Goal: Task Accomplishment & Management: Manage account settings

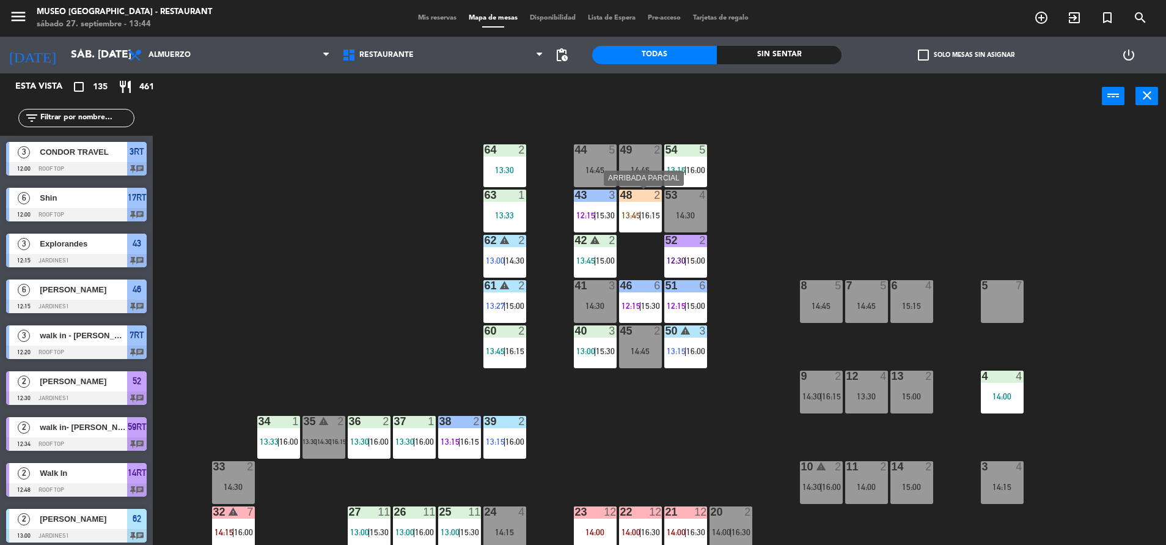
click at [643, 212] on span "16:15" at bounding box center [650, 215] width 19 height 10
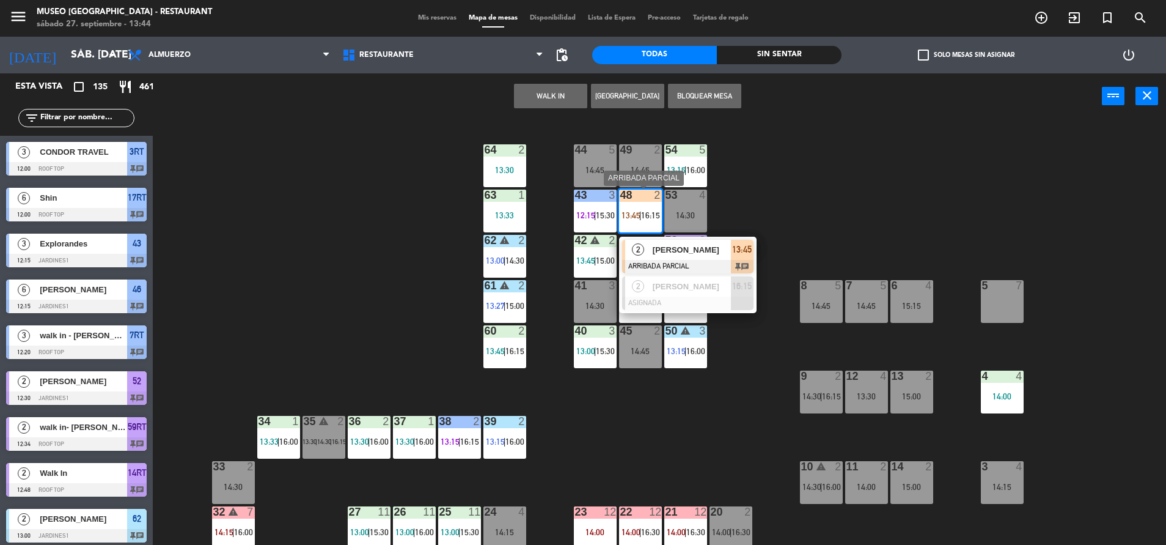
click at [673, 245] on span "[PERSON_NAME]" at bounding box center [692, 249] width 78 height 13
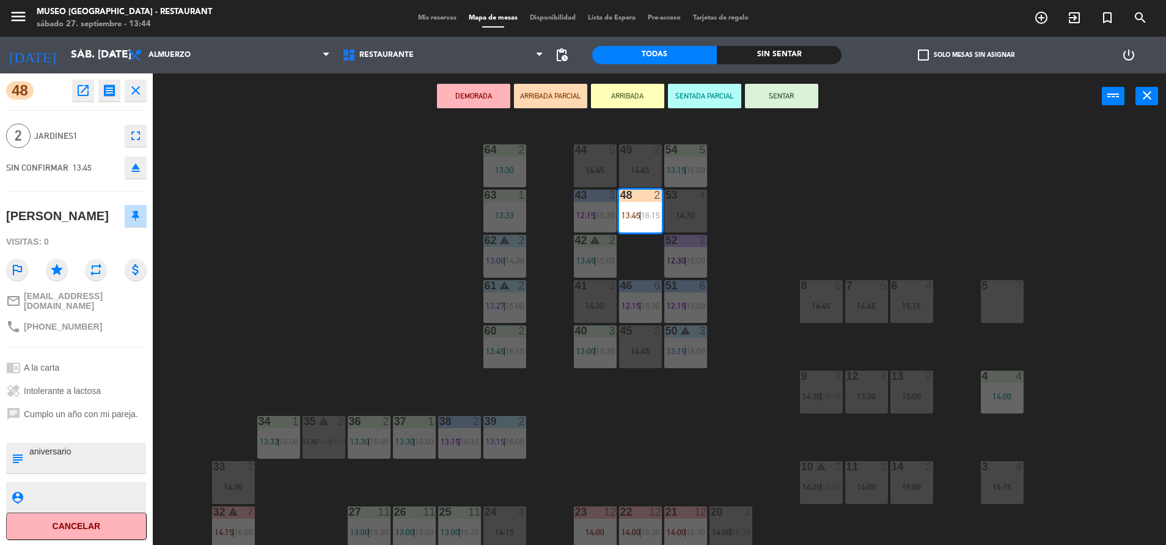
click at [64, 445] on textarea at bounding box center [86, 458] width 117 height 26
click at [79, 447] on textarea at bounding box center [86, 458] width 117 height 26
click at [114, 448] on textarea at bounding box center [86, 458] width 117 height 26
click at [93, 379] on div "healing Intolerante a lactosa" at bounding box center [76, 390] width 141 height 23
click at [117, 460] on textarea at bounding box center [86, 458] width 117 height 26
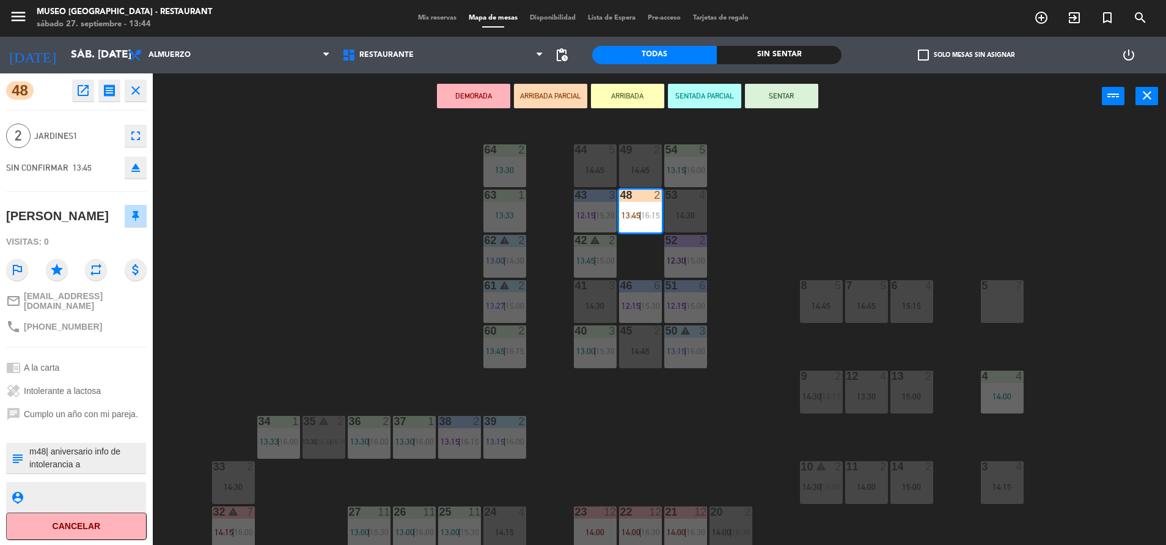
click at [117, 445] on textarea at bounding box center [86, 458] width 117 height 26
type textarea "m48| aniversario info de intolerancia a [PERSON_NAME]"
click at [101, 402] on div "chat Cumplo un año con mi pareja." at bounding box center [76, 413] width 141 height 23
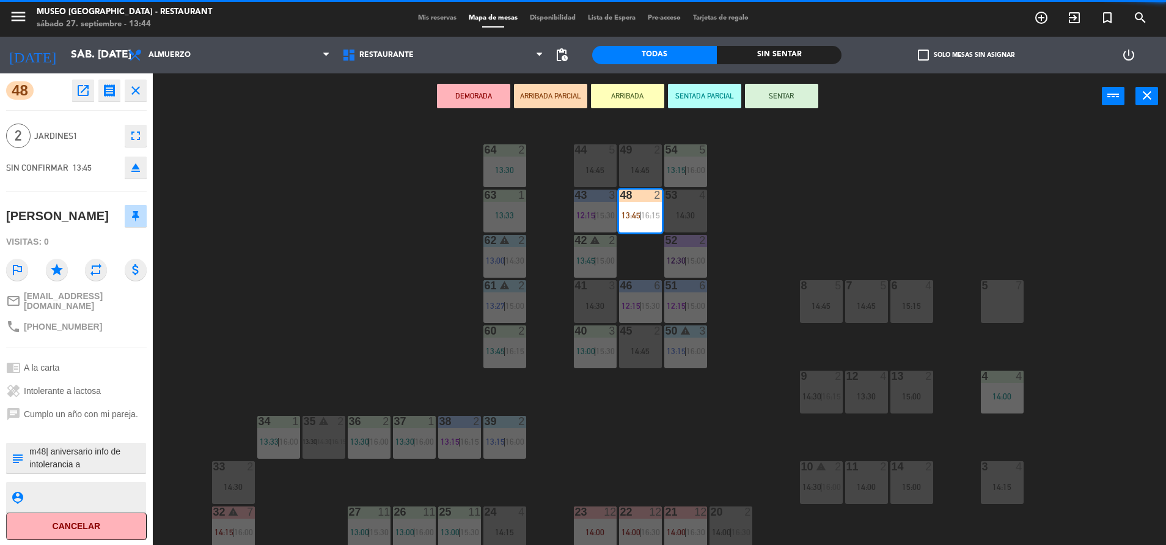
click at [101, 402] on div "chat Cumplo un año con mi pareja." at bounding box center [76, 413] width 141 height 23
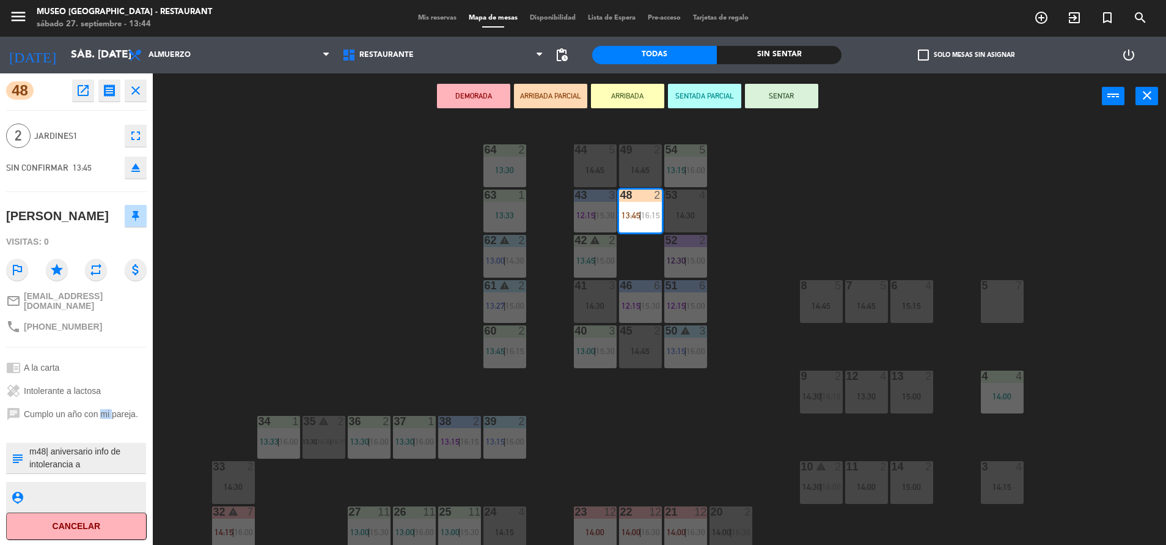
click at [101, 402] on div "chat Cumplo un año con mi pareja." at bounding box center [76, 413] width 141 height 23
click at [79, 393] on div "healing Intolerante a lactosa" at bounding box center [76, 390] width 141 height 23
click at [769, 103] on button "SENTAR" at bounding box center [781, 96] width 73 height 24
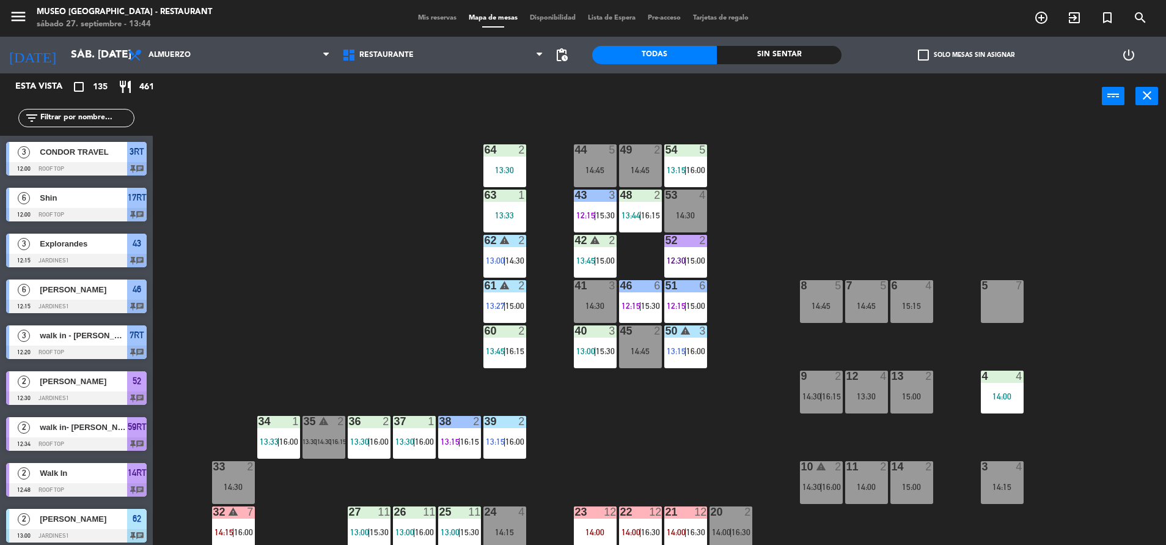
scroll to position [1988, 0]
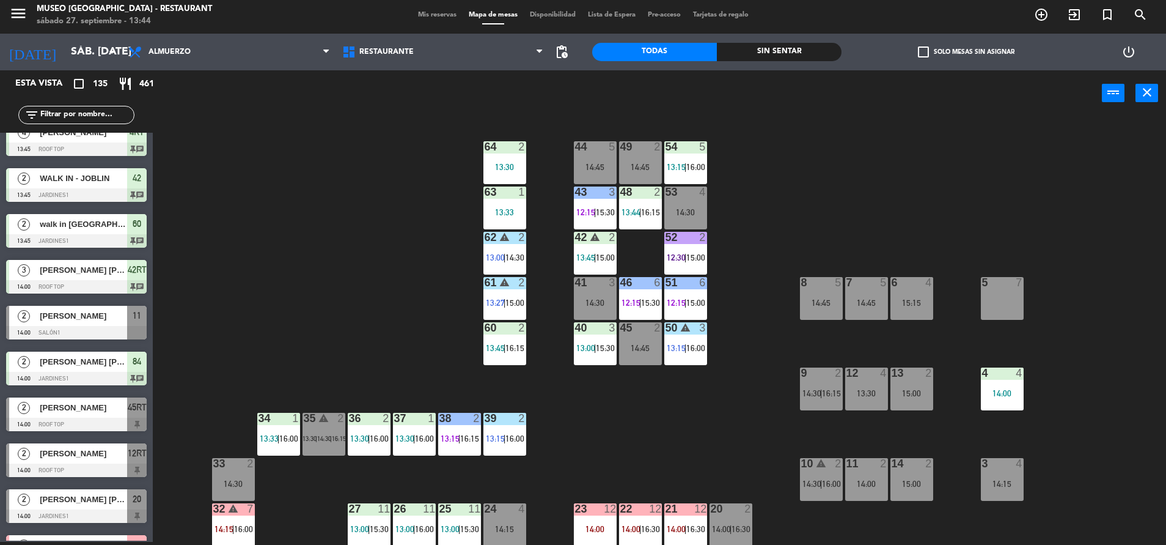
click at [617, 215] on div "44 5 14:45 49 2 14:45 54 5 13:15 | 16:00 64 2 13:30 48 2 13:44 | 16:15 53 4 14:…" at bounding box center [665, 331] width 1002 height 425
click at [641, 229] on div "48 2 13:44 | 16:15" at bounding box center [640, 207] width 43 height 43
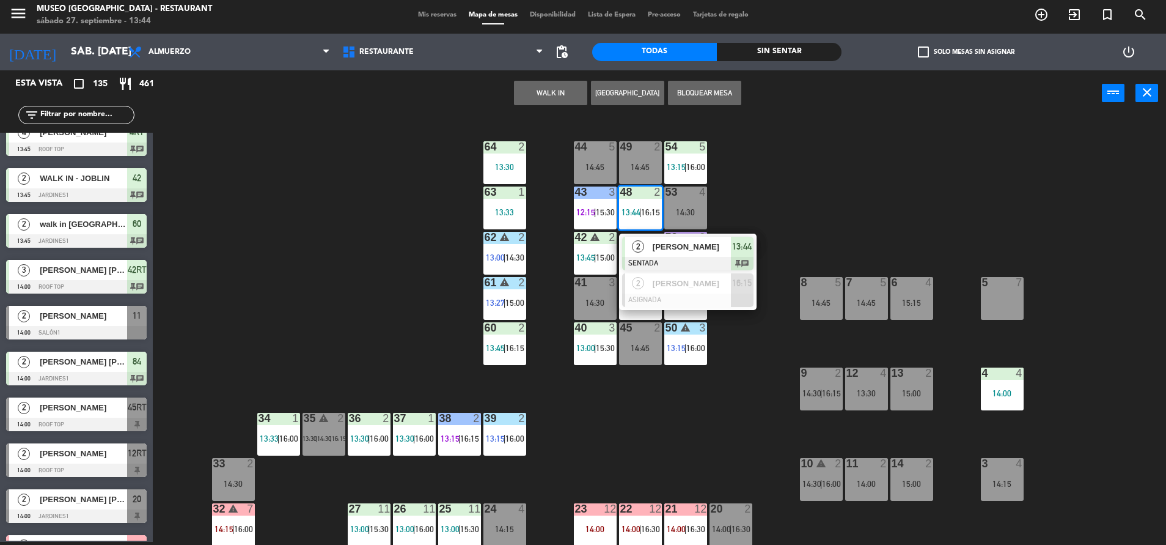
click at [675, 251] on span "[PERSON_NAME]" at bounding box center [692, 246] width 78 height 13
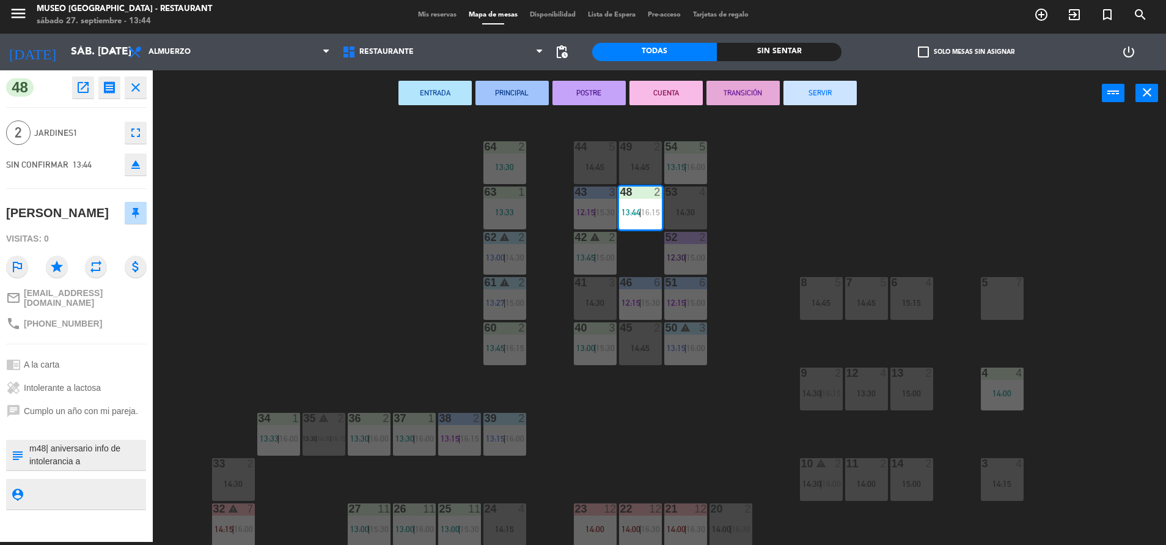
click at [348, 274] on div "44 5 14:45 49 2 14:45 54 5 13:15 | 16:00 64 2 13:30 48 2 13:44 | 16:15 53 4 14:…" at bounding box center [665, 331] width 1002 height 425
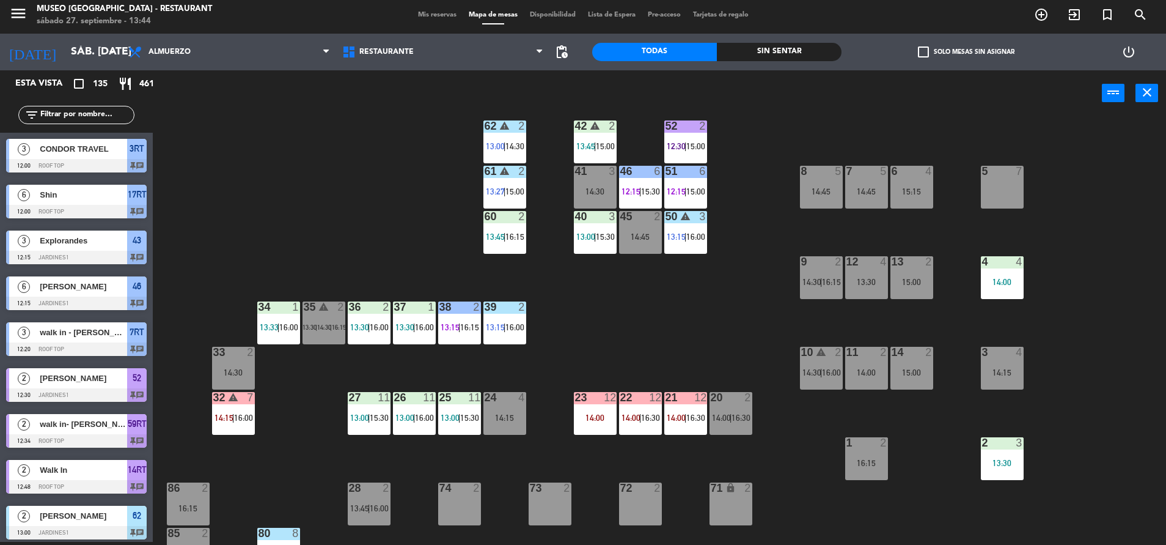
scroll to position [0, 0]
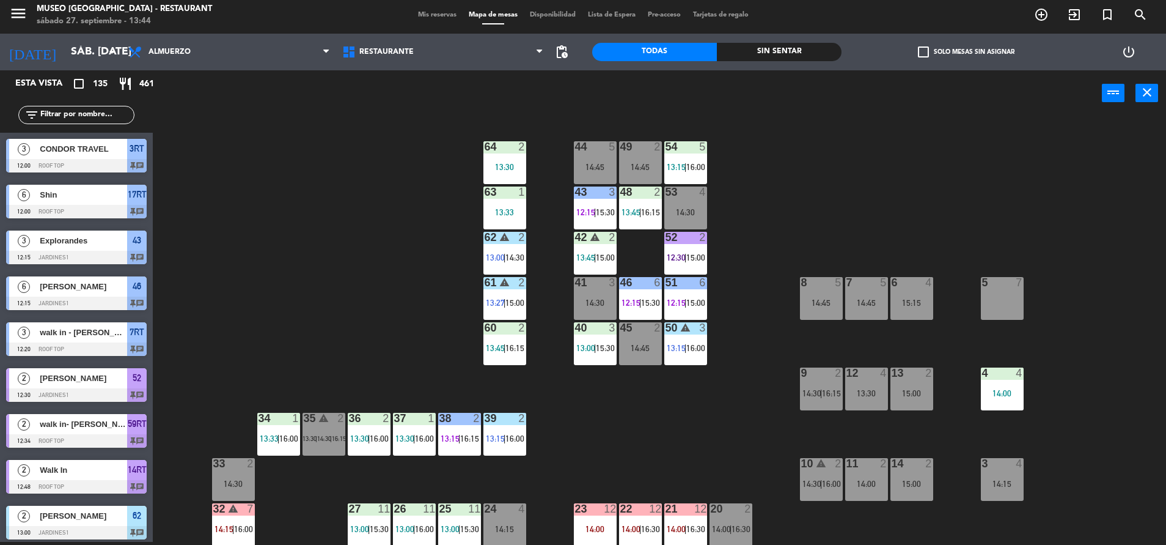
click at [675, 167] on span "13:15" at bounding box center [676, 167] width 19 height 10
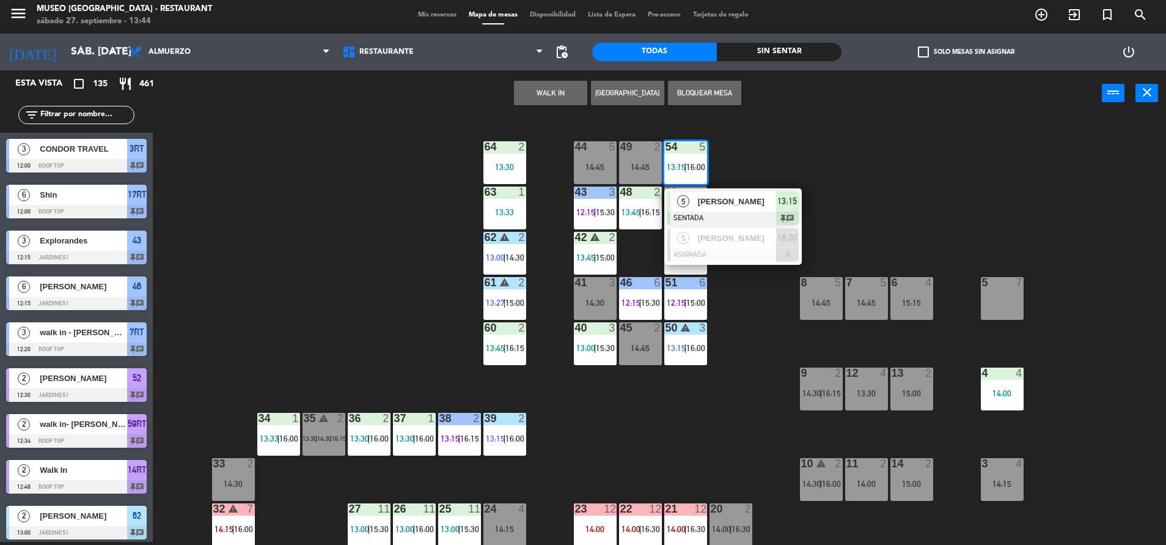
click at [704, 201] on span "[PERSON_NAME]" at bounding box center [737, 201] width 78 height 13
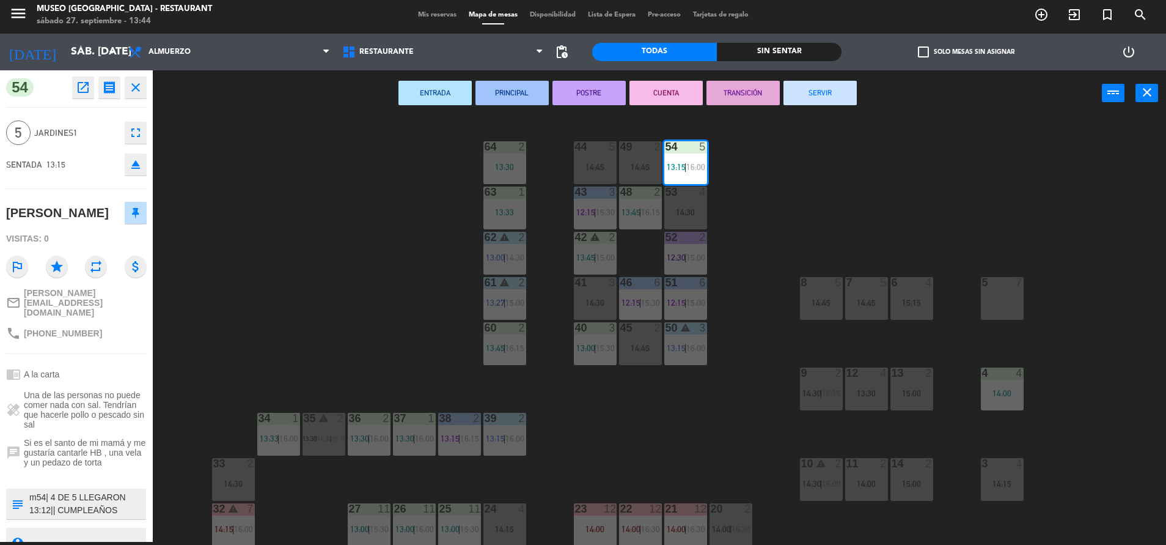
click at [413, 88] on button "ENTRADA" at bounding box center [435, 93] width 73 height 24
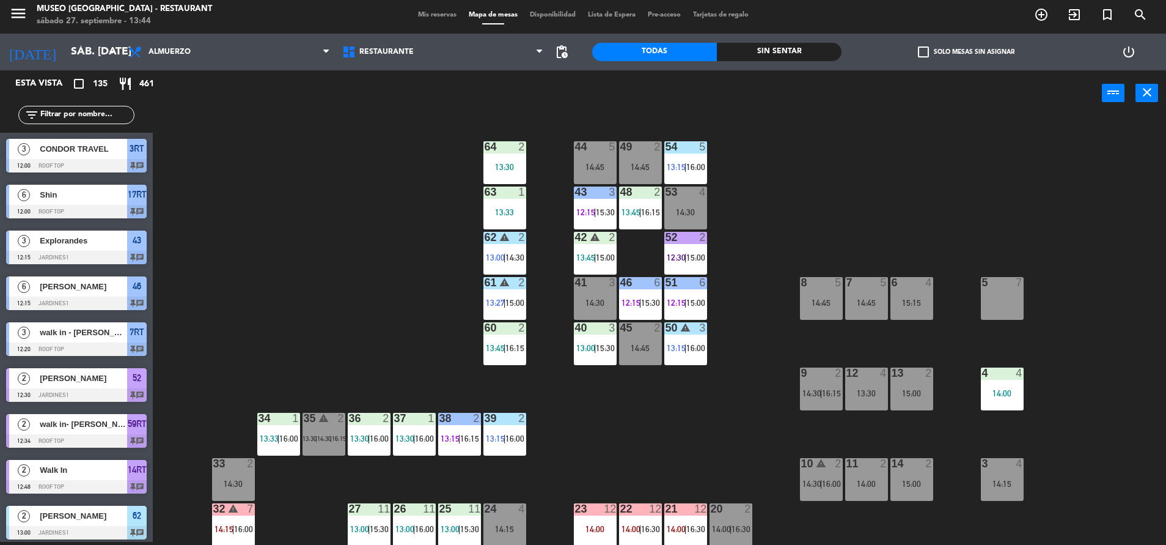
scroll to position [3, 0]
click at [102, 112] on input "text" at bounding box center [86, 114] width 95 height 13
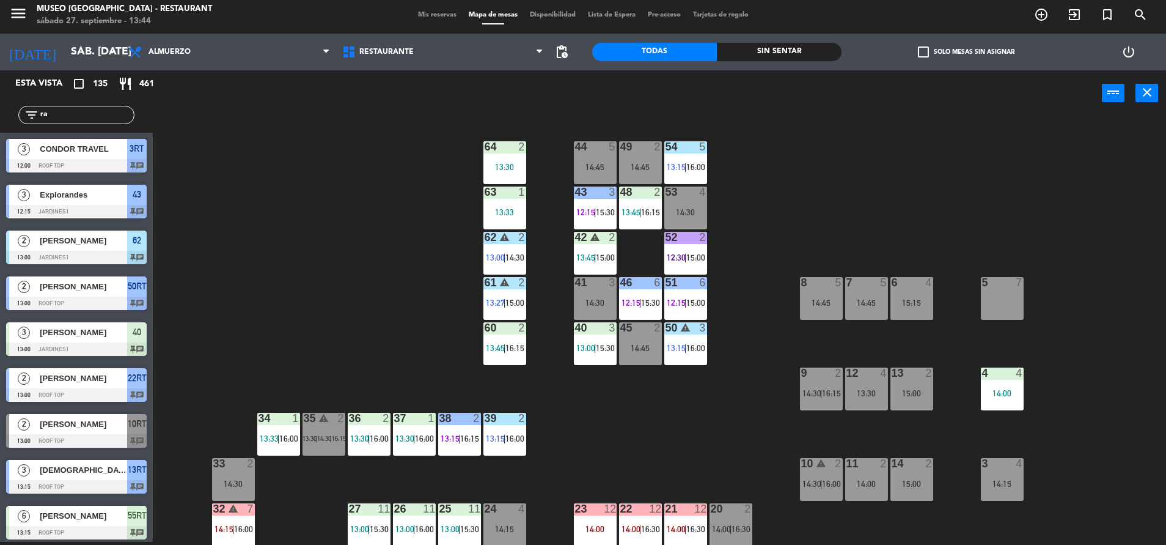
type input "r"
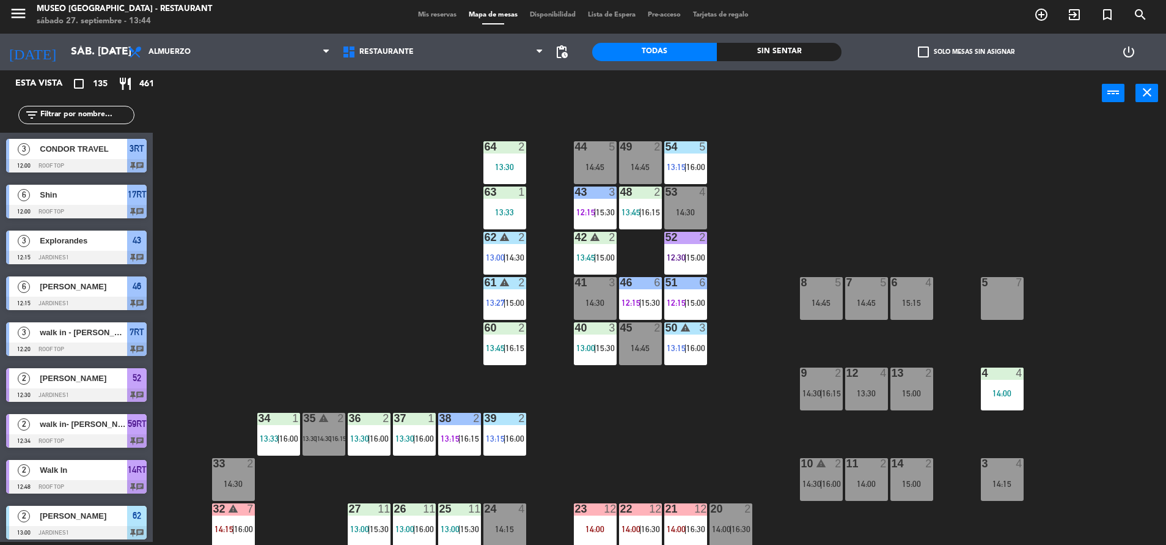
click at [318, 282] on div "44 5 14:45 49 2 14:45 54 5 13:15 | 16:00 64 2 13:30 48 2 13:45 | 16:15 53 4 14:…" at bounding box center [665, 331] width 1002 height 425
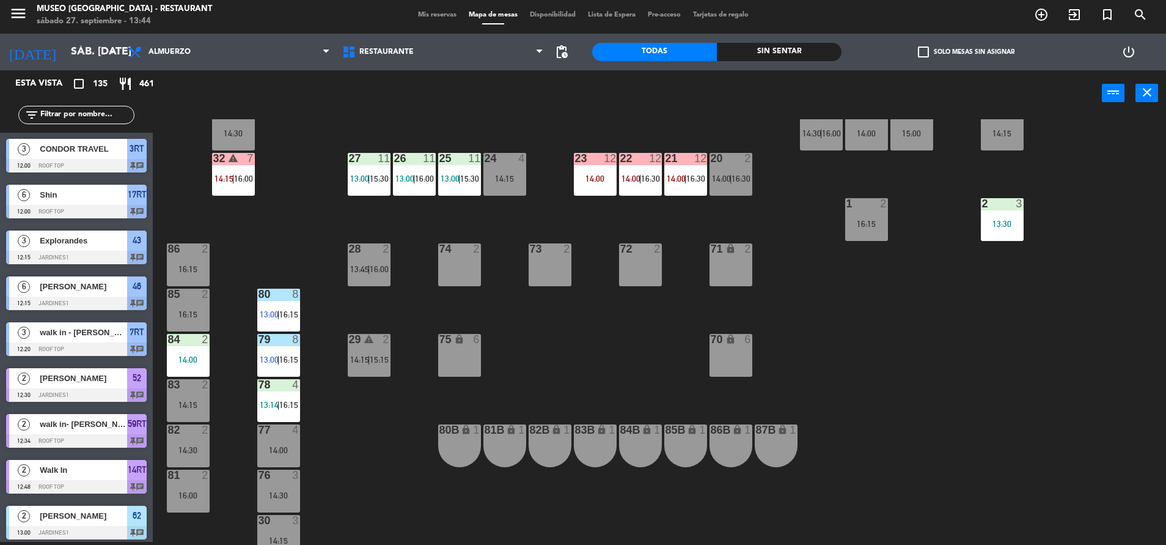
scroll to position [339, 0]
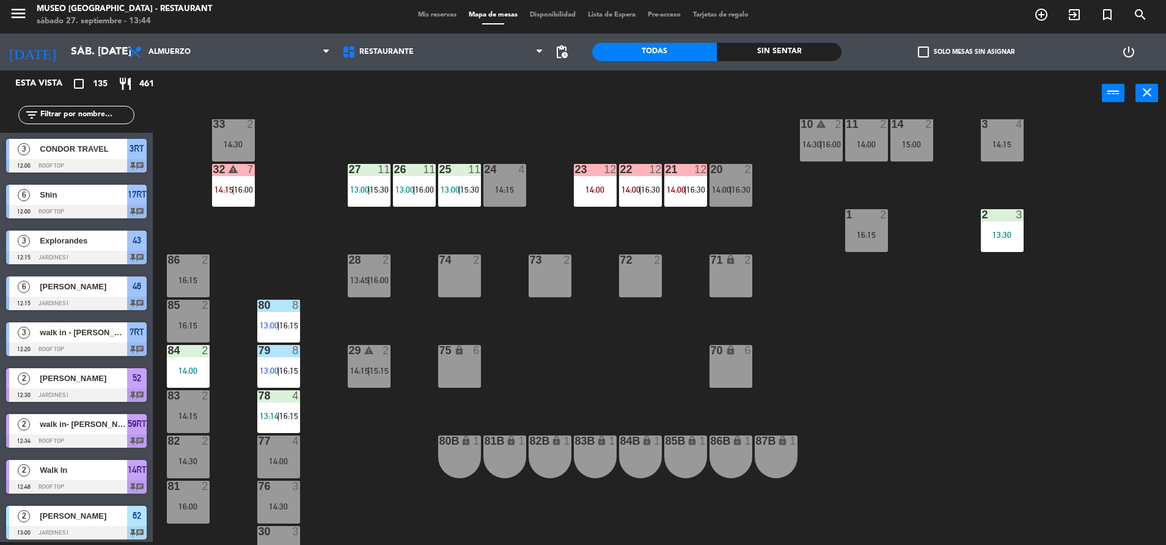
click at [198, 378] on div "84 2 14:00" at bounding box center [188, 366] width 43 height 43
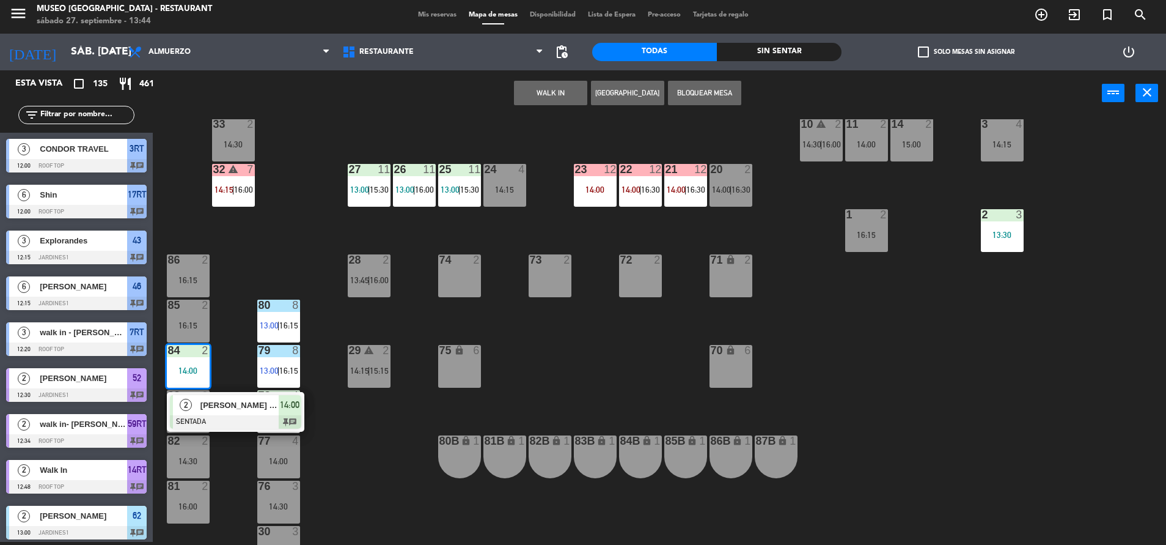
click at [291, 264] on div "44 5 14:45 49 2 14:45 54 5 13:15 | 16:00 64 2 13:30 48 2 13:45 | 16:15 53 4 14:…" at bounding box center [665, 331] width 1002 height 425
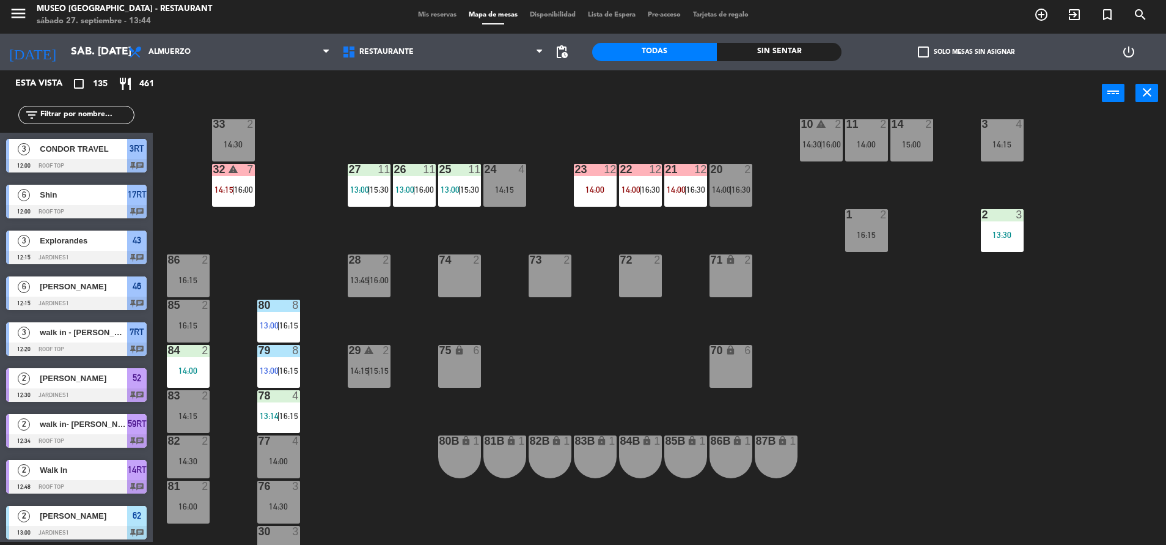
scroll to position [198, 0]
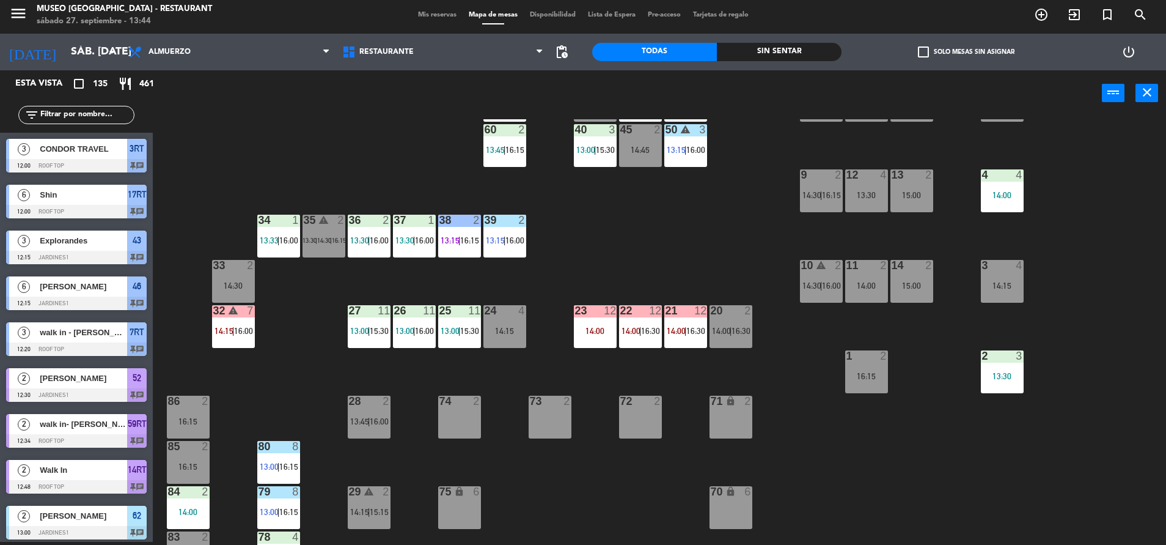
click at [311, 246] on div "35 warning 2 13:30 | 14:30 | 16:15" at bounding box center [324, 236] width 43 height 43
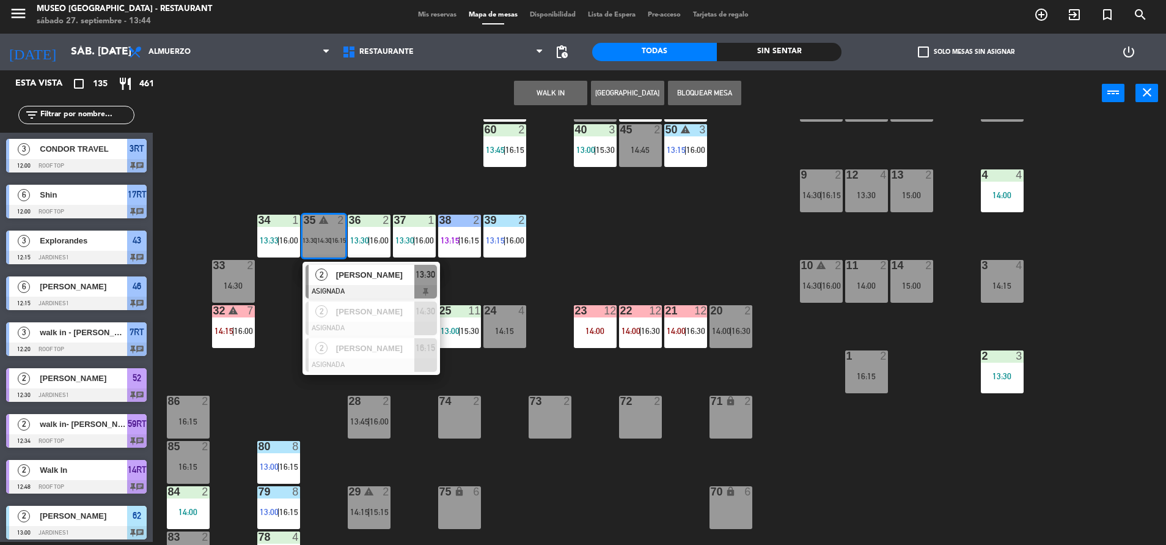
click at [351, 274] on span "[PERSON_NAME]" at bounding box center [375, 274] width 78 height 13
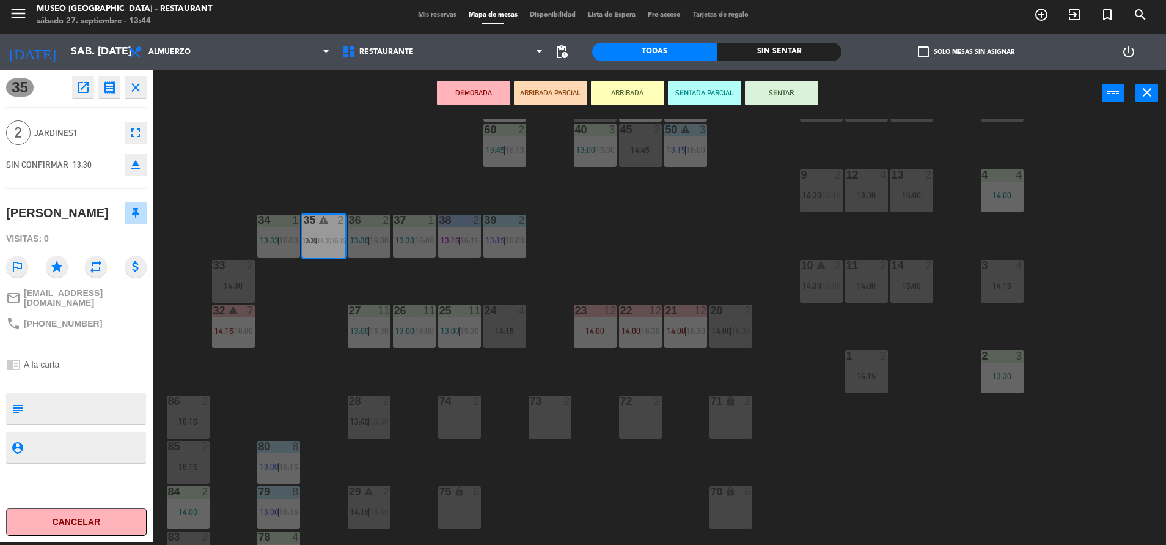
click at [281, 147] on div "44 5 14:45 49 2 14:45 54 5 13:15 | 16:00 64 2 13:30 48 2 13:45 | 16:15 53 4 14:…" at bounding box center [665, 331] width 1002 height 425
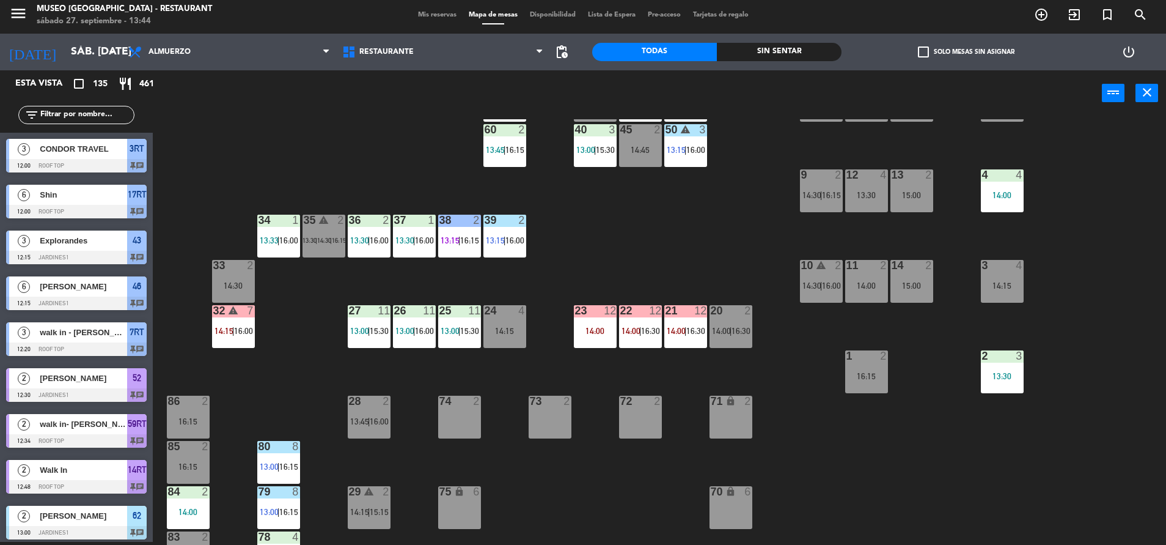
scroll to position [3, 0]
click at [101, 117] on input "text" at bounding box center [86, 114] width 95 height 13
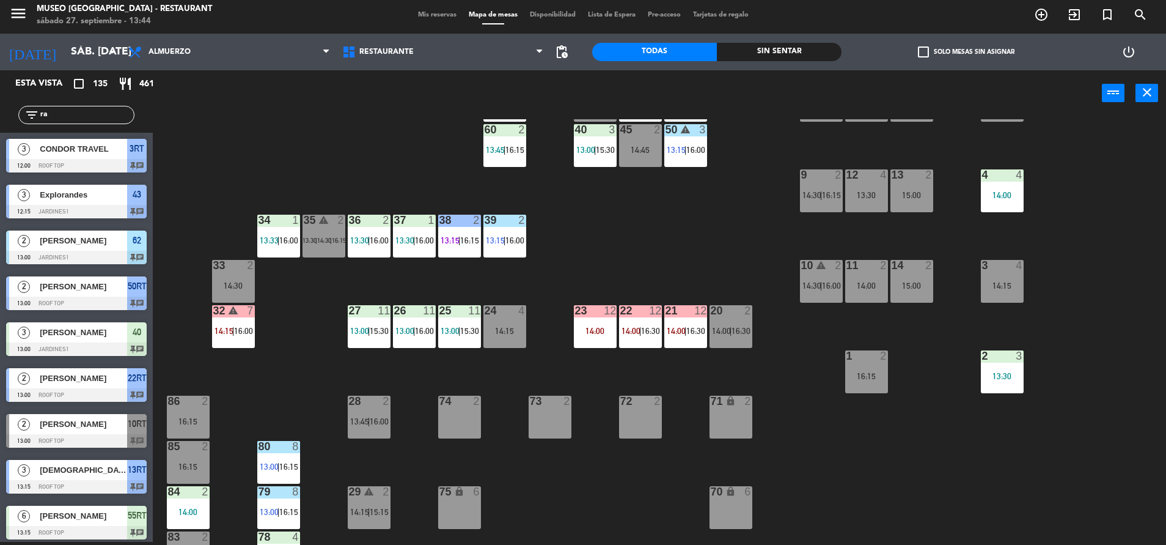
type input "r"
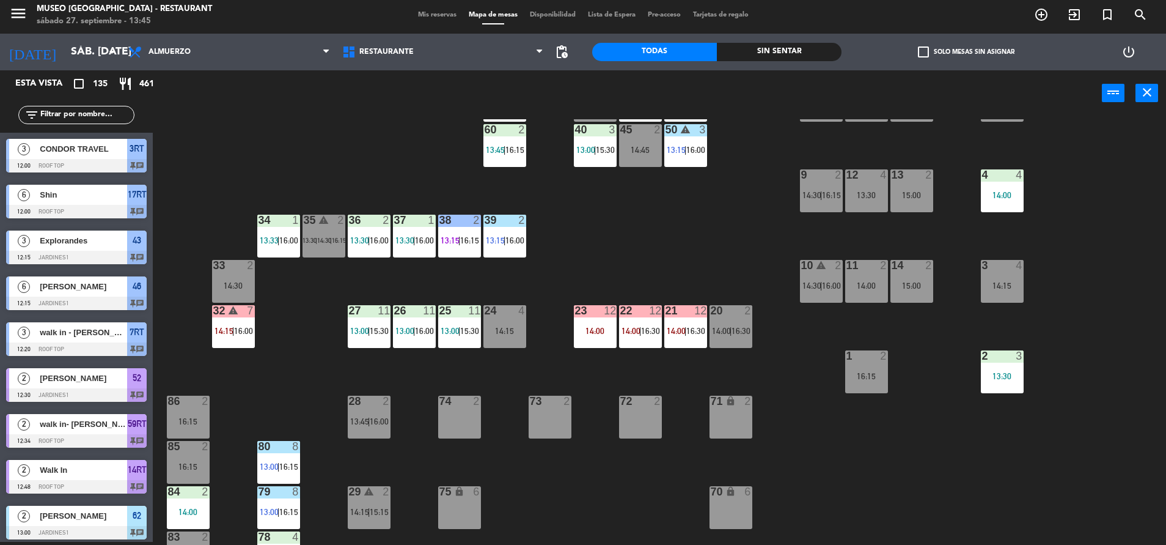
click at [623, 205] on div "44 5 14:45 49 2 14:45 54 5 13:15 | 16:00 64 2 13:30 48 2 13:45 | 16:15 53 4 14:…" at bounding box center [665, 331] width 1002 height 425
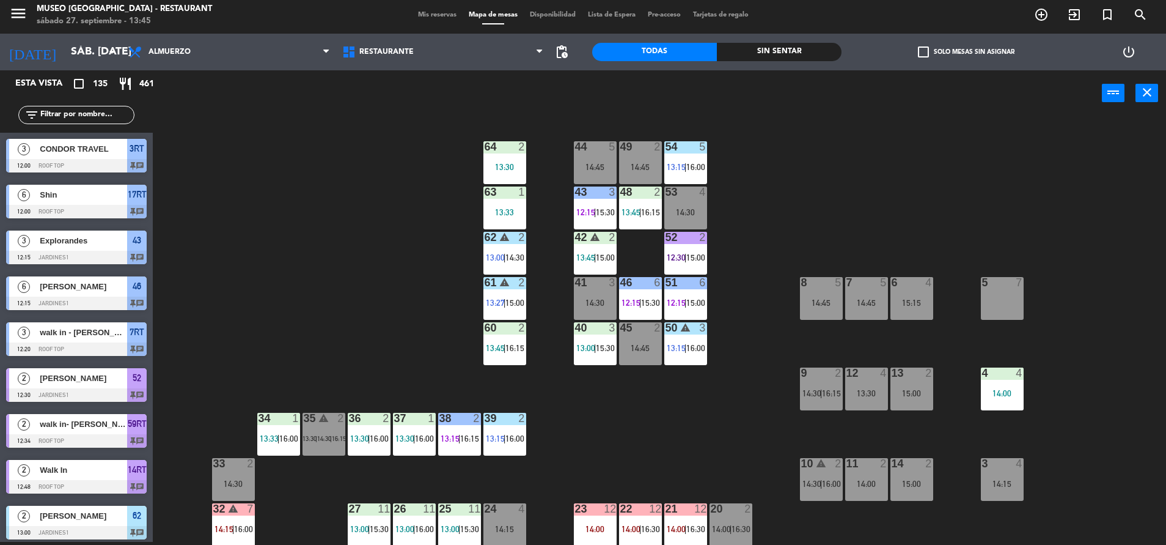
click at [108, 114] on input "text" at bounding box center [86, 114] width 95 height 13
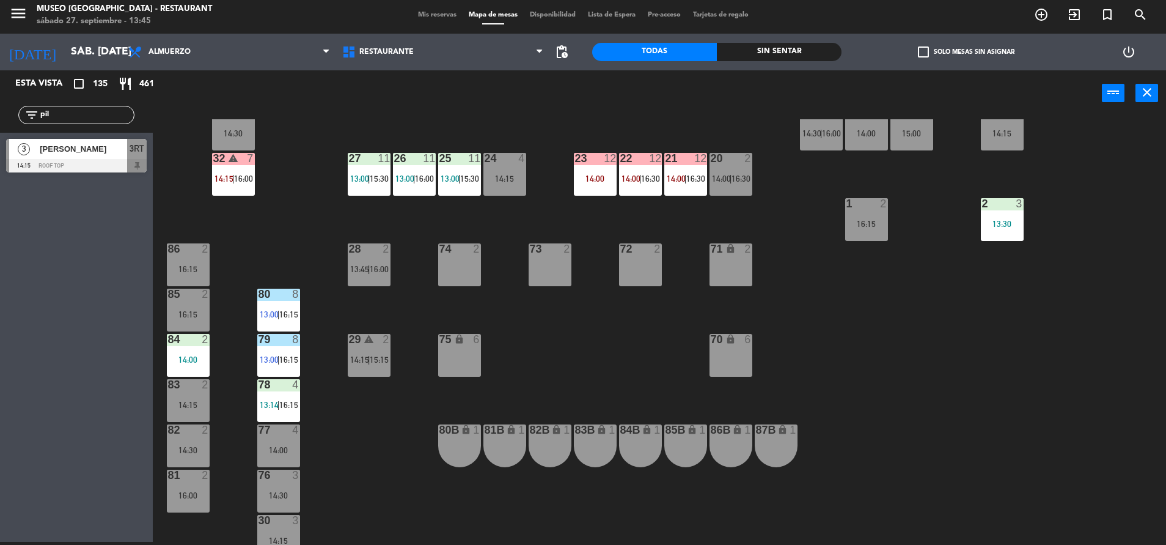
scroll to position [454, 0]
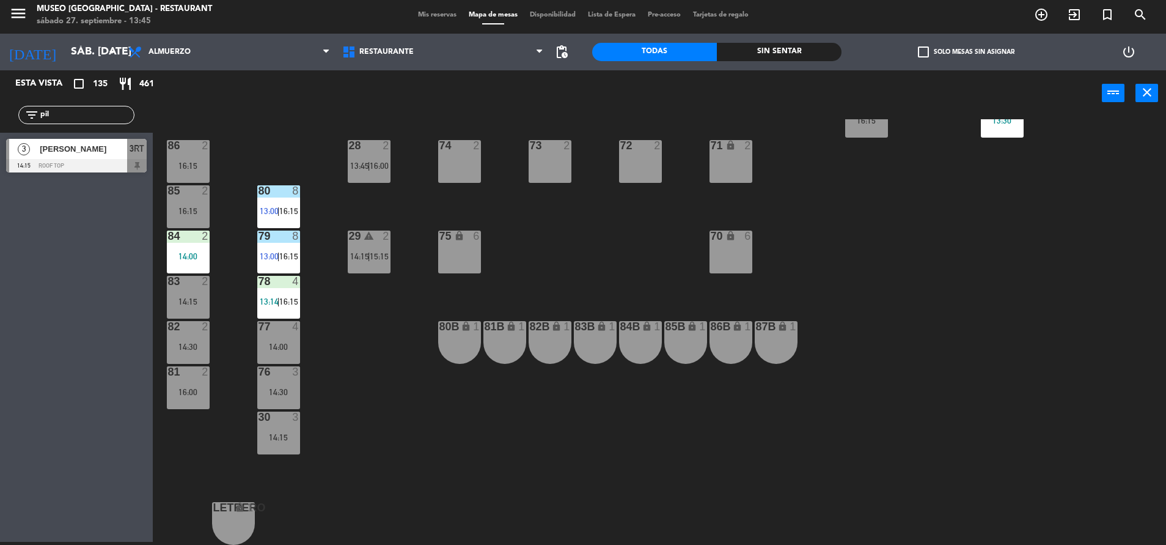
type input "pil"
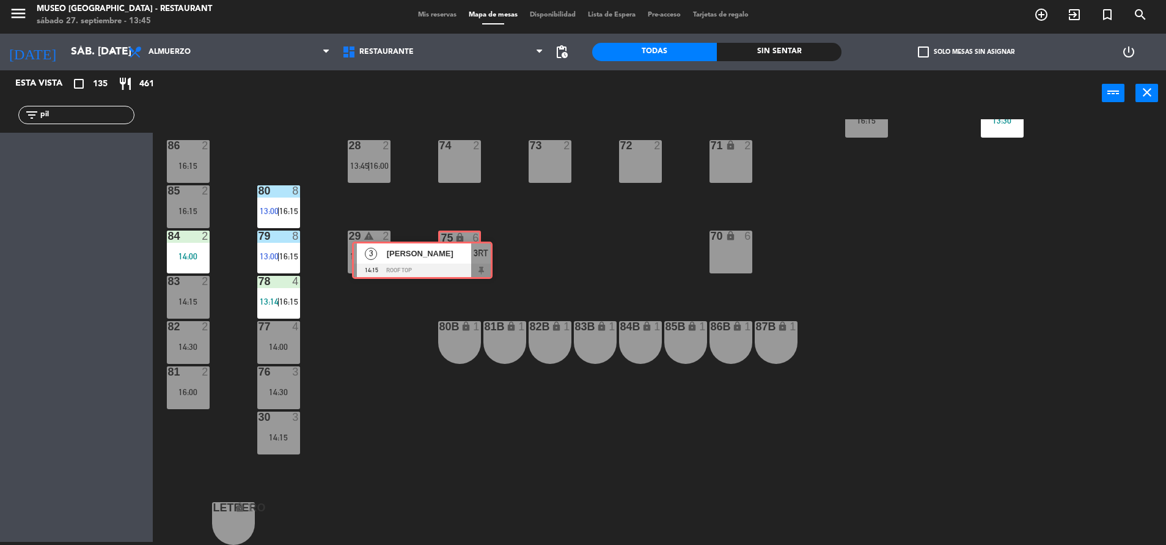
drag, startPoint x: 131, startPoint y: 164, endPoint x: 476, endPoint y: 267, distance: 360.3
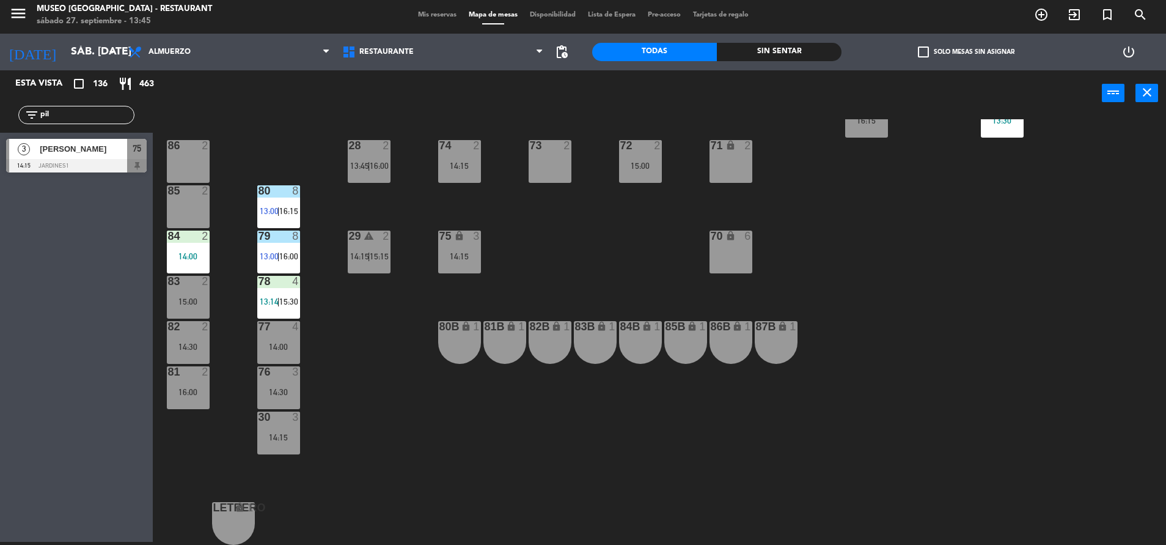
click at [466, 244] on div "75 lock 3 14:15" at bounding box center [459, 251] width 43 height 43
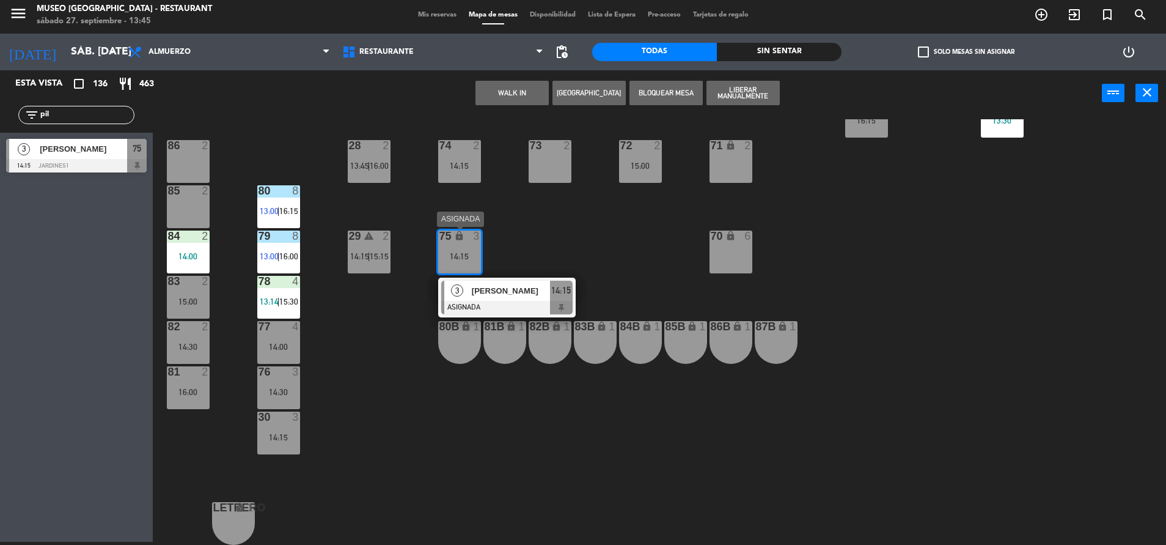
click at [523, 295] on span "[PERSON_NAME]" at bounding box center [511, 290] width 78 height 13
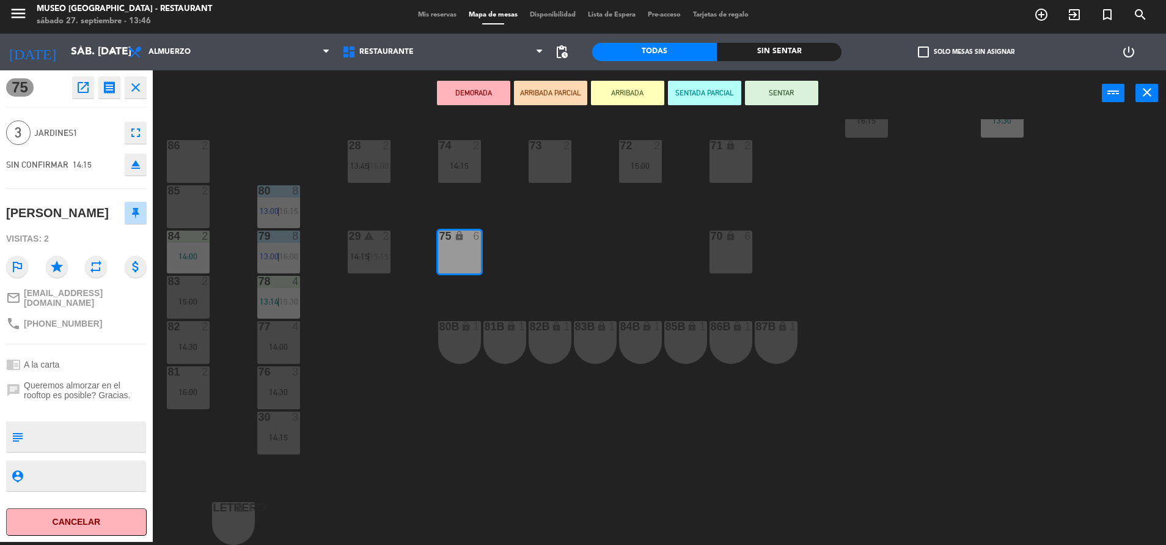
click at [569, 270] on div "44 5 14:45 49 2 14:45 54 5 13:15 | 16:00 64 2 13:30 | 16:15 48 2 13:45 | 16:15 …" at bounding box center [665, 331] width 1002 height 425
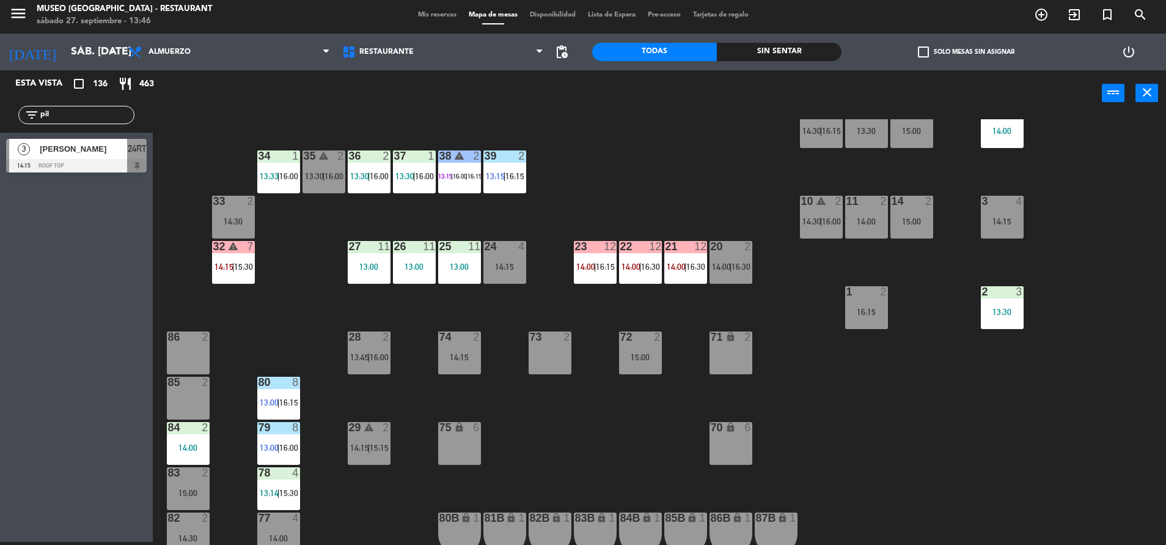
scroll to position [257, 0]
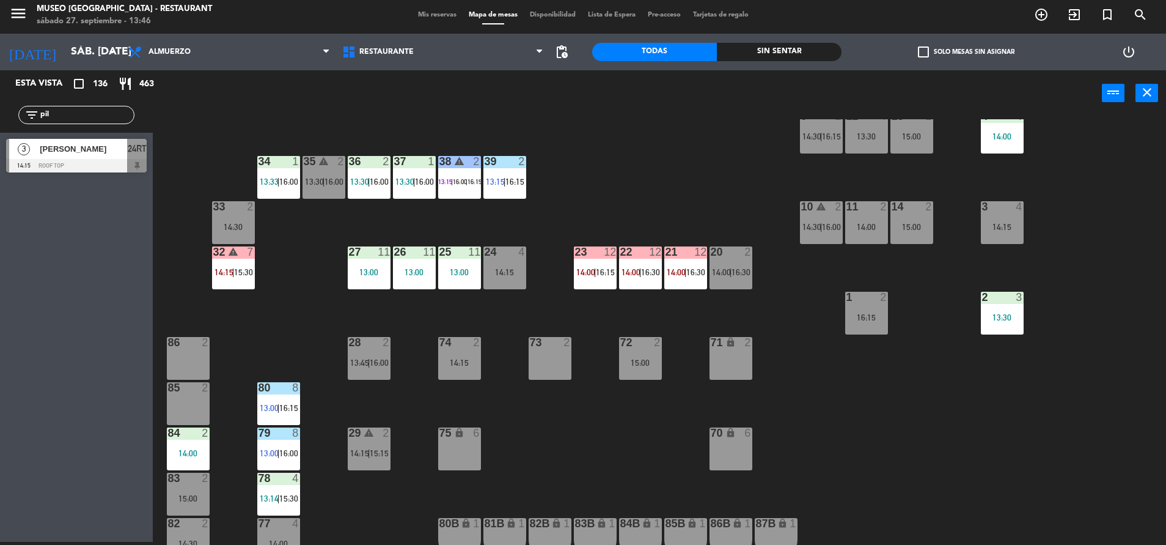
click at [569, 270] on div "44 5 14:45 49 2 14:45 54 5 13:15 | 16:00 64 2 13:30 | 16:15 48 2 13:45 | 16:15 …" at bounding box center [665, 331] width 1002 height 425
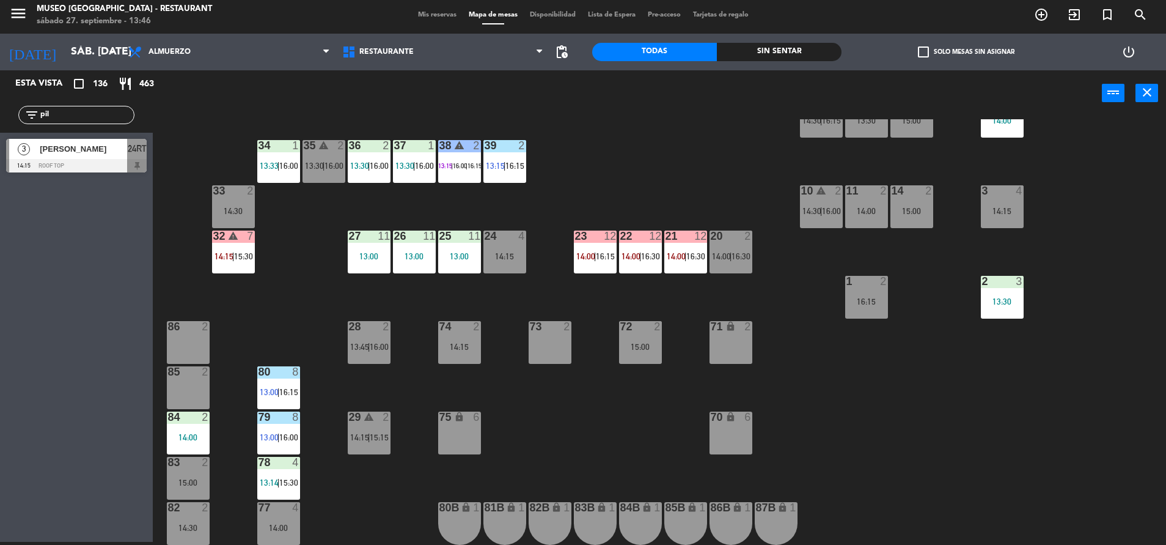
scroll to position [309, 0]
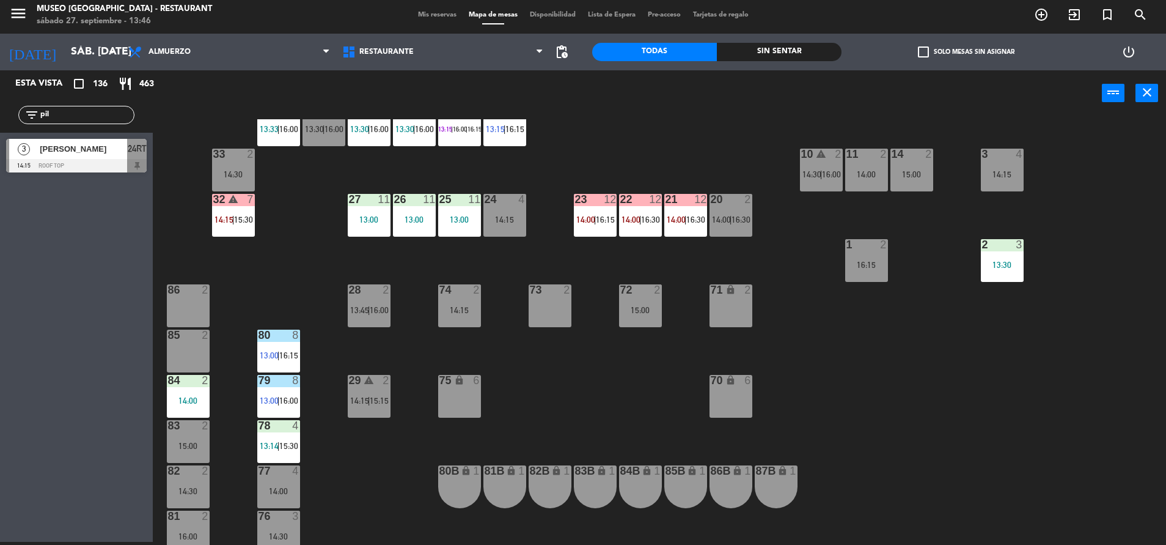
drag, startPoint x: 71, startPoint y: 116, endPoint x: -4, endPoint y: 141, distance: 78.7
click at [0, 141] on html "close × Museo Larco Café - Restaurant × chrome_reader_mode Listado de Reservas …" at bounding box center [583, 272] width 1166 height 545
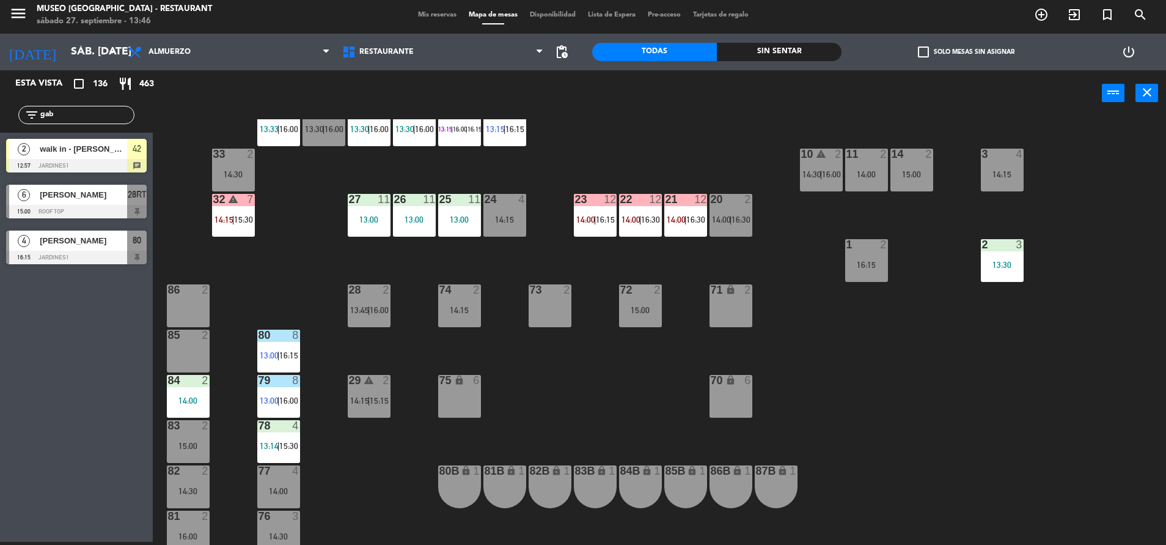
type input "gab"
click at [559, 354] on div "44 5 14:45 49 2 14:45 54 5 13:15 | 16:00 64 2 13:30 | 16:15 48 2 13:45 | 16:15 …" at bounding box center [665, 331] width 1002 height 425
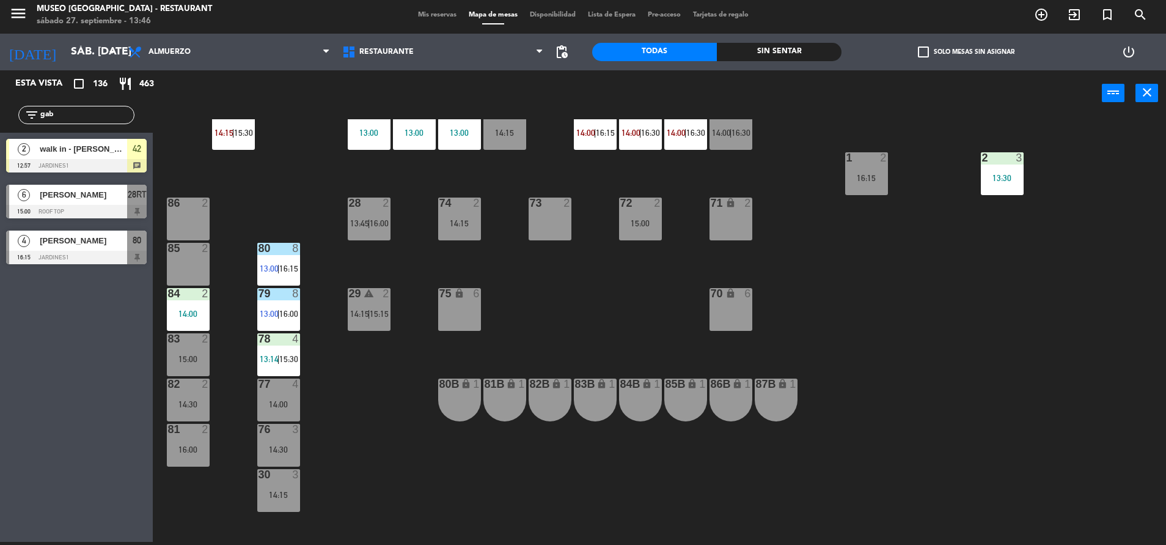
scroll to position [411, 0]
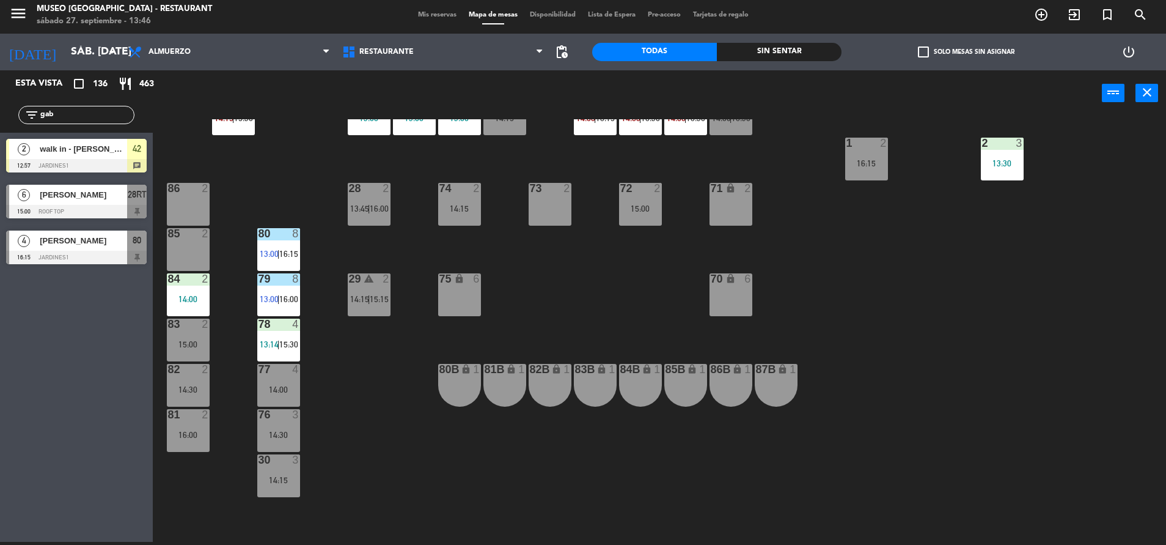
click at [379, 201] on div "28 2 13:45 | 16:00" at bounding box center [369, 204] width 43 height 43
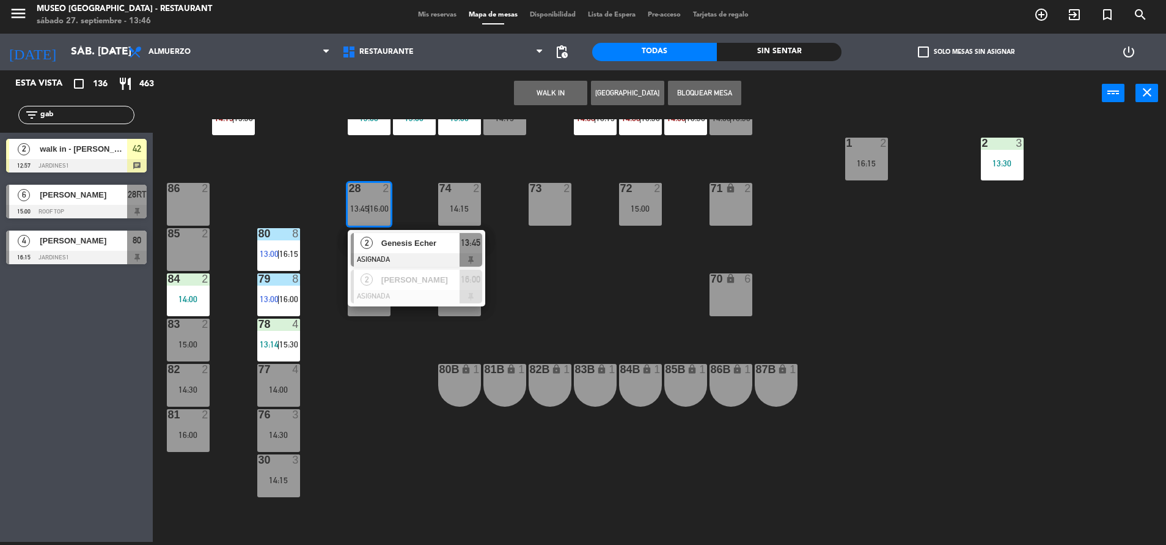
click at [423, 240] on span "Genesis Echer" at bounding box center [420, 243] width 78 height 13
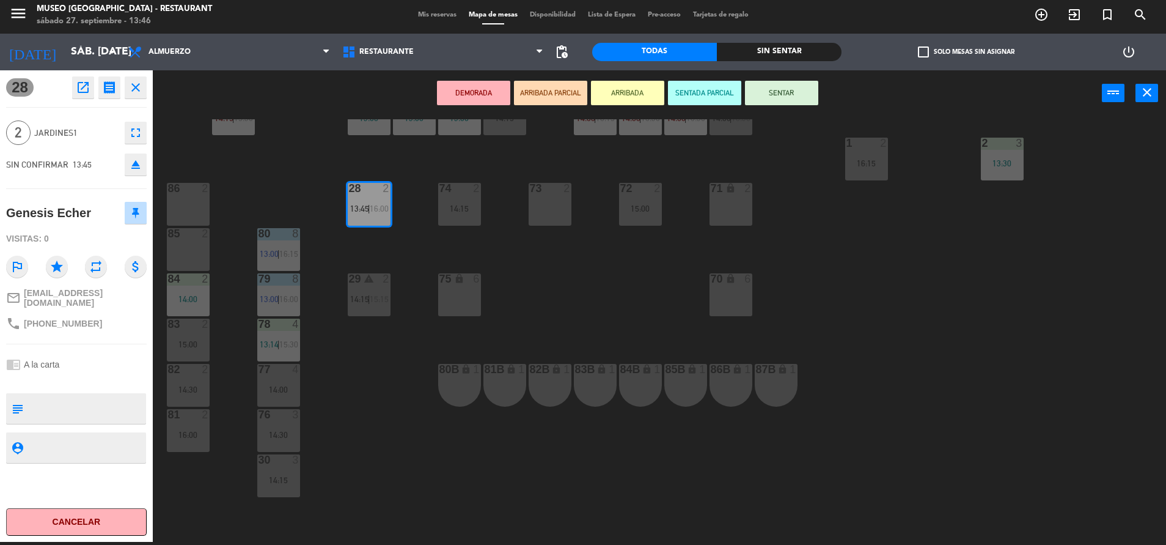
click at [458, 378] on div "80B lock 1" at bounding box center [459, 385] width 43 height 43
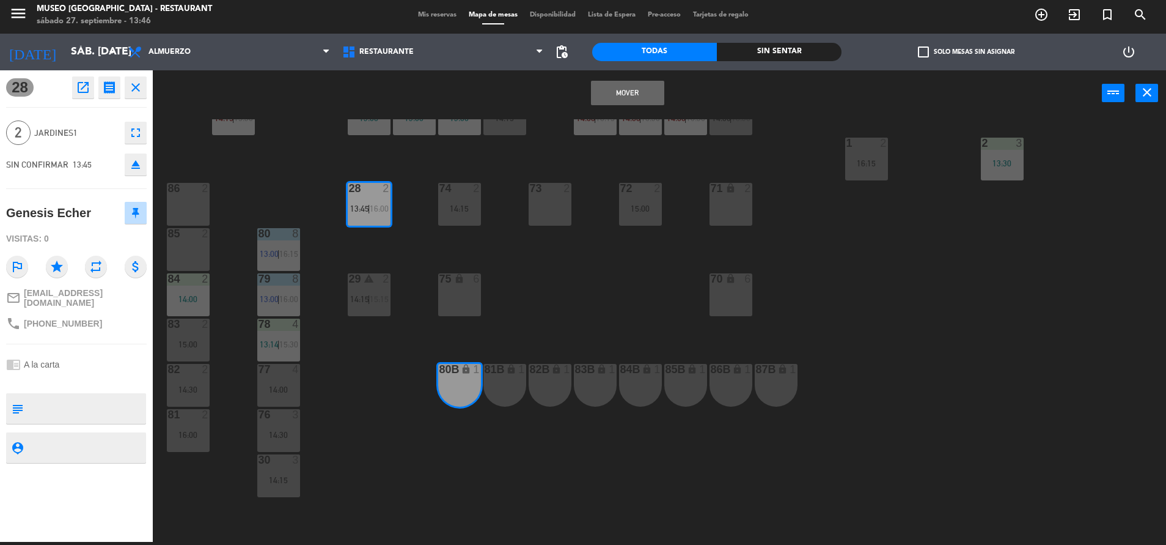
click at [627, 98] on button "Mover" at bounding box center [627, 93] width 73 height 24
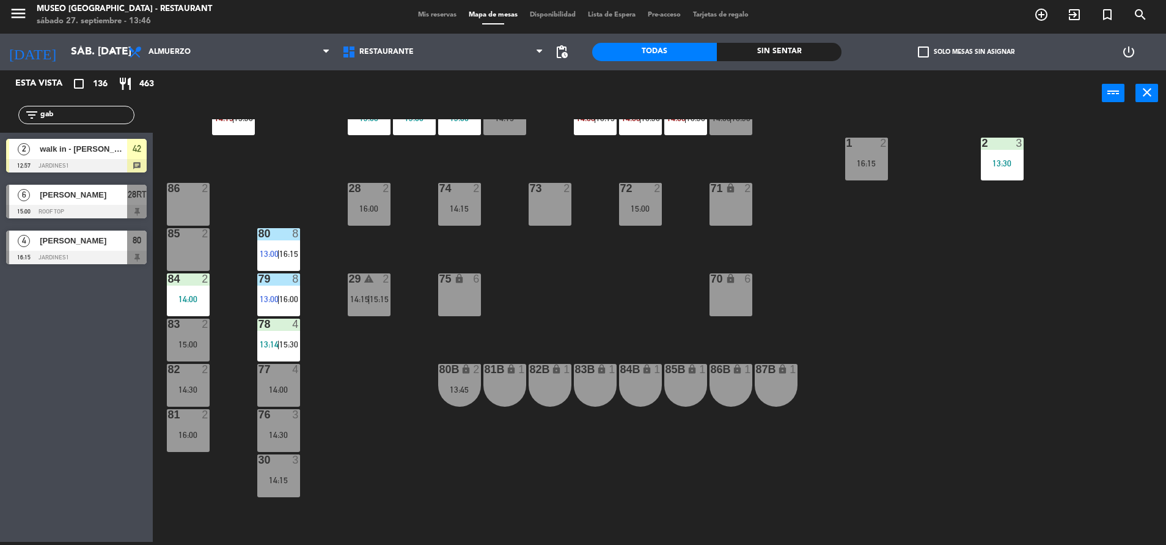
click at [644, 208] on div "15:00" at bounding box center [640, 208] width 43 height 9
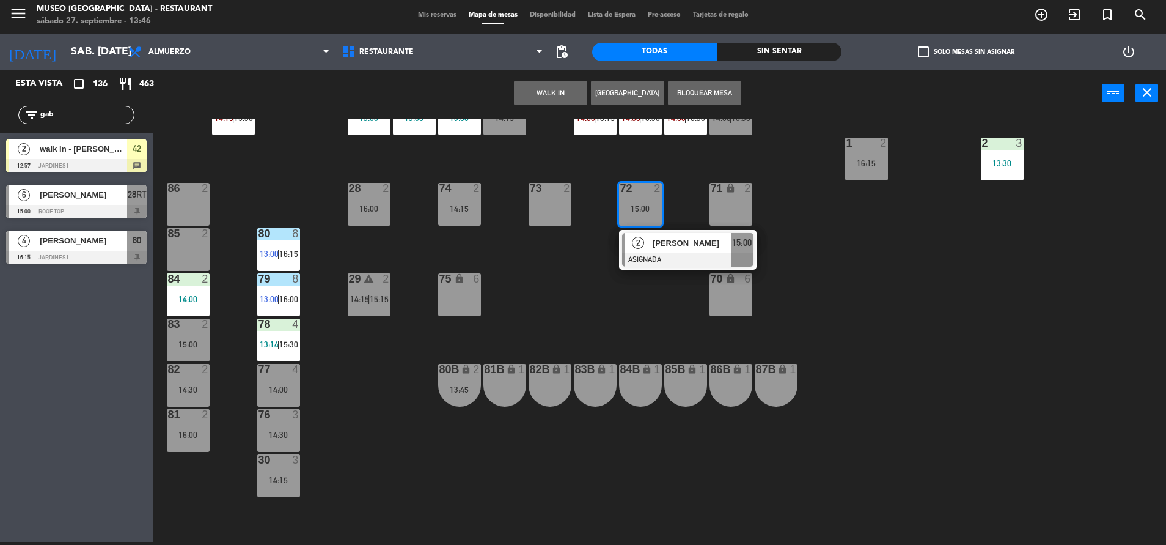
click at [169, 207] on div "86 2" at bounding box center [188, 204] width 43 height 43
click at [529, 95] on button "Mover" at bounding box center [512, 93] width 73 height 24
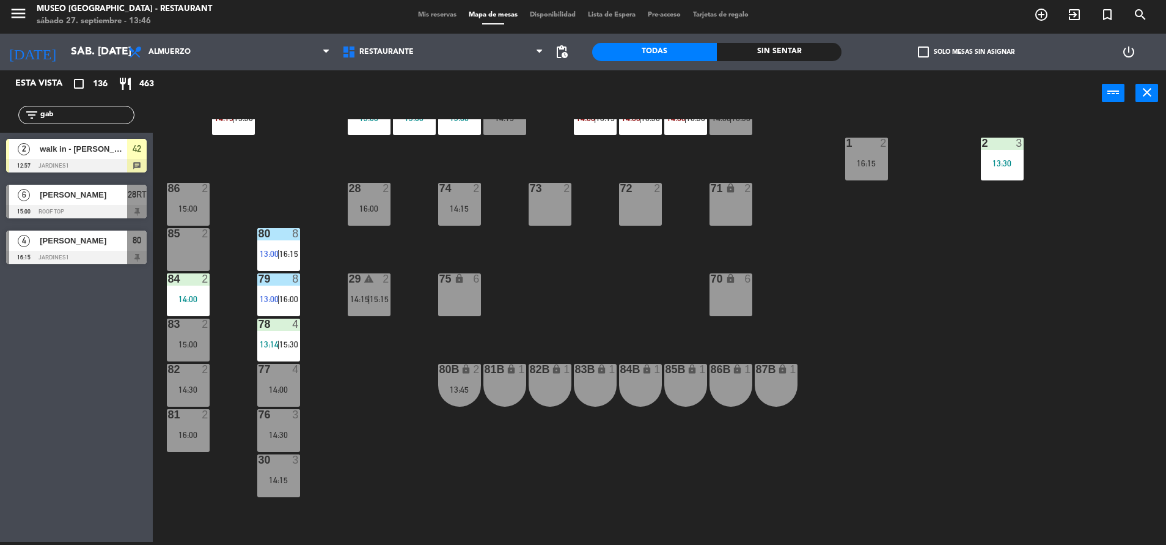
click at [462, 183] on div at bounding box center [459, 188] width 20 height 11
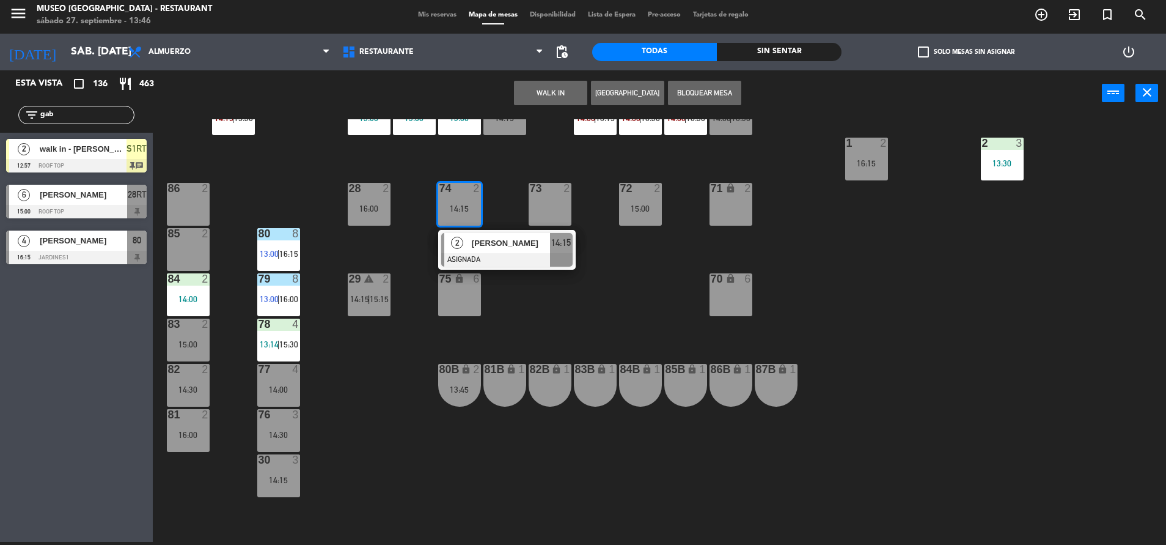
click at [173, 245] on div "85 2" at bounding box center [188, 249] width 43 height 43
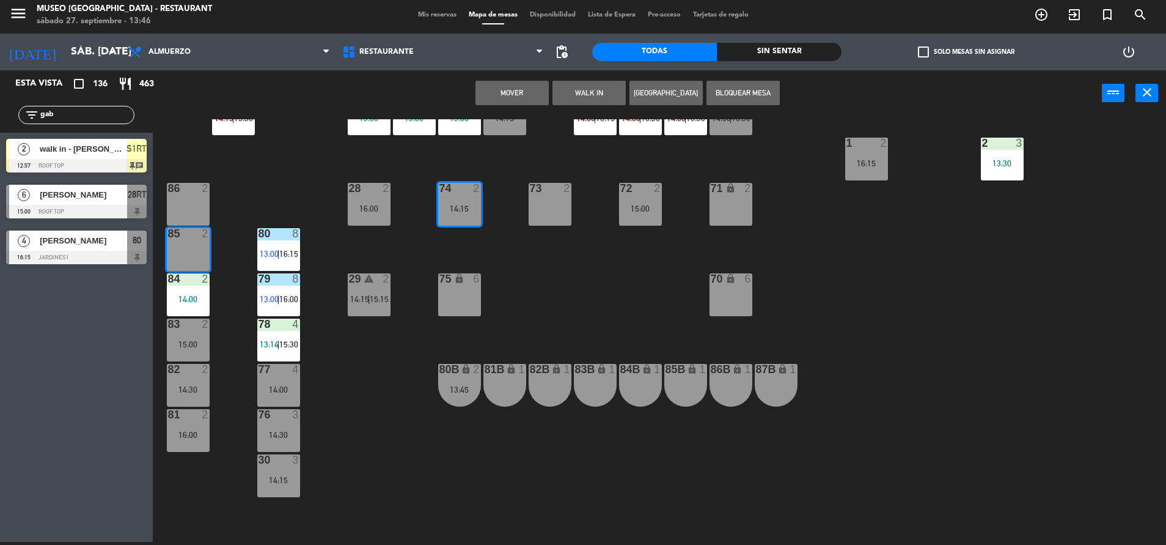
click at [510, 102] on button "Mover" at bounding box center [512, 93] width 73 height 24
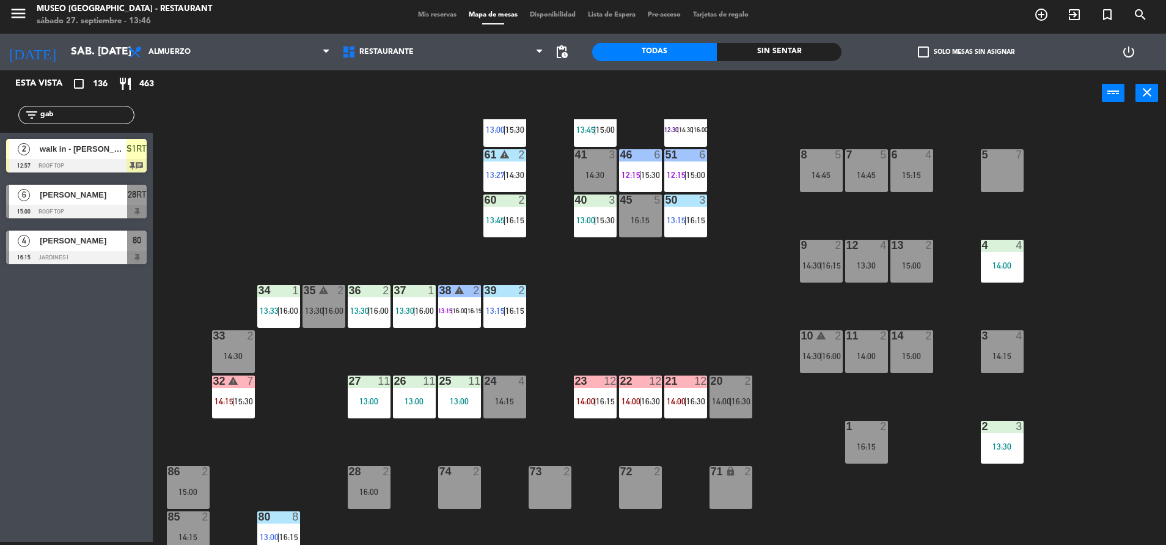
scroll to position [136, 0]
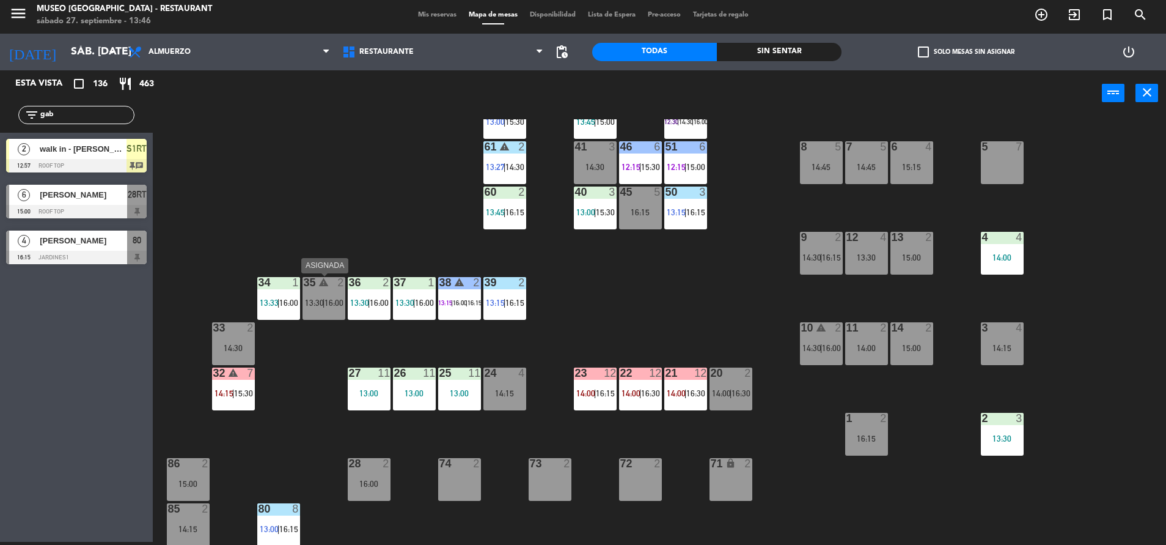
click at [310, 295] on div "35 warning 2 13:30 | 16:00" at bounding box center [324, 298] width 43 height 43
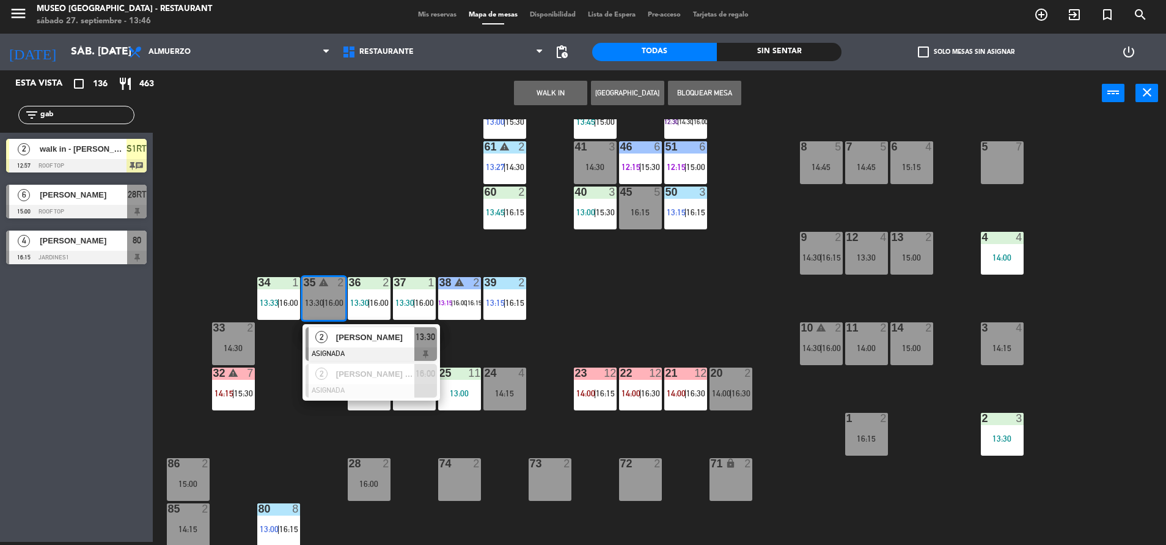
click at [358, 344] on div "[PERSON_NAME]" at bounding box center [374, 337] width 79 height 20
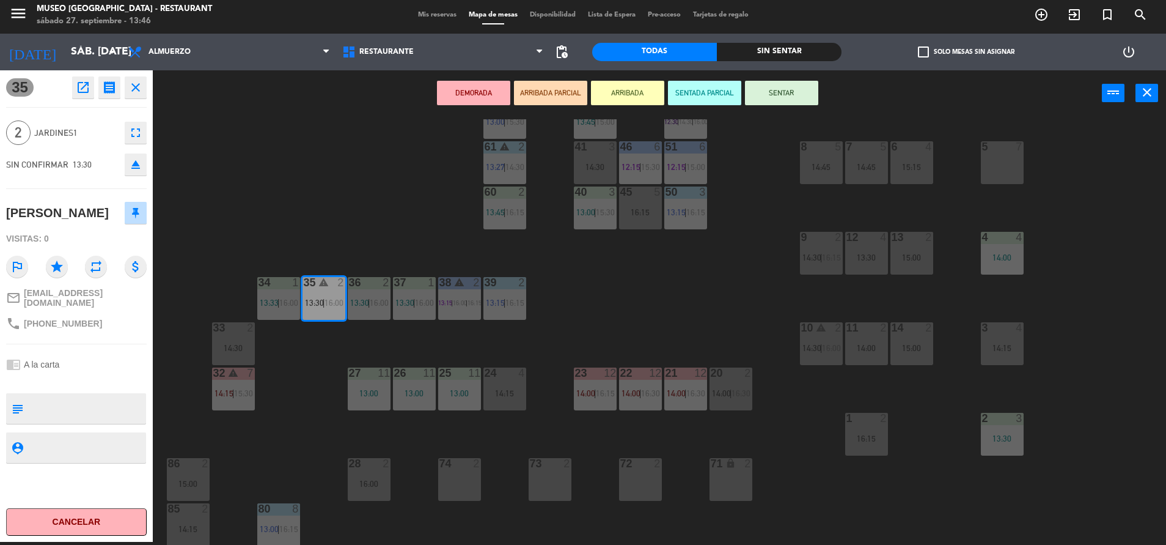
click at [86, 86] on icon "open_in_new" at bounding box center [83, 87] width 15 height 15
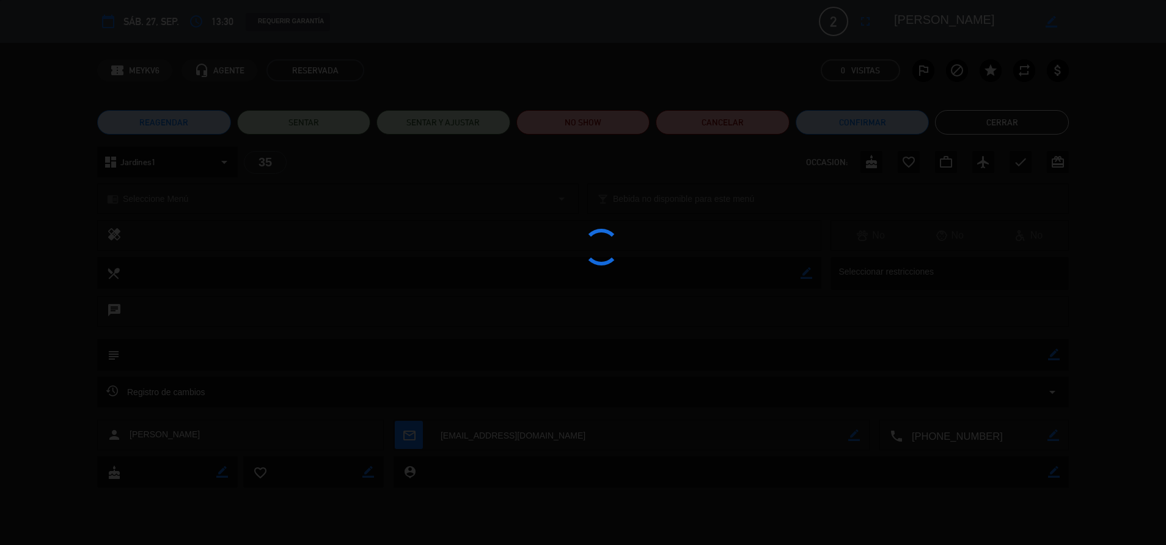
click at [624, 112] on div at bounding box center [583, 272] width 1166 height 545
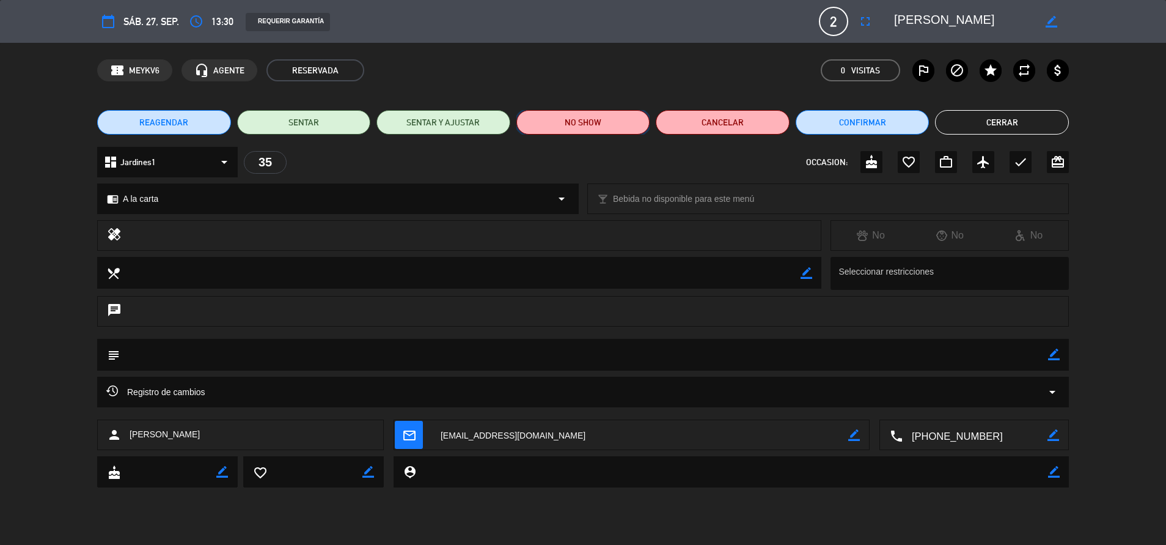
click at [621, 118] on button "NO SHOW" at bounding box center [584, 122] width 134 height 24
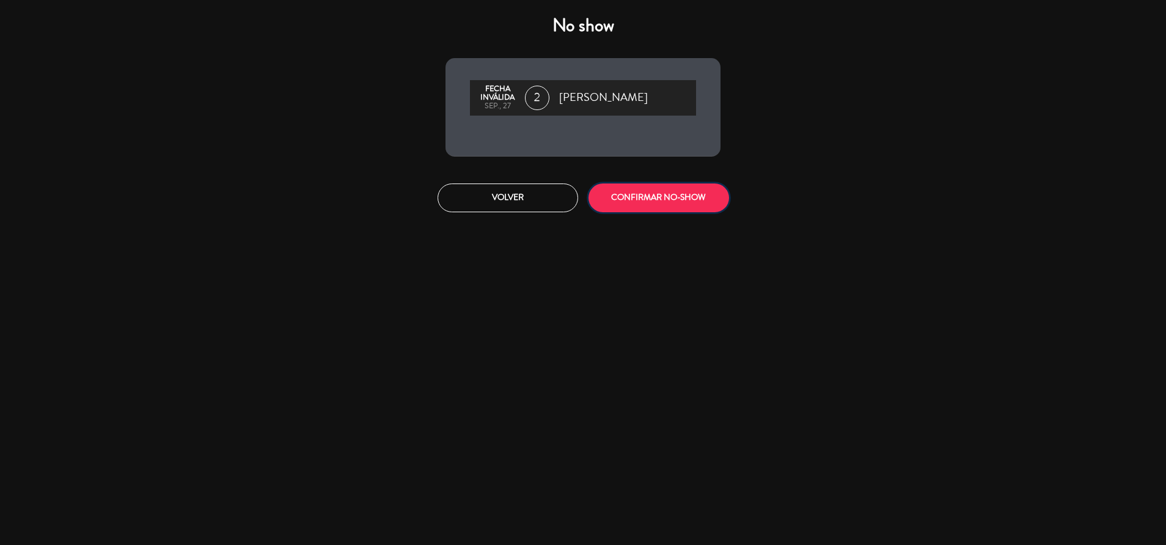
click at [631, 193] on button "CONFIRMAR NO-SHOW" at bounding box center [659, 197] width 141 height 29
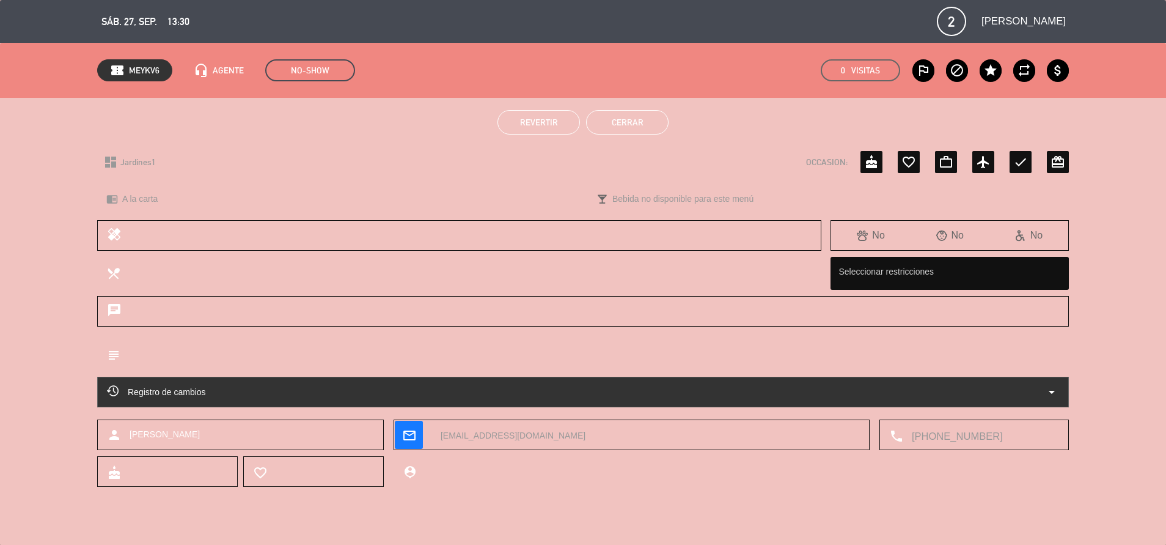
click at [624, 126] on button "Cerrar" at bounding box center [627, 122] width 83 height 24
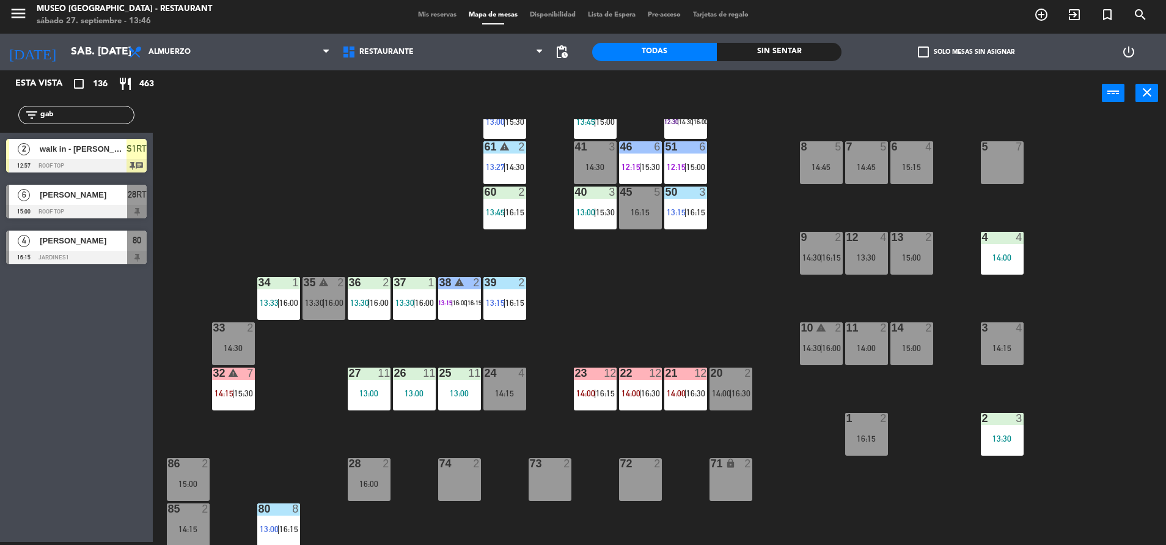
click at [457, 304] on span "16:00" at bounding box center [460, 302] width 14 height 7
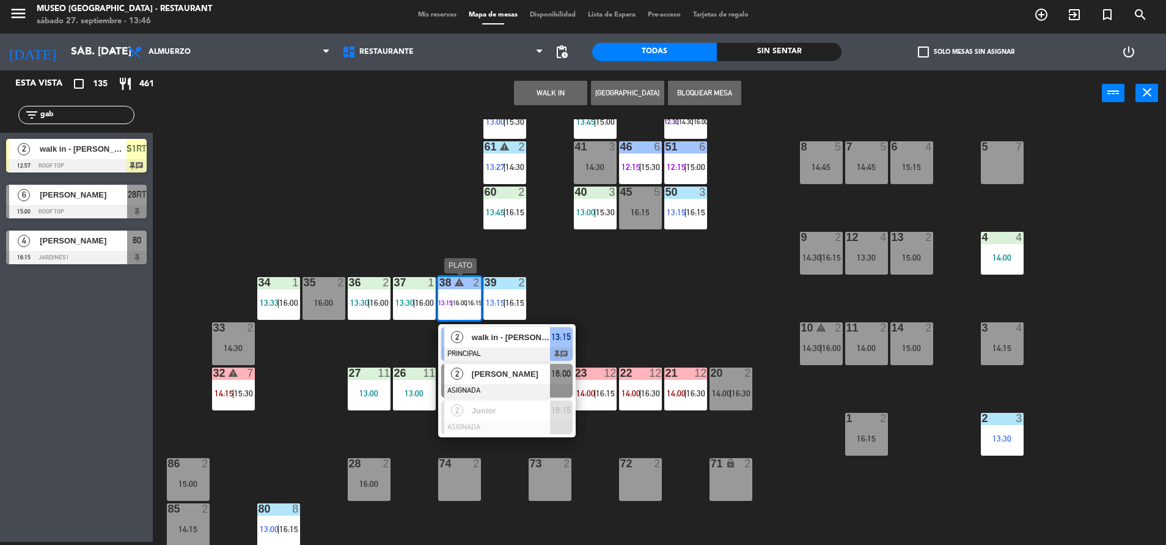
click at [514, 389] on div at bounding box center [506, 390] width 131 height 13
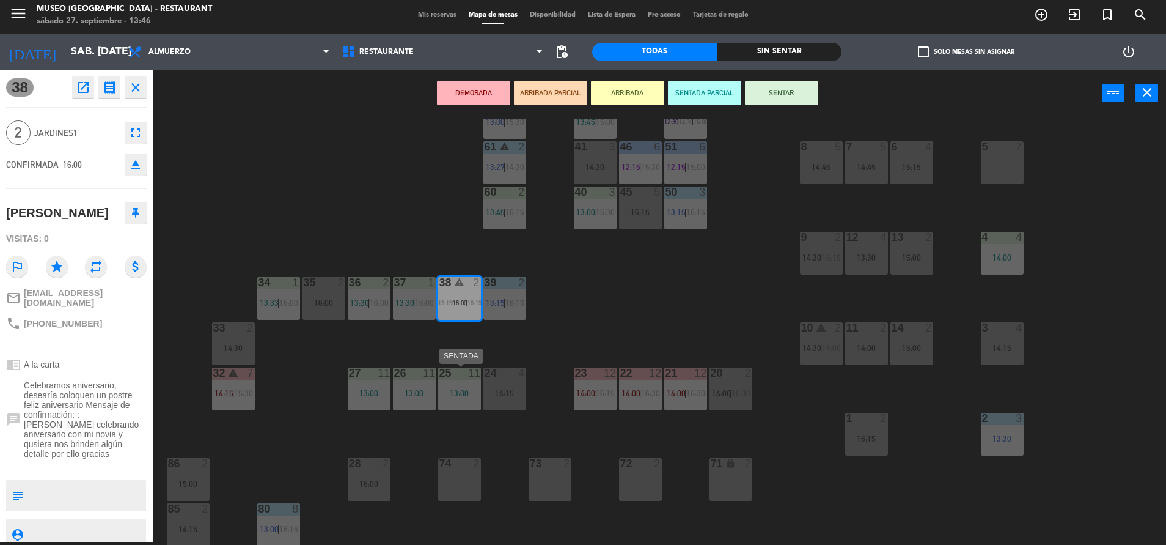
click at [457, 396] on div "13:00" at bounding box center [459, 393] width 43 height 9
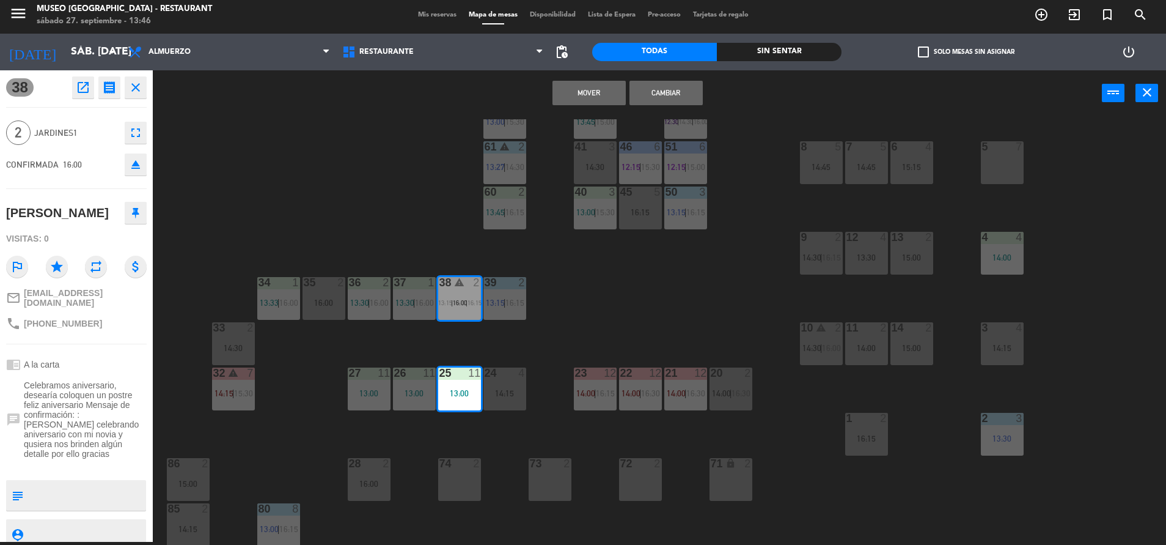
click at [589, 95] on button "Mover" at bounding box center [589, 93] width 73 height 24
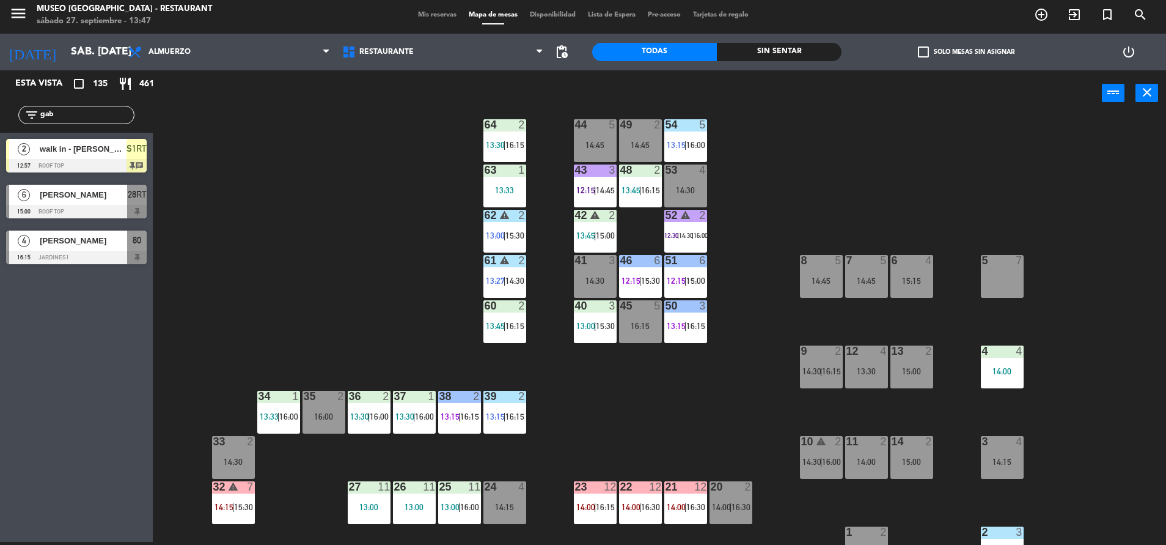
scroll to position [0, 0]
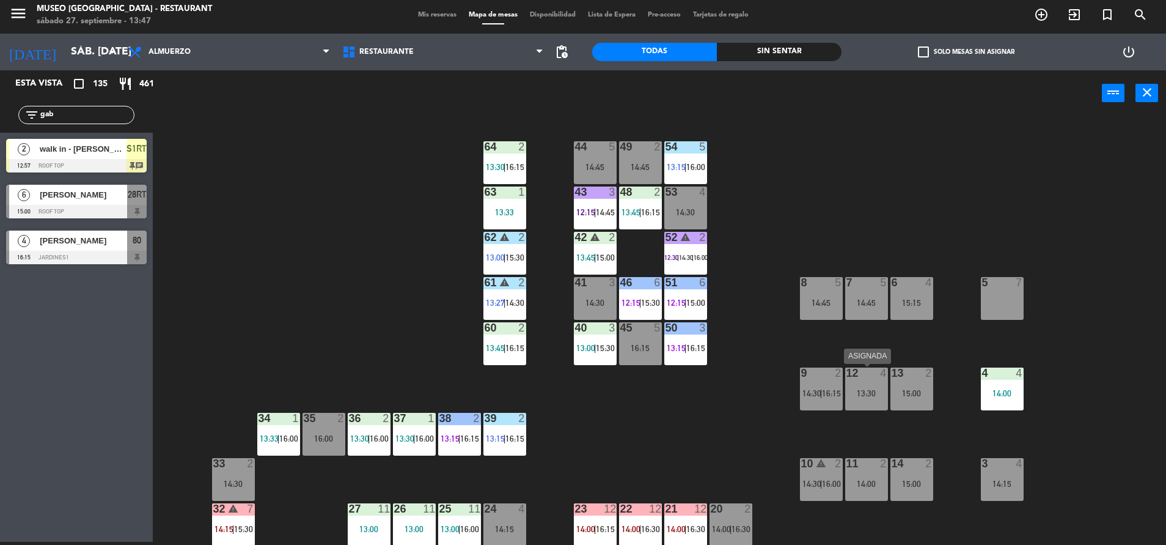
click at [881, 389] on div "13:30" at bounding box center [866, 393] width 43 height 9
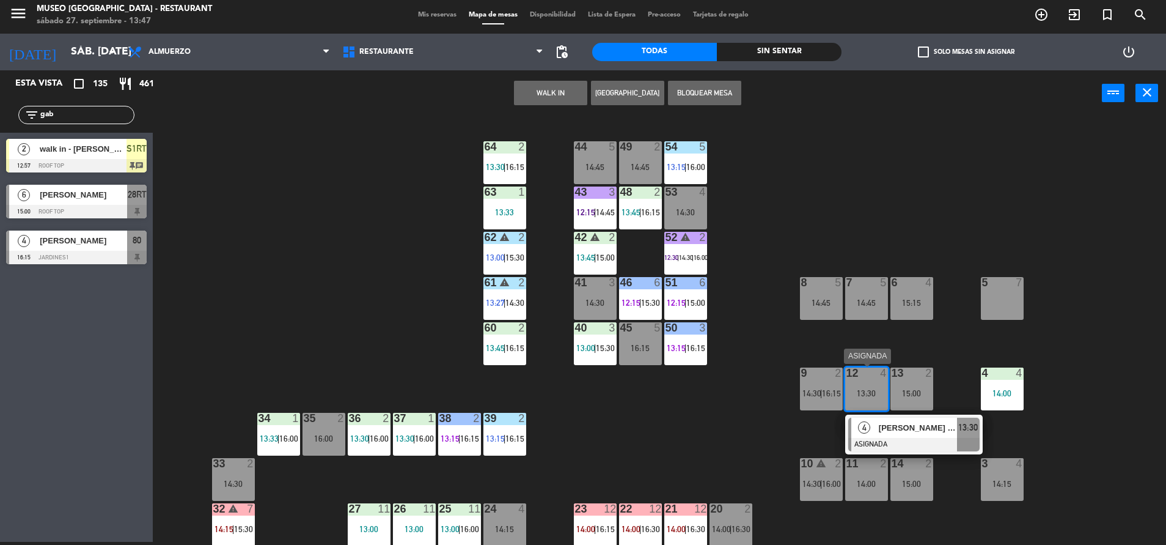
click at [890, 422] on span "[PERSON_NAME] [PERSON_NAME] [PERSON_NAME]" at bounding box center [918, 427] width 78 height 13
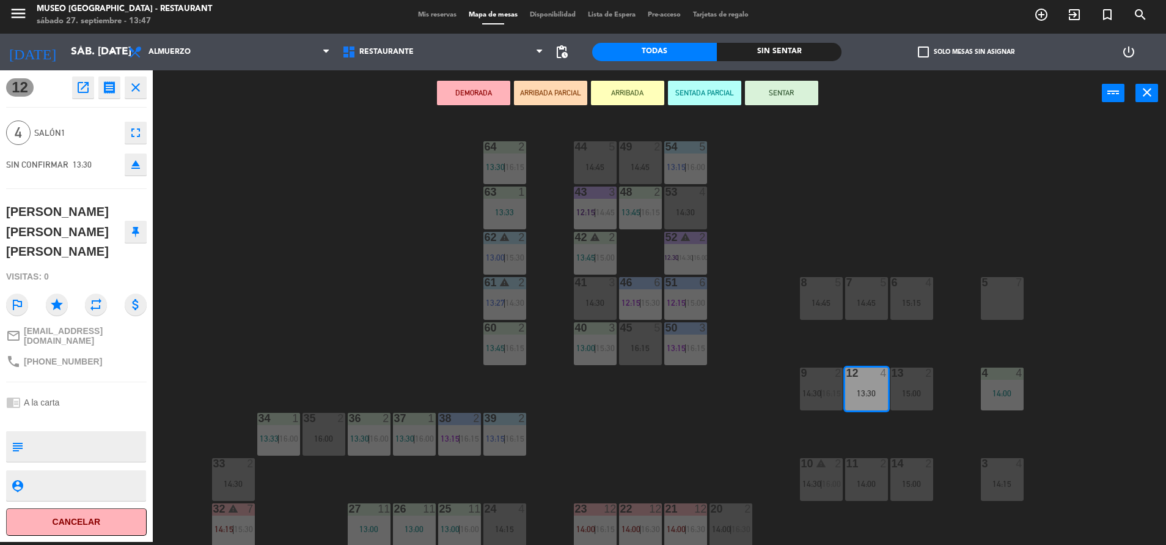
click at [74, 81] on button "open_in_new" at bounding box center [83, 87] width 22 height 22
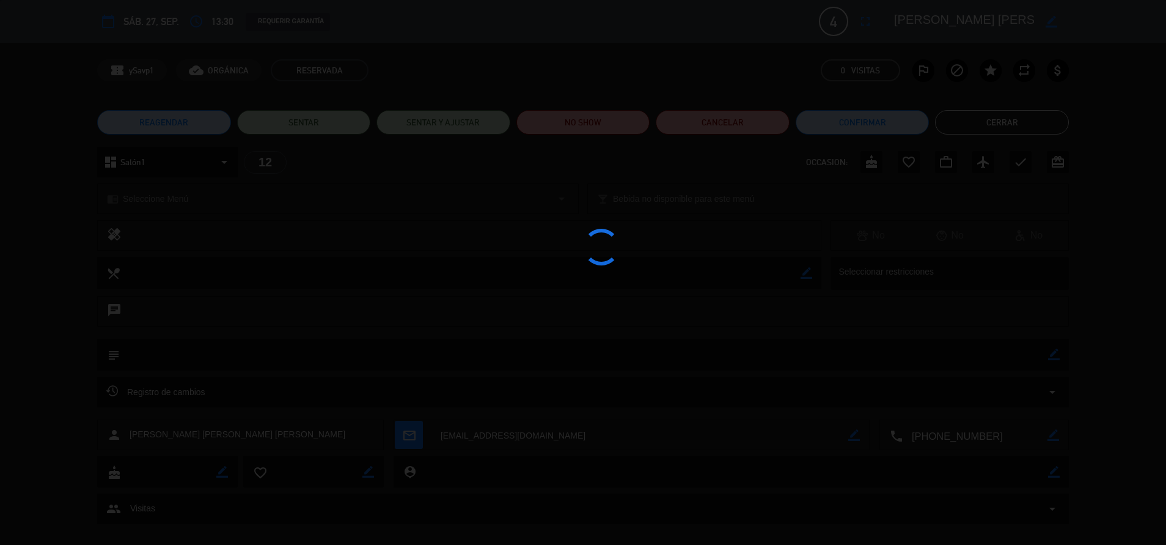
click at [624, 130] on div at bounding box center [583, 272] width 1166 height 545
click at [620, 130] on div at bounding box center [583, 272] width 1166 height 545
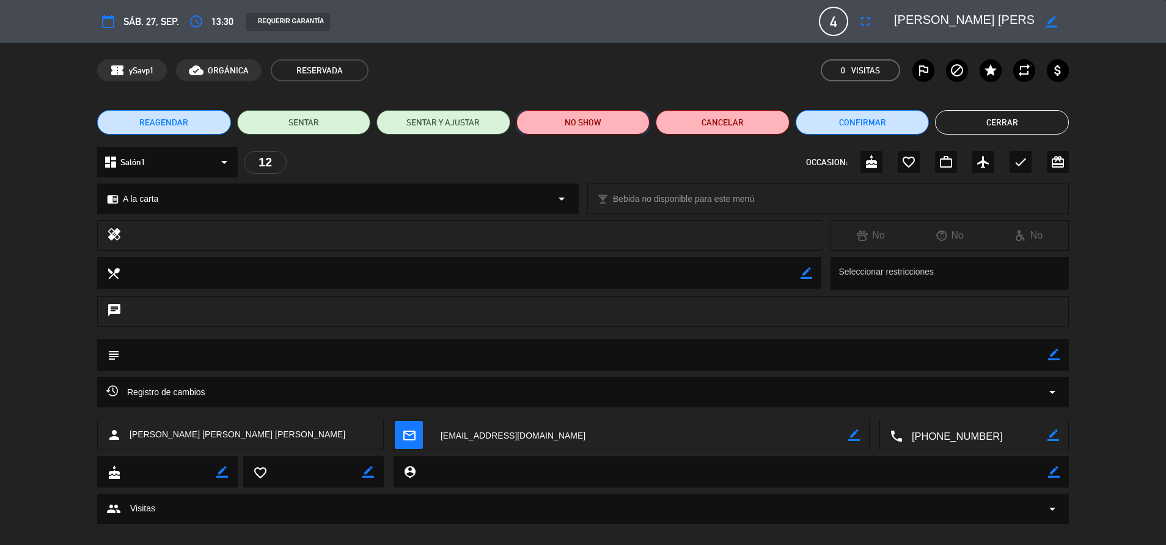
click at [620, 130] on button "NO SHOW" at bounding box center [584, 122] width 134 height 24
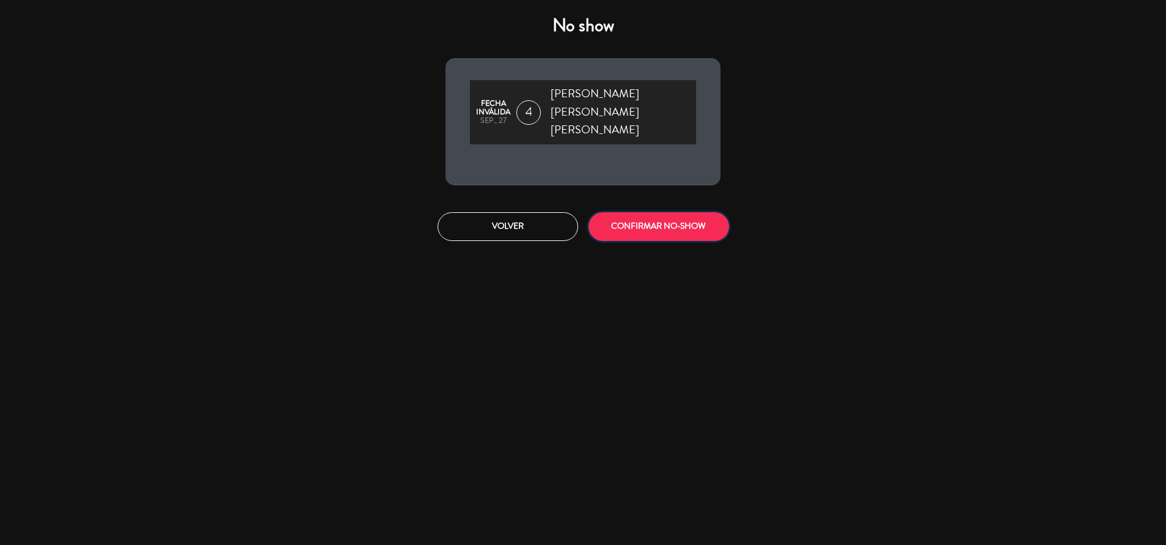
click at [616, 212] on button "CONFIRMAR NO-SHOW" at bounding box center [659, 226] width 141 height 29
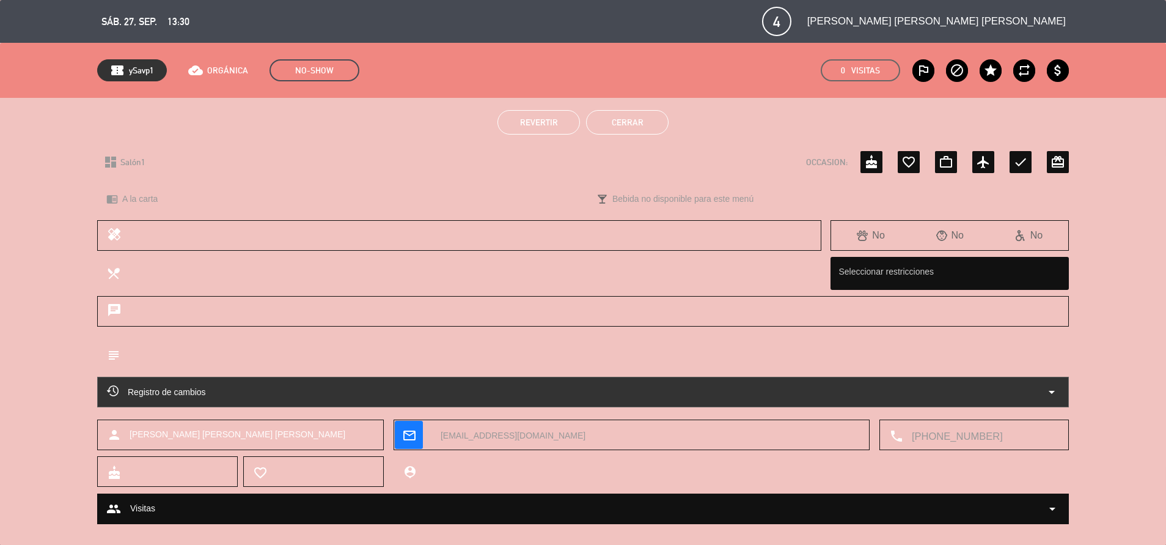
click at [630, 117] on button "Cerrar" at bounding box center [627, 122] width 83 height 24
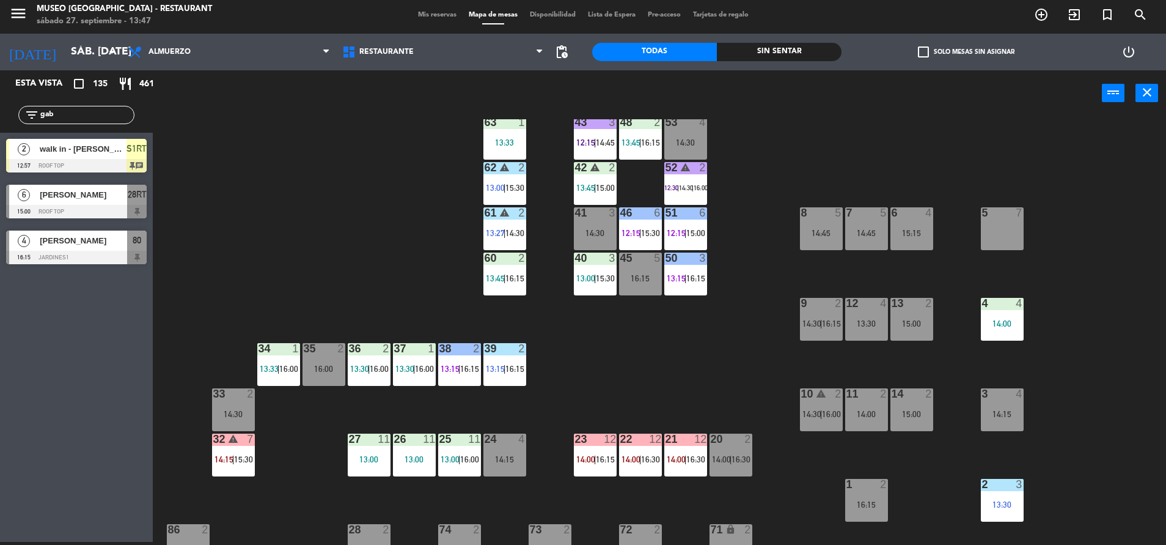
scroll to position [71, 0]
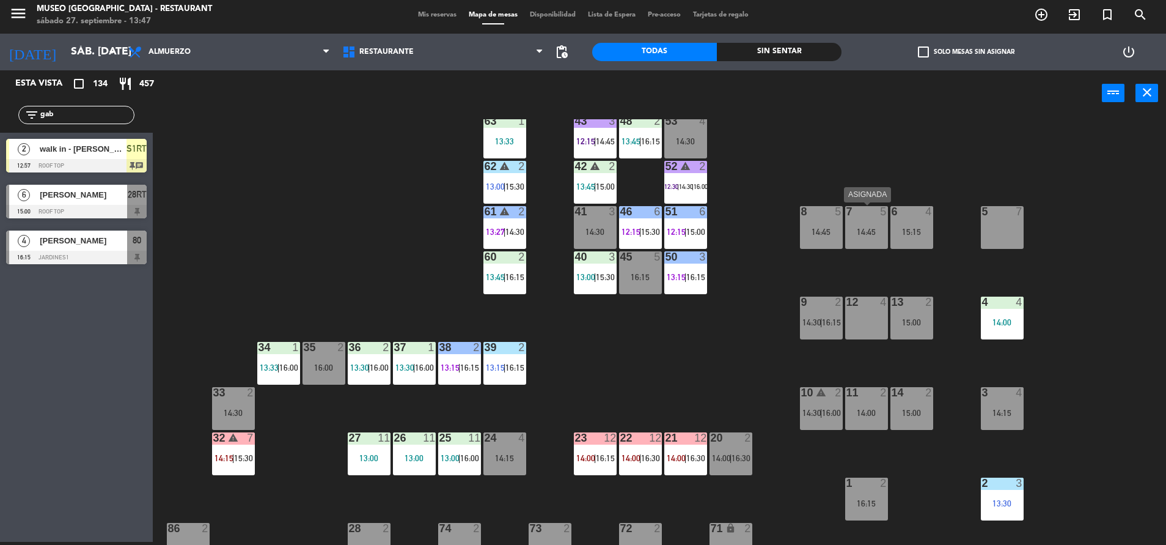
click at [877, 227] on div "14:45" at bounding box center [866, 231] width 43 height 9
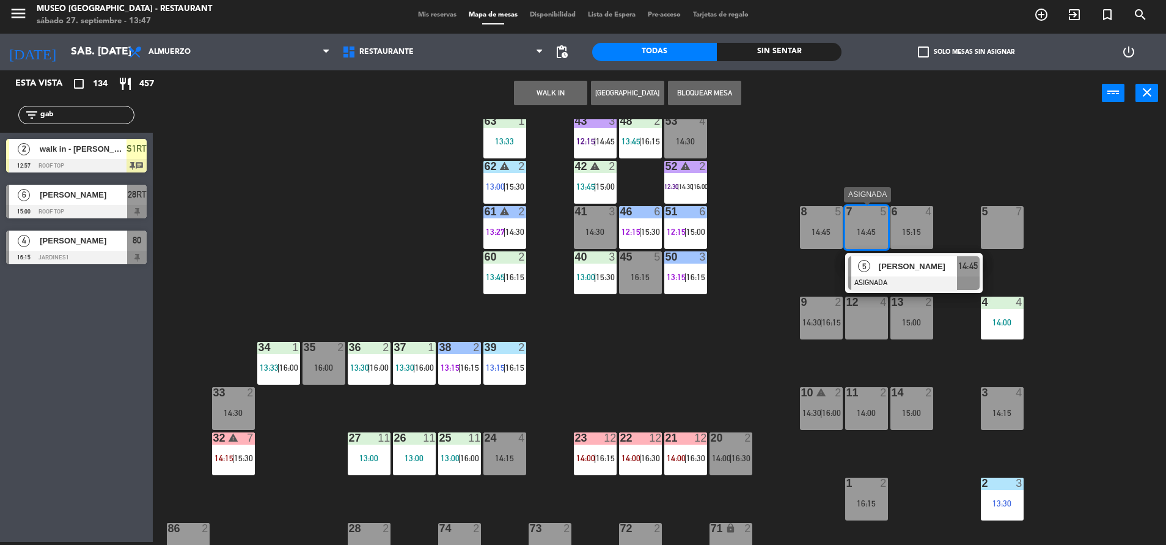
click at [900, 266] on span "[PERSON_NAME]" at bounding box center [918, 266] width 78 height 13
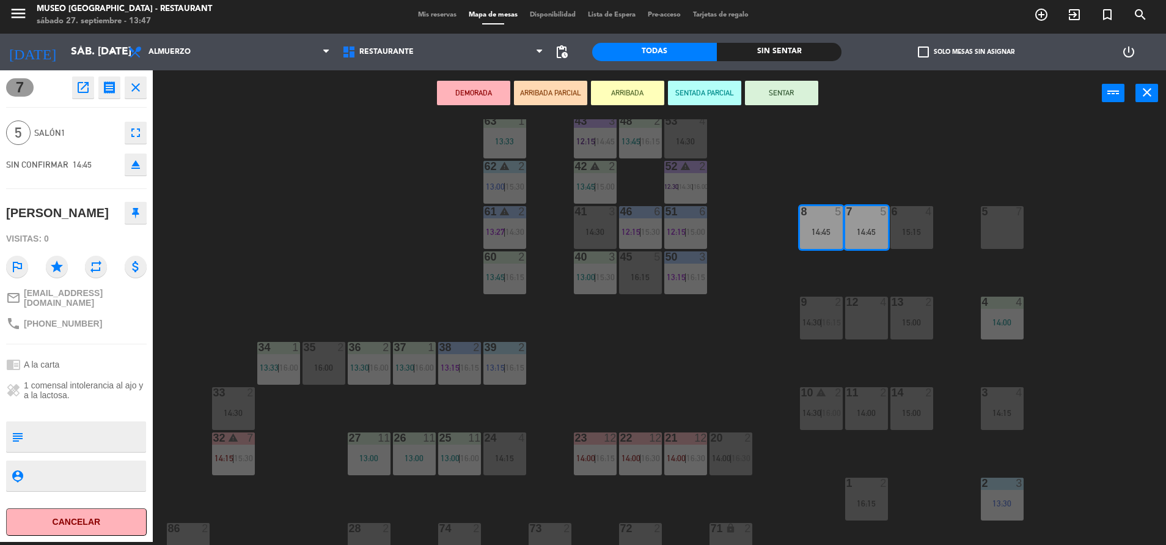
click at [982, 236] on div "5 7" at bounding box center [1002, 227] width 43 height 43
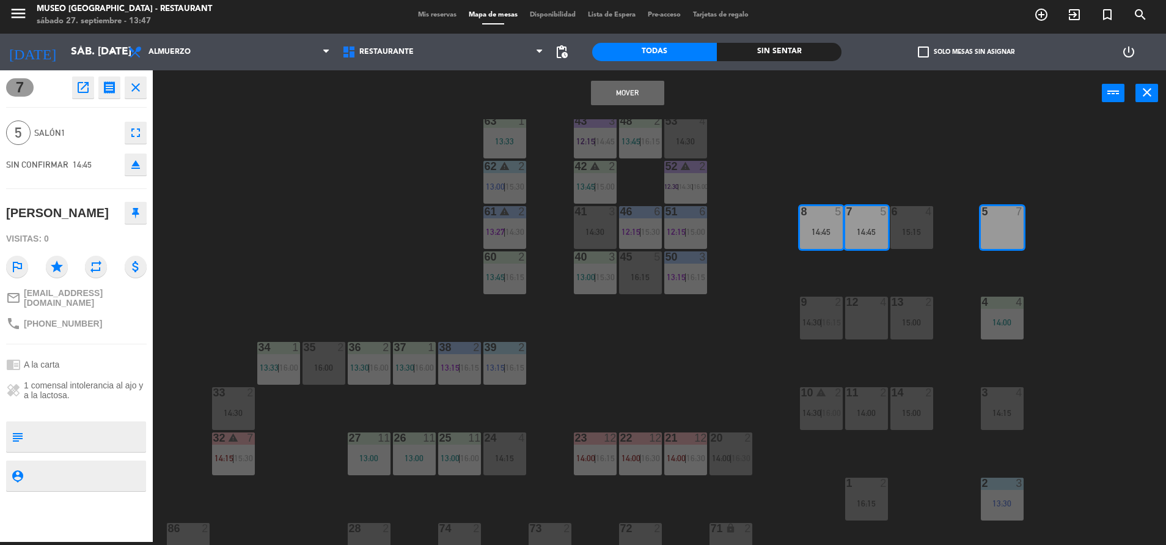
click at [625, 92] on button "Mover" at bounding box center [627, 93] width 73 height 24
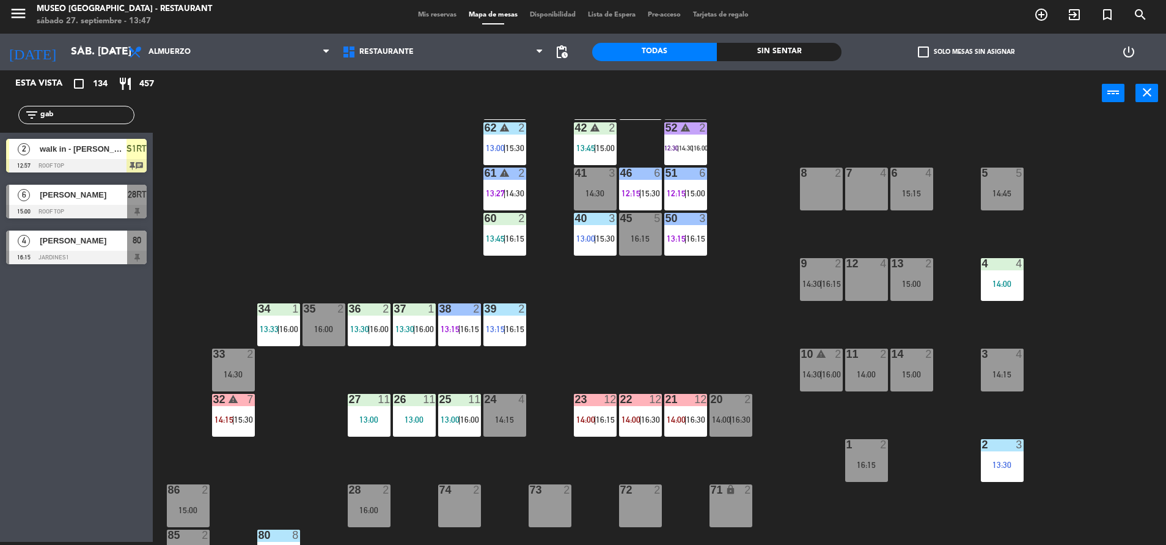
scroll to position [110, 0]
click at [312, 301] on div "44 5 14:45 49 2 14:45 54 5 13:15 | 16:00 64 2 13:30 | 16:15 48 2 13:45 | 16:15 …" at bounding box center [665, 331] width 1002 height 425
click at [314, 325] on div "16:00" at bounding box center [324, 328] width 43 height 9
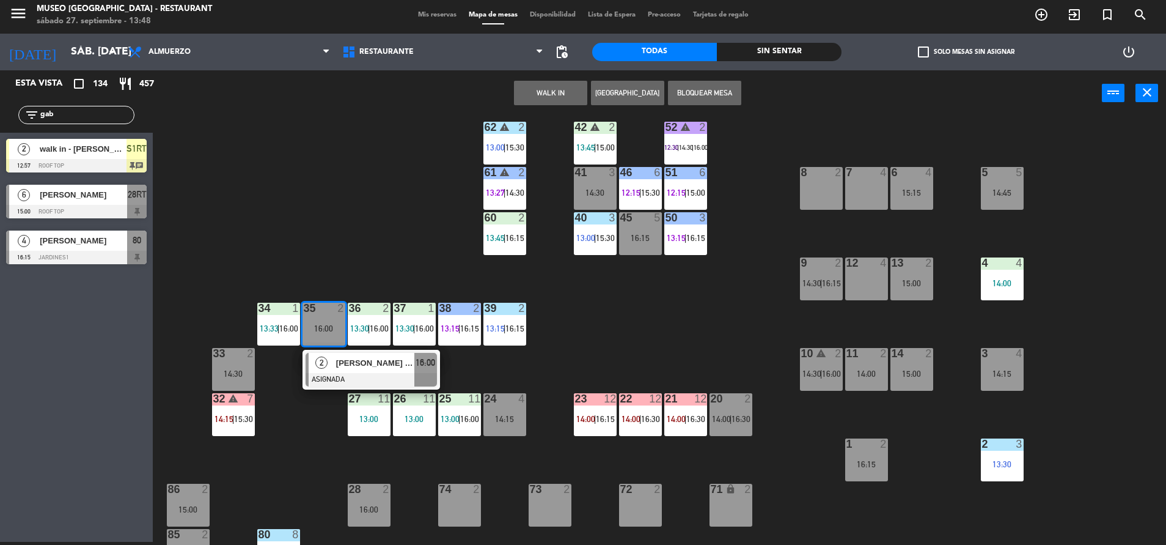
click at [550, 96] on button "WALK IN" at bounding box center [550, 93] width 73 height 24
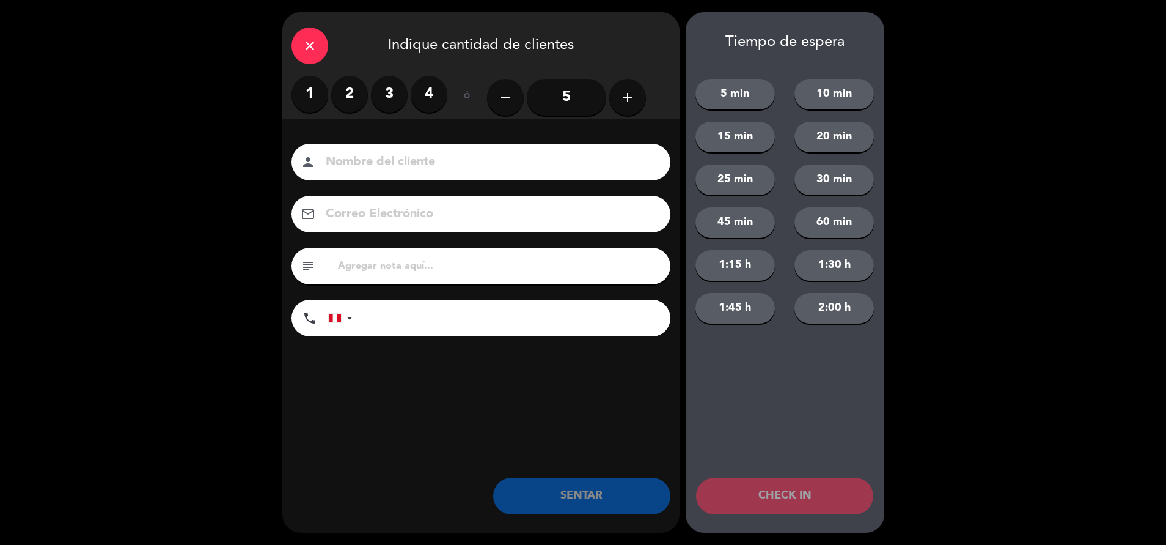
click at [356, 94] on label "2" at bounding box center [349, 94] width 37 height 37
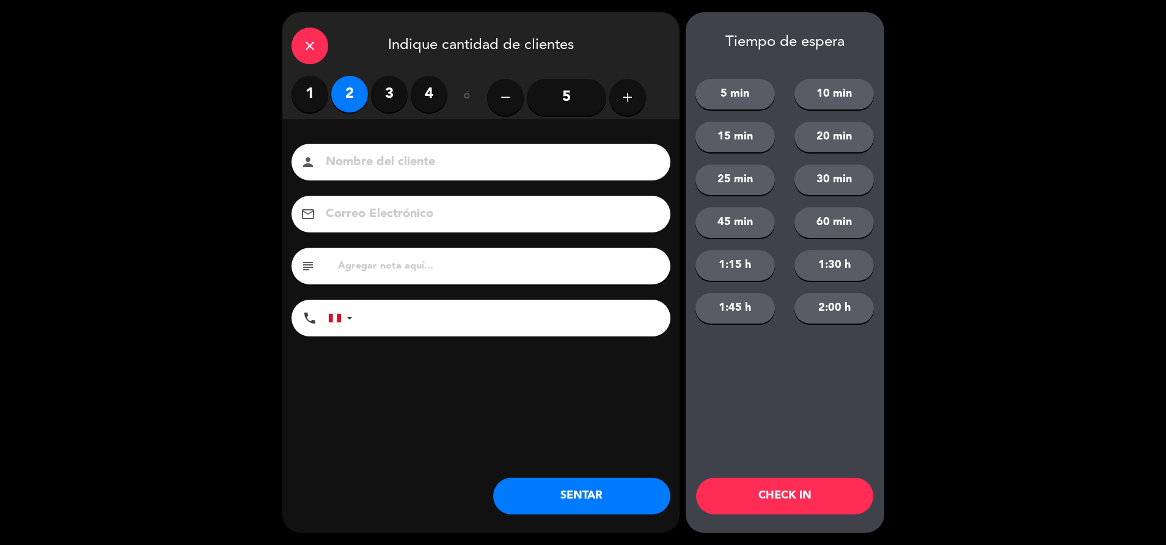
click at [380, 267] on input "text" at bounding box center [499, 265] width 325 height 17
type input "m35"
click at [605, 513] on button "SENTAR" at bounding box center [581, 495] width 177 height 37
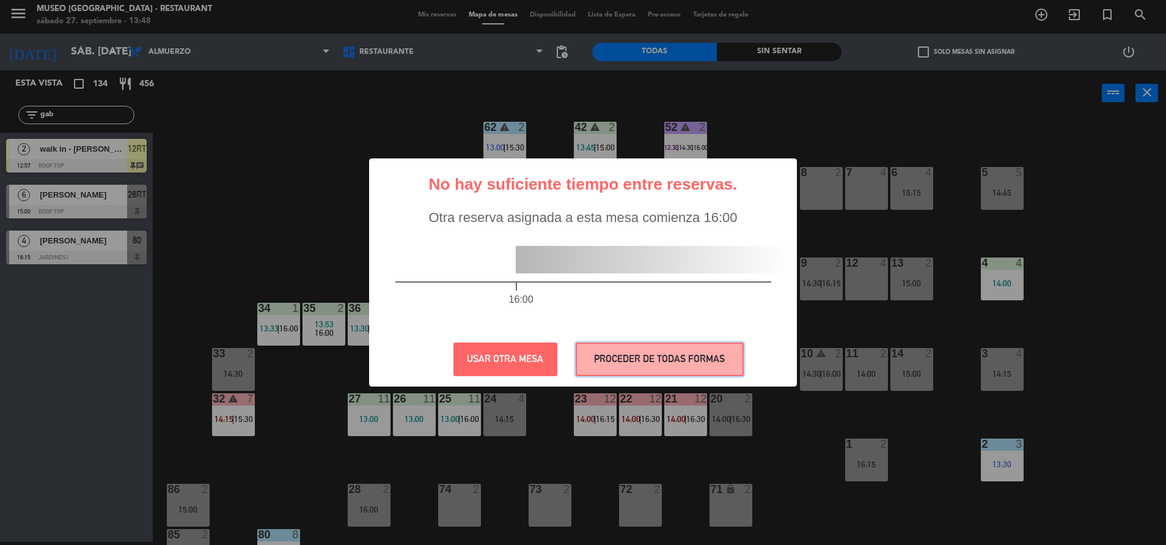
click at [618, 355] on button "PROCEDER DE TODAS FORMAS" at bounding box center [660, 359] width 168 height 34
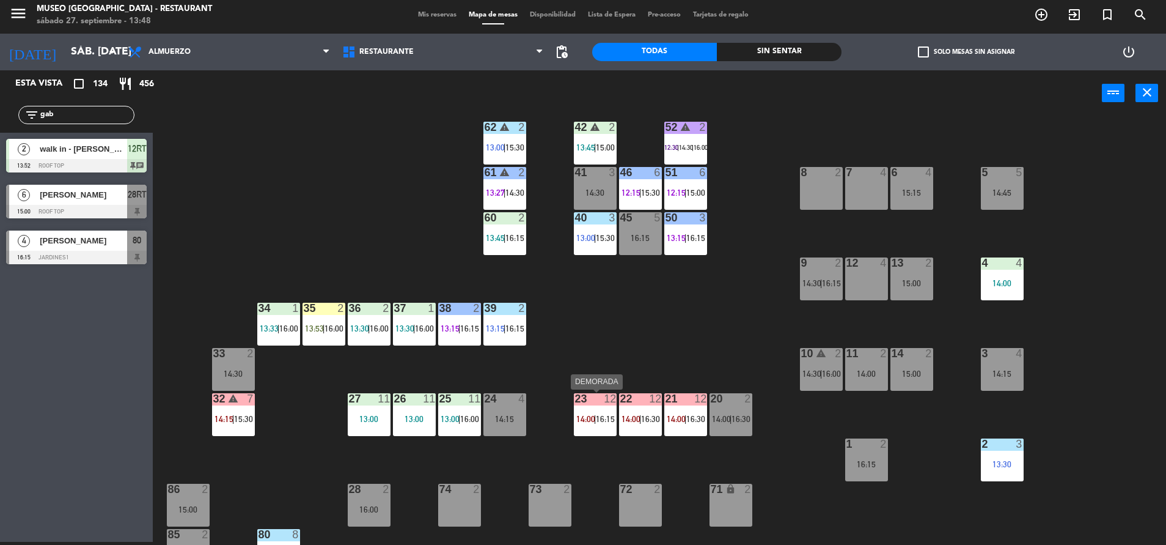
click at [599, 410] on div "23 12 14:00 | 16:15" at bounding box center [595, 414] width 43 height 43
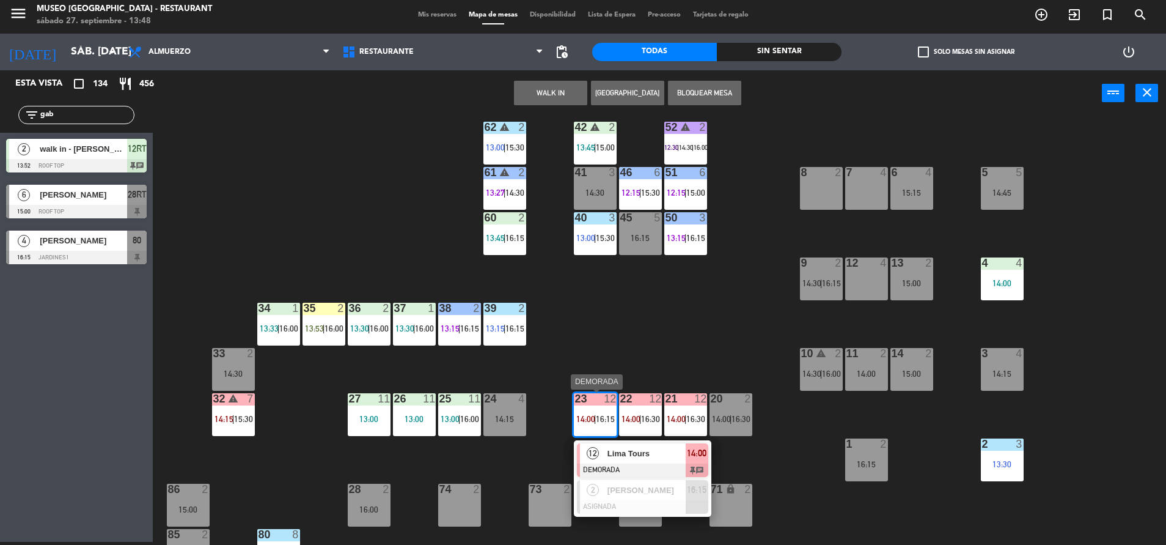
click at [647, 458] on span "Lima Tours" at bounding box center [647, 453] width 78 height 13
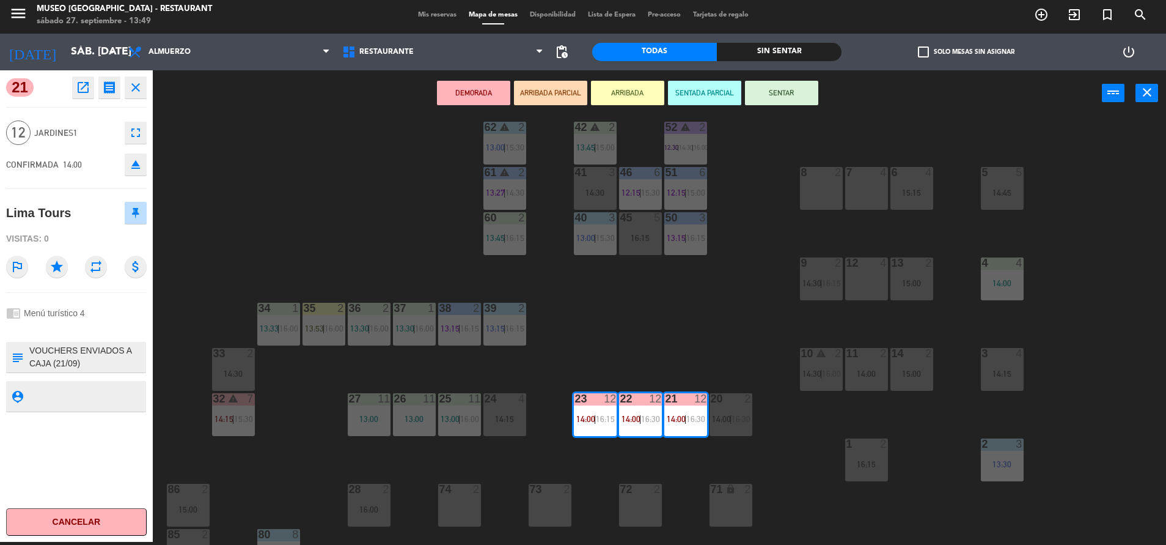
click at [642, 372] on div "44 5 14:45 49 2 14:45 54 5 13:15 | 16:00 64 2 13:30 | 16:15 48 2 13:45 | 16:15 …" at bounding box center [665, 331] width 1002 height 425
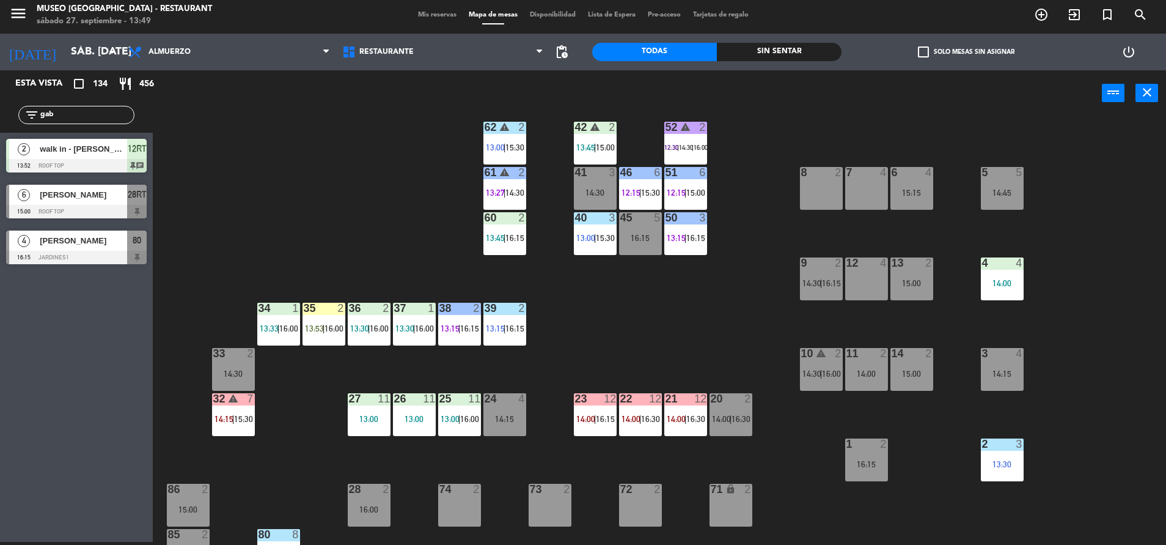
click at [331, 317] on div "35 2 13:53 | 16:00" at bounding box center [324, 324] width 43 height 43
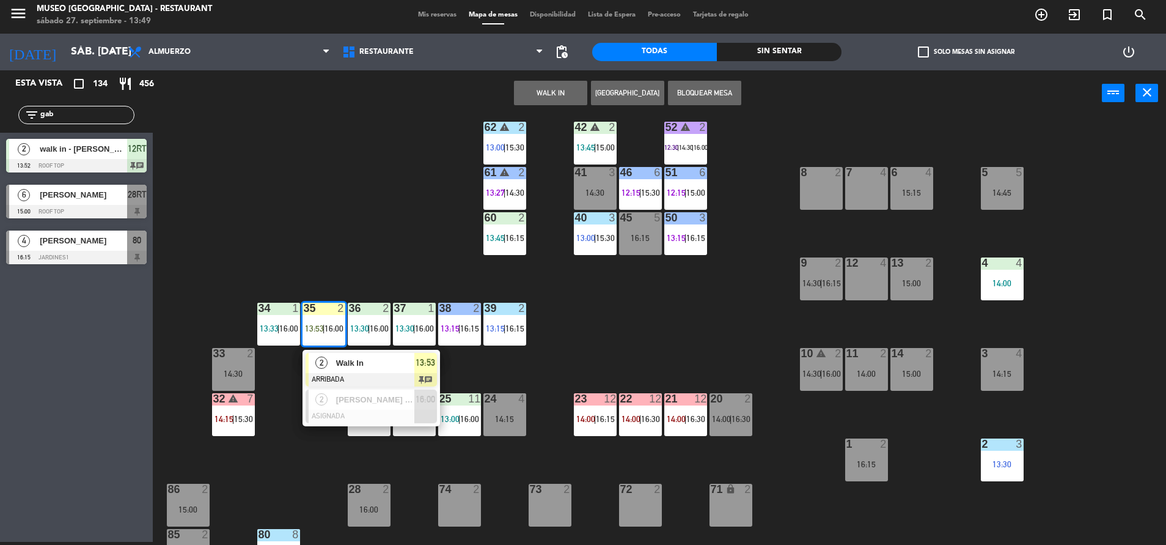
click at [348, 364] on span "Walk In" at bounding box center [375, 362] width 78 height 13
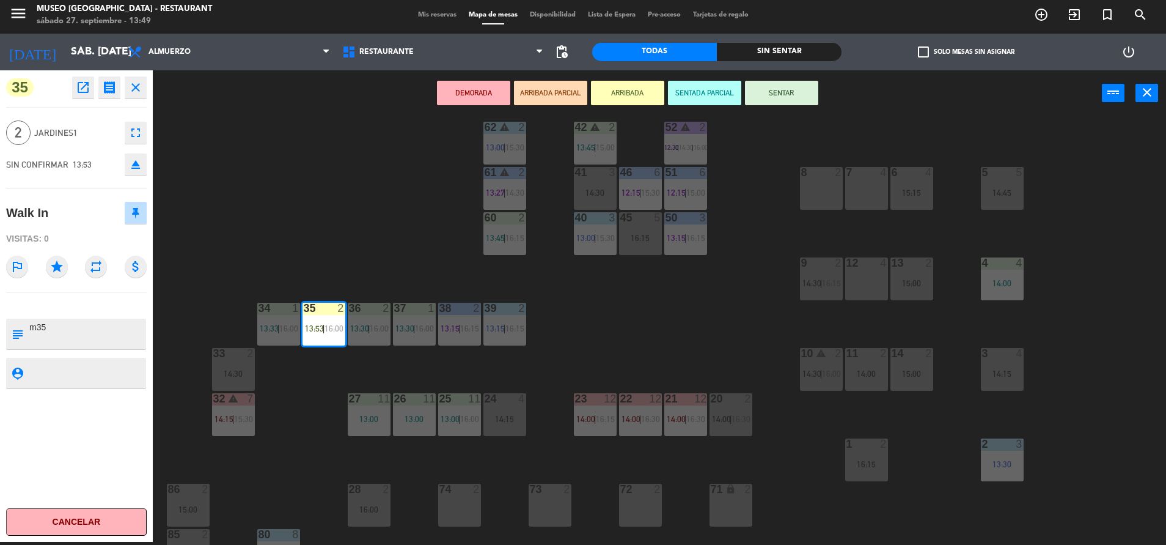
click at [78, 329] on textarea at bounding box center [86, 334] width 117 height 26
click at [774, 95] on button "SENTAR" at bounding box center [781, 93] width 73 height 24
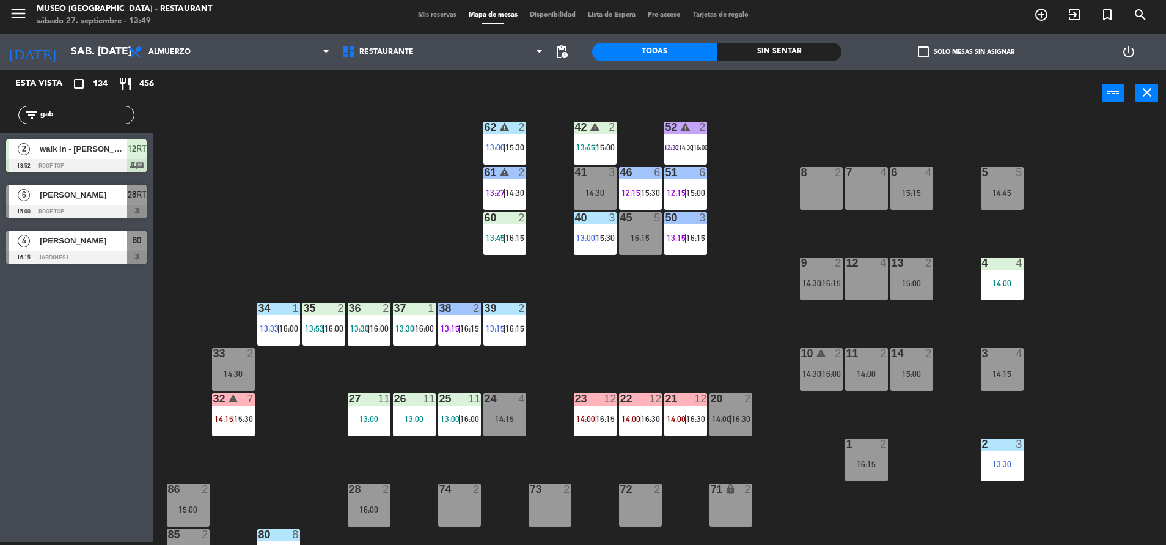
scroll to position [0, 0]
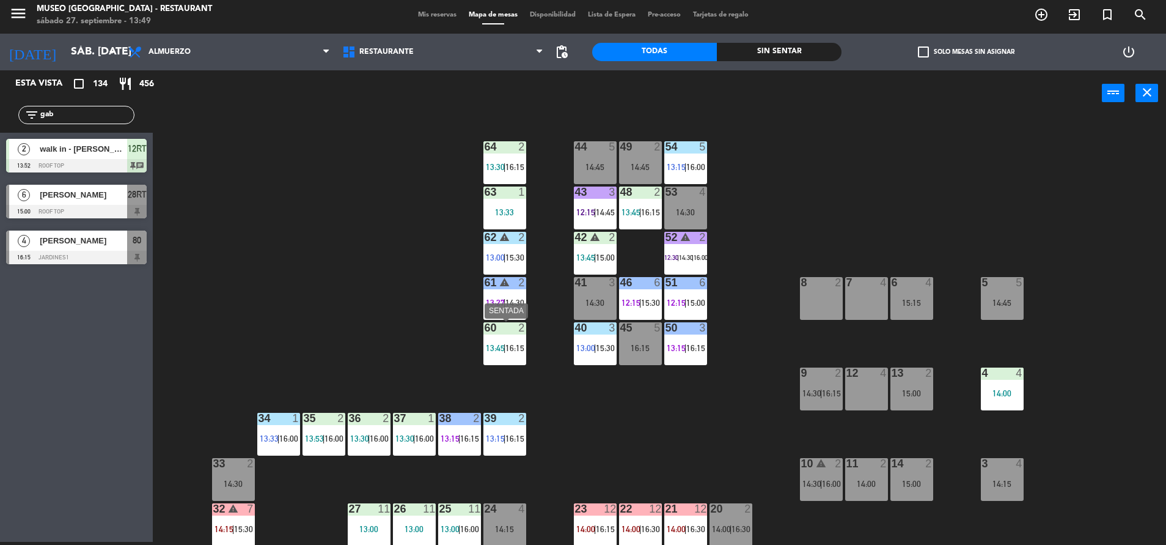
click at [512, 325] on div at bounding box center [505, 327] width 20 height 11
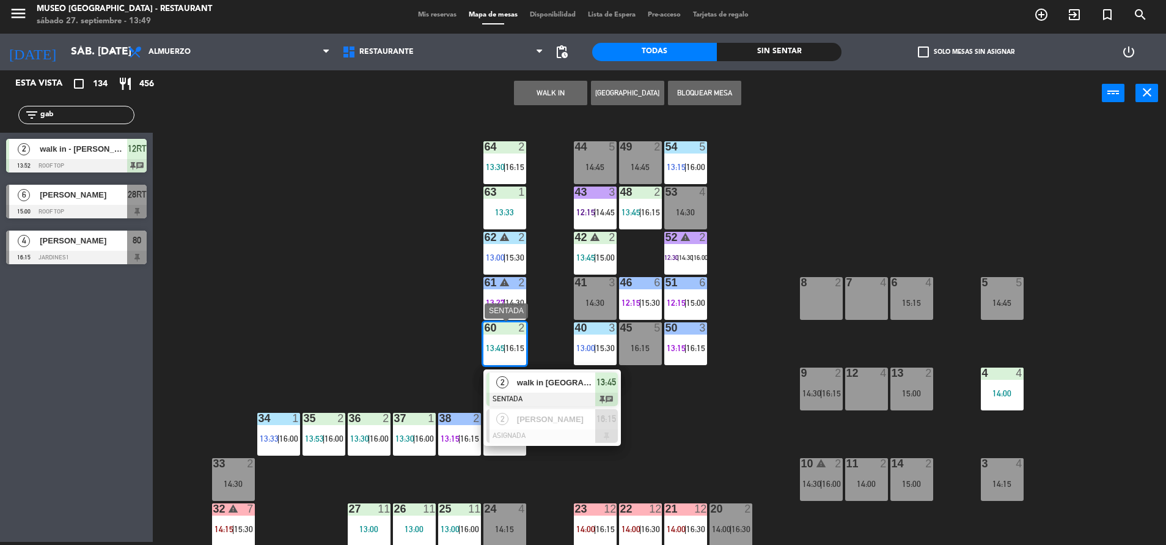
click at [564, 382] on span "walk in [GEOGRAPHIC_DATA]" at bounding box center [556, 382] width 78 height 13
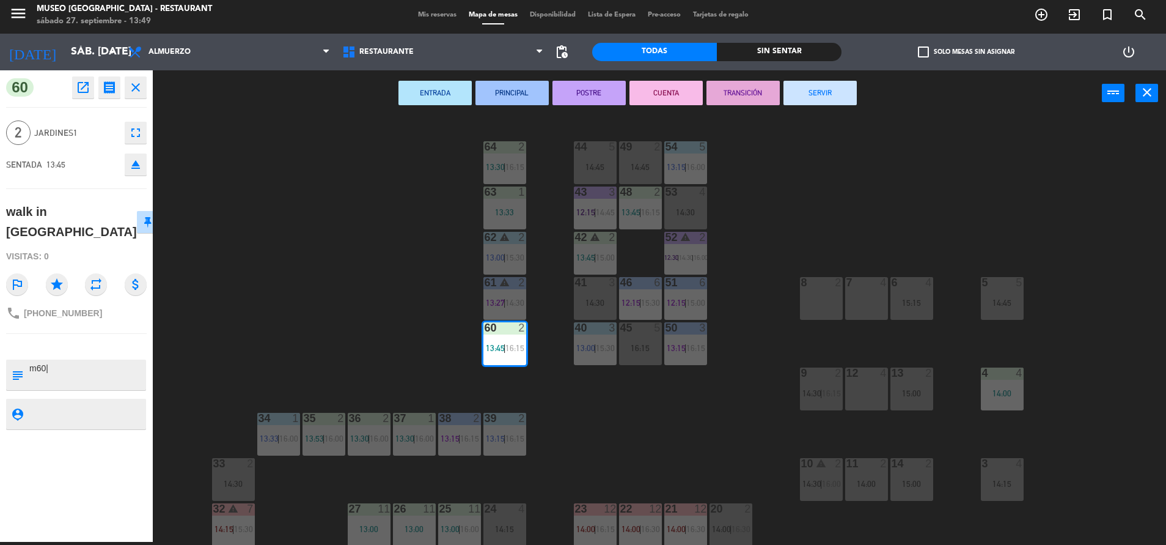
click at [432, 85] on button "ENTRADA" at bounding box center [435, 93] width 73 height 24
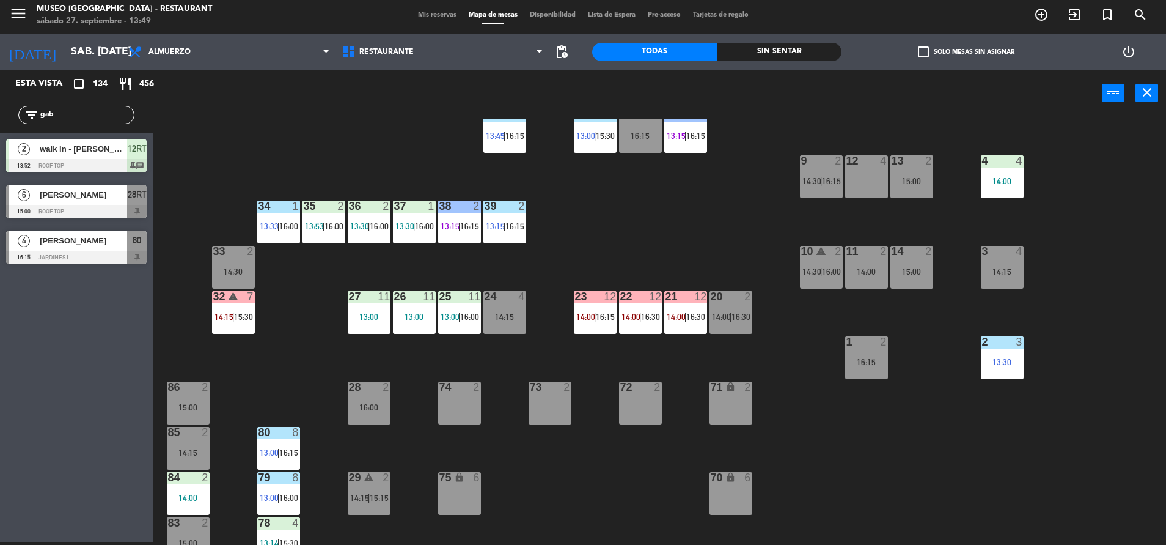
scroll to position [216, 0]
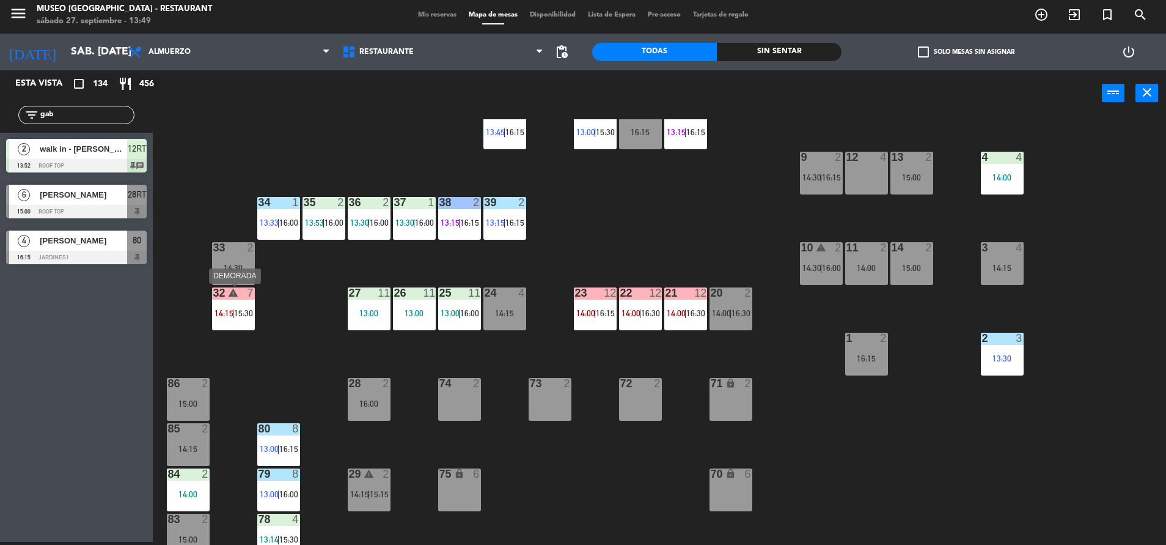
click at [254, 309] on div "14:15 | 15:30" at bounding box center [233, 313] width 43 height 9
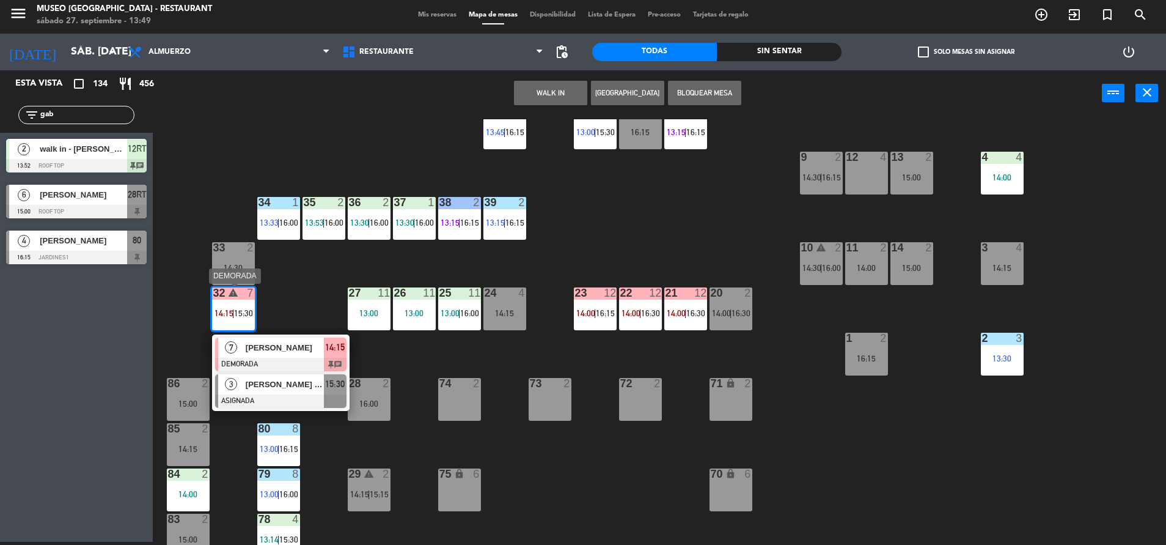
click at [279, 394] on div at bounding box center [280, 400] width 131 height 13
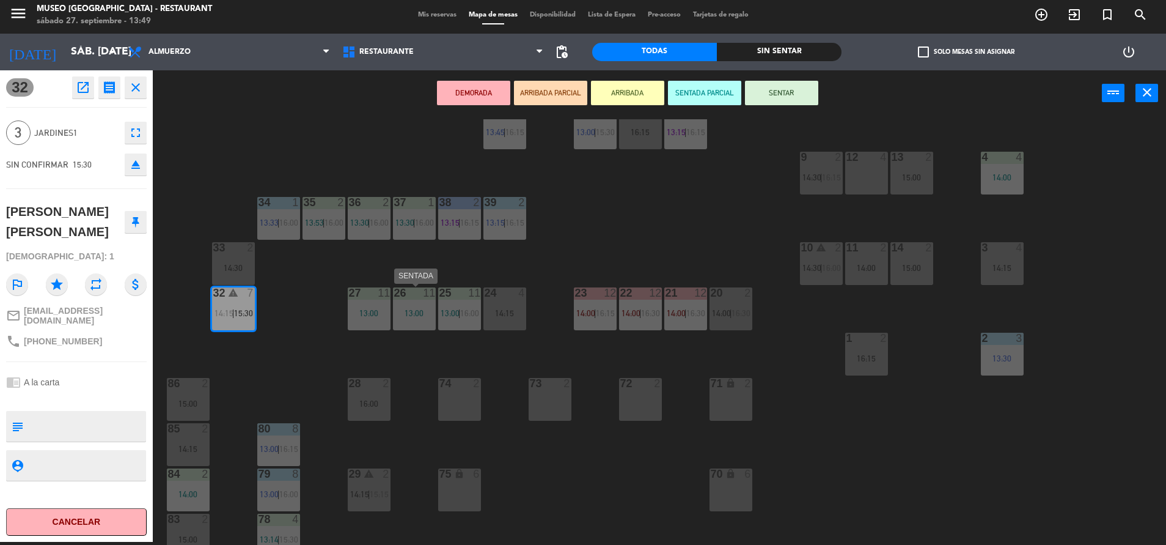
click at [401, 317] on div "13:00" at bounding box center [414, 313] width 43 height 9
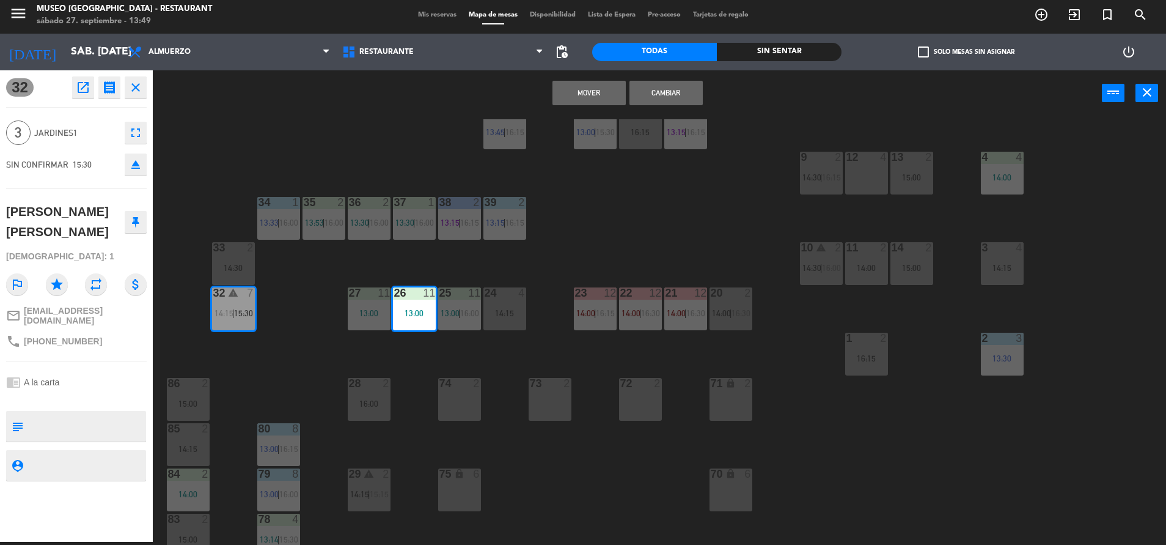
click at [584, 108] on div "Mover Cambiar power_input close" at bounding box center [627, 93] width 949 height 46
click at [571, 89] on button "Mover" at bounding box center [589, 93] width 73 height 24
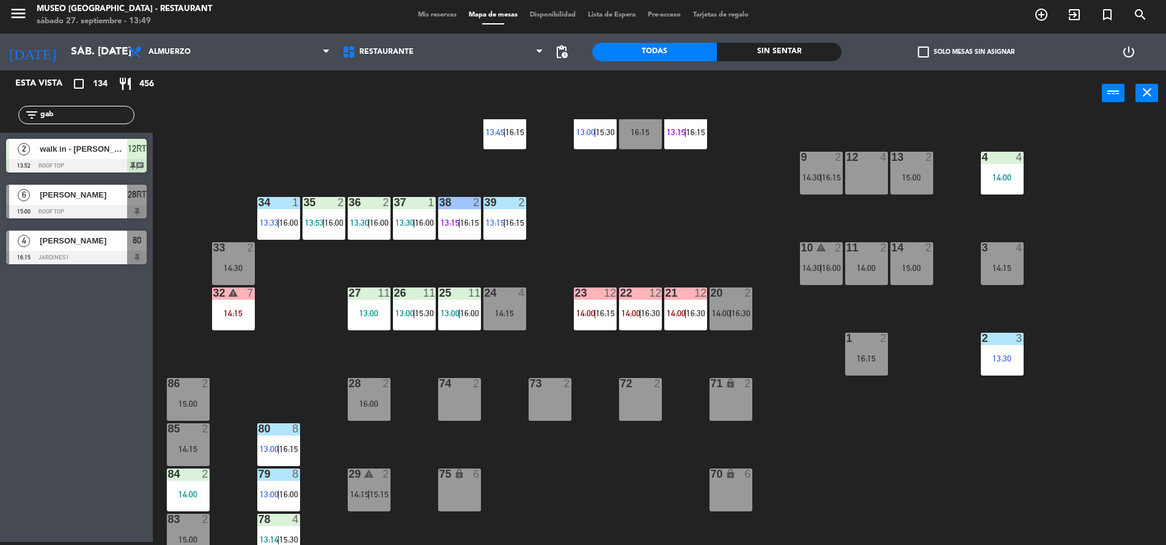
click at [458, 304] on div "25 11 13:00 | 16:00" at bounding box center [459, 308] width 43 height 43
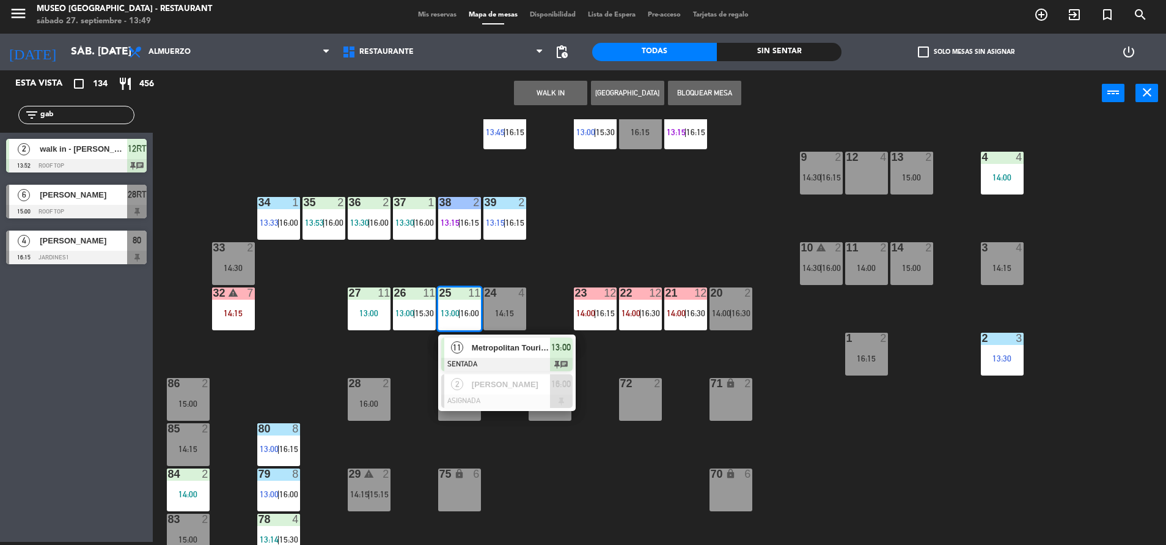
click at [587, 261] on div "44 5 14:45 49 2 14:45 54 5 13:15 | 16:00 64 2 13:30 | 16:15 48 2 13:45 | 16:15 …" at bounding box center [665, 331] width 1002 height 425
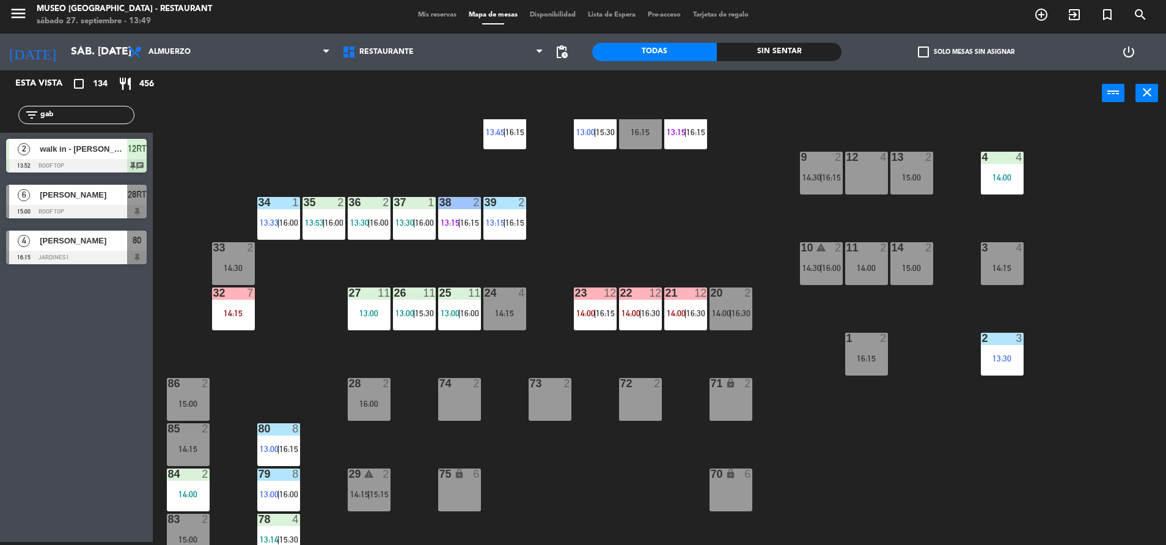
click at [672, 188] on div "44 5 14:45 49 2 14:45 54 5 13:15 | 16:00 64 2 13:30 | 16:15 48 2 13:45 | 16:15 …" at bounding box center [665, 331] width 1002 height 425
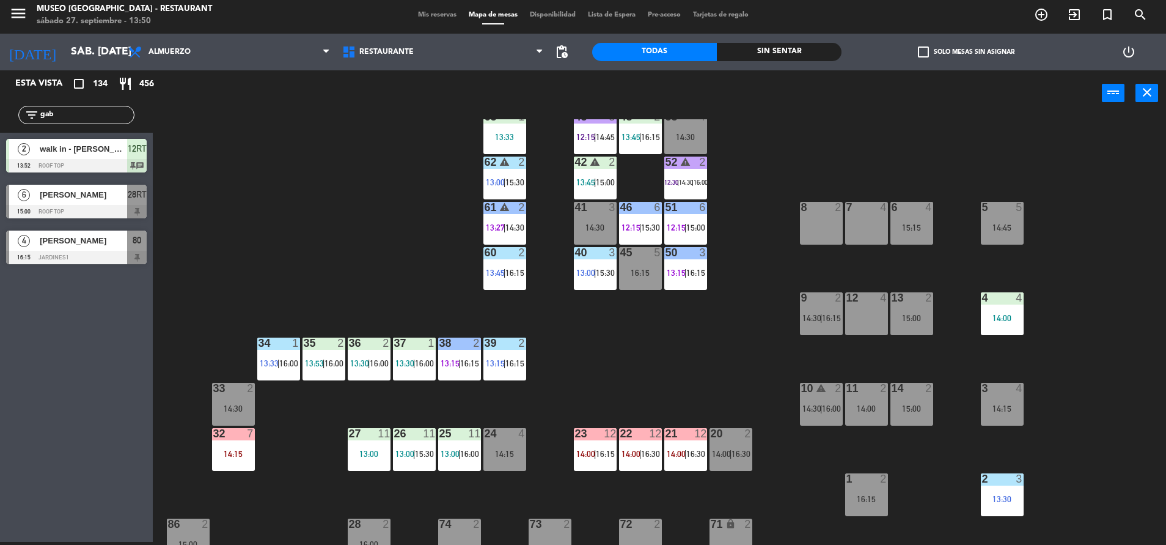
scroll to position [0, 0]
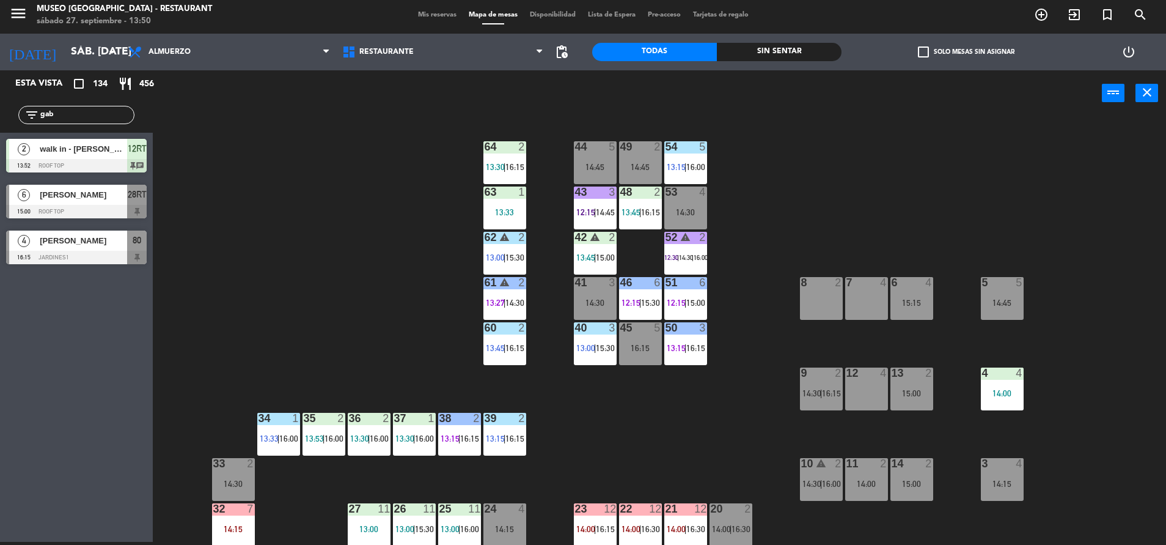
click at [677, 235] on div "warning" at bounding box center [685, 238] width 20 height 12
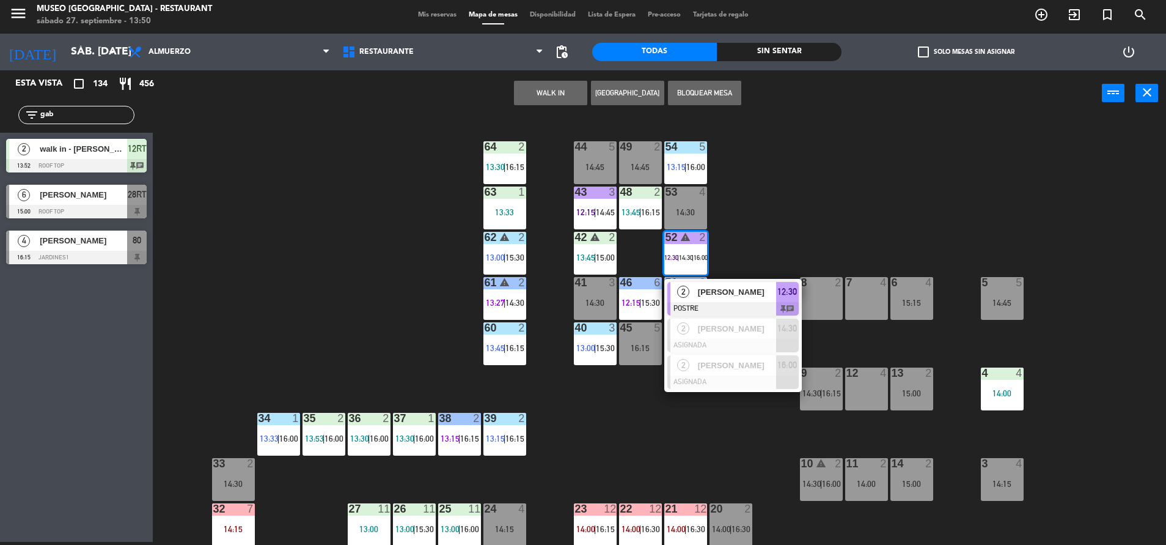
click at [755, 247] on div "44 5 14:45 49 2 14:45 54 5 13:15 | 16:00 64 2 13:30 | 16:15 48 2 13:45 | 16:15 …" at bounding box center [665, 331] width 1002 height 425
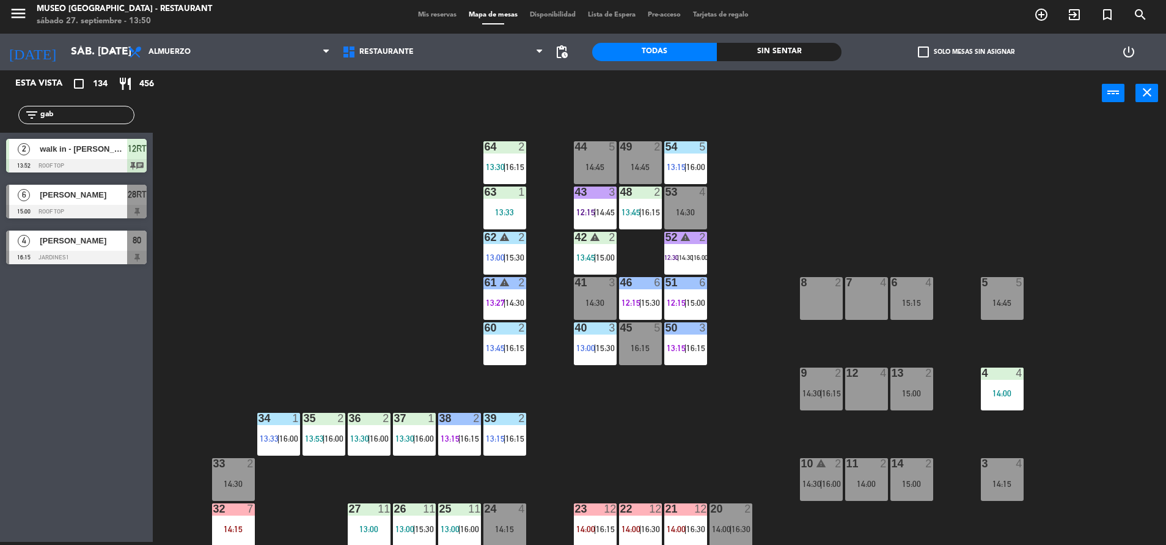
click at [768, 234] on div "44 5 14:45 49 2 14:45 54 5 13:15 | 16:00 64 2 13:30 | 16:15 48 2 13:45 | 16:15 …" at bounding box center [665, 331] width 1002 height 425
click at [581, 198] on div "43 3" at bounding box center [595, 192] width 43 height 12
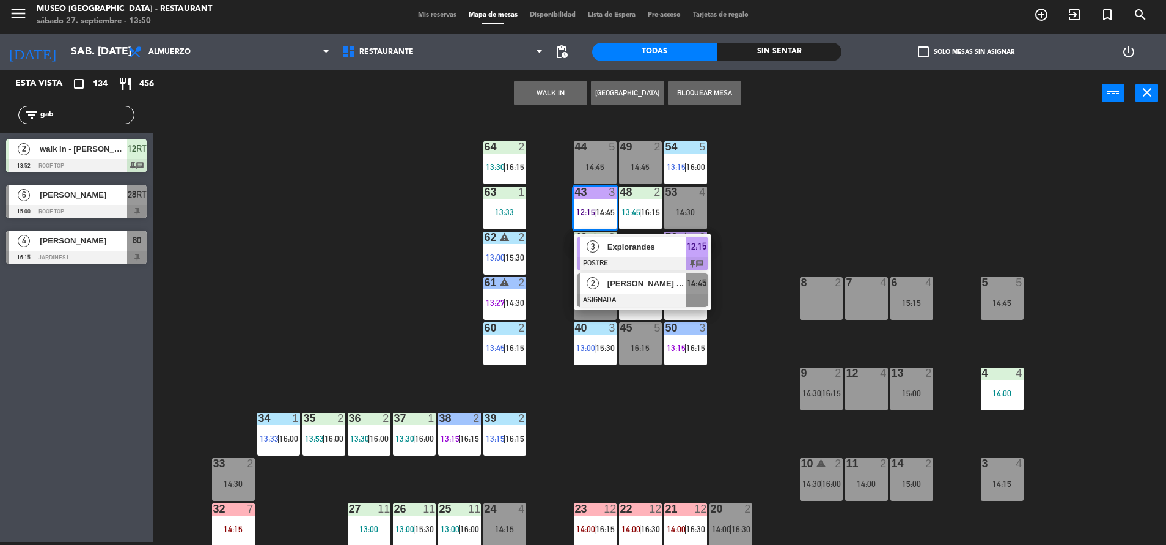
click at [698, 292] on div "14:45" at bounding box center [697, 283] width 23 height 20
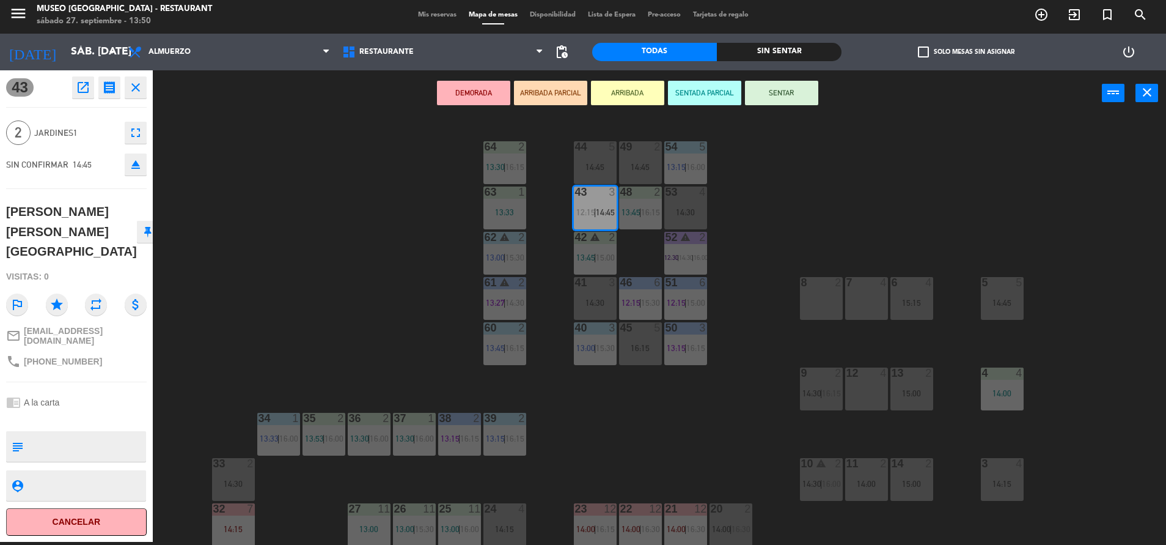
click at [492, 206] on div "63 1 13:33" at bounding box center [505, 207] width 43 height 43
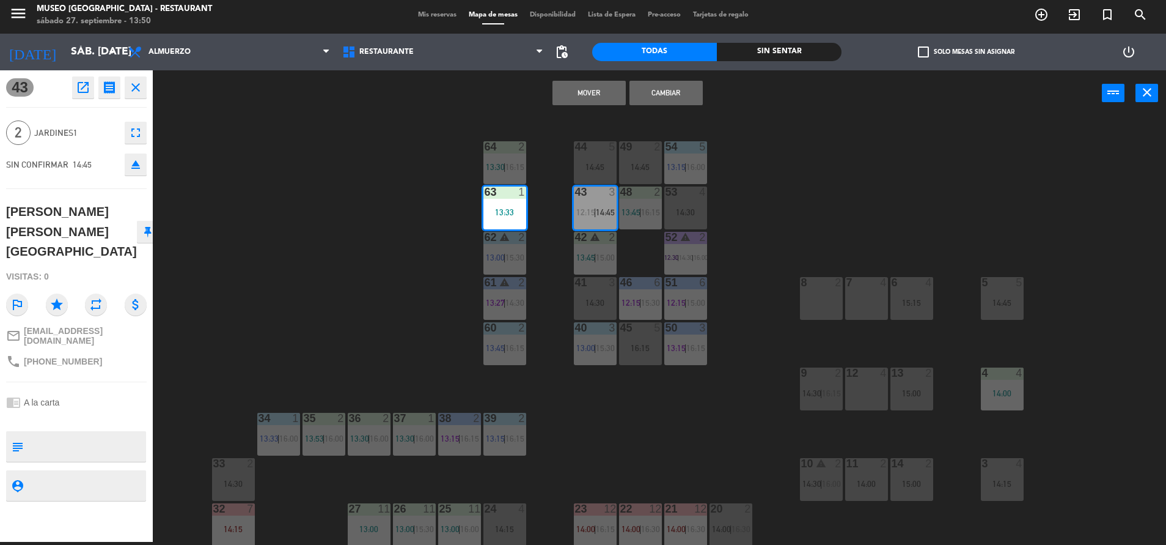
click at [586, 95] on button "Mover" at bounding box center [589, 93] width 73 height 24
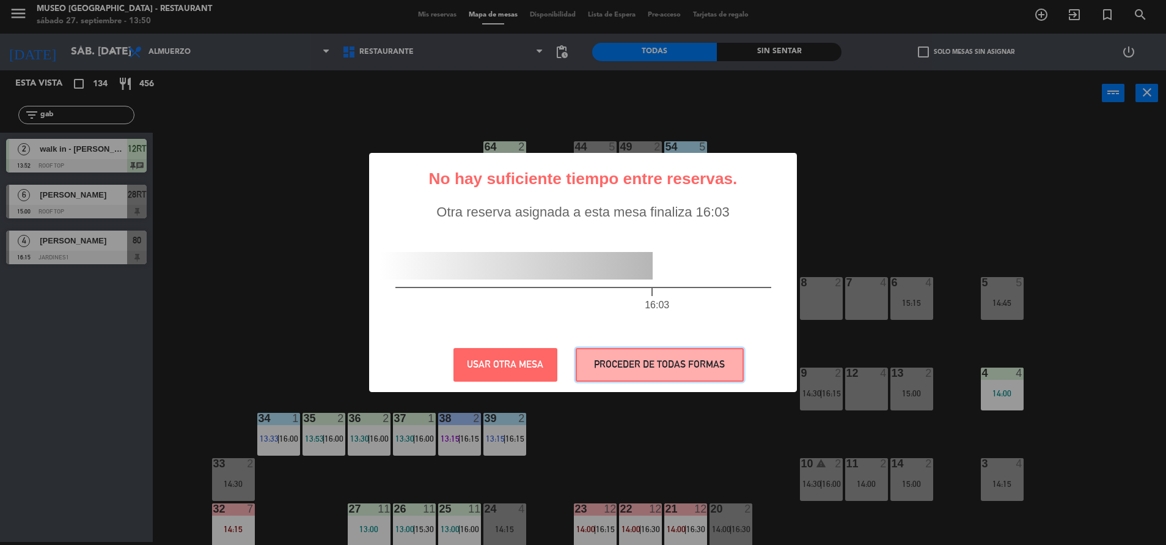
click at [686, 371] on button "PROCEDER DE TODAS FORMAS" at bounding box center [660, 365] width 168 height 34
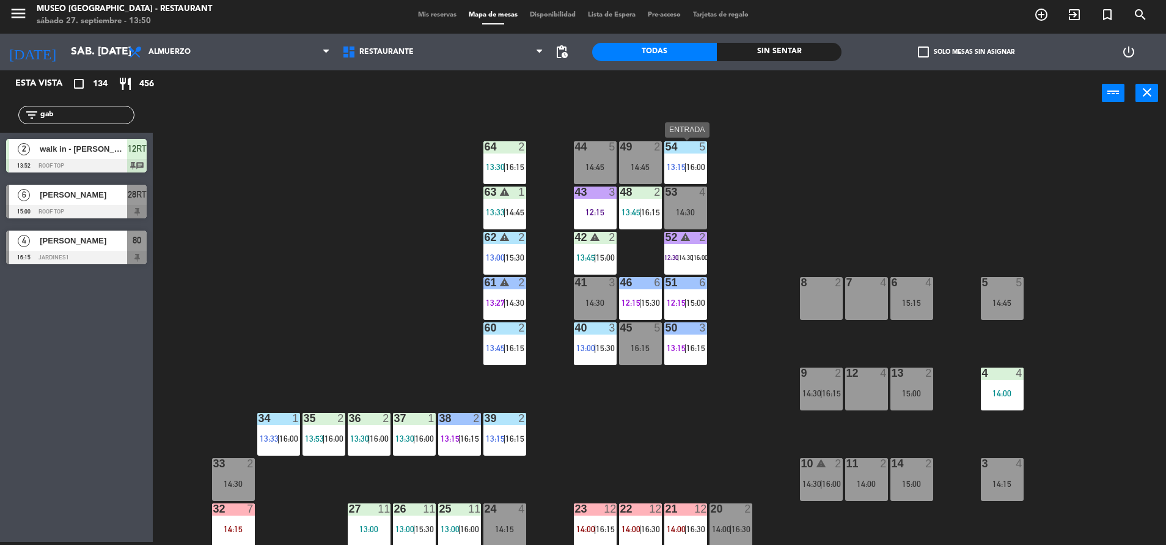
click at [682, 152] on div "54 5" at bounding box center [685, 147] width 43 height 12
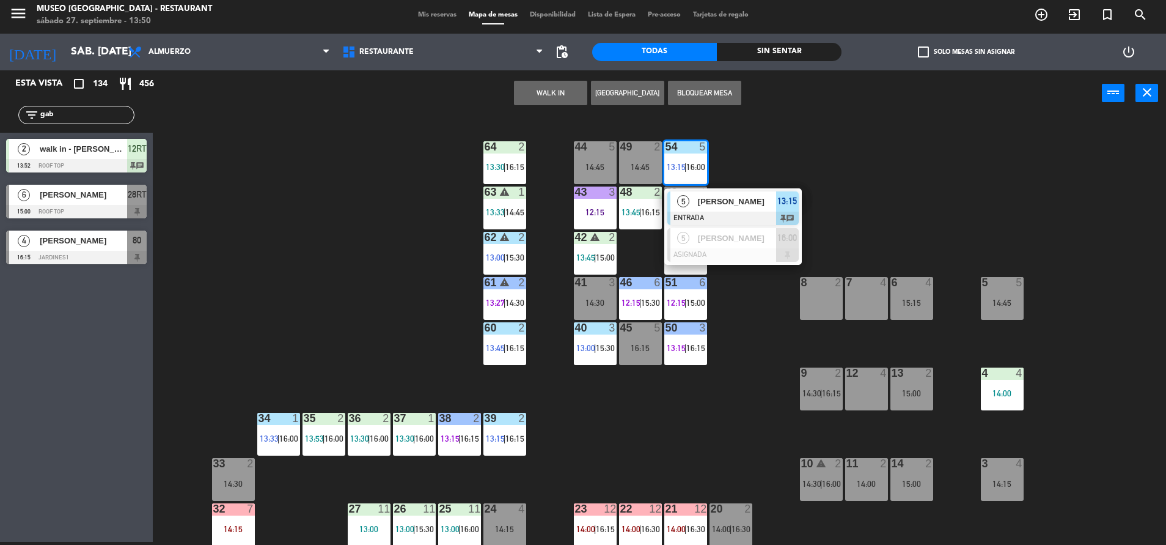
click at [804, 152] on div "44 5 14:45 49 2 14:45 54 5 13:15 | 16:00 5 [PERSON_NAME] ENTRADA 13:15 chat 5 […" at bounding box center [665, 331] width 1002 height 425
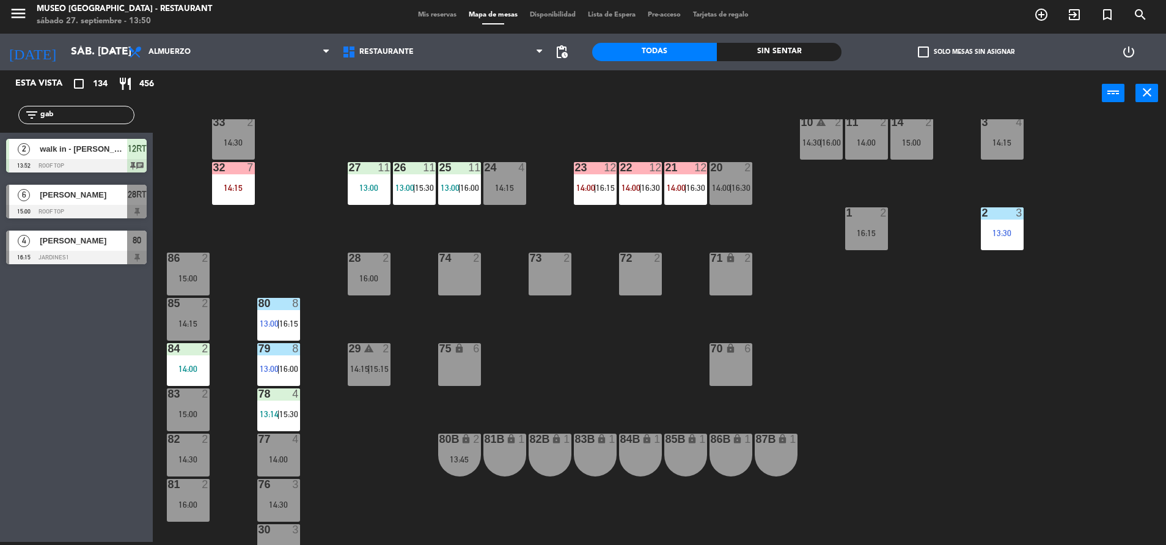
scroll to position [343, 0]
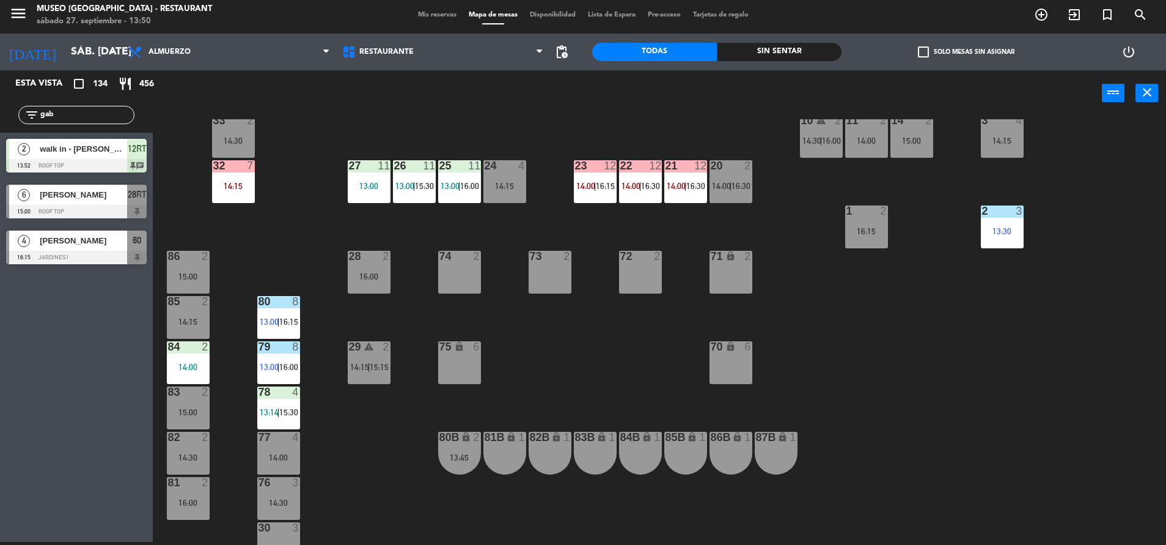
click at [407, 252] on div "44 5 14:45 49 2 14:45 54 5 13:15 | 16:00 64 2 13:30 | 16:15 48 2 13:45 | 16:15 …" at bounding box center [665, 331] width 1002 height 425
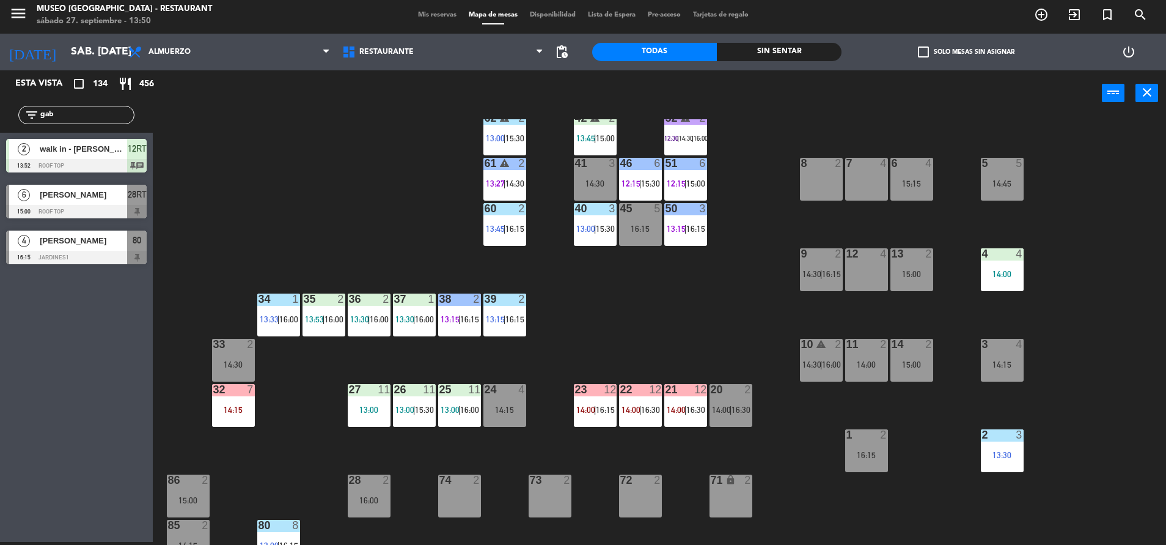
scroll to position [125, 0]
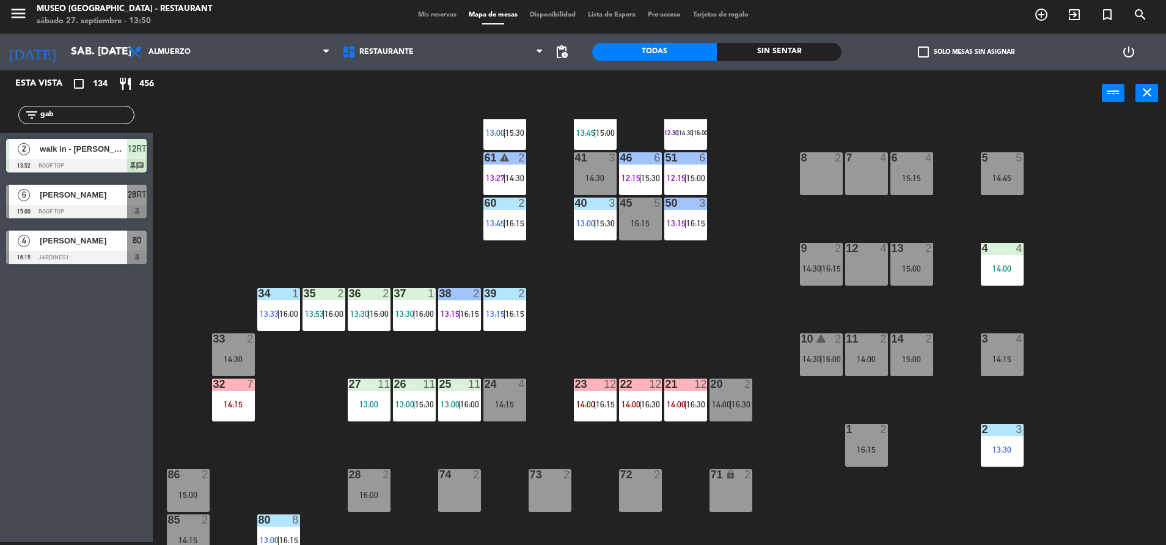
click at [477, 420] on div "25 11 13:00 | 16:00" at bounding box center [459, 399] width 43 height 43
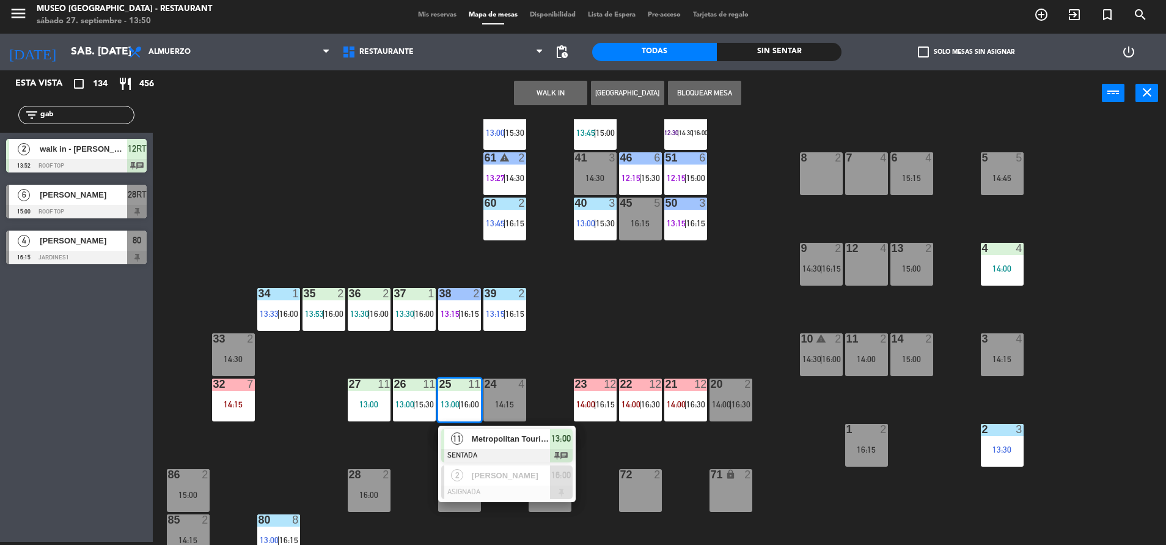
click at [663, 317] on div "44 5 14:45 49 2 14:45 54 5 13:15 | 16:00 64 2 13:30 | 16:15 48 2 13:45 | 16:15 …" at bounding box center [665, 331] width 1002 height 425
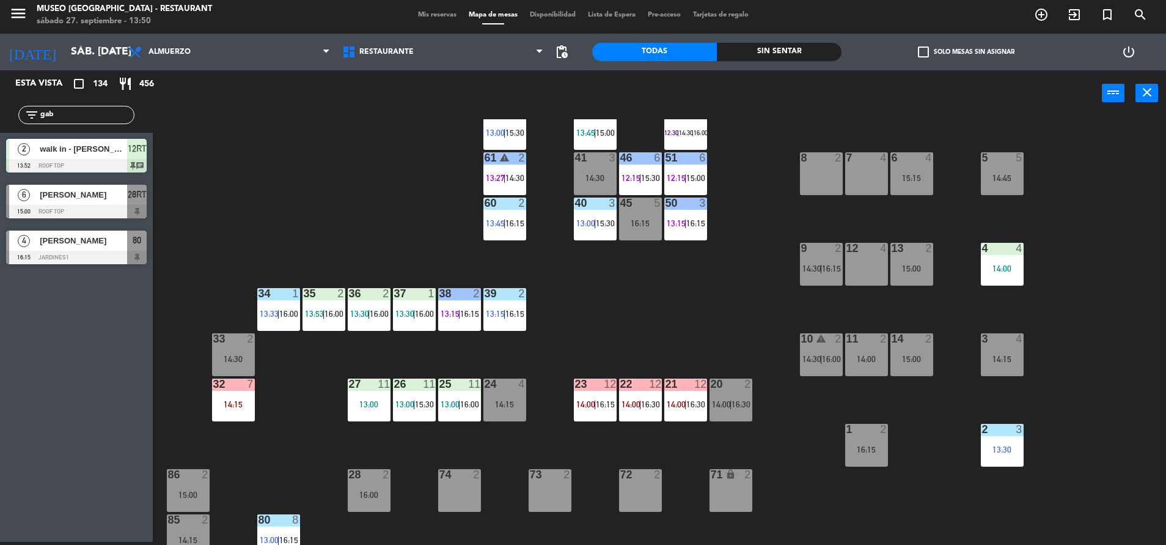
click at [870, 323] on div "44 5 14:45 49 2 14:45 54 5 13:15 | 16:00 64 2 13:30 | 16:15 48 2 13:45 | 16:15 …" at bounding box center [665, 331] width 1002 height 425
click at [869, 333] on div at bounding box center [866, 338] width 20 height 11
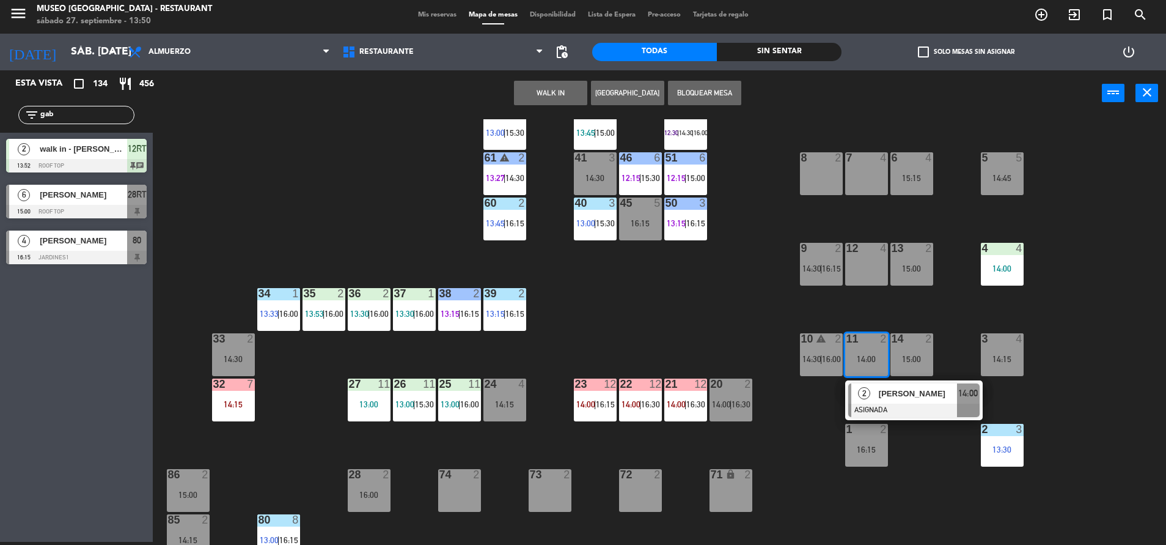
click at [814, 183] on div "8 2" at bounding box center [821, 173] width 43 height 43
click at [515, 93] on button "Mover" at bounding box center [512, 93] width 73 height 24
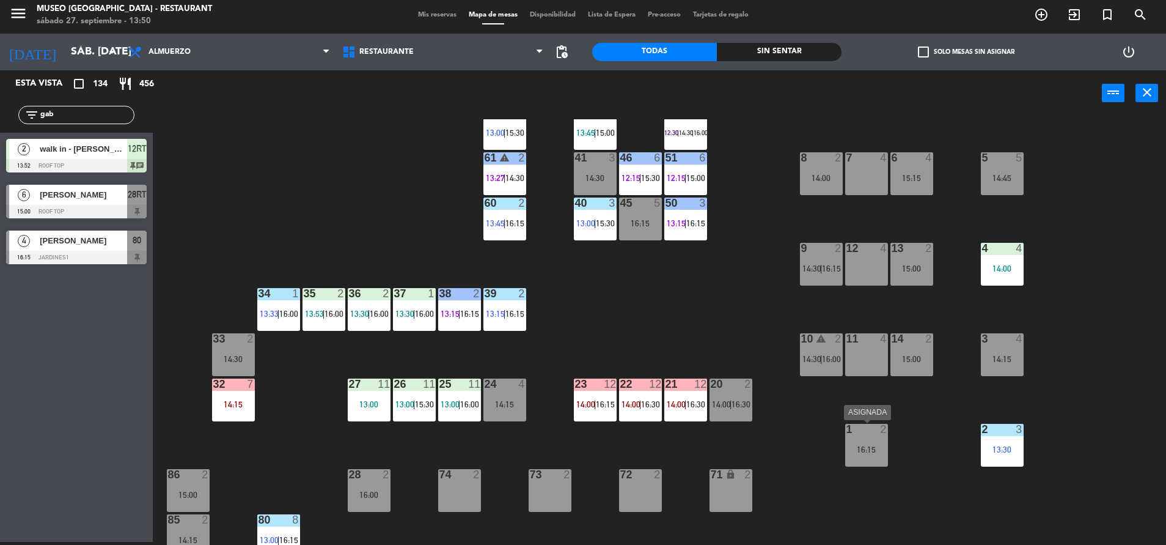
click at [855, 432] on div "1" at bounding box center [846, 429] width 20 height 11
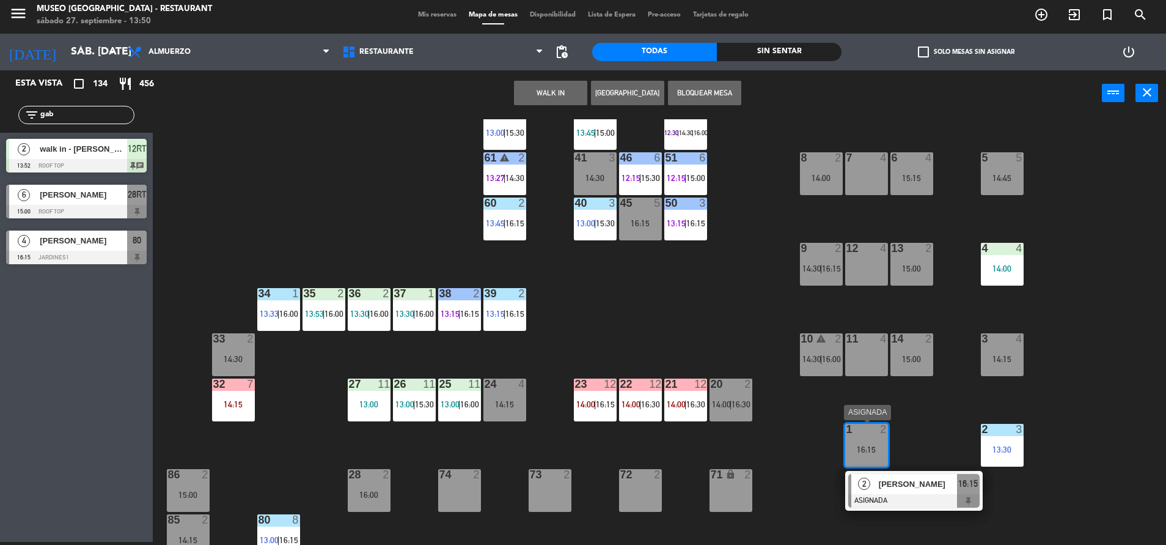
click at [896, 485] on span "[PERSON_NAME]" at bounding box center [918, 483] width 78 height 13
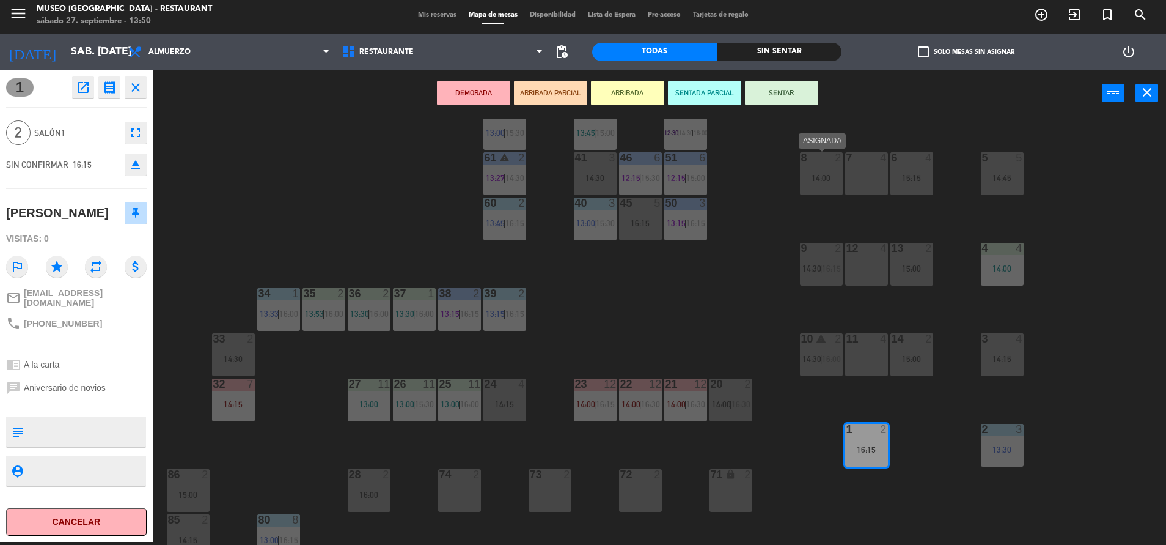
click at [810, 167] on div "8 2 14:00" at bounding box center [821, 173] width 43 height 43
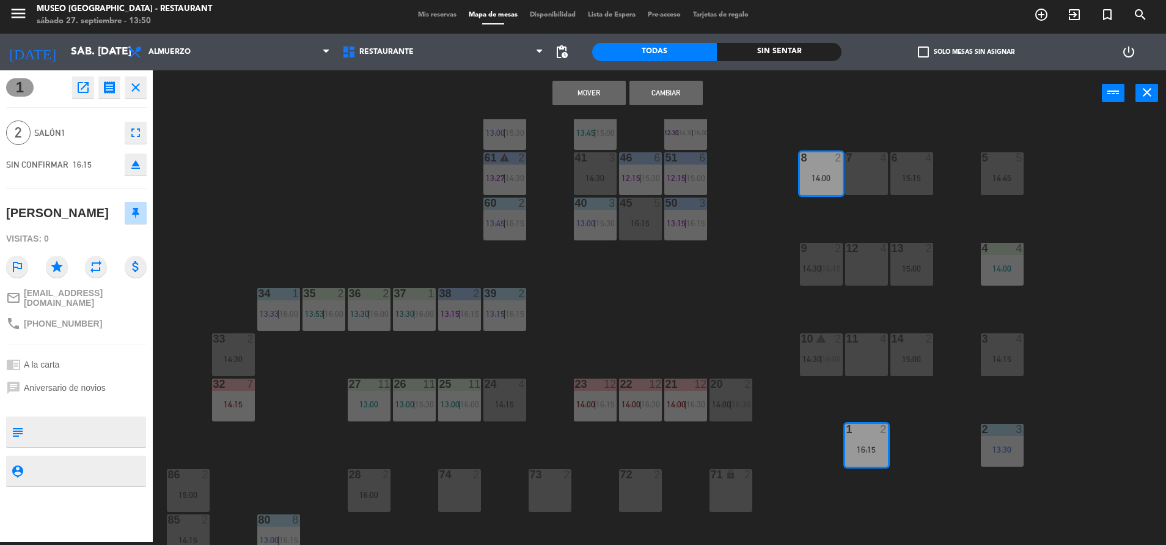
click at [584, 85] on button "Mover" at bounding box center [589, 93] width 73 height 24
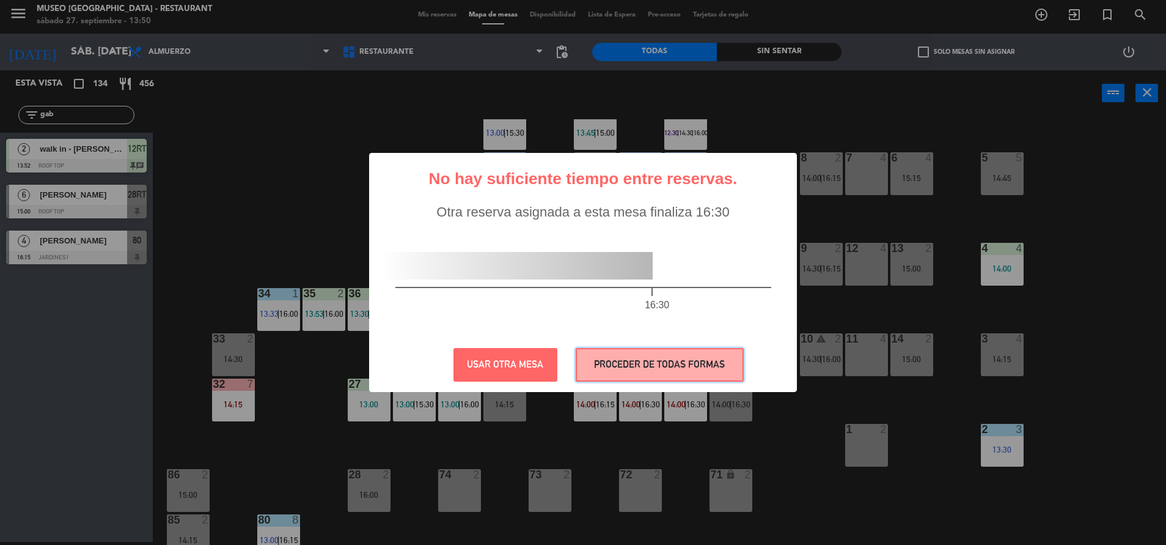
click at [669, 354] on button "PROCEDER DE TODAS FORMAS" at bounding box center [660, 365] width 168 height 34
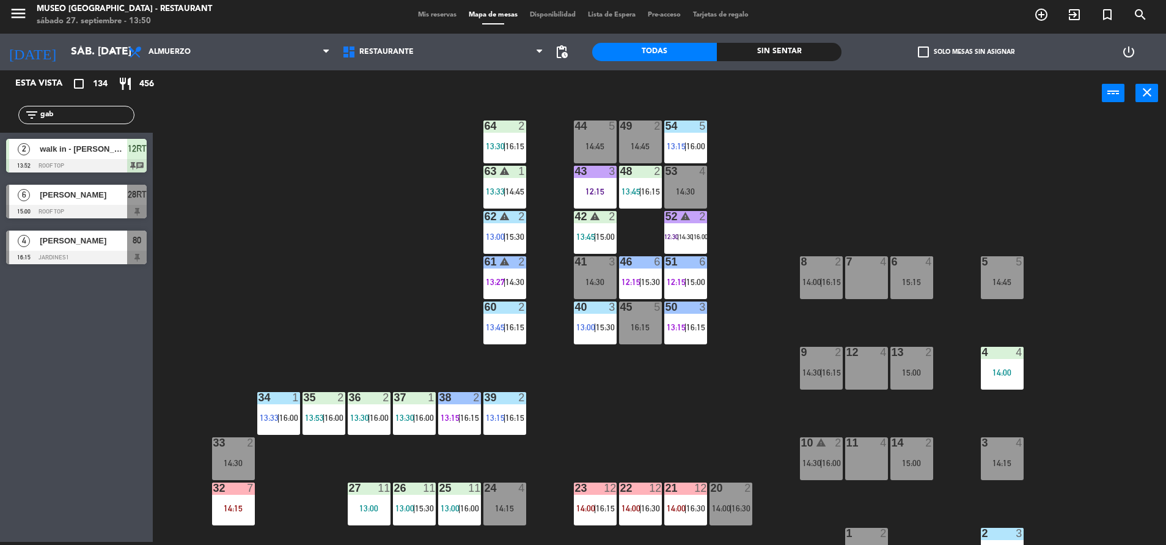
scroll to position [20, 0]
click at [924, 282] on div "15:15" at bounding box center [912, 282] width 43 height 9
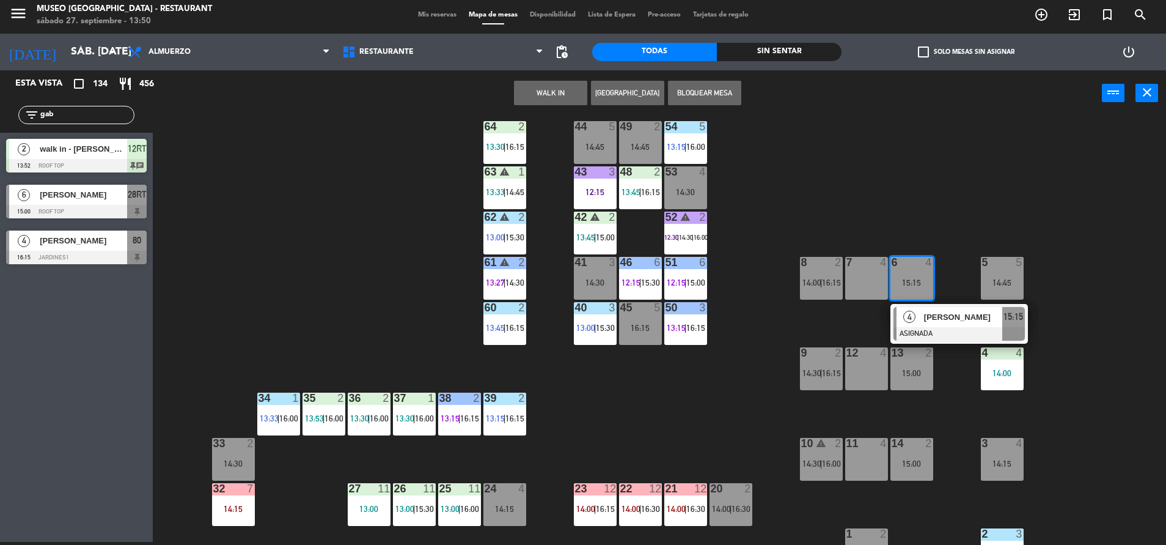
click at [872, 380] on div "12 4" at bounding box center [866, 368] width 43 height 43
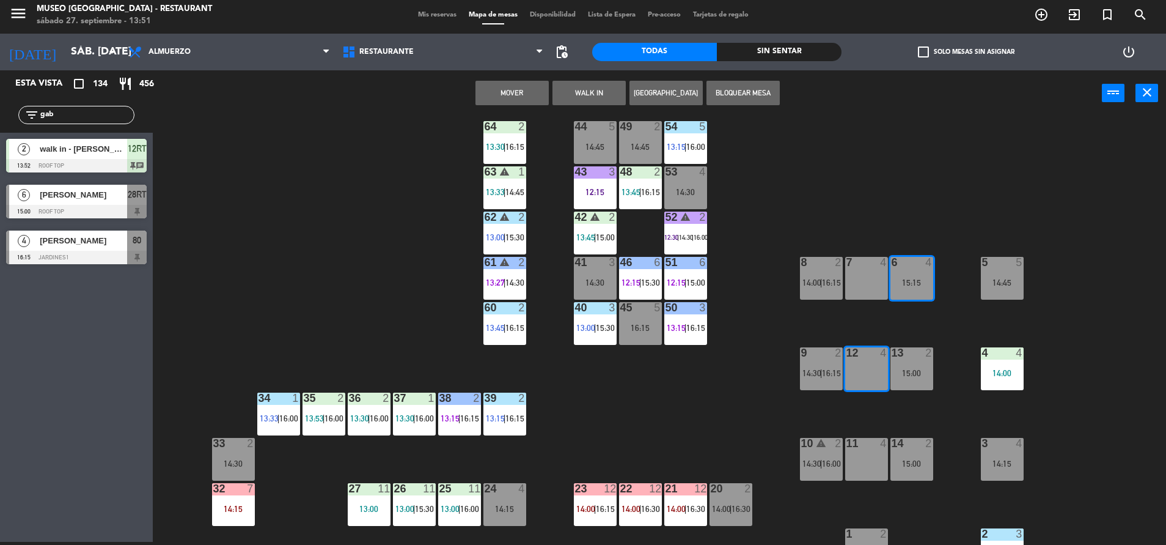
click at [504, 114] on div "Mover WALK IN [GEOGRAPHIC_DATA] Bloquear Mesa power_input close" at bounding box center [627, 93] width 949 height 46
click at [501, 108] on div "Mover WALK IN [GEOGRAPHIC_DATA] Bloquear Mesa power_input close" at bounding box center [627, 93] width 949 height 46
click at [498, 92] on button "Mover" at bounding box center [512, 93] width 73 height 24
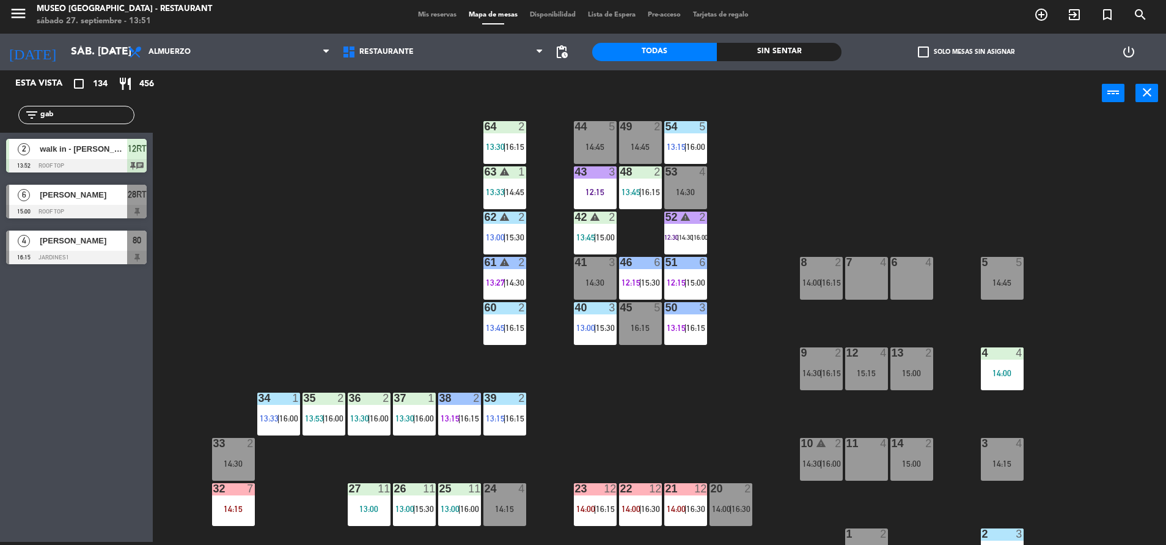
drag, startPoint x: 101, startPoint y: 116, endPoint x: -4, endPoint y: 139, distance: 107.5
click at [0, 139] on html "close × Museo Larco Café - Restaurant × chrome_reader_mode Listado de Reservas …" at bounding box center [583, 272] width 1166 height 545
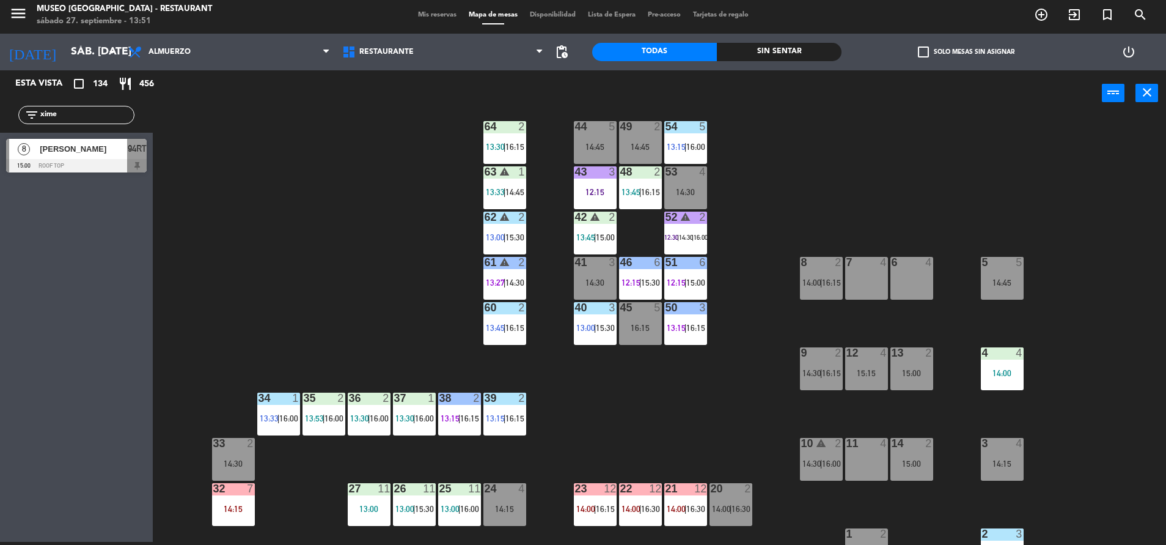
type input "xime"
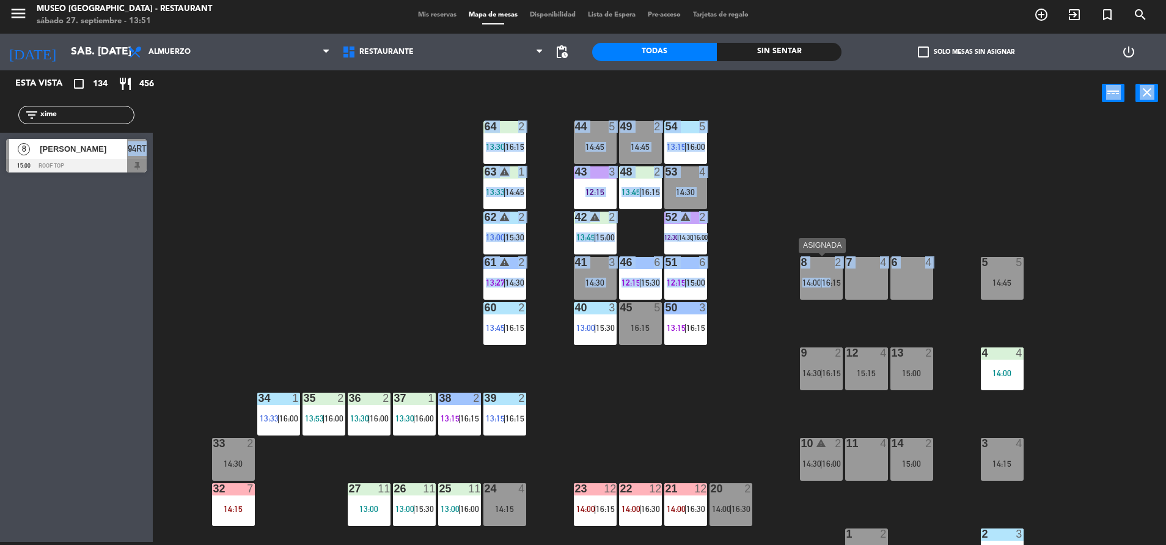
drag, startPoint x: 252, startPoint y: 149, endPoint x: 828, endPoint y: 286, distance: 592.5
click at [828, 286] on div "Esta vista crop_square 134 restaurant 456 filter_list xime 8 [PERSON_NAME] 15:0…" at bounding box center [583, 307] width 1166 height 474
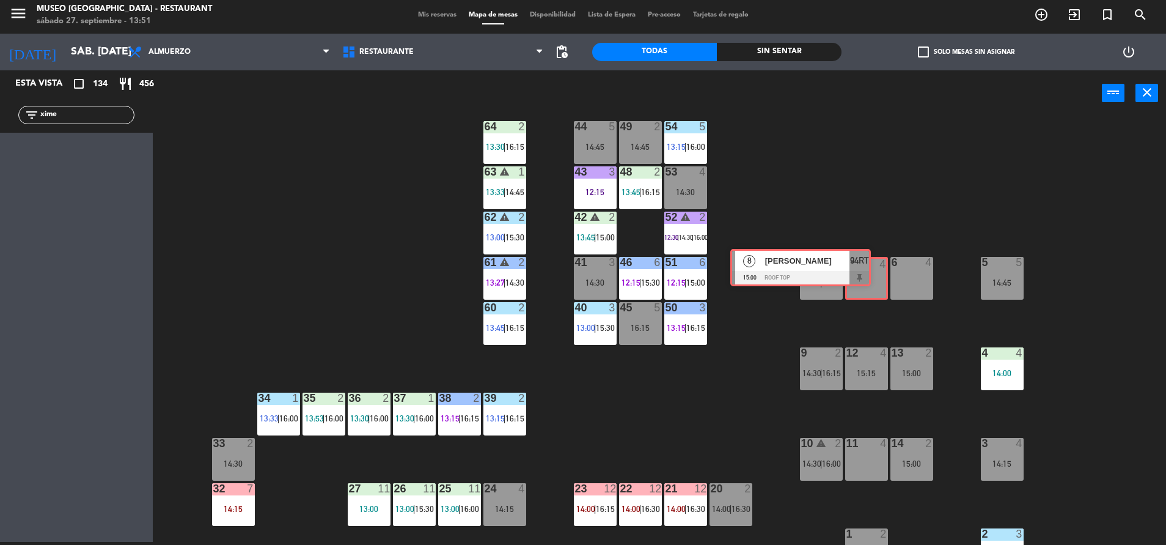
drag, startPoint x: 133, startPoint y: 155, endPoint x: 857, endPoint y: 265, distance: 732.7
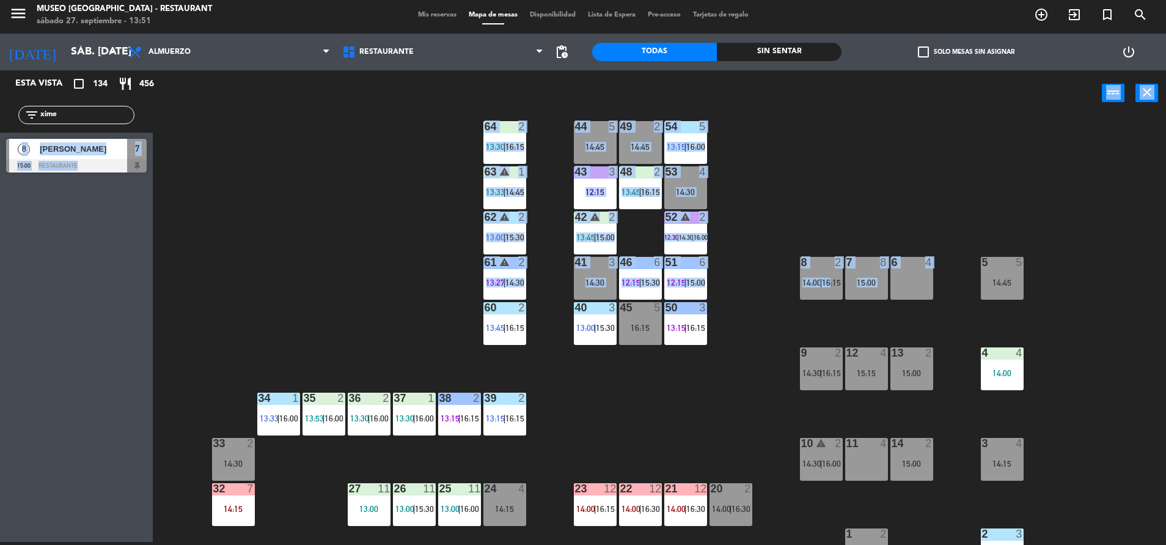
click at [136, 161] on div at bounding box center [76, 165] width 141 height 13
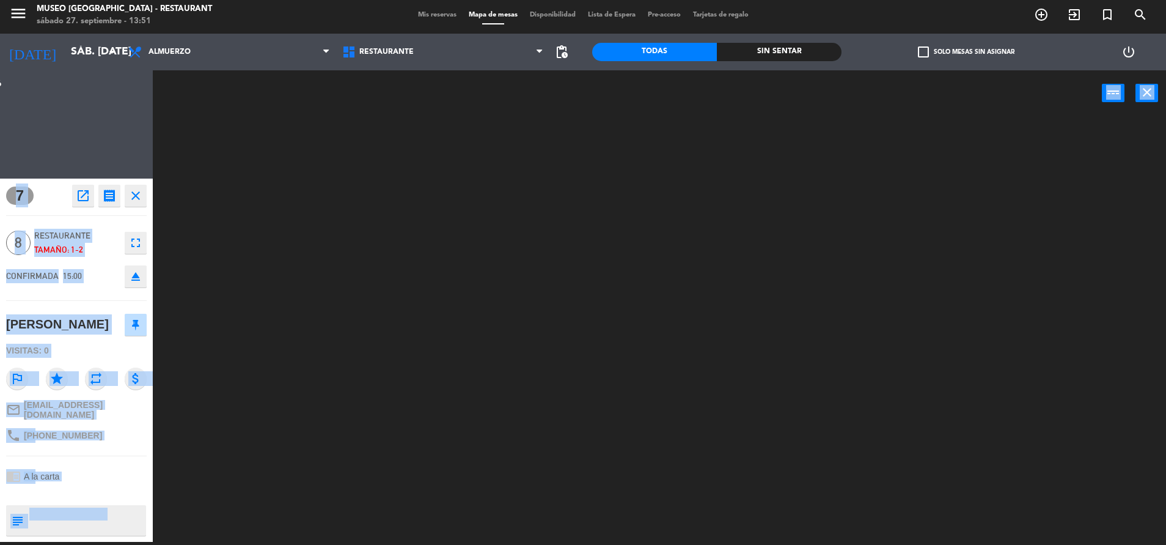
scroll to position [0, 0]
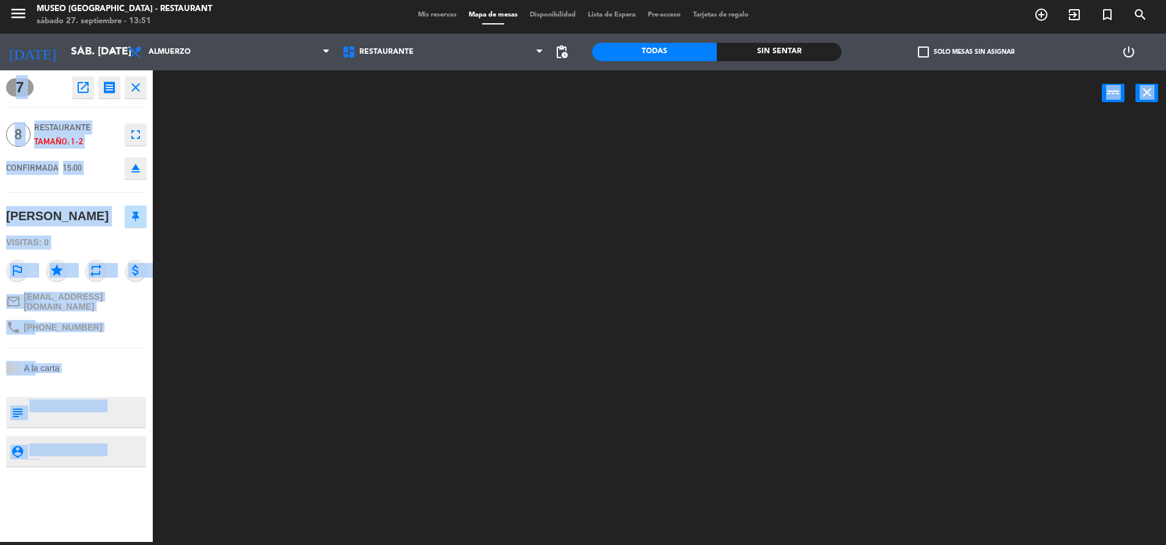
click at [98, 329] on div "phone [PHONE_NUMBER]" at bounding box center [76, 326] width 141 height 23
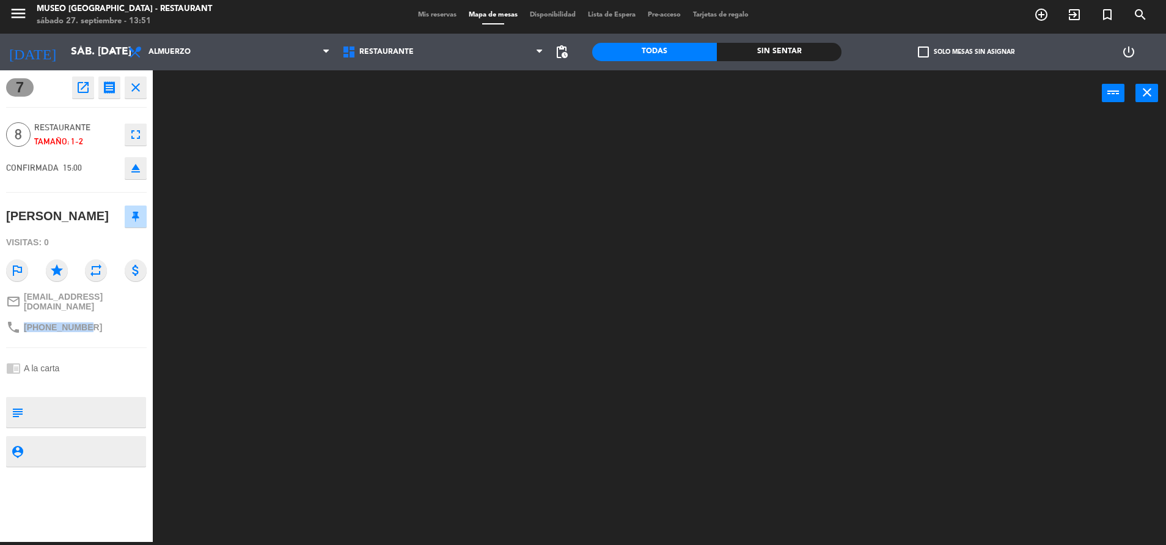
drag, startPoint x: 95, startPoint y: 327, endPoint x: 22, endPoint y: 322, distance: 73.5
click at [22, 322] on div "phone [PHONE_NUMBER]" at bounding box center [76, 326] width 141 height 23
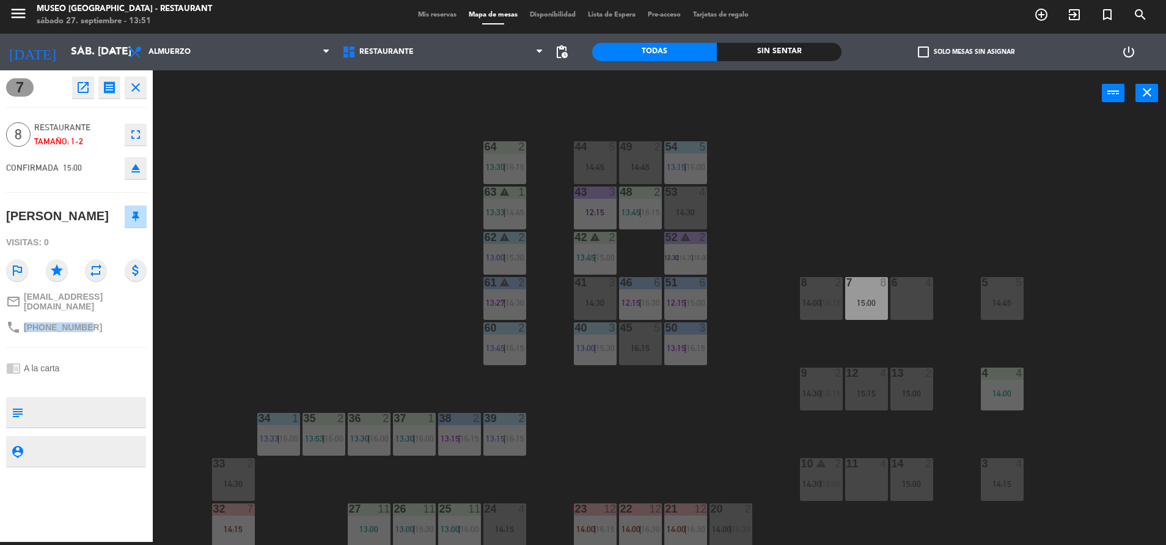
copy div "[PHONE_NUMBER]"
click at [880, 225] on div "44 5 14:45 49 2 14:45 54 5 13:15 | 16:00 64 2 13:30 | 16:15 48 2 13:45 | 16:15 …" at bounding box center [665, 331] width 1002 height 425
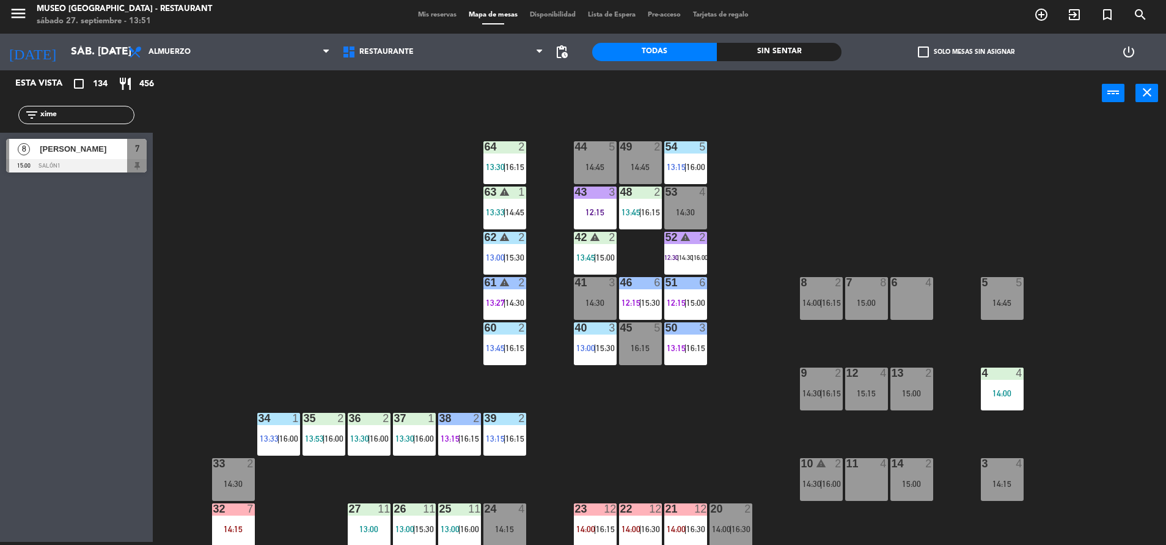
click at [862, 306] on div "15:00" at bounding box center [866, 302] width 43 height 9
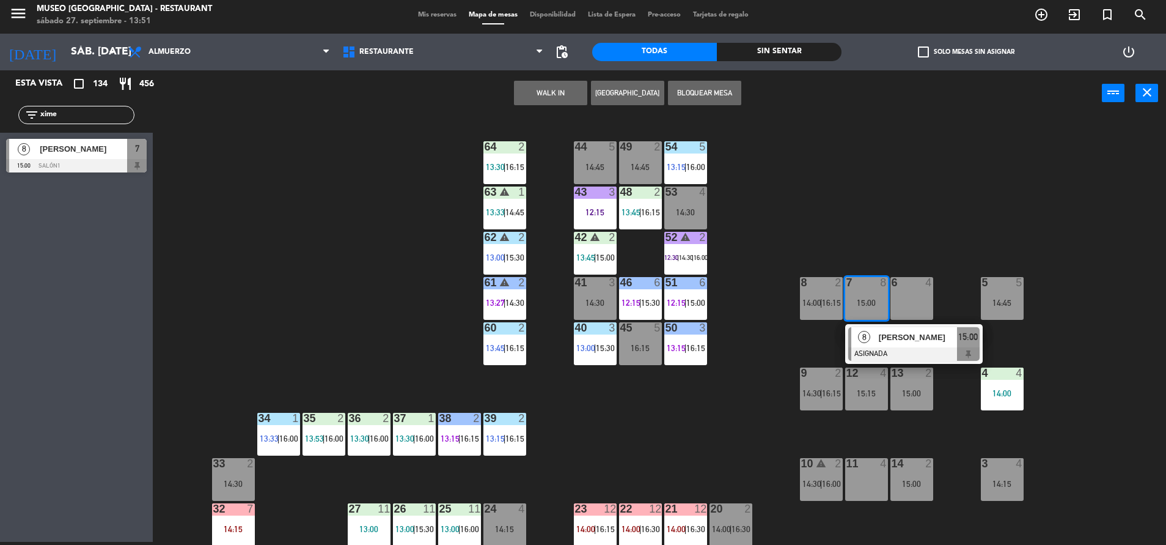
click at [883, 333] on span "[PERSON_NAME]" at bounding box center [918, 337] width 78 height 13
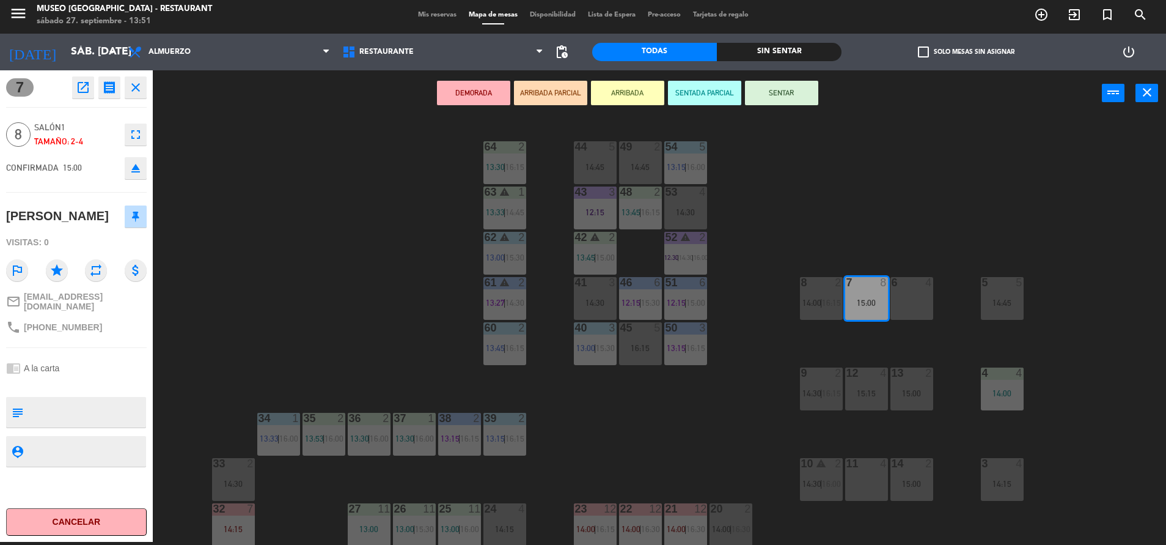
click at [741, 384] on div "44 5 14:45 49 2 14:45 54 5 13:15 | 16:00 64 2 13:30 | 16:15 48 2 13:45 | 16:15 …" at bounding box center [665, 331] width 1002 height 425
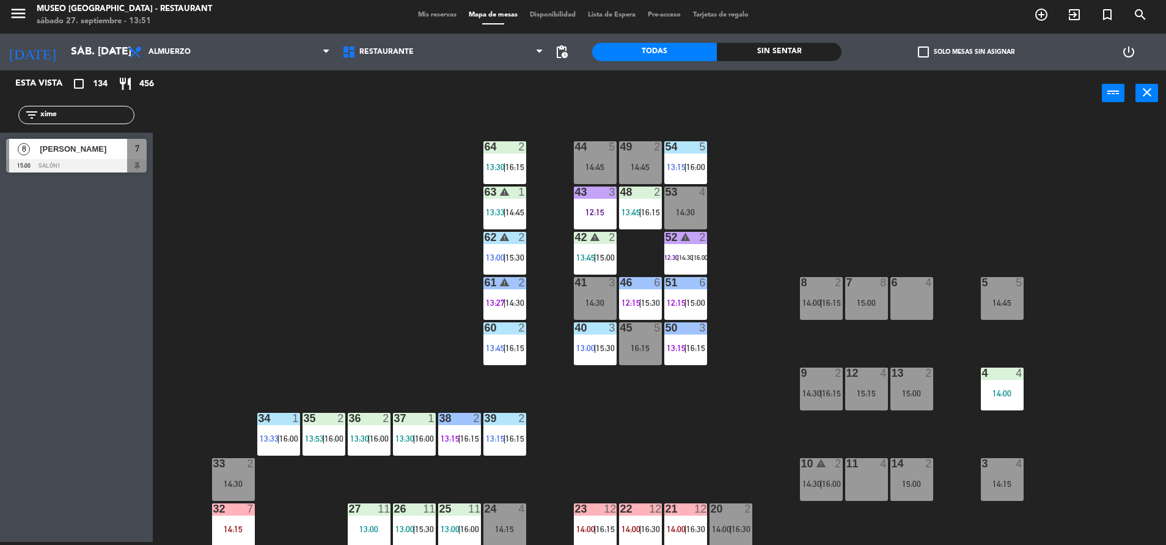
click at [880, 306] on div "15:00" at bounding box center [866, 302] width 43 height 9
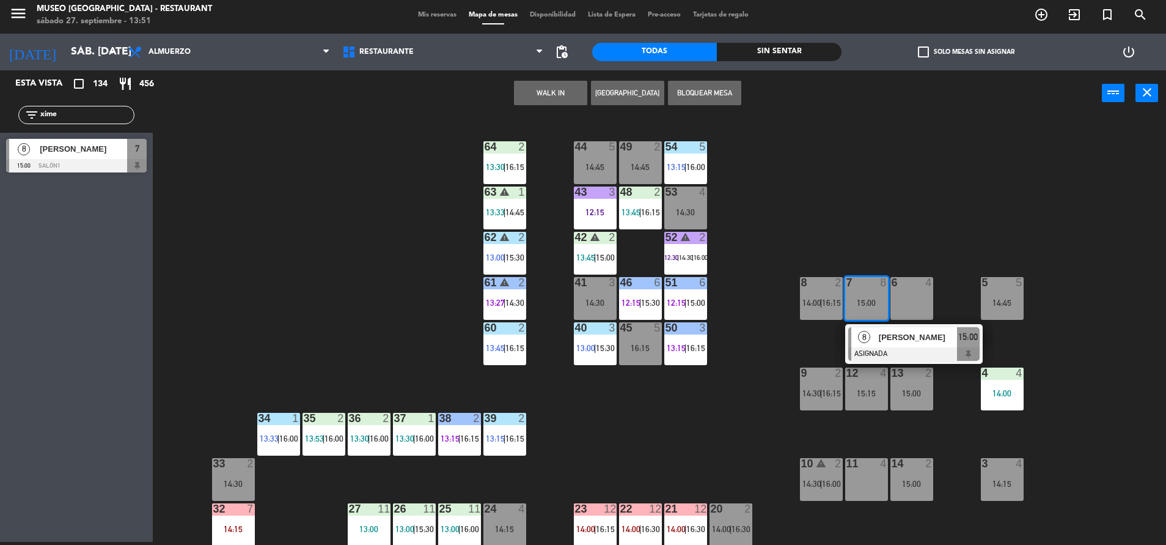
click at [901, 339] on span "[PERSON_NAME]" at bounding box center [918, 337] width 78 height 13
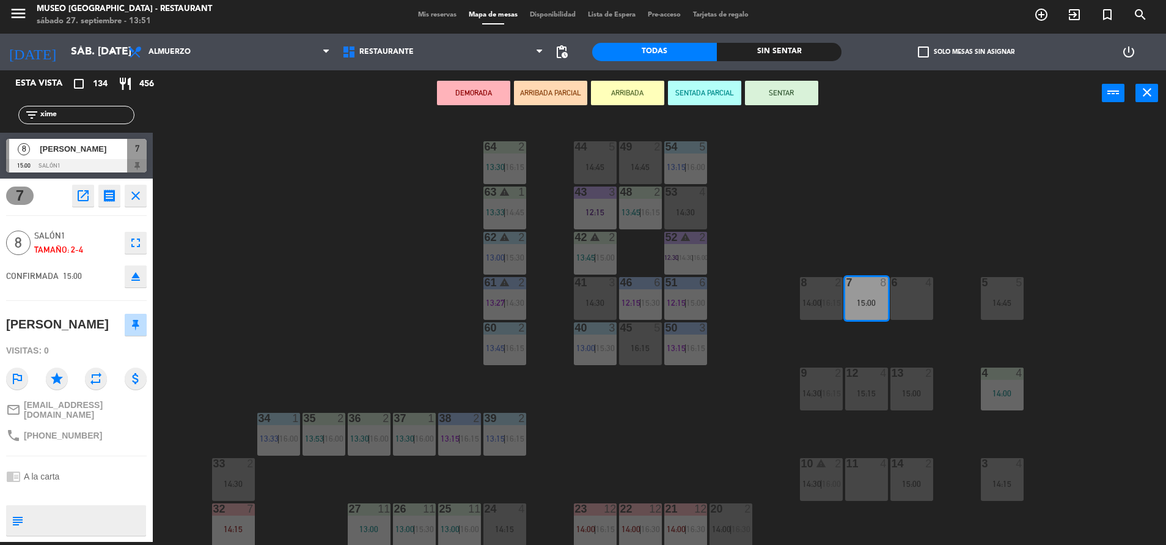
click at [908, 299] on div "6 4" at bounding box center [912, 298] width 43 height 43
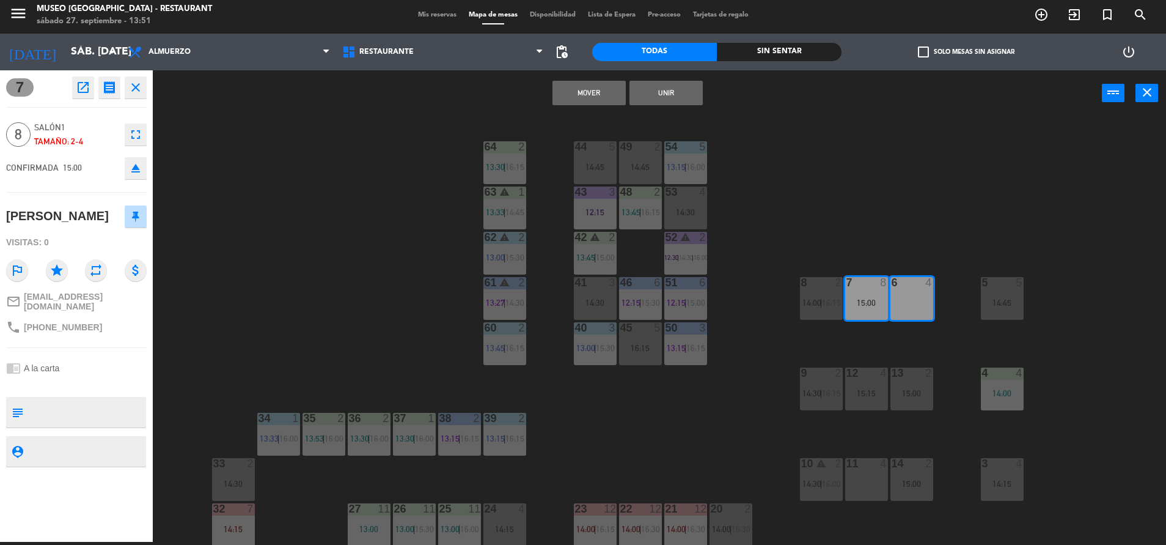
click at [679, 81] on button "Unir" at bounding box center [666, 93] width 73 height 24
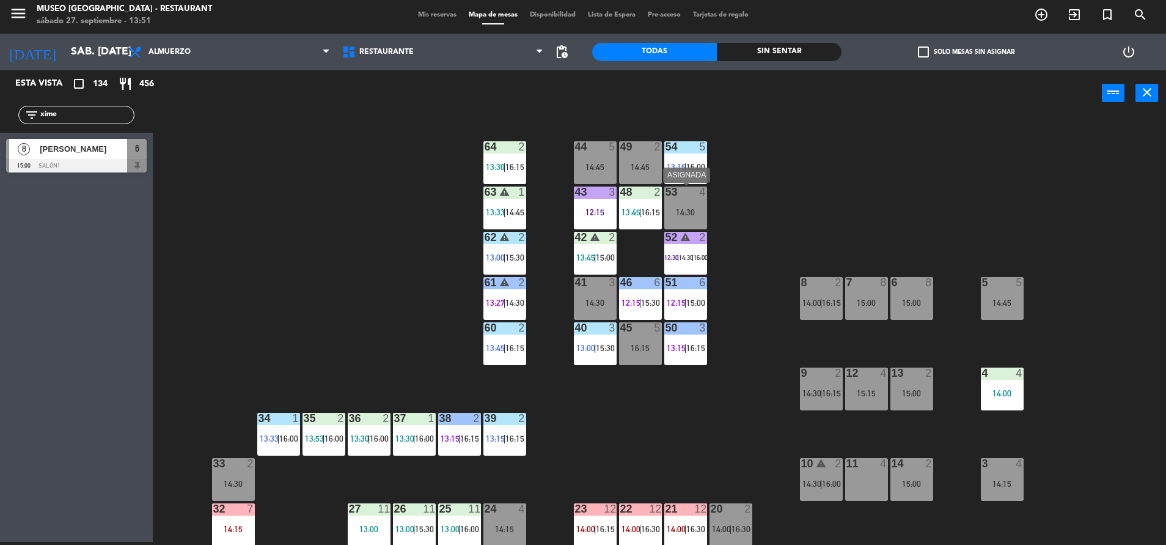
click at [688, 189] on div at bounding box center [685, 191] width 20 height 11
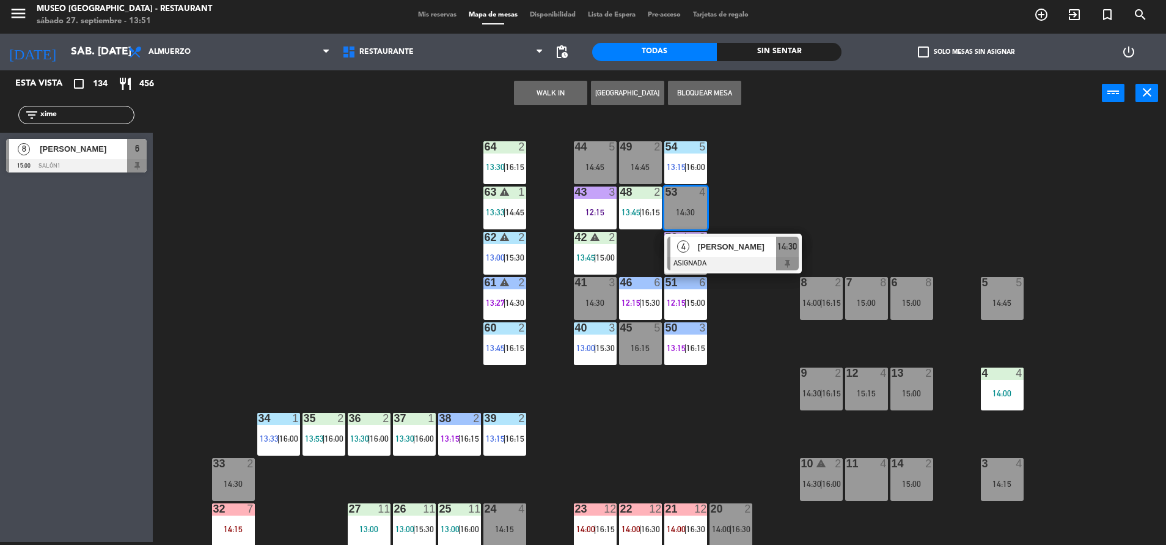
click at [719, 219] on div "44 5 14:45 49 2 14:45 54 5 13:15 | 16:00 64 2 13:30 | 16:15 48 2 13:45 | 16:15 …" at bounding box center [665, 331] width 1002 height 425
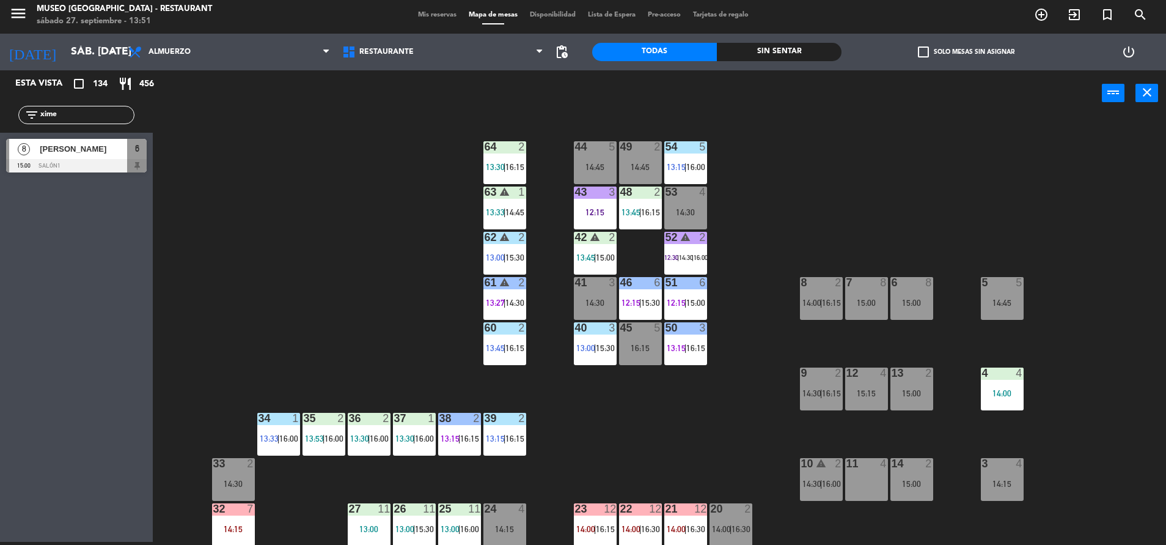
click at [730, 212] on div "44 5 14:45 49 2 14:45 54 5 13:15 | 16:00 64 2 13:30 | 16:15 48 2 13:45 | 16:15 …" at bounding box center [665, 331] width 1002 height 425
click at [693, 163] on span "16:00" at bounding box center [695, 167] width 19 height 10
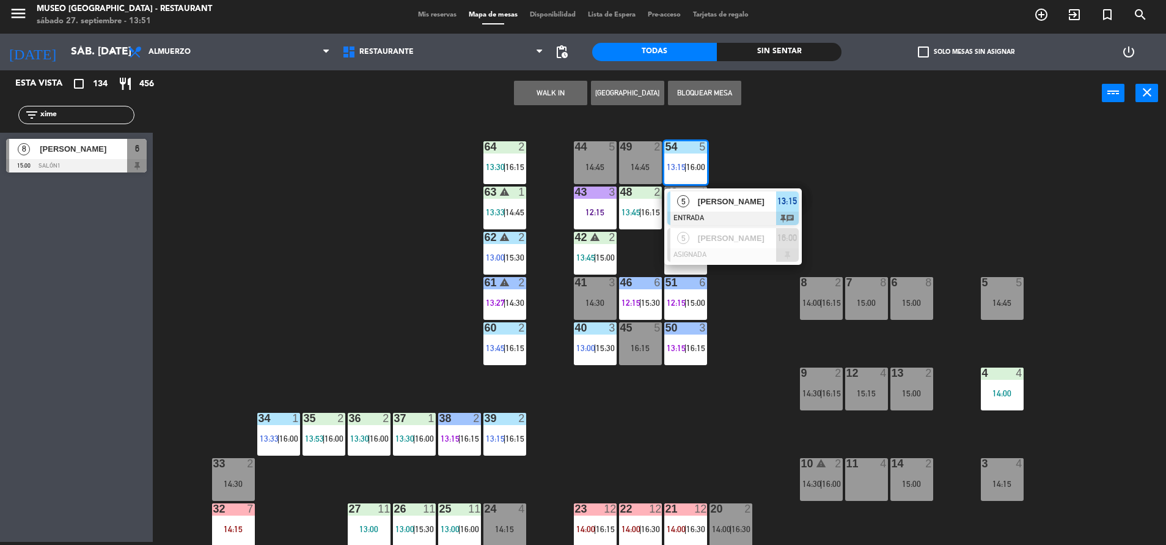
click at [738, 207] on span "[PERSON_NAME]" at bounding box center [737, 201] width 78 height 13
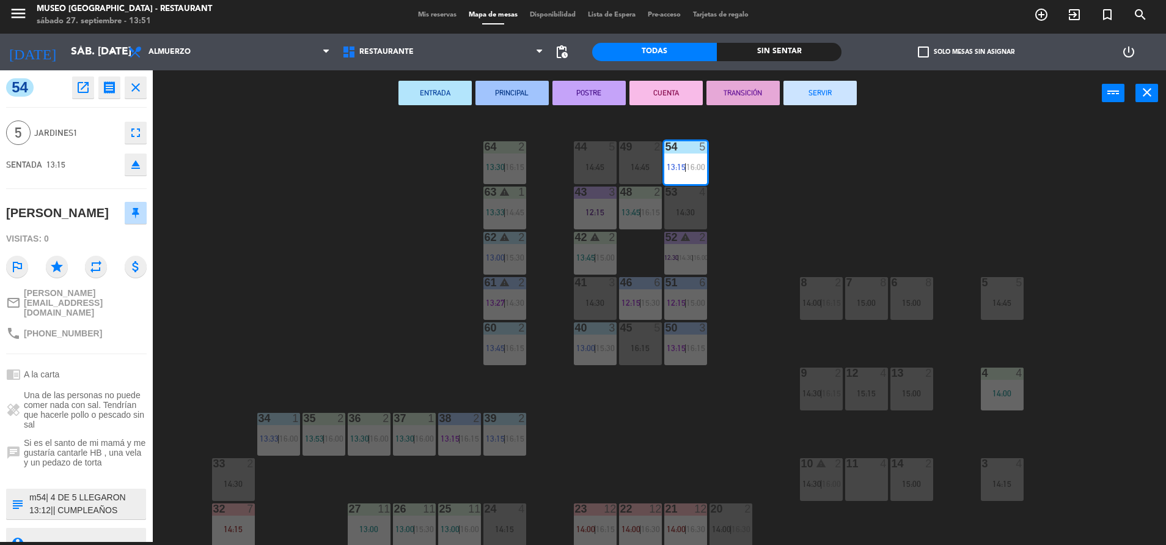
click at [434, 98] on button "ENTRADA" at bounding box center [435, 93] width 73 height 24
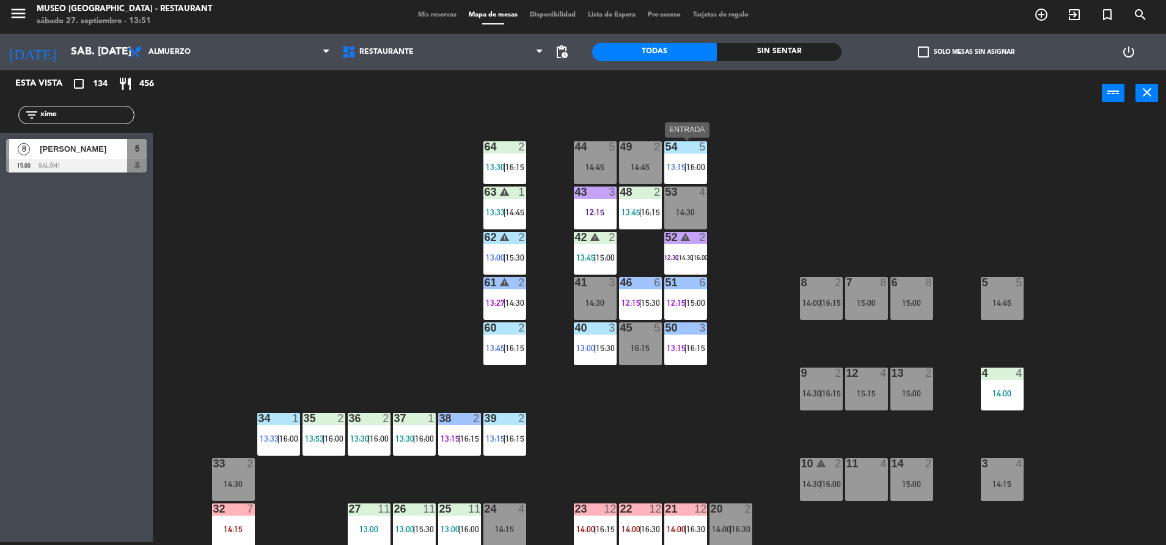
click at [699, 166] on span "16:00" at bounding box center [695, 167] width 19 height 10
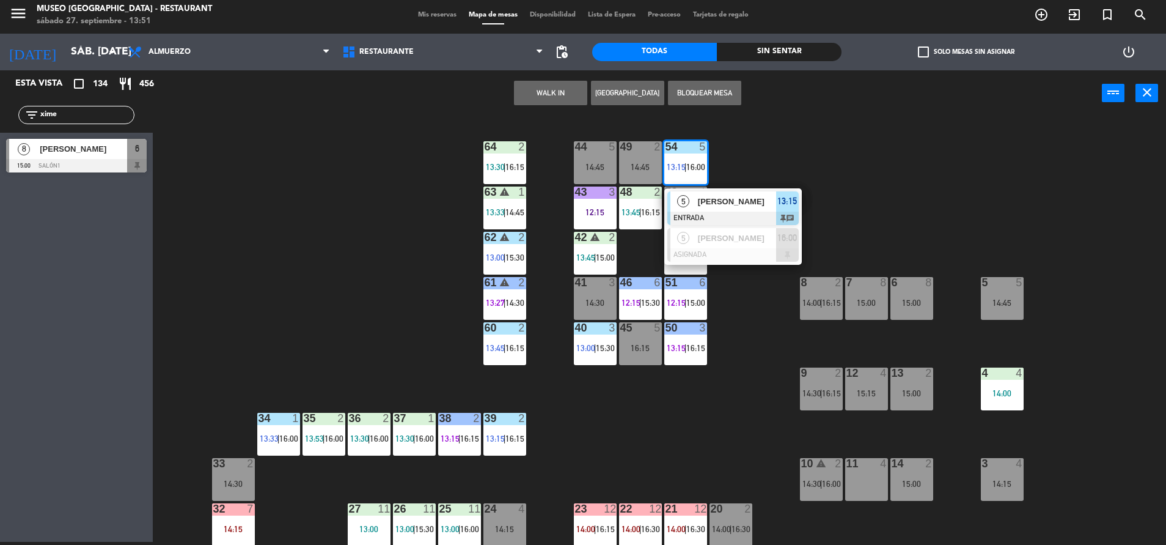
click at [353, 285] on div "44 5 14:45 49 2 14:45 54 5 13:15 | 16:00 5 [PERSON_NAME] ENTRADA 13:15 chat 5 […" at bounding box center [665, 331] width 1002 height 425
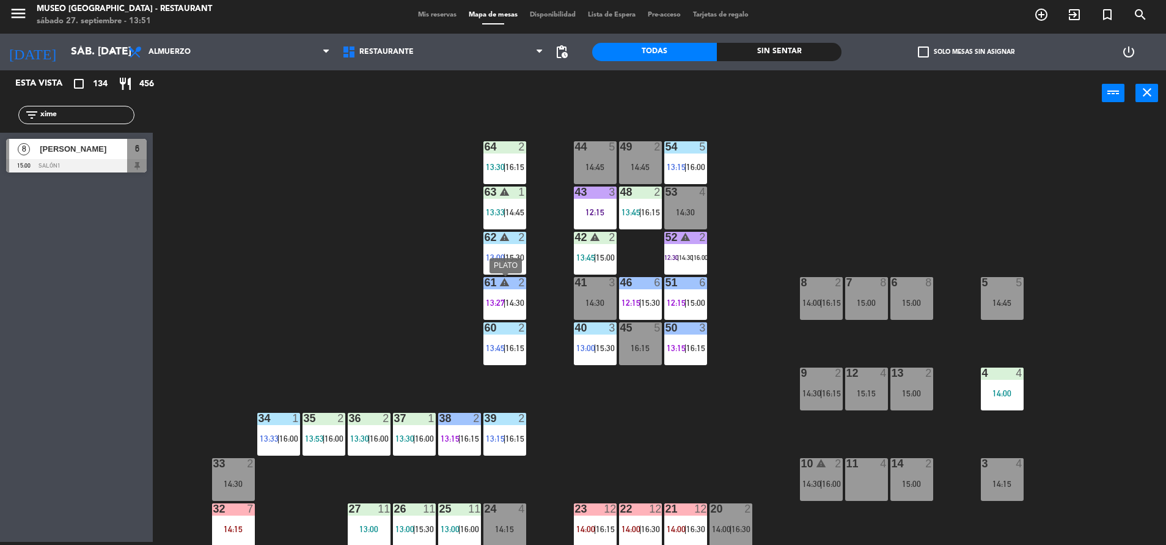
click at [514, 285] on div "warning" at bounding box center [505, 283] width 20 height 12
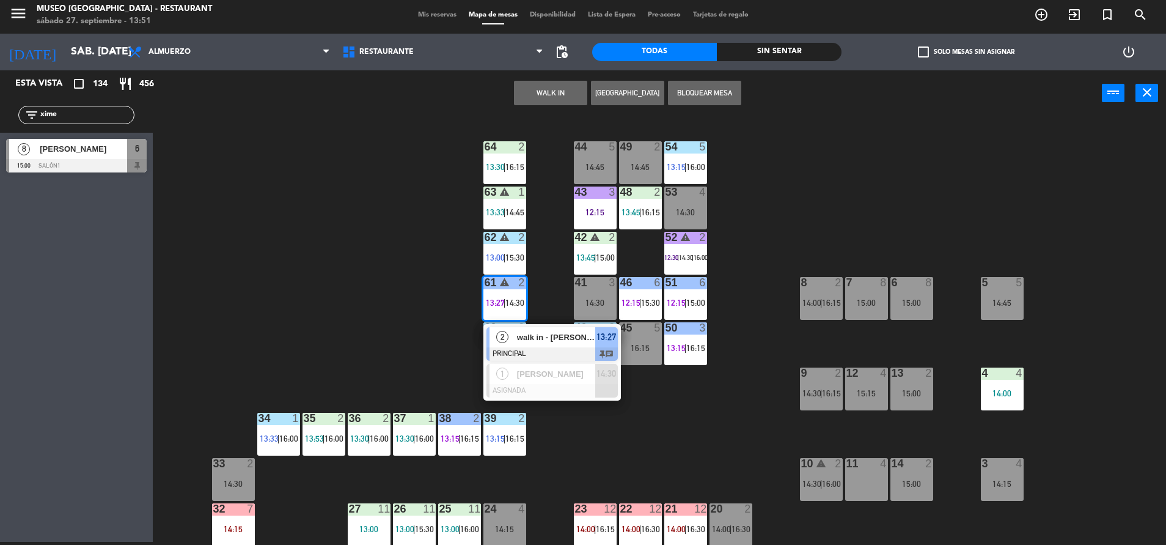
click at [399, 381] on div "44 5 14:45 49 2 14:45 54 5 13:15 | 16:00 64 2 13:30 | 16:15 48 2 13:45 | 16:15 …" at bounding box center [665, 331] width 1002 height 425
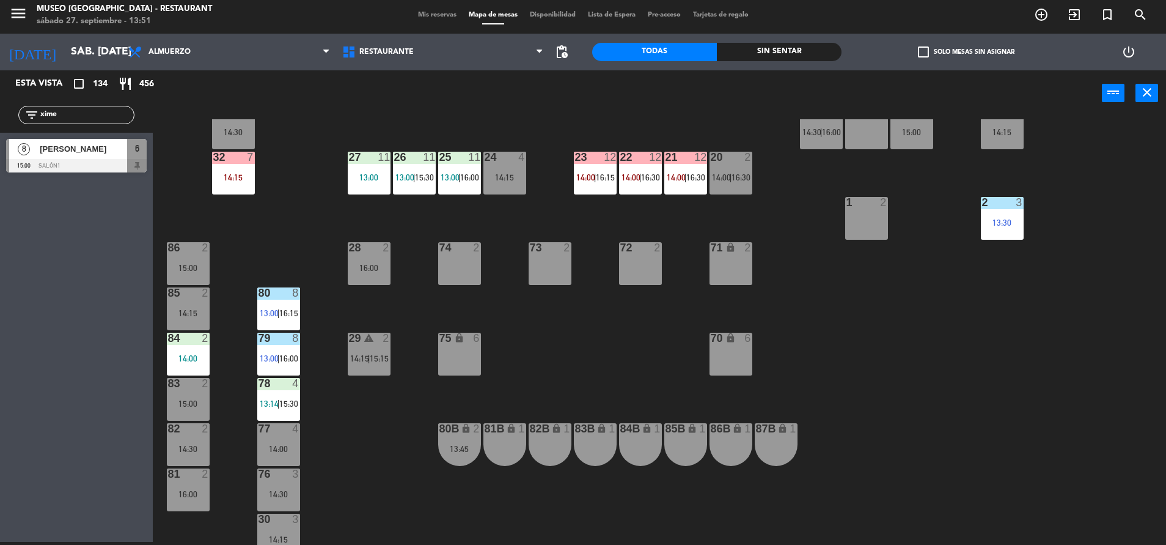
scroll to position [454, 0]
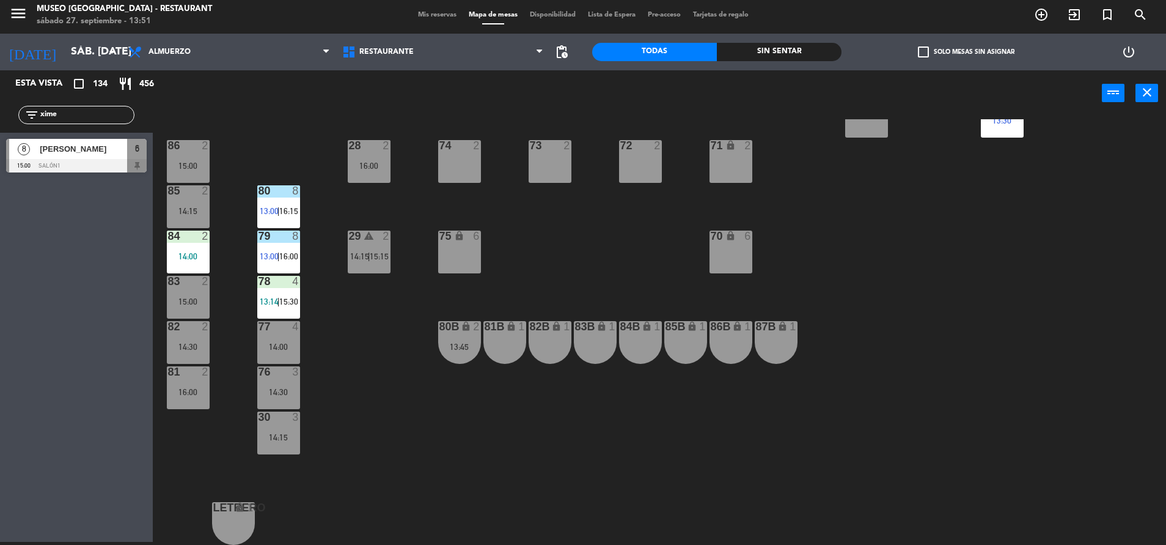
click at [350, 156] on div "28 2 16:00" at bounding box center [369, 161] width 43 height 43
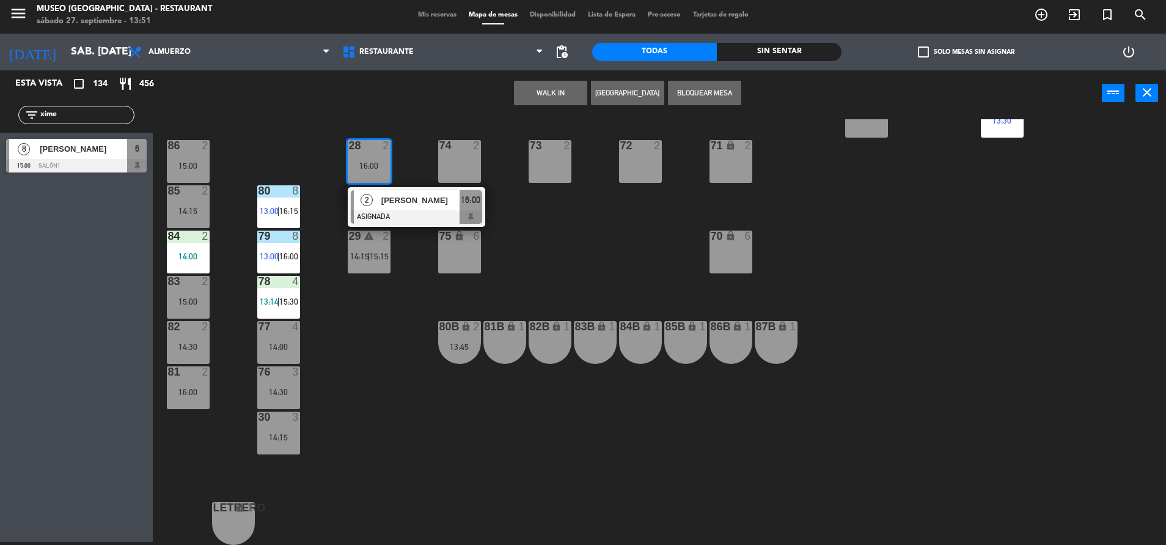
click at [553, 263] on div "44 5 14:45 49 2 14:45 54 5 13:15 | 16:00 64 2 13:30 | 16:15 48 2 13:45 | 16:15 …" at bounding box center [665, 331] width 1002 height 425
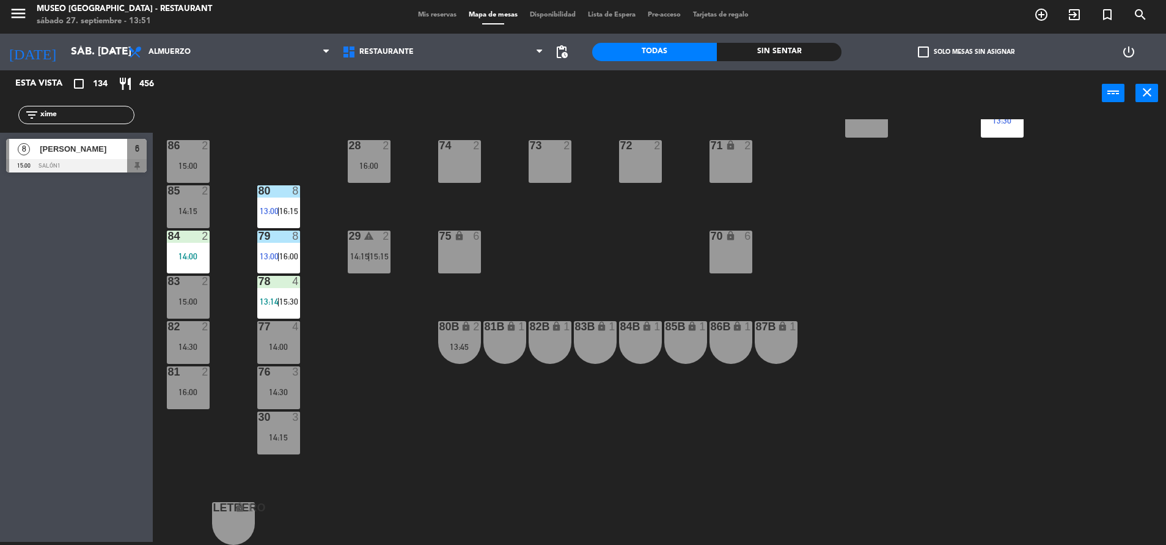
click at [361, 256] on span "14:15" at bounding box center [359, 256] width 19 height 10
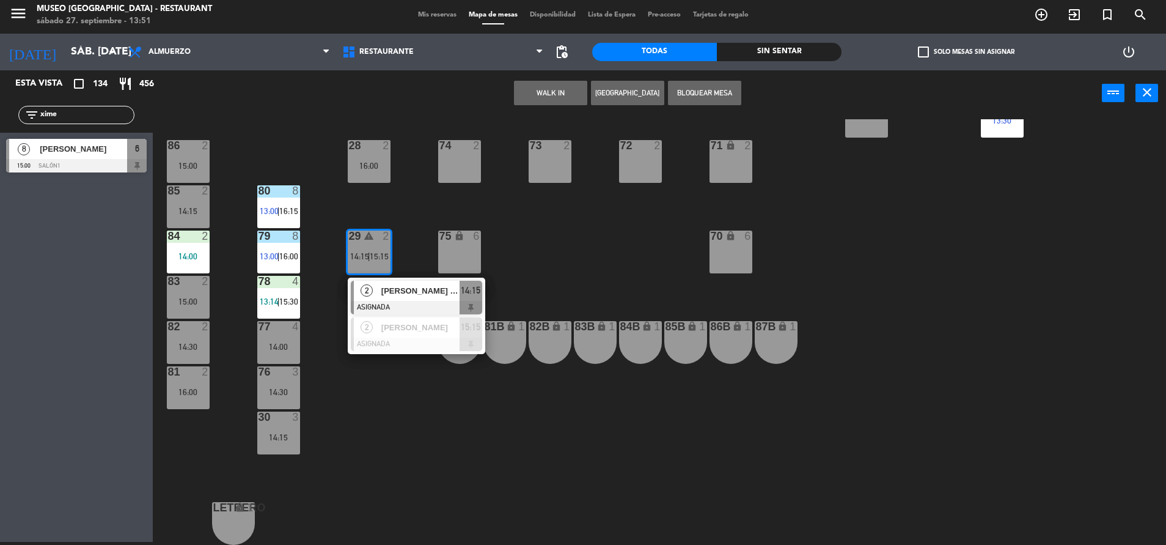
click at [396, 283] on div "[PERSON_NAME] Damas" at bounding box center [419, 291] width 79 height 20
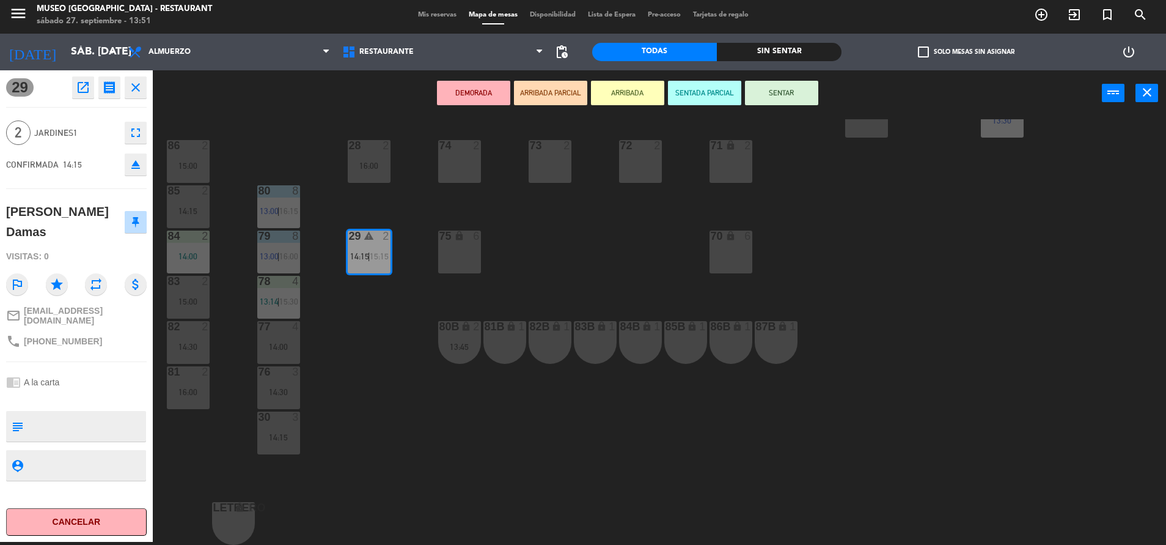
click at [495, 347] on div "81B lock 1" at bounding box center [505, 342] width 43 height 43
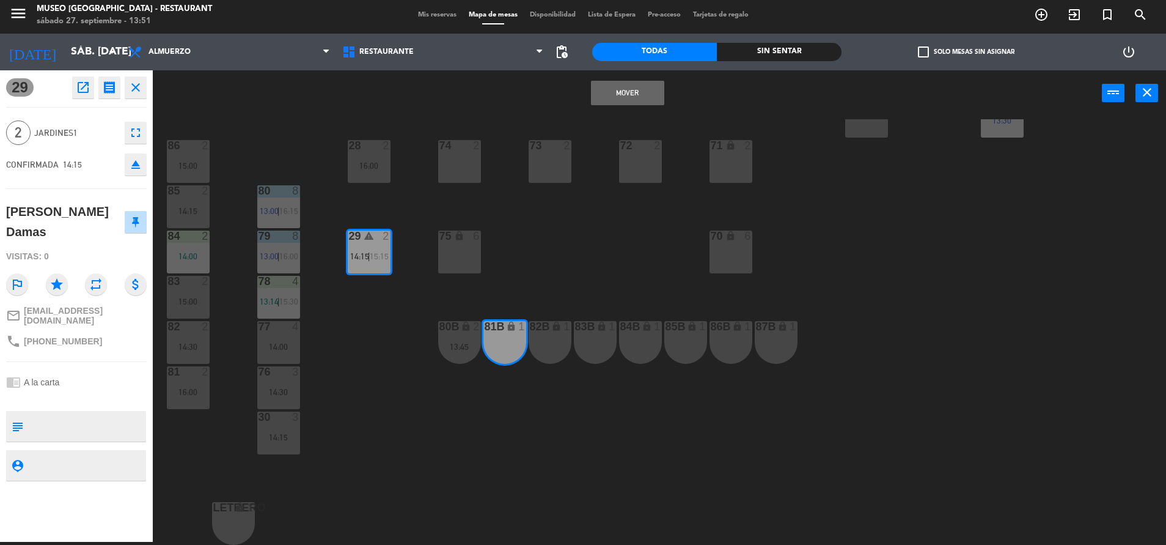
click at [625, 82] on button "Mover" at bounding box center [627, 93] width 73 height 24
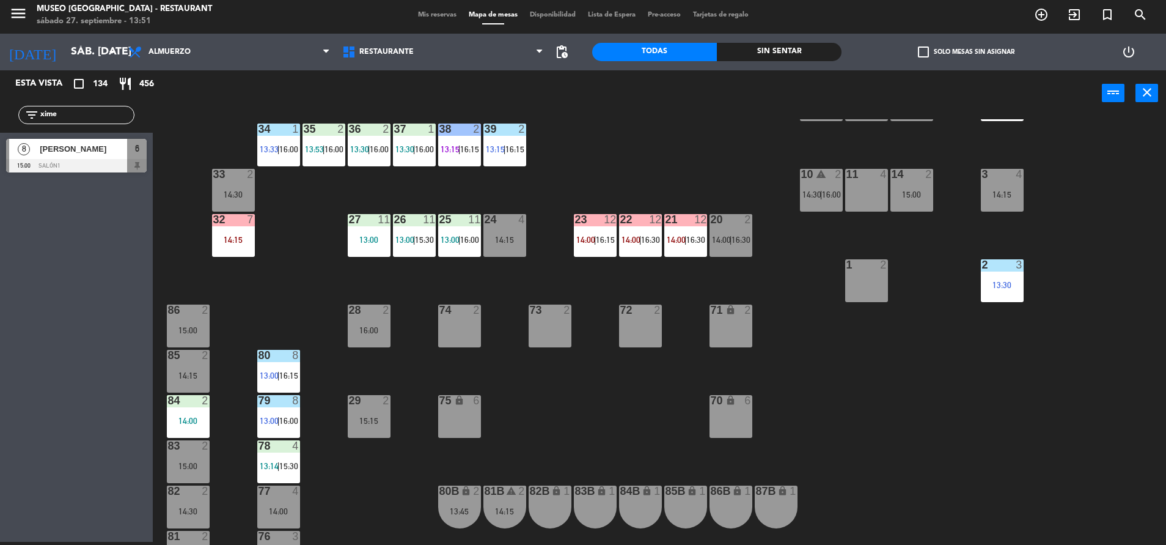
scroll to position [0, 0]
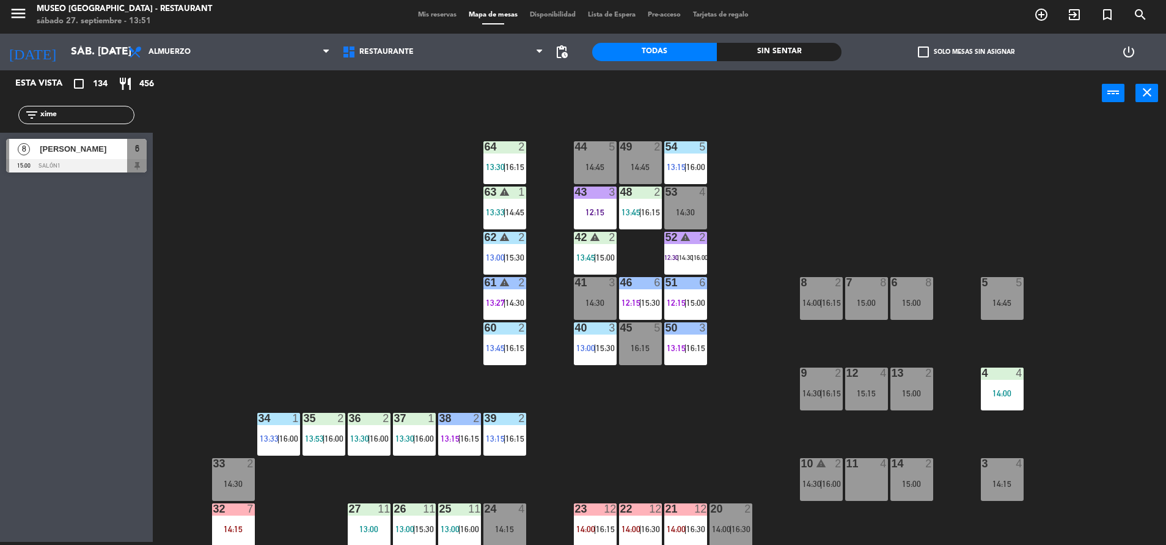
click at [668, 180] on div "54 5 13:15 | 16:00" at bounding box center [685, 162] width 43 height 43
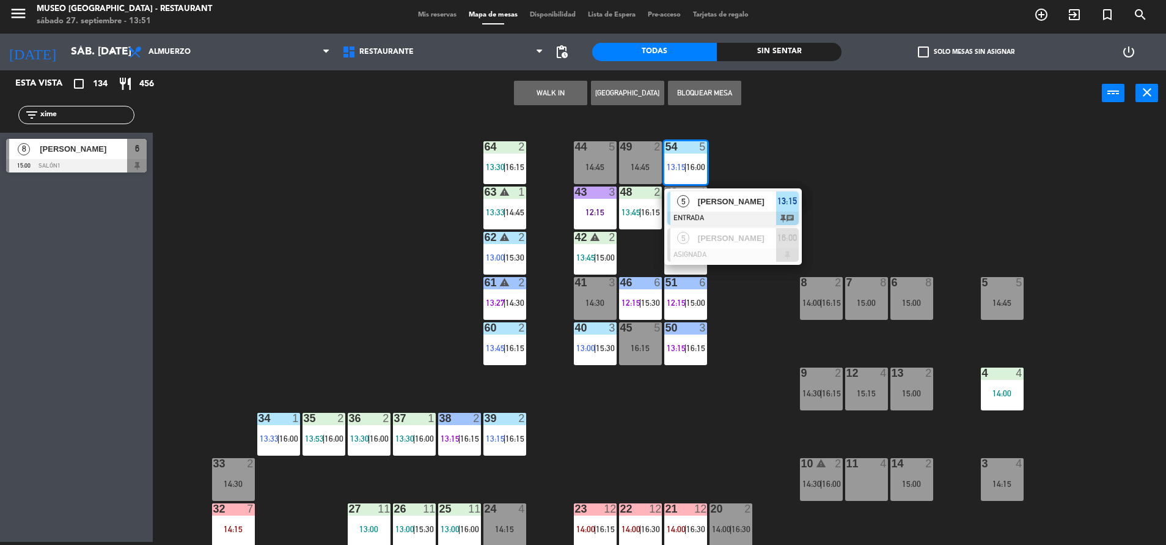
click at [360, 221] on div "44 5 14:45 49 2 14:45 54 5 13:15 | 16:00 5 [PERSON_NAME] ENTRADA 13:15 chat 5 […" at bounding box center [665, 331] width 1002 height 425
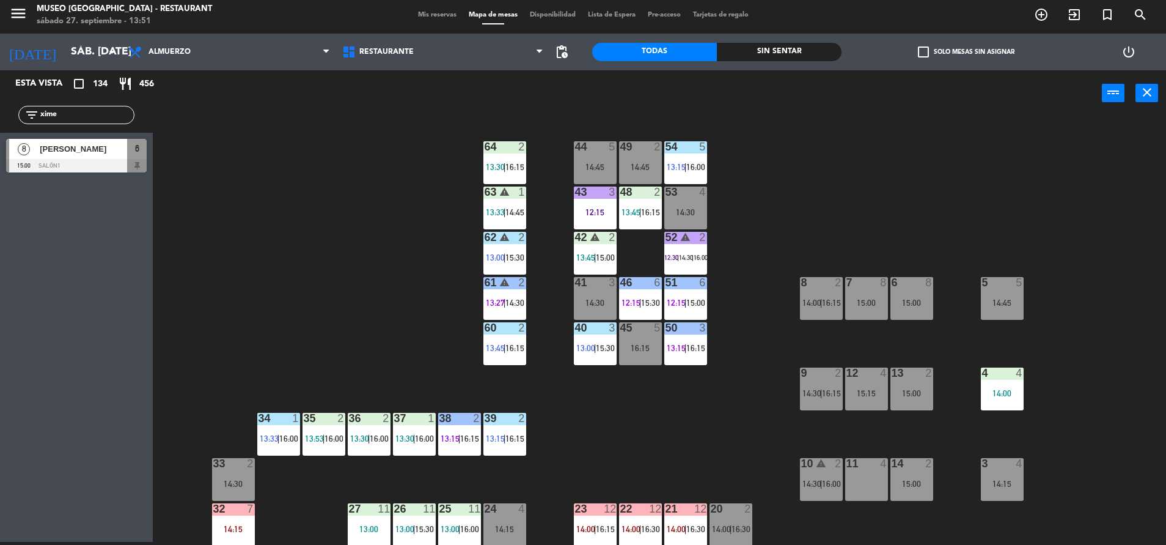
scroll to position [454, 0]
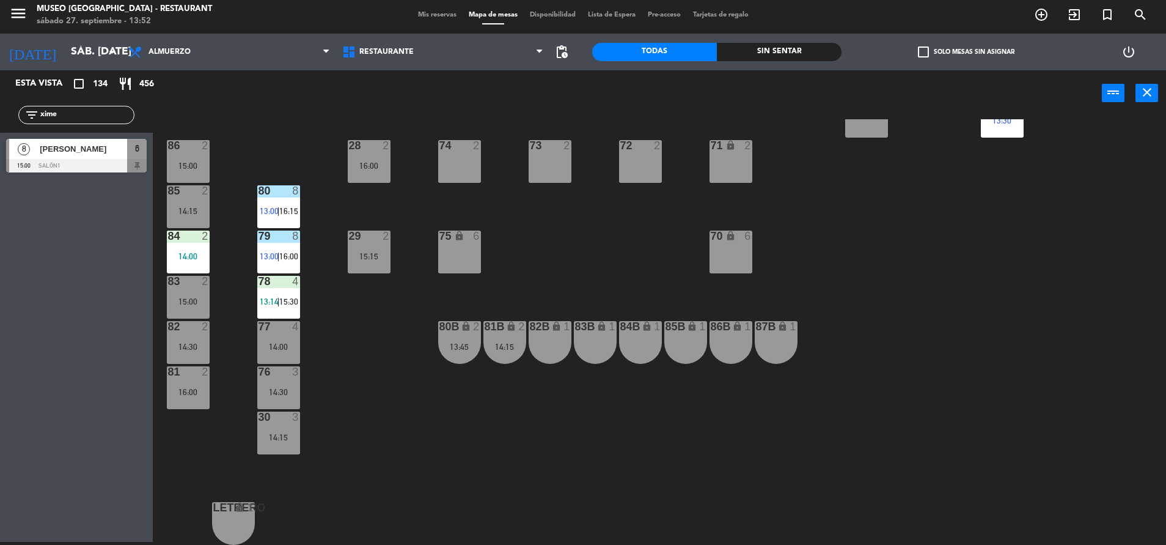
click at [365, 256] on div "15:15" at bounding box center [369, 256] width 43 height 9
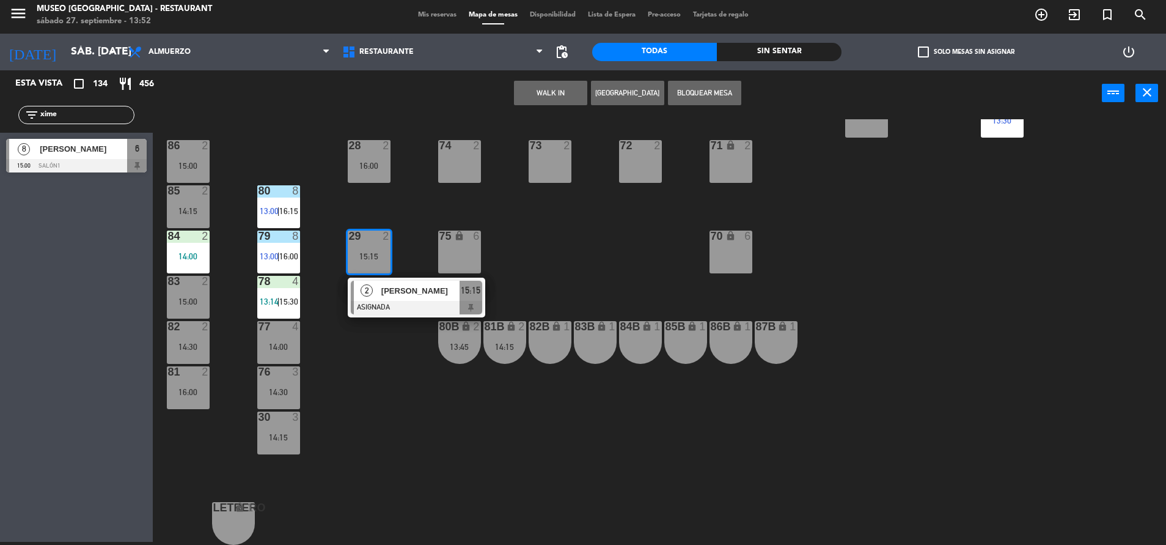
click at [190, 392] on div "16:00" at bounding box center [188, 392] width 43 height 9
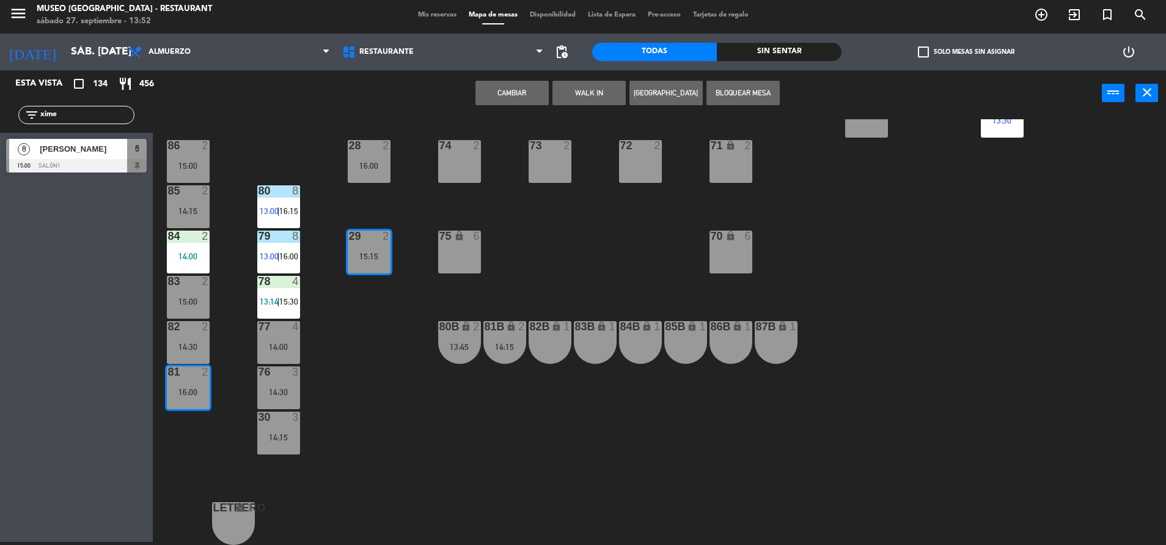
click at [500, 90] on button "Cambiar" at bounding box center [512, 93] width 73 height 24
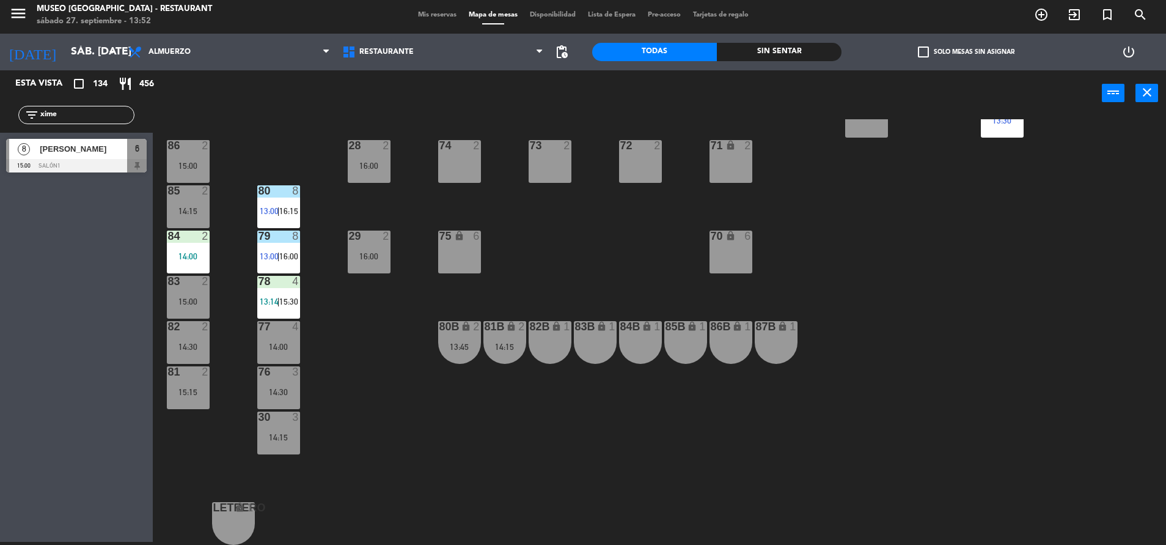
click at [267, 299] on span "13:14" at bounding box center [269, 301] width 19 height 10
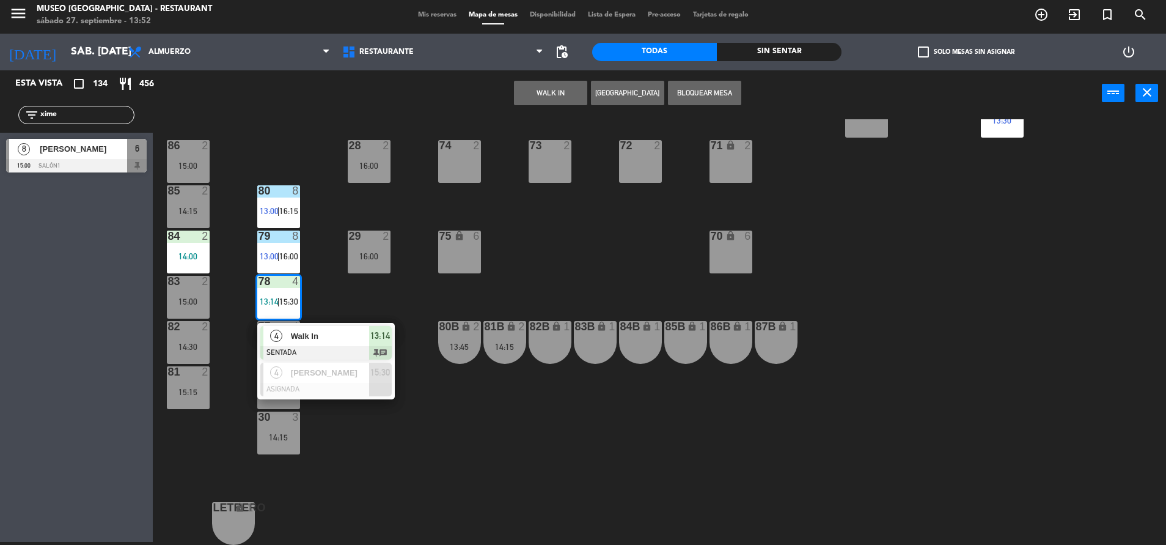
click at [329, 333] on span "Walk In" at bounding box center [330, 335] width 78 height 13
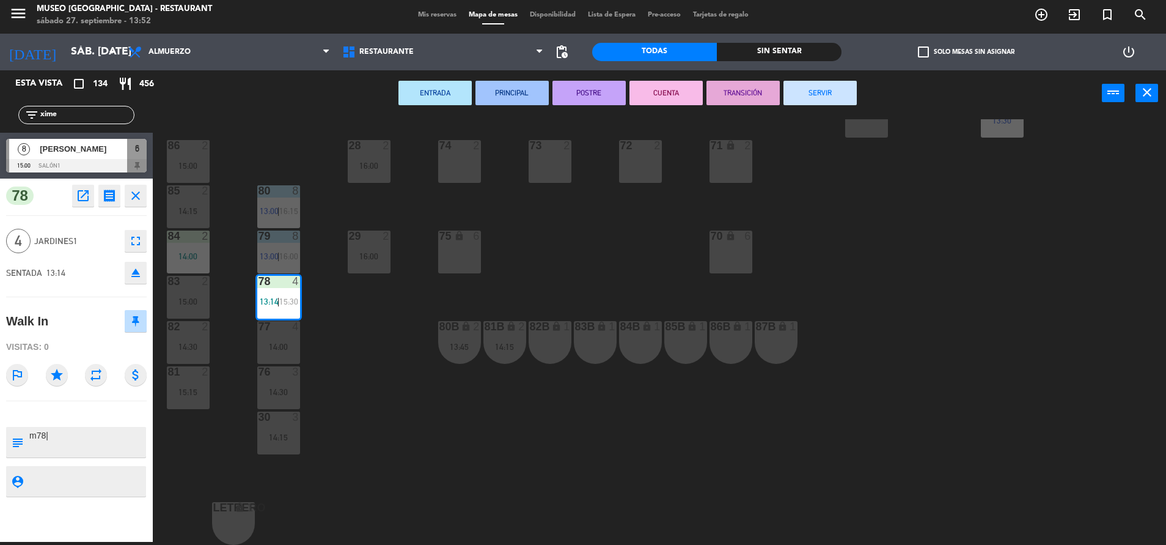
click at [362, 312] on div "44 5 14:45 49 2 14:45 54 5 13:15 | 16:00 64 2 13:30 | 16:15 48 2 13:45 | 16:15 …" at bounding box center [665, 331] width 1002 height 425
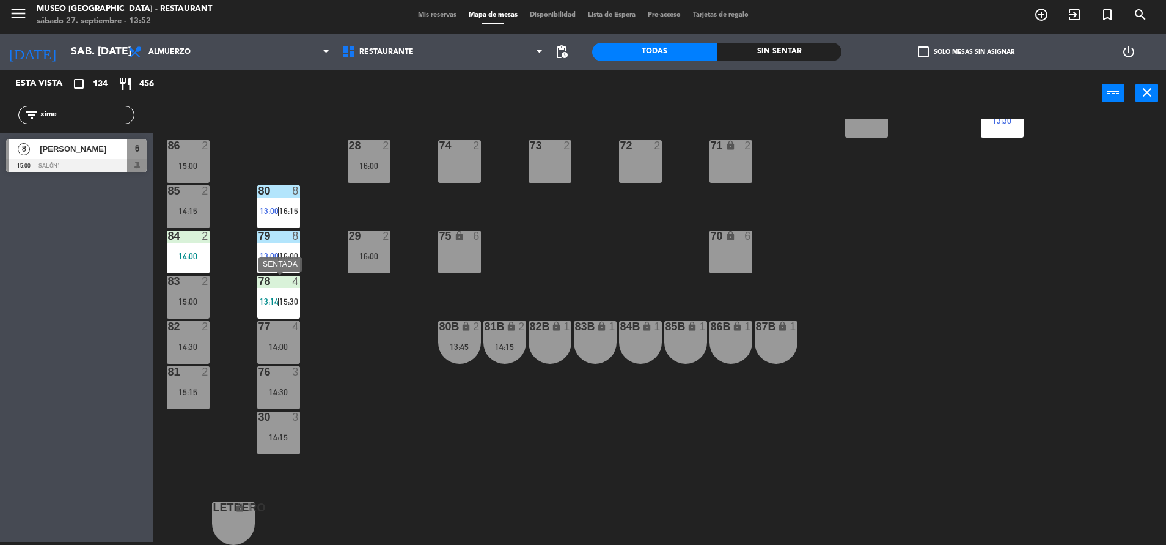
click at [285, 294] on div "78 4 13:14 | 15:30" at bounding box center [278, 297] width 43 height 43
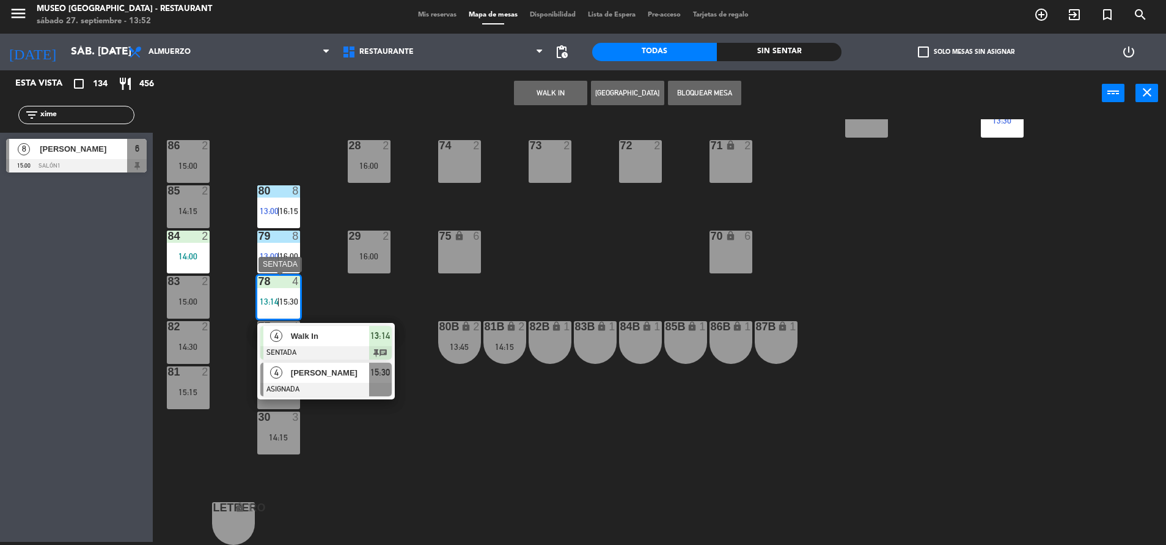
click at [347, 378] on span "[PERSON_NAME]" at bounding box center [330, 372] width 78 height 13
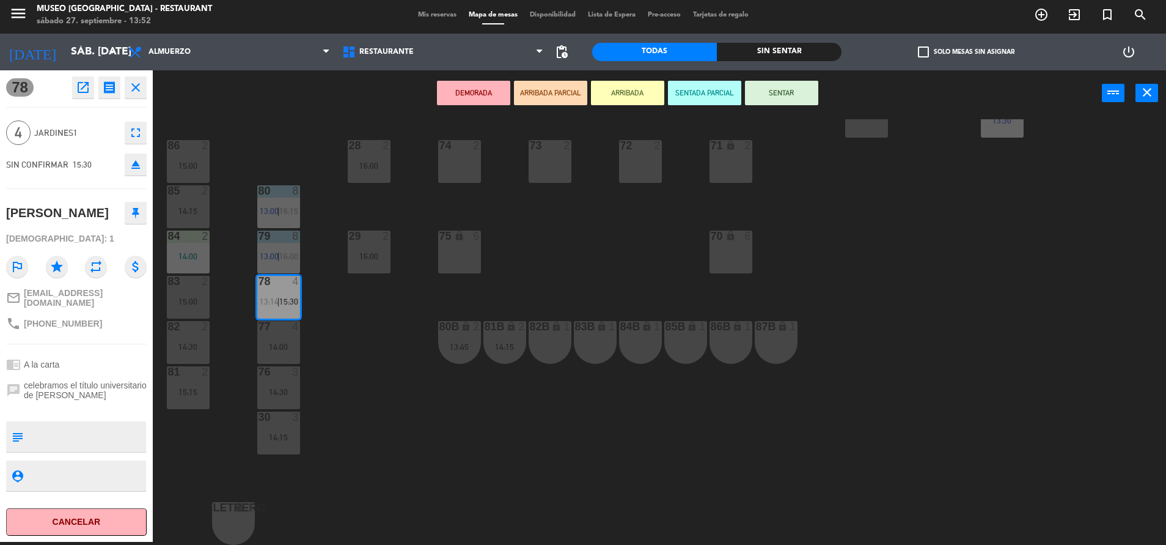
click at [355, 366] on div "44 5 14:45 49 2 14:45 54 5 13:15 | 16:00 64 2 13:30 | 16:15 48 2 13:45 | 16:15 …" at bounding box center [665, 331] width 1002 height 425
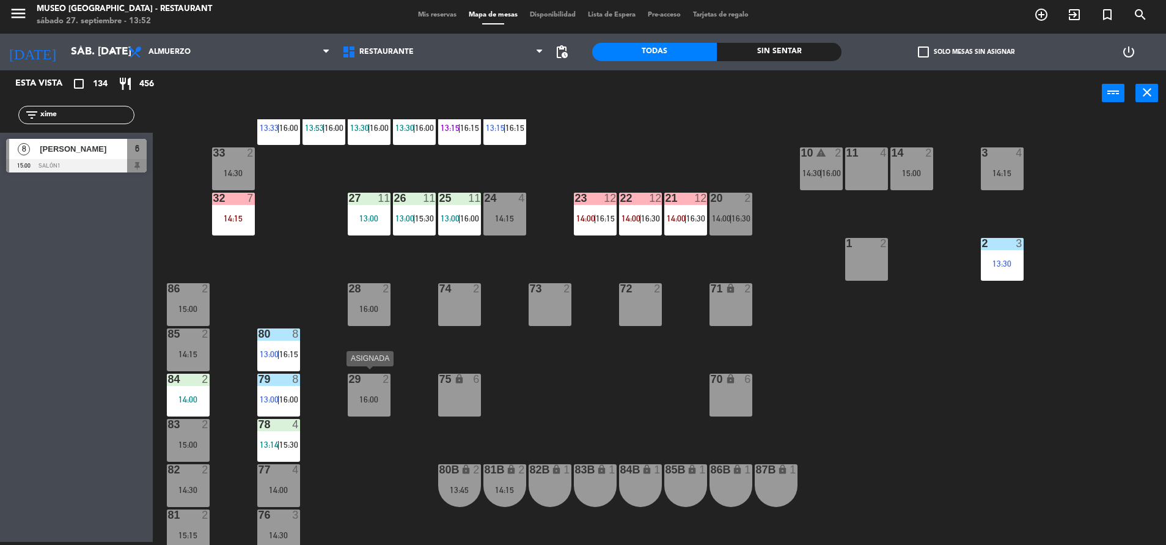
scroll to position [315, 0]
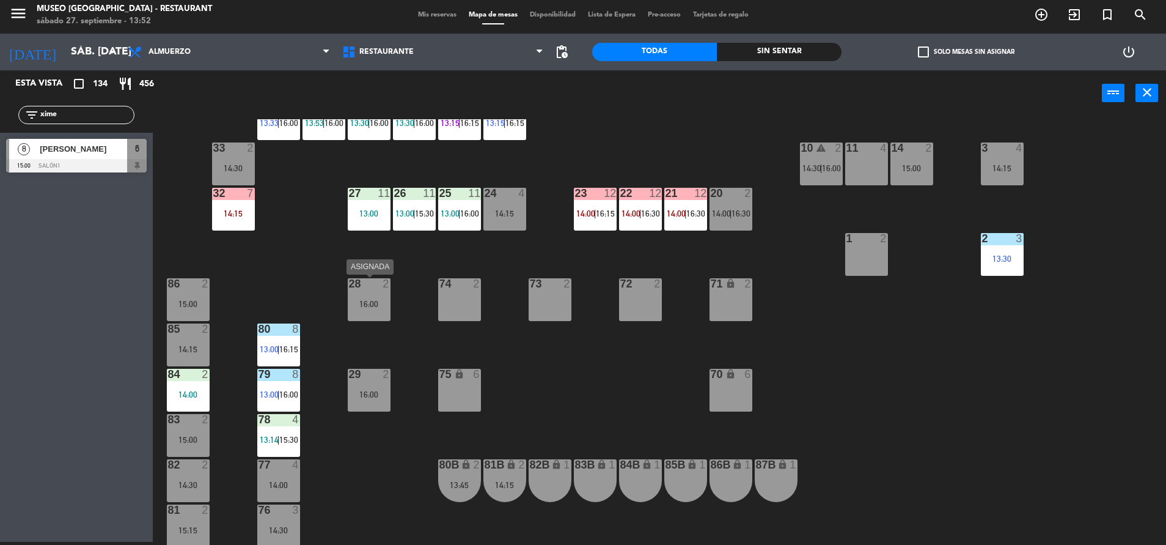
click at [361, 312] on div "28 2 16:00" at bounding box center [369, 299] width 43 height 43
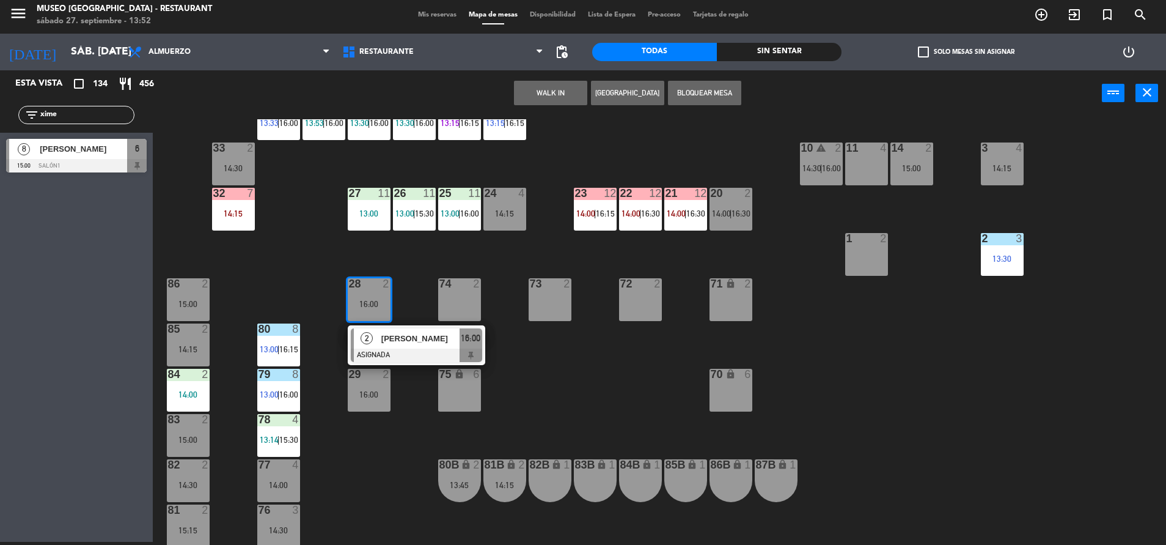
click at [551, 94] on button "WALK IN" at bounding box center [550, 93] width 73 height 24
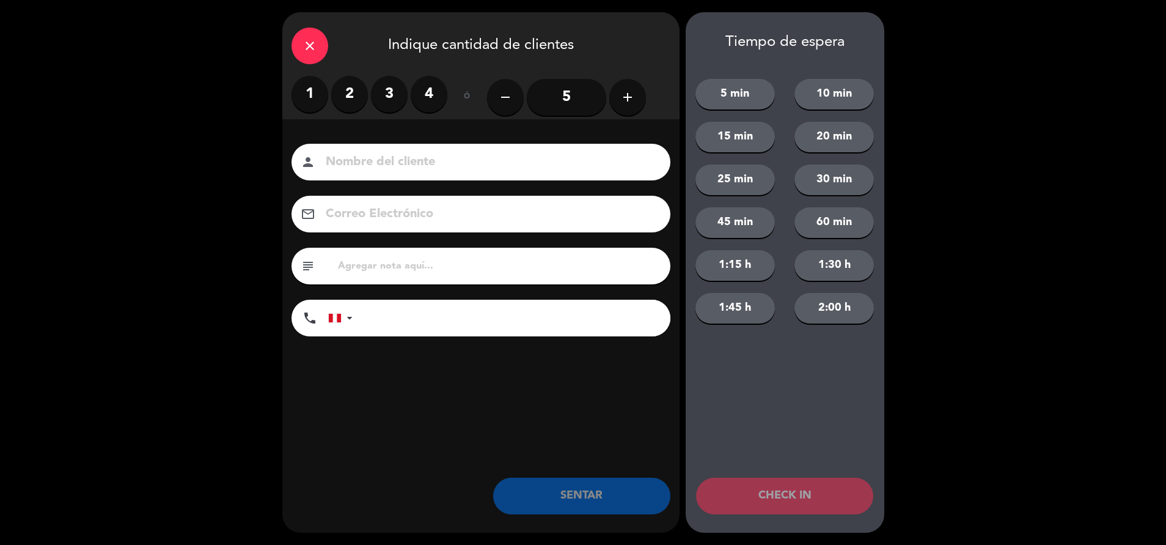
click at [314, 97] on label "1" at bounding box center [310, 94] width 37 height 37
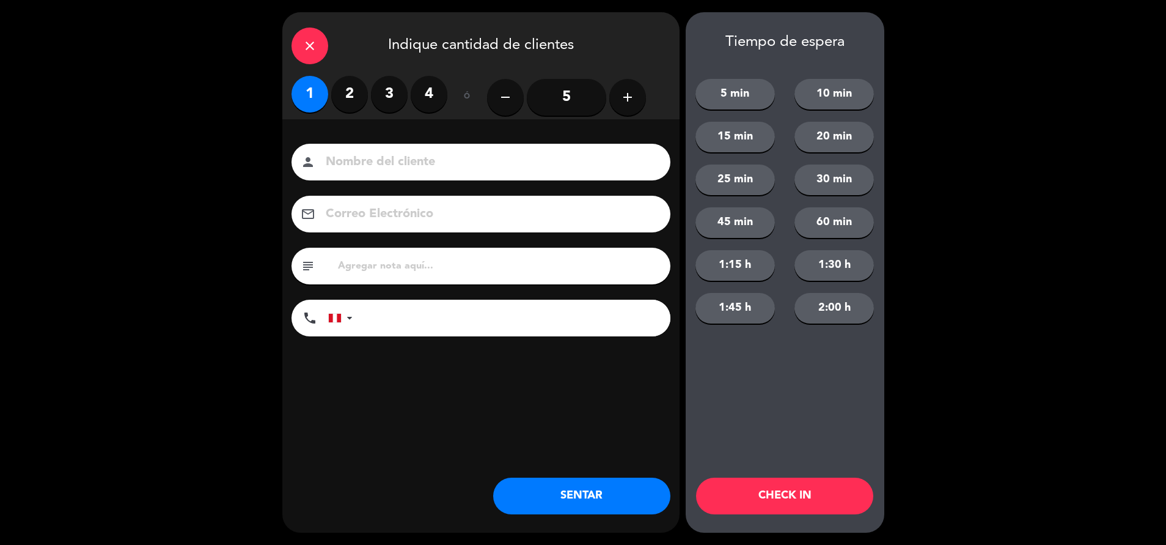
click at [404, 264] on input "text" at bounding box center [499, 265] width 325 height 17
type input "m28|"
click at [548, 492] on button "SENTAR" at bounding box center [581, 495] width 177 height 37
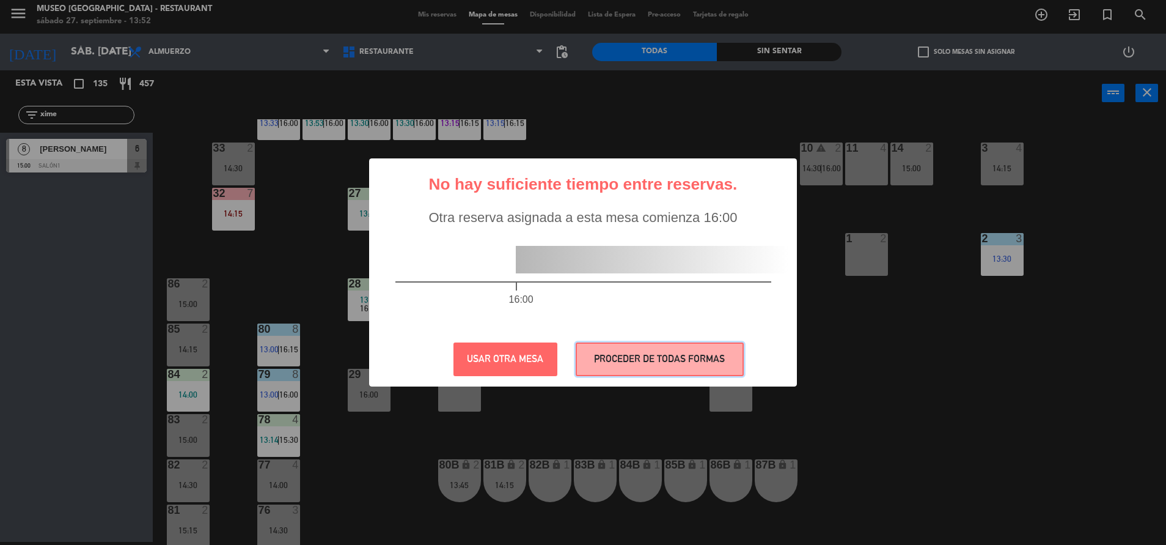
click at [647, 350] on button "PROCEDER DE TODAS FORMAS" at bounding box center [660, 359] width 168 height 34
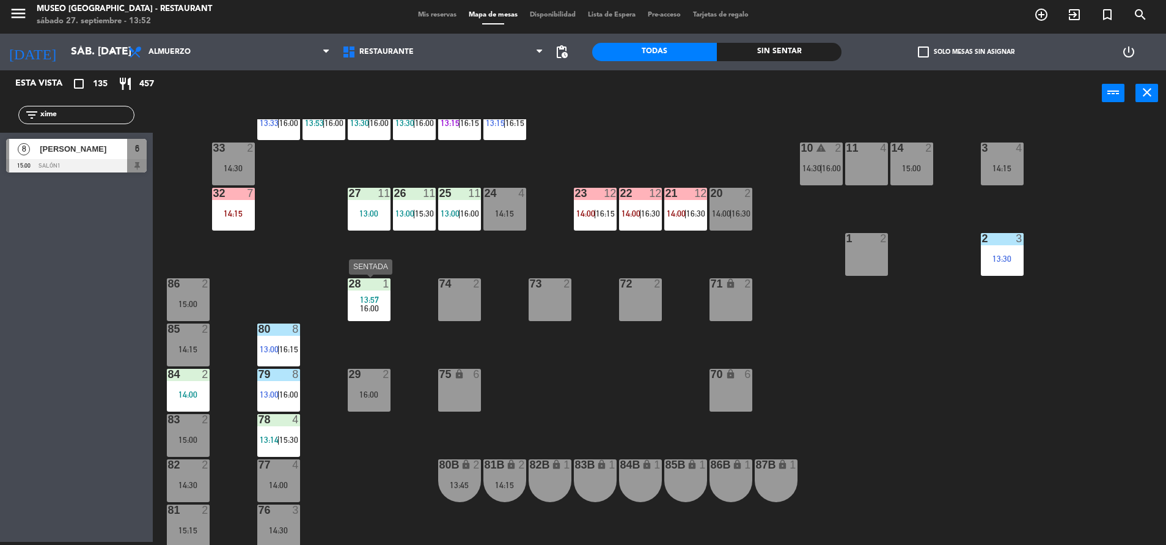
click at [350, 285] on div "28" at bounding box center [349, 283] width 1 height 11
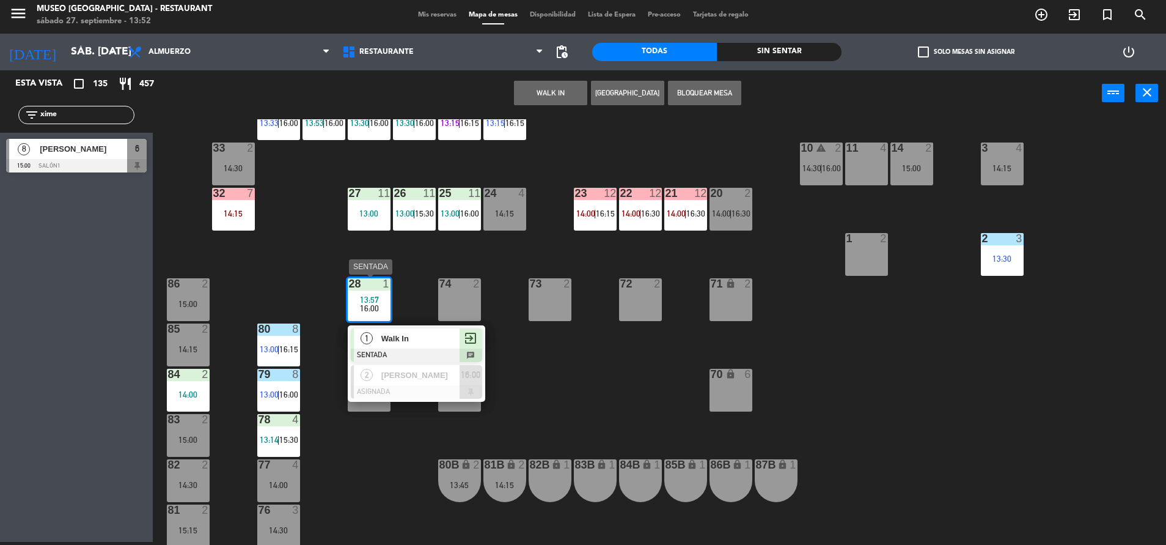
click at [411, 341] on span "Walk In" at bounding box center [420, 338] width 78 height 13
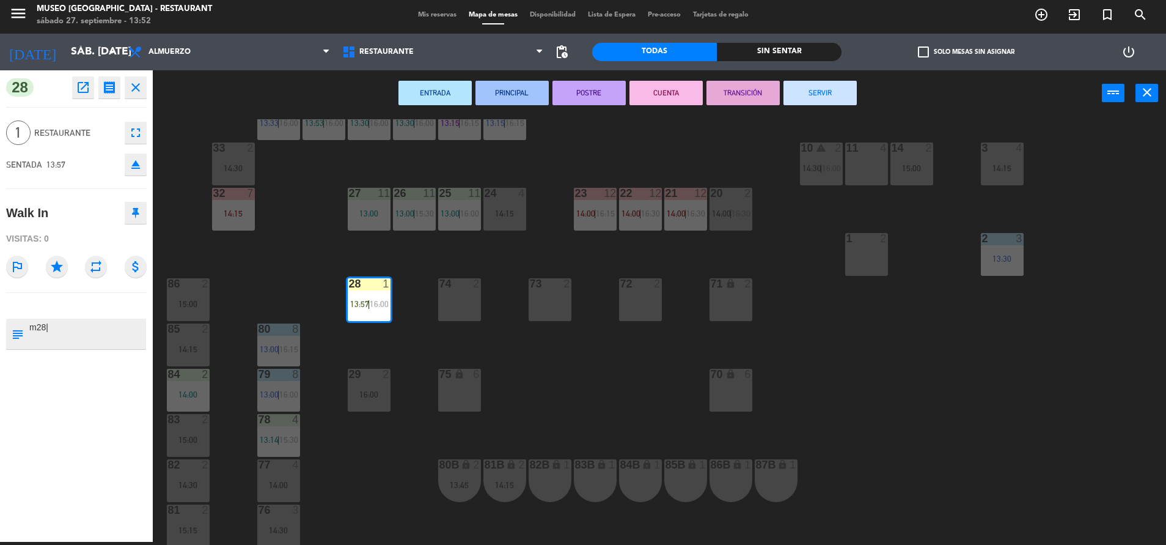
click at [507, 374] on div "44 5 14:45 49 2 14:45 54 5 13:15 | 16:00 64 2 13:30 | 16:15 48 2 13:45 | 16:15 …" at bounding box center [665, 331] width 1002 height 425
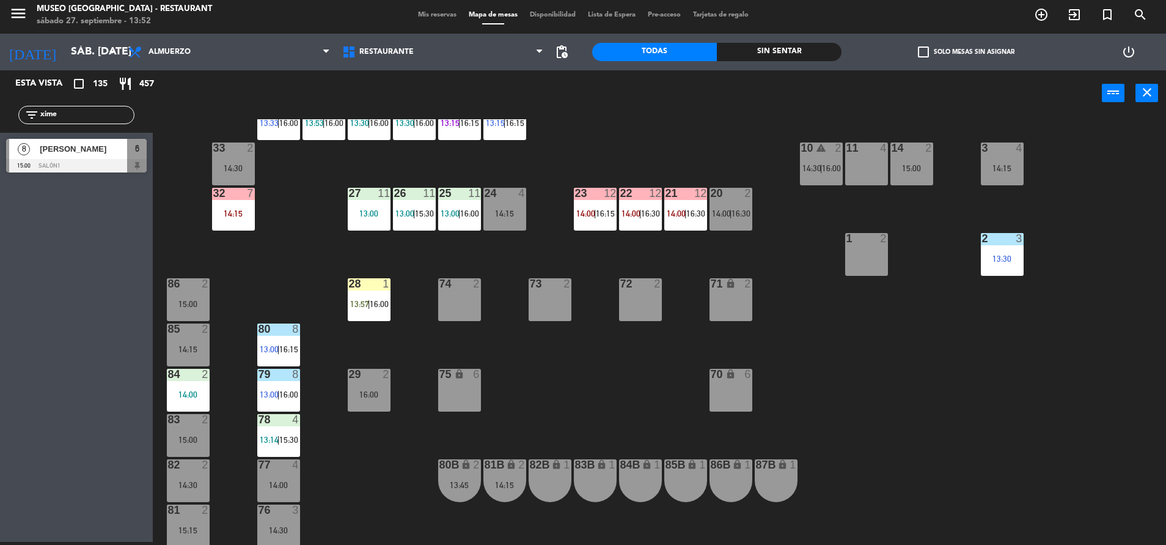
click at [362, 282] on div at bounding box center [369, 283] width 20 height 11
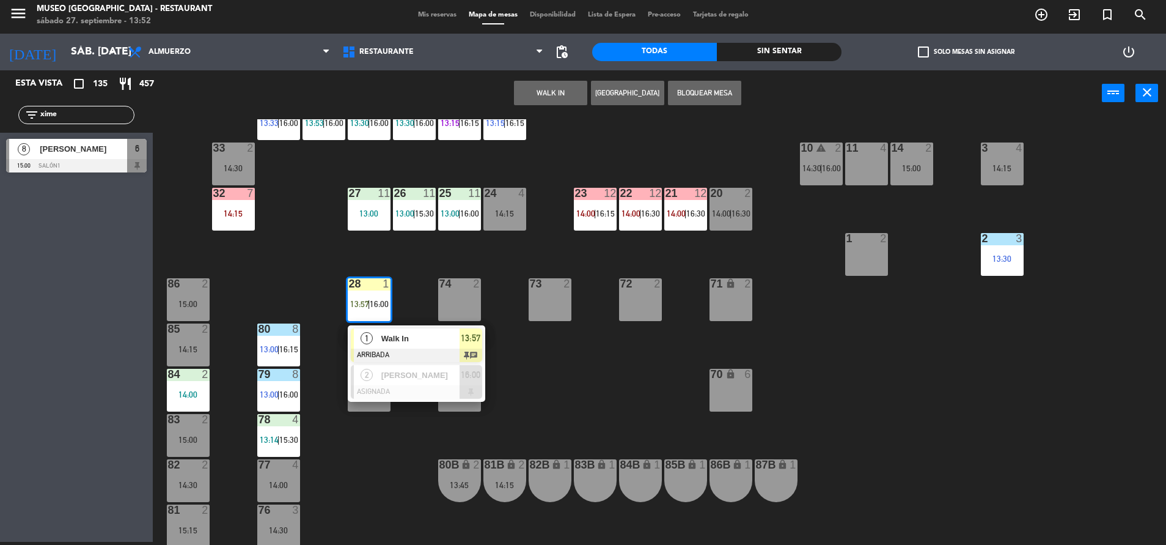
click at [409, 334] on span "Walk In" at bounding box center [420, 338] width 78 height 13
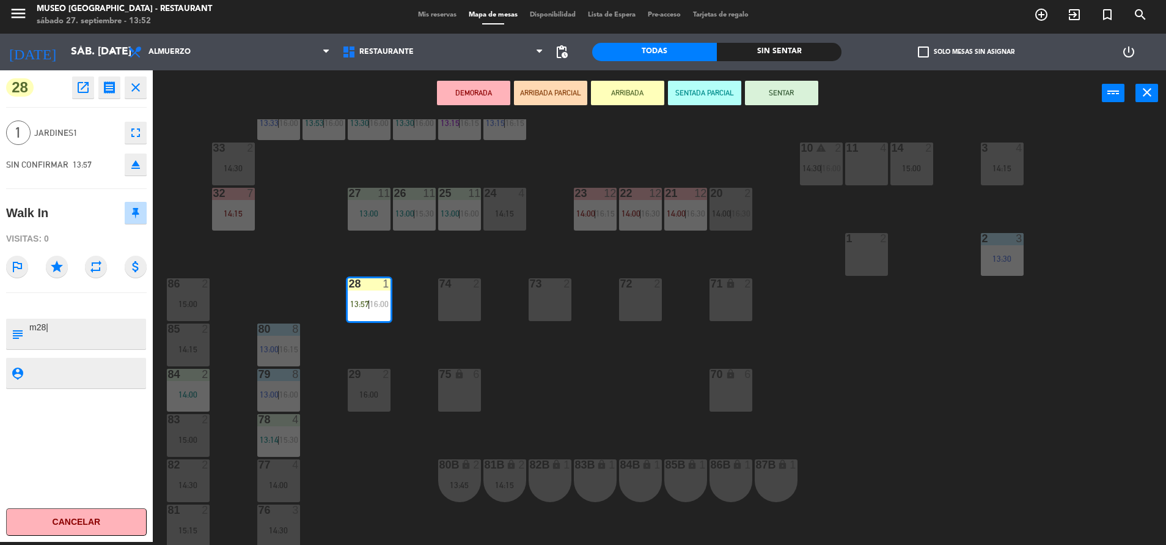
click at [792, 92] on button "SENTAR" at bounding box center [781, 93] width 73 height 24
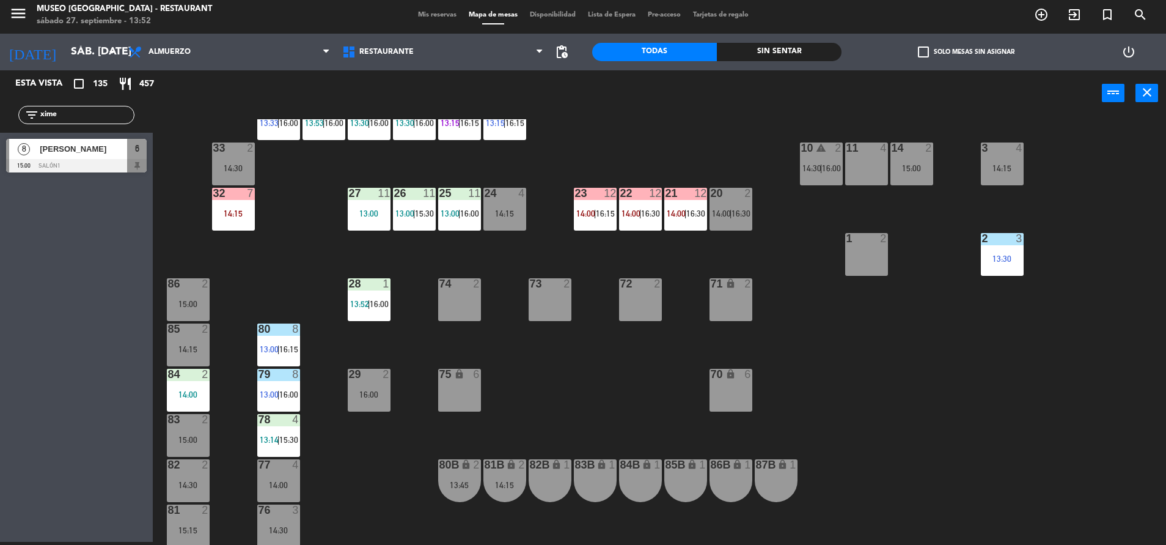
click at [533, 377] on div "44 5 14:45 49 2 14:45 54 5 13:15 | 16:00 64 2 13:30 | 16:15 48 2 13:45 | 16:15 …" at bounding box center [665, 331] width 1002 height 425
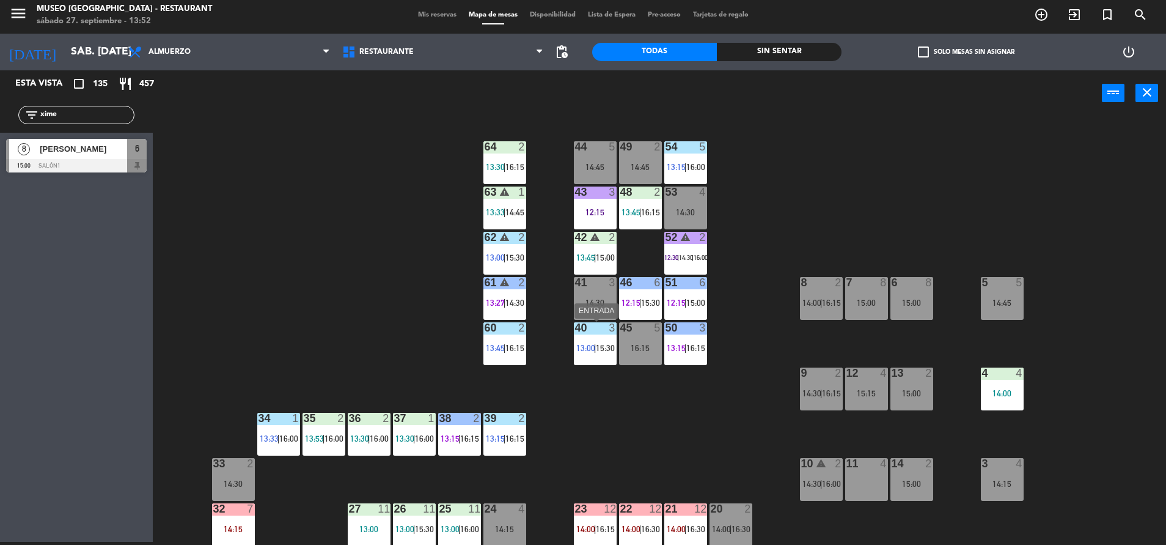
click at [587, 360] on div "40 3 13:00 | 15:30" at bounding box center [595, 343] width 43 height 43
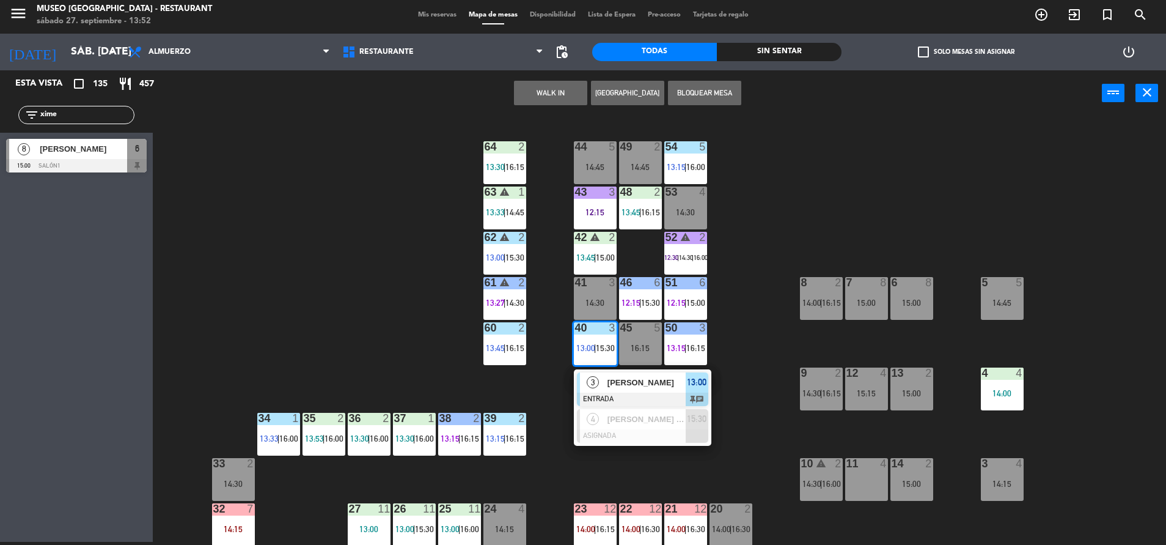
click at [618, 389] on div "[PERSON_NAME]" at bounding box center [645, 382] width 79 height 20
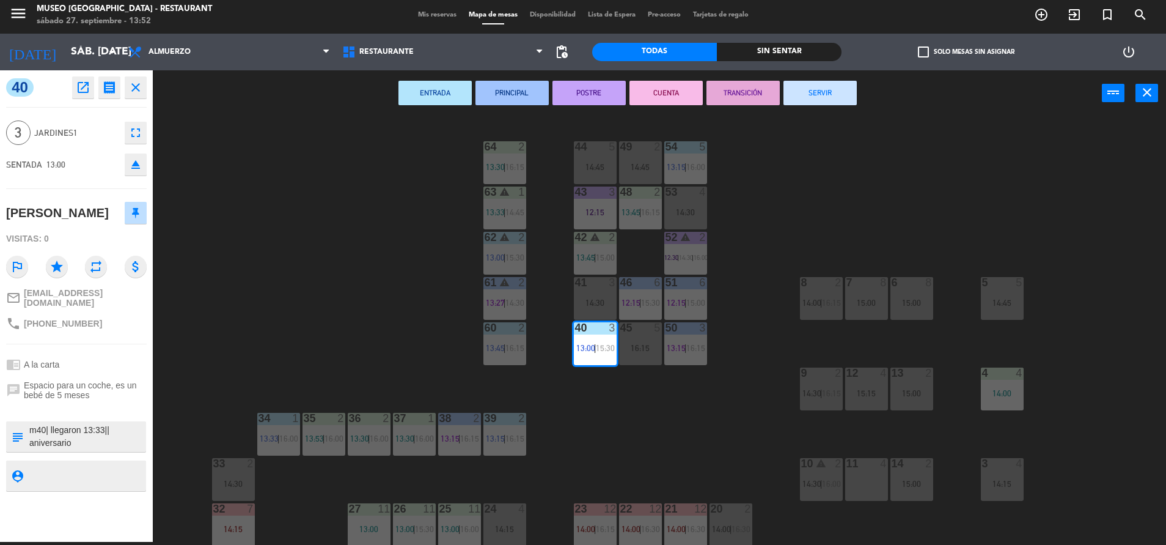
click at [420, 82] on button "ENTRADA" at bounding box center [435, 93] width 73 height 24
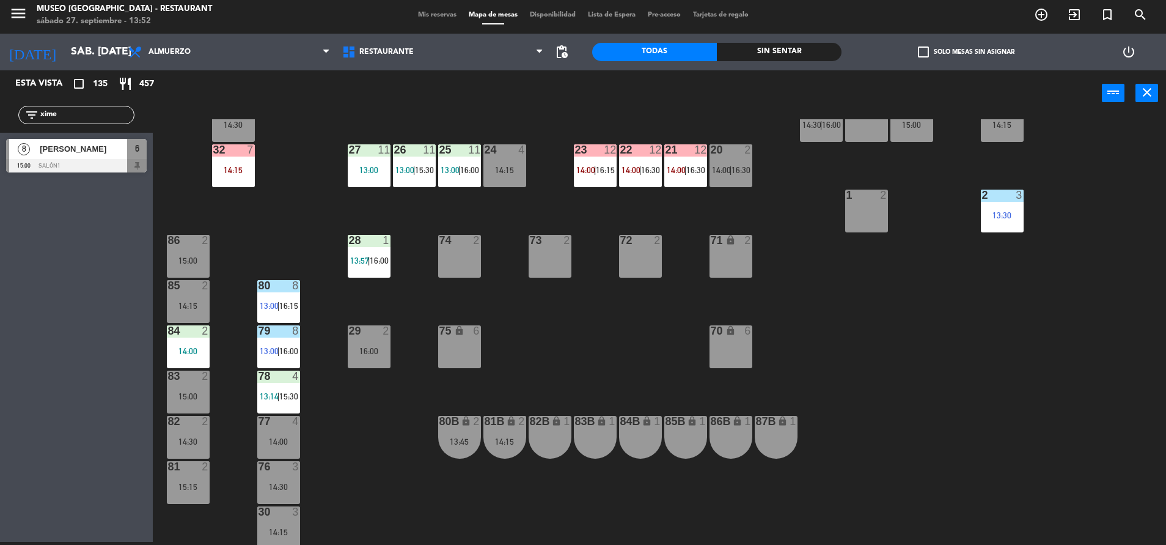
scroll to position [359, 0]
click at [287, 396] on span "15:30" at bounding box center [288, 396] width 19 height 10
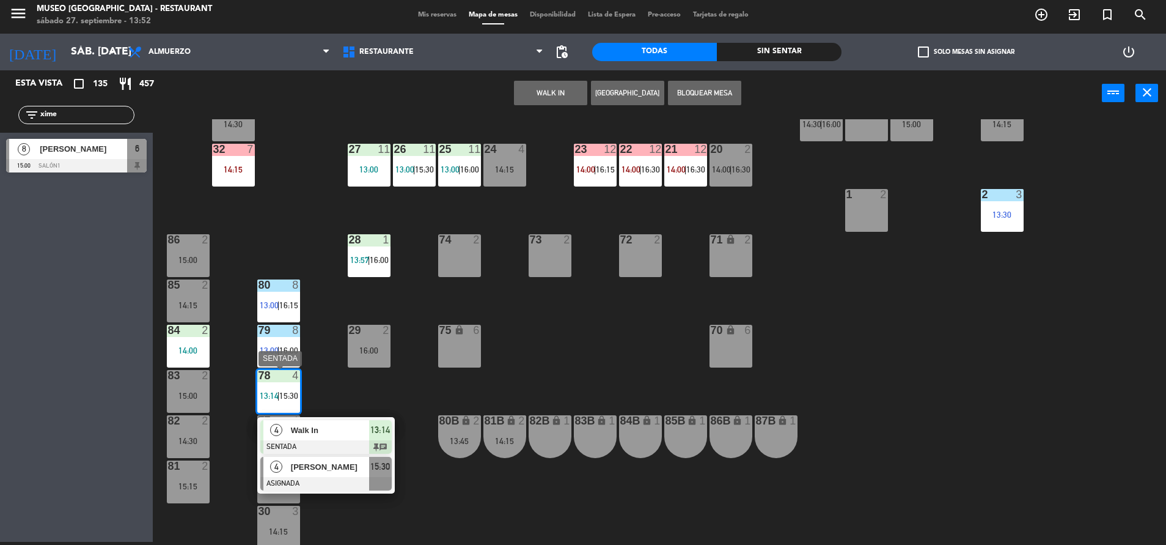
click at [336, 465] on span "[PERSON_NAME]" at bounding box center [330, 466] width 78 height 13
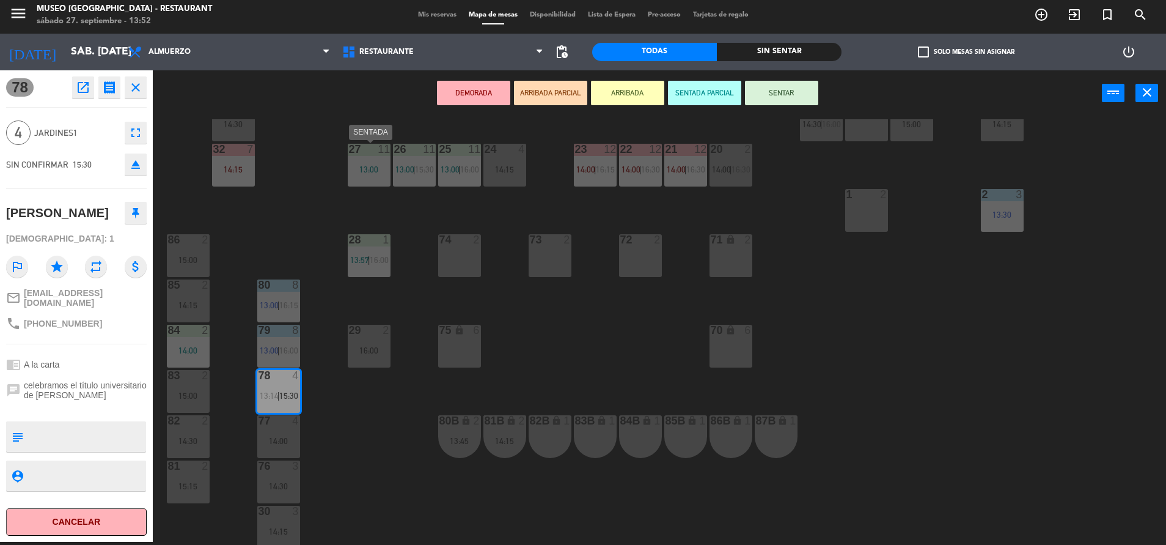
click at [366, 158] on div "27 11 13:00" at bounding box center [369, 165] width 43 height 43
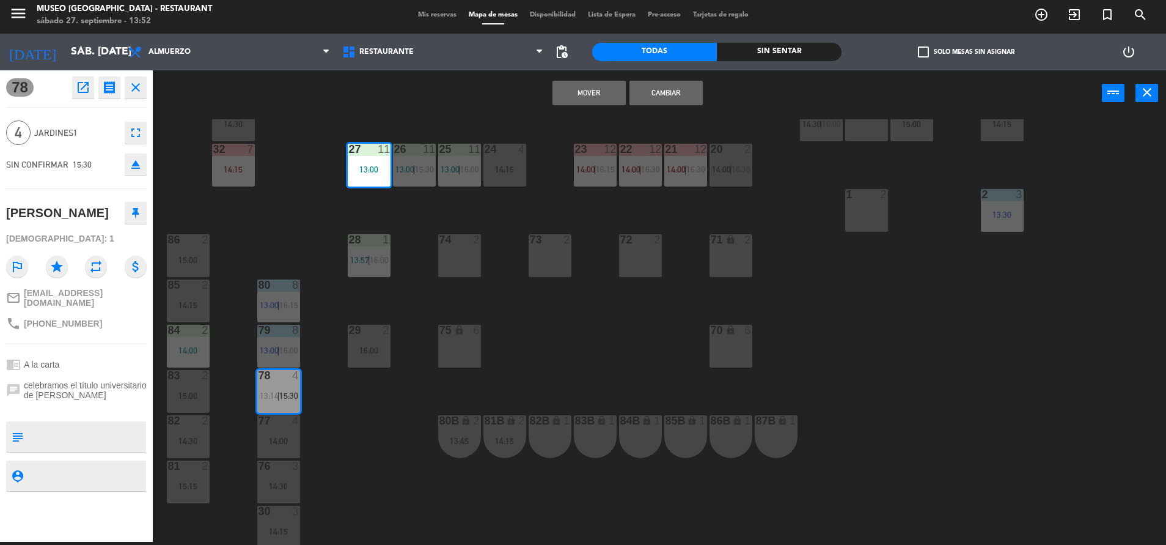
click at [607, 342] on div "44 5 14:45 49 2 14:45 54 5 13:15 | 16:00 64 2 13:30 | 16:15 48 2 13:45 | 16:15 …" at bounding box center [665, 331] width 1002 height 425
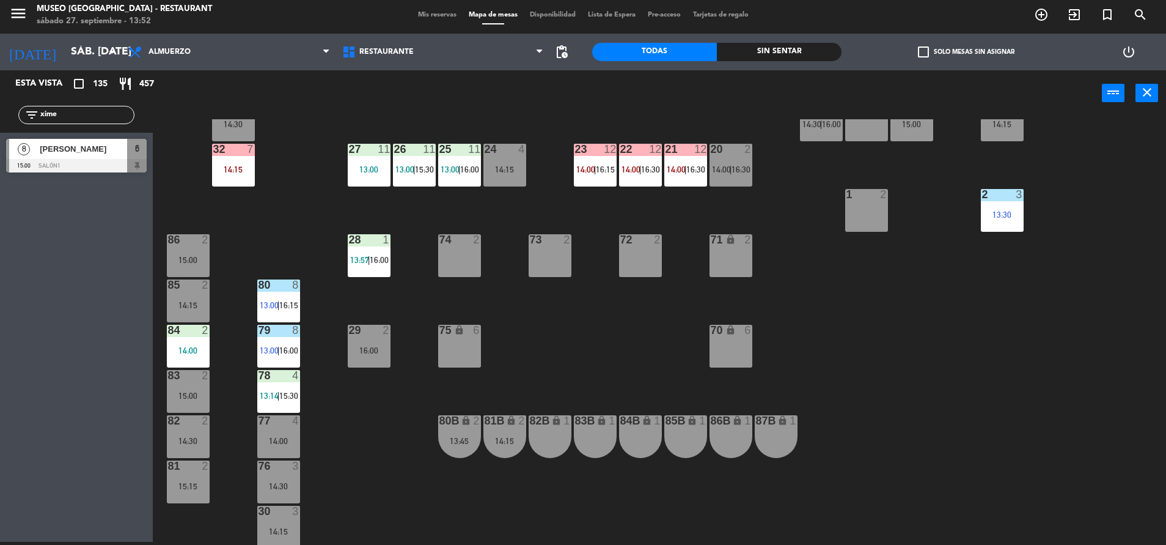
click at [451, 165] on span "13:00" at bounding box center [450, 169] width 19 height 10
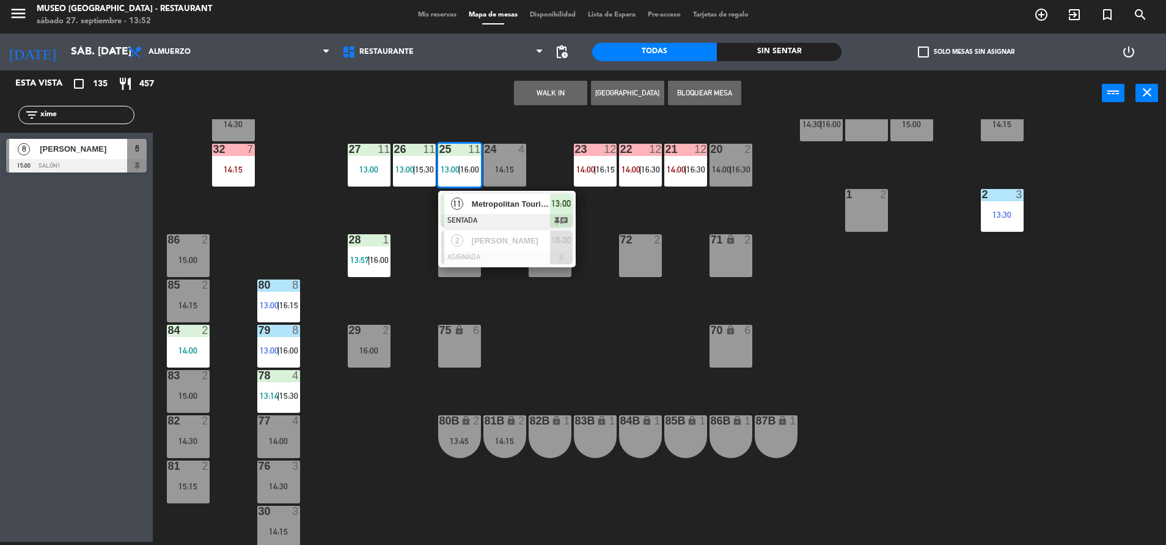
click at [491, 204] on span "Metropolitan Touring" at bounding box center [511, 203] width 78 height 13
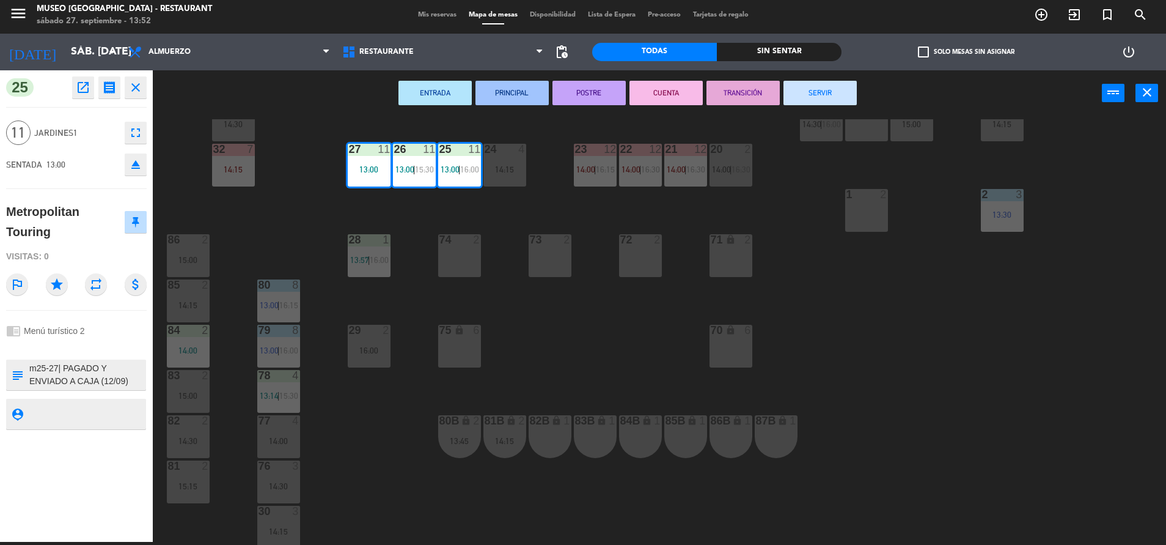
click at [131, 372] on textarea at bounding box center [86, 375] width 117 height 26
click at [580, 362] on div "44 5 14:45 49 2 14:45 54 5 13:15 | 16:00 64 2 13:30 | 16:15 48 2 13:45 | 16:15 …" at bounding box center [665, 331] width 1002 height 425
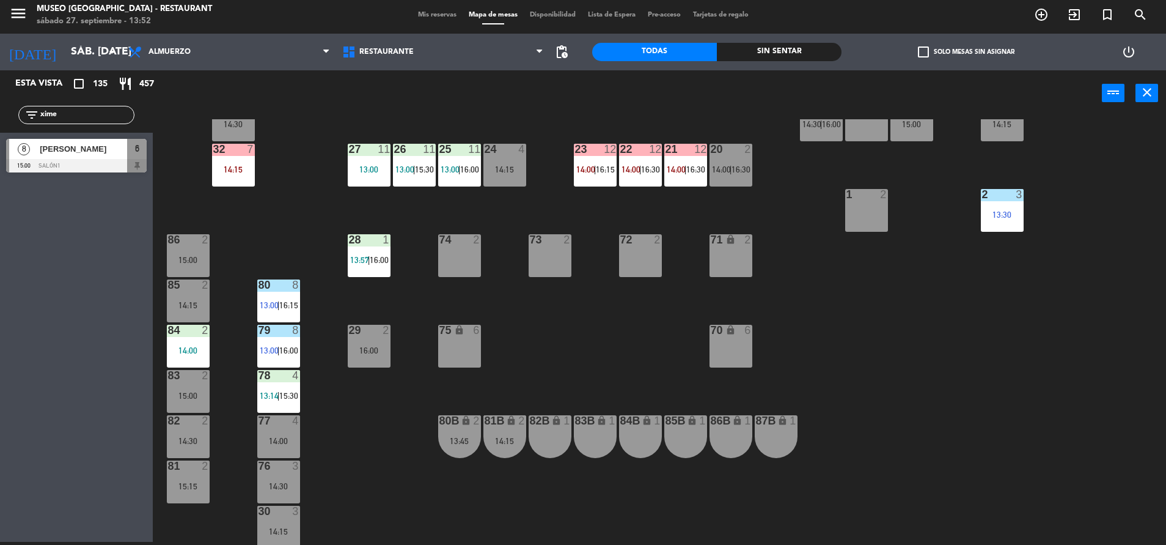
click at [513, 420] on icon "lock" at bounding box center [511, 420] width 10 height 10
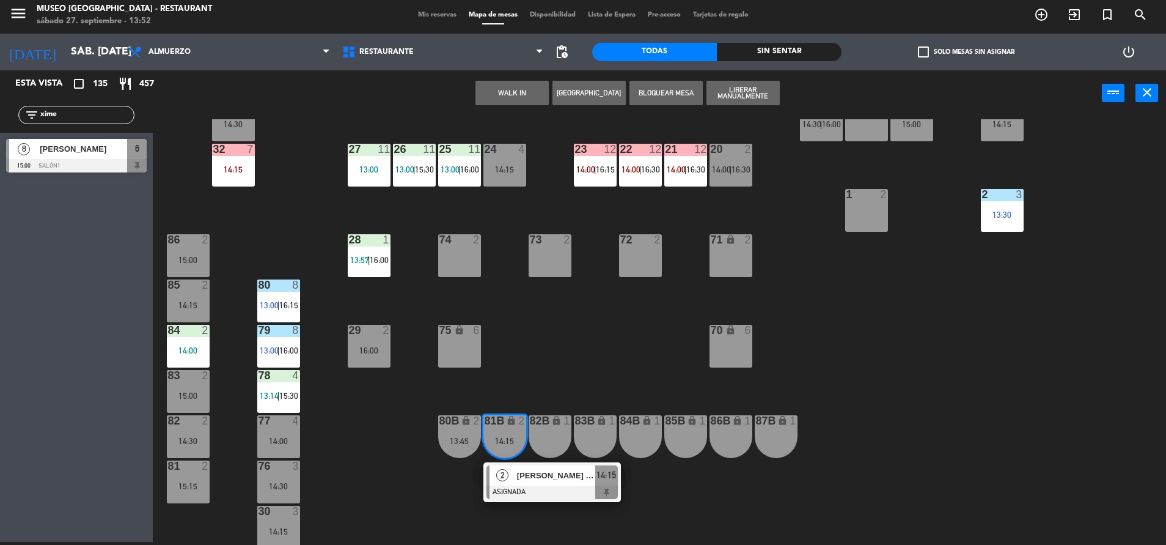
click at [538, 487] on div at bounding box center [552, 491] width 131 height 13
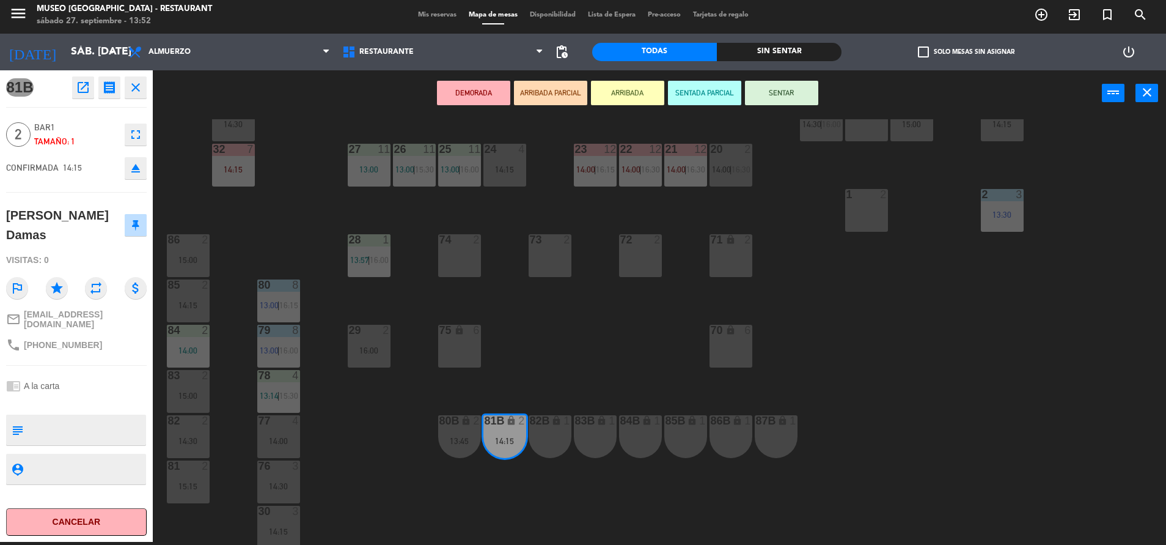
click at [370, 327] on div at bounding box center [369, 330] width 20 height 11
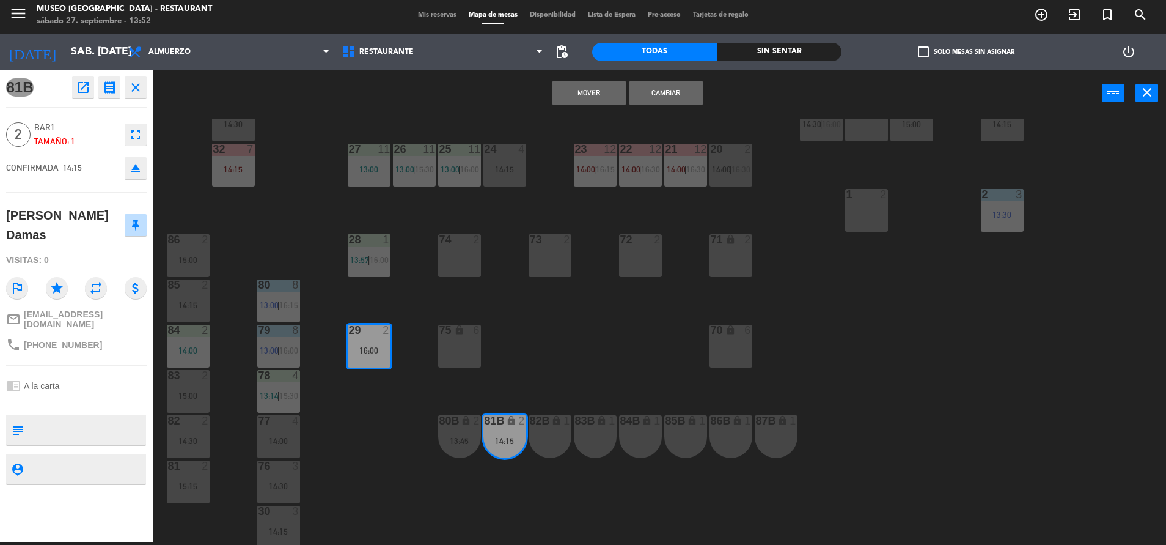
click at [569, 106] on div "Mover Cambiar power_input close" at bounding box center [627, 93] width 949 height 46
click at [561, 95] on button "Mover" at bounding box center [589, 93] width 73 height 24
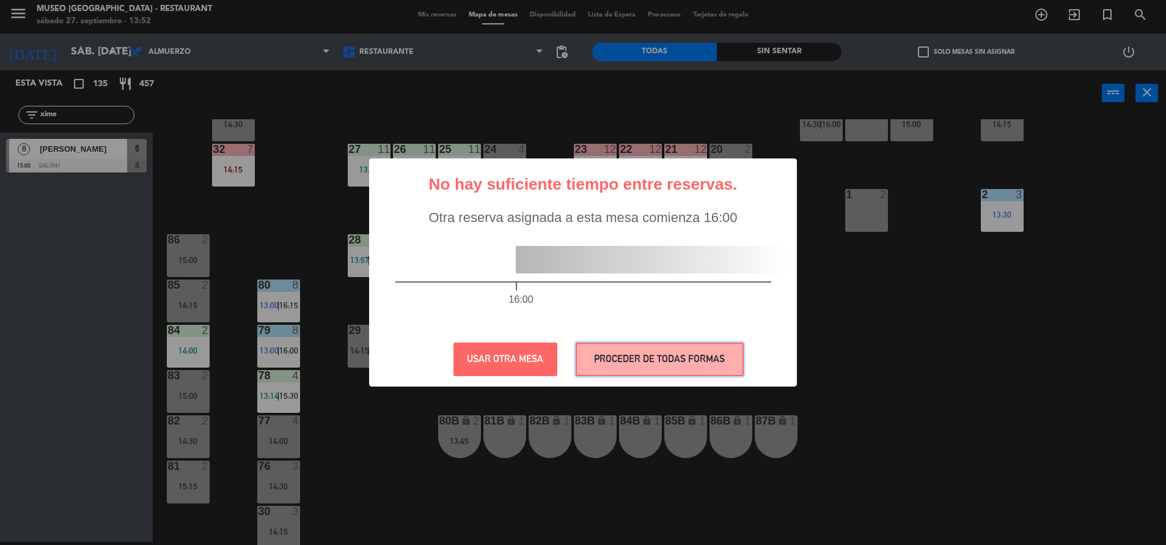
click at [637, 353] on button "PROCEDER DE TODAS FORMAS" at bounding box center [660, 359] width 168 height 34
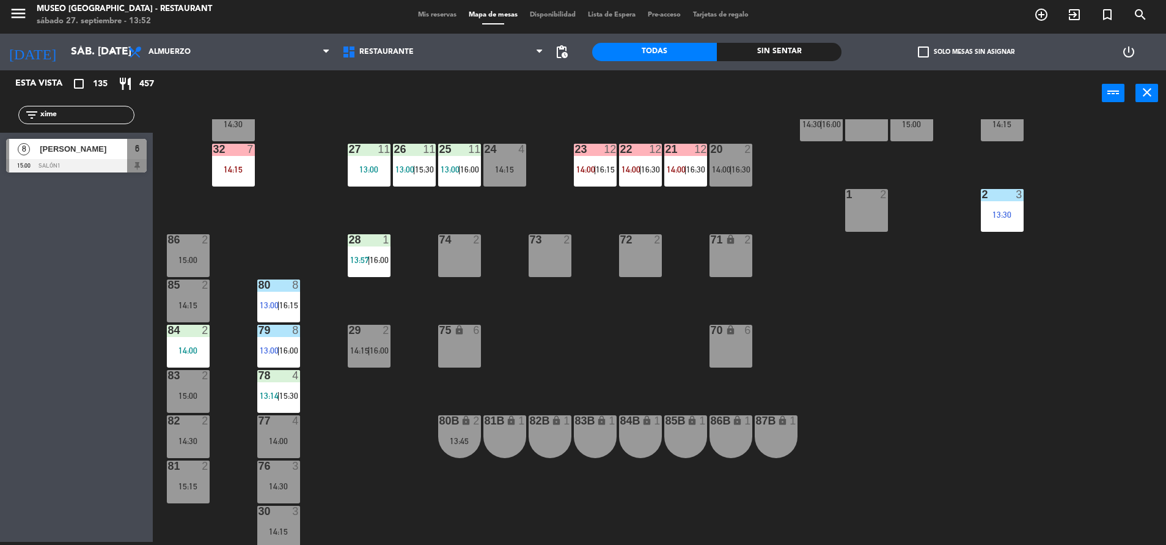
scroll to position [0, 0]
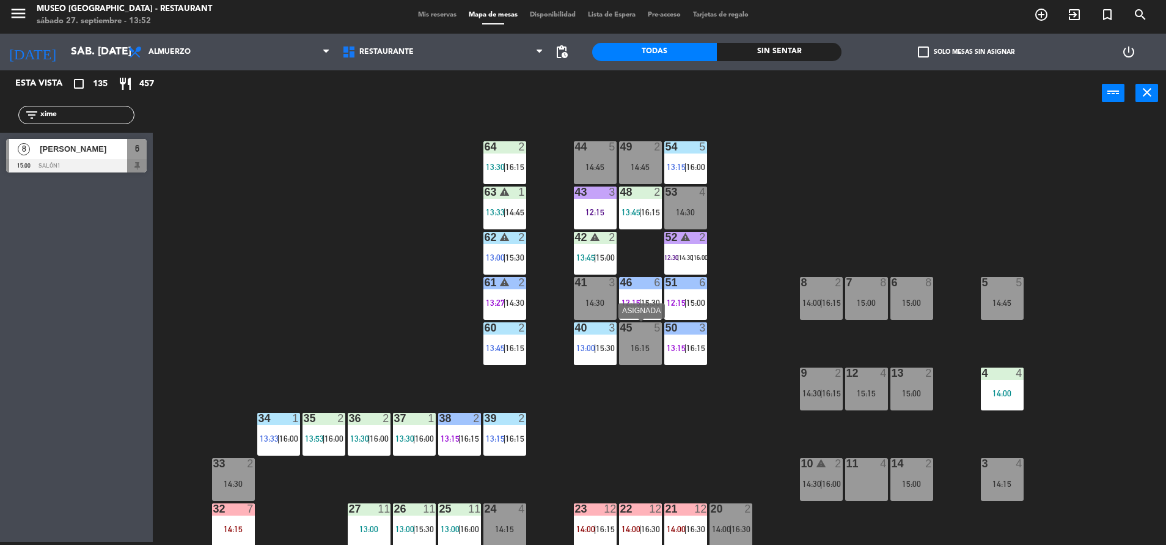
click at [642, 356] on div "45 5 16:15" at bounding box center [640, 343] width 43 height 43
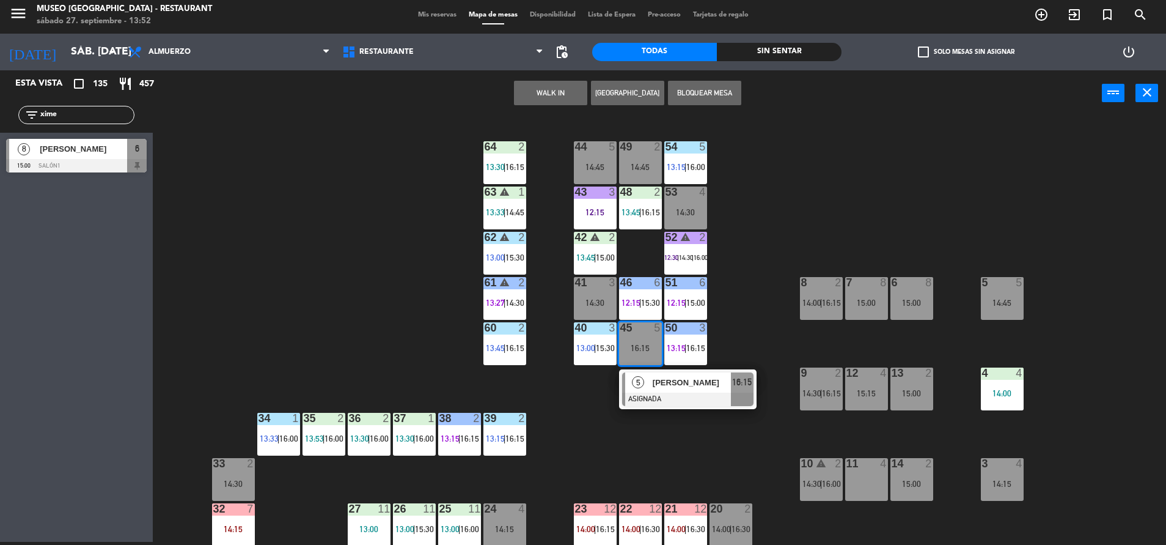
click at [742, 296] on div "44 5 14:45 49 2 14:45 54 5 13:15 | 16:00 64 2 13:30 | 16:15 48 2 13:45 | 16:15 …" at bounding box center [665, 331] width 1002 height 425
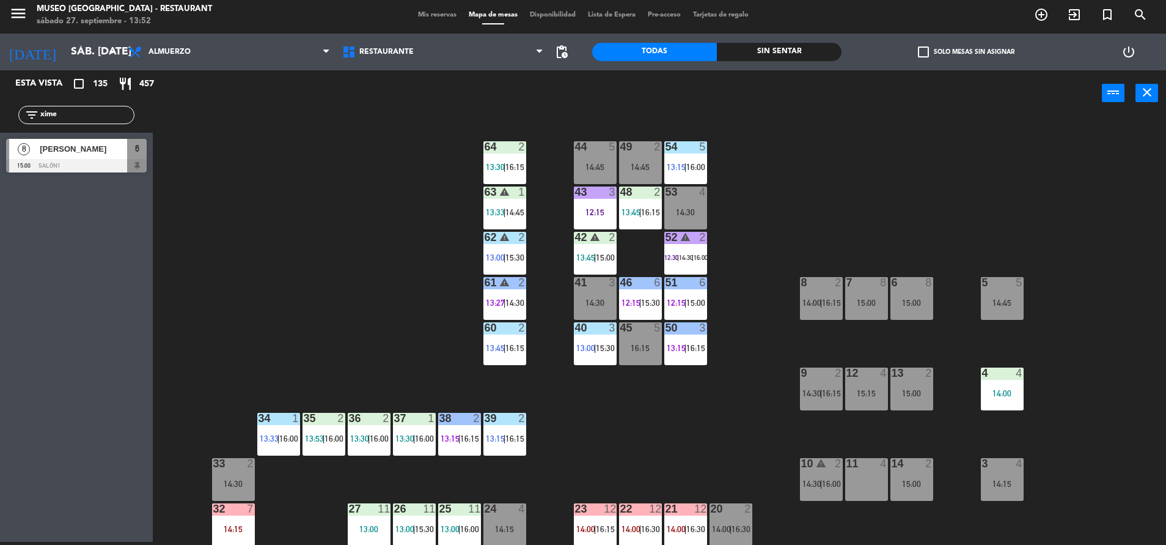
click at [683, 142] on div at bounding box center [685, 146] width 20 height 11
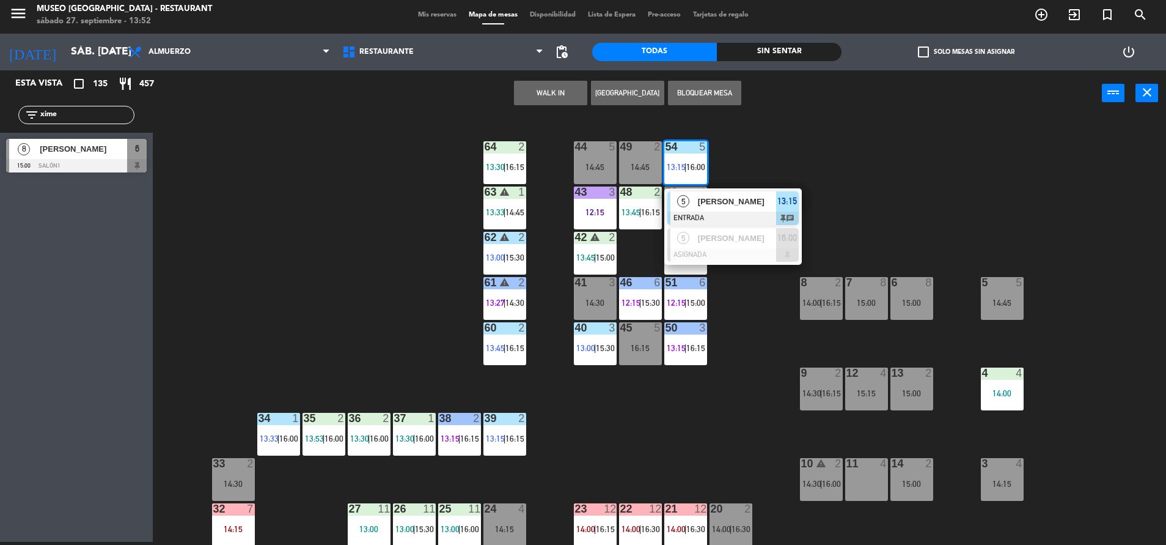
click at [729, 389] on div "44 5 14:45 49 2 14:45 54 5 13:15 | 16:00 5 [PERSON_NAME] ENTRADA 13:15 chat 5 […" at bounding box center [665, 331] width 1002 height 425
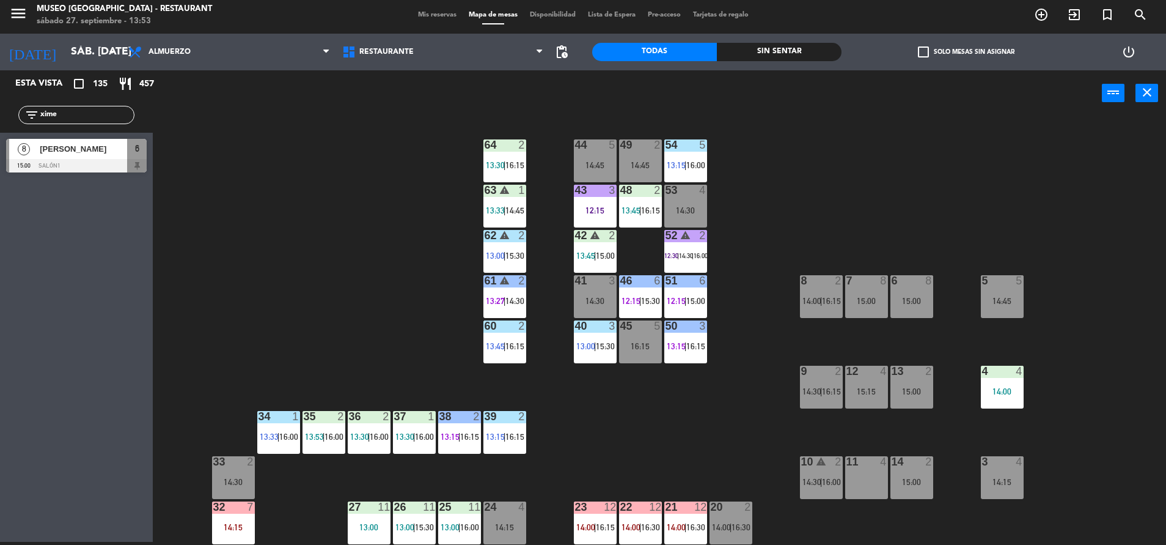
scroll to position [87, 0]
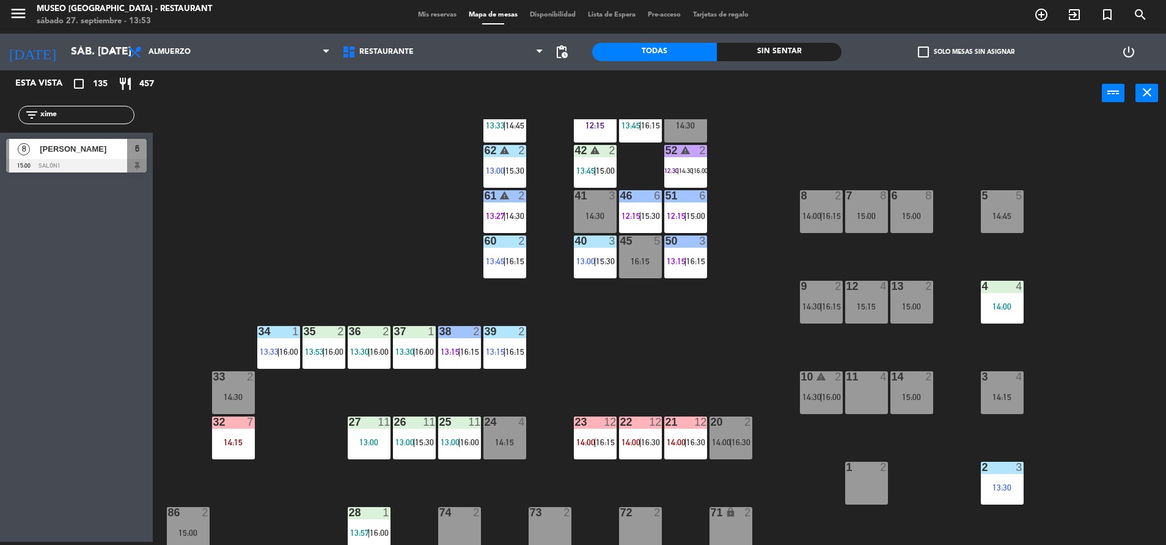
click at [381, 245] on div "44 5 14:45 49 2 14:45 54 5 13:15 | 16:00 64 2 13:30 | 16:15 48 2 13:45 | 16:15 …" at bounding box center [665, 331] width 1002 height 425
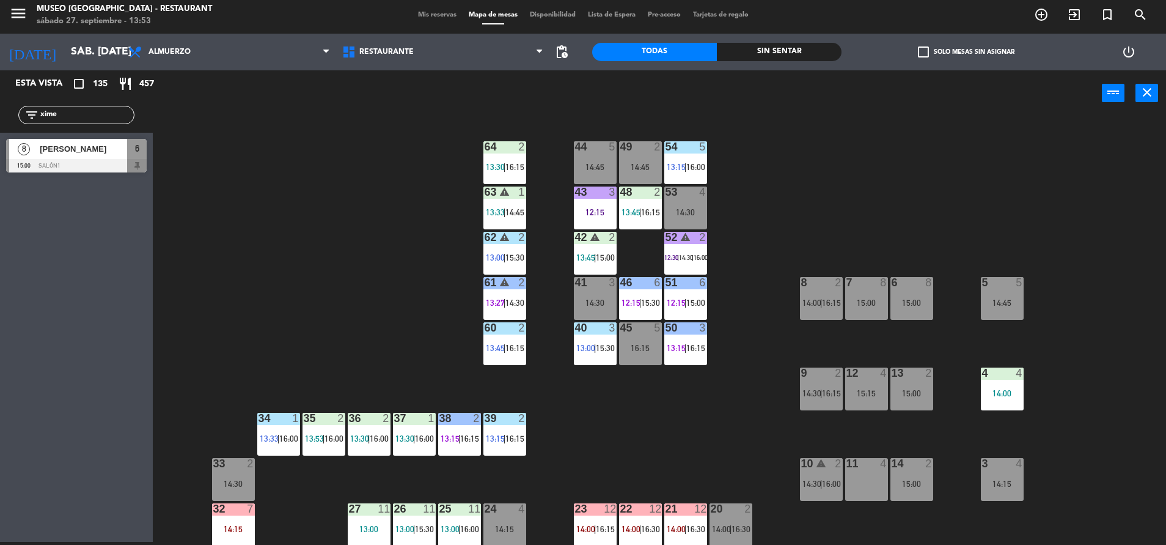
click at [601, 196] on div at bounding box center [595, 191] width 20 height 11
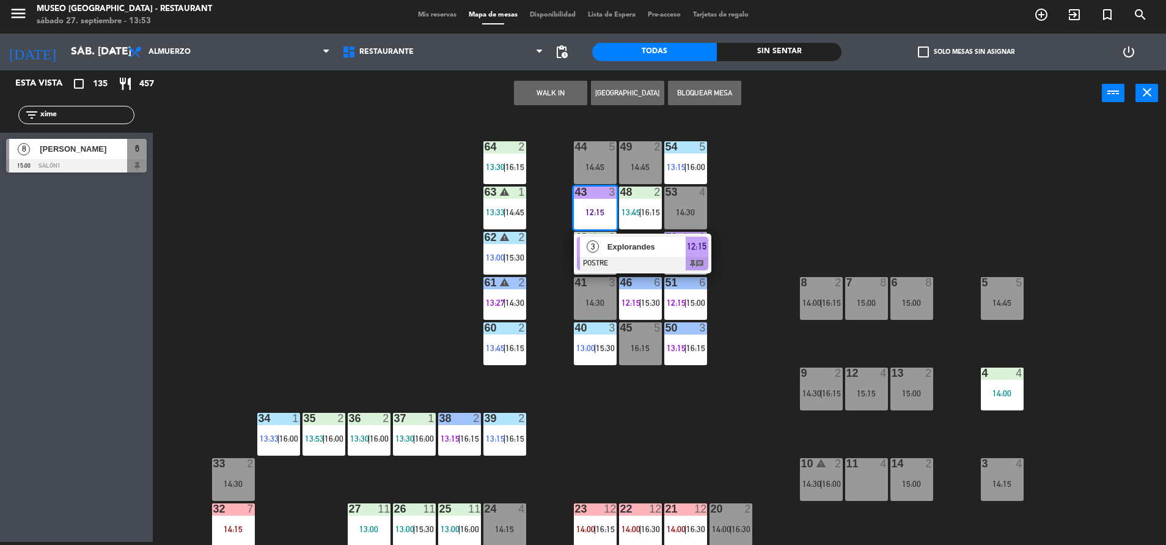
click at [647, 242] on span "Explorandes" at bounding box center [647, 246] width 78 height 13
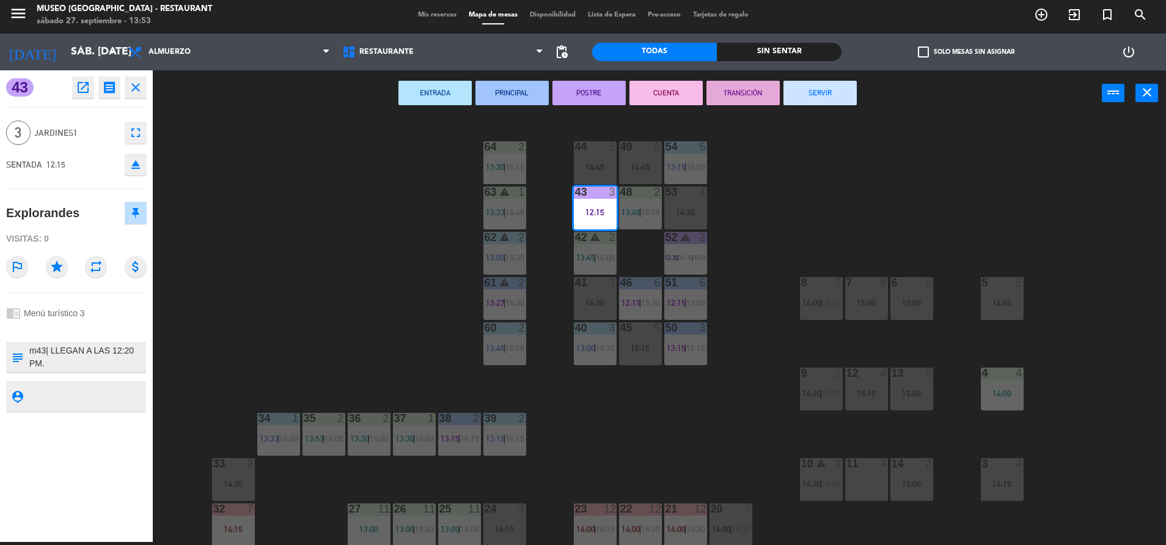
click at [748, 98] on button "TRANSICIÓN" at bounding box center [743, 93] width 73 height 24
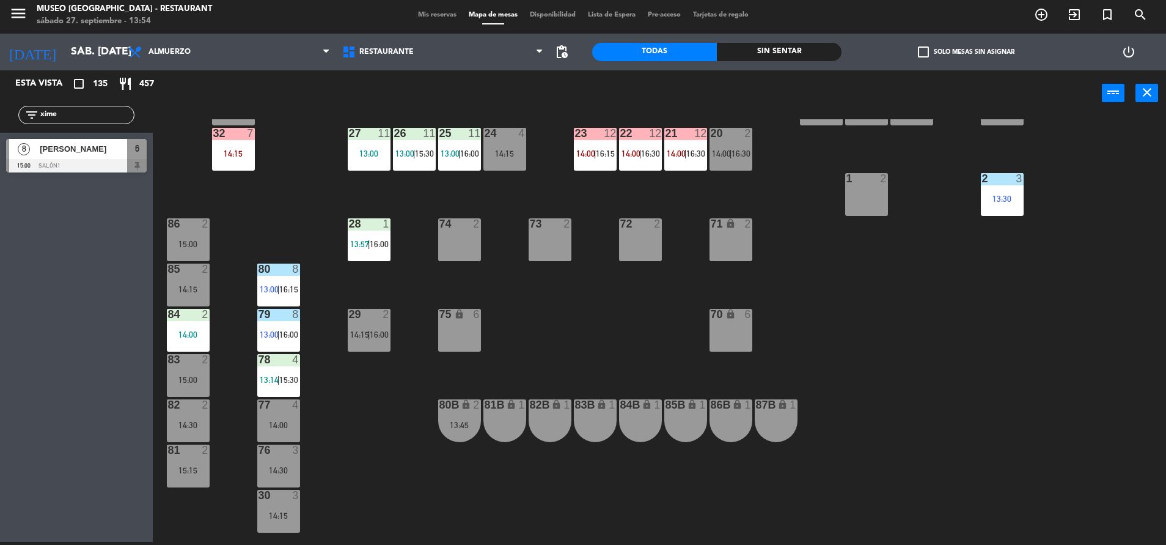
scroll to position [373, 0]
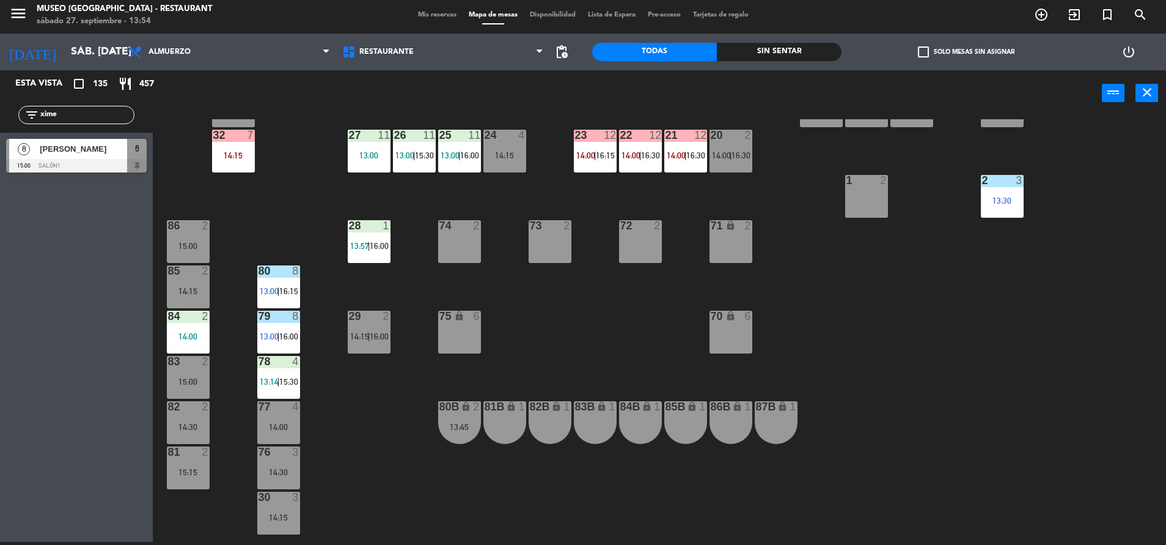
click at [480, 418] on div "80B lock 2 13:45" at bounding box center [459, 422] width 43 height 43
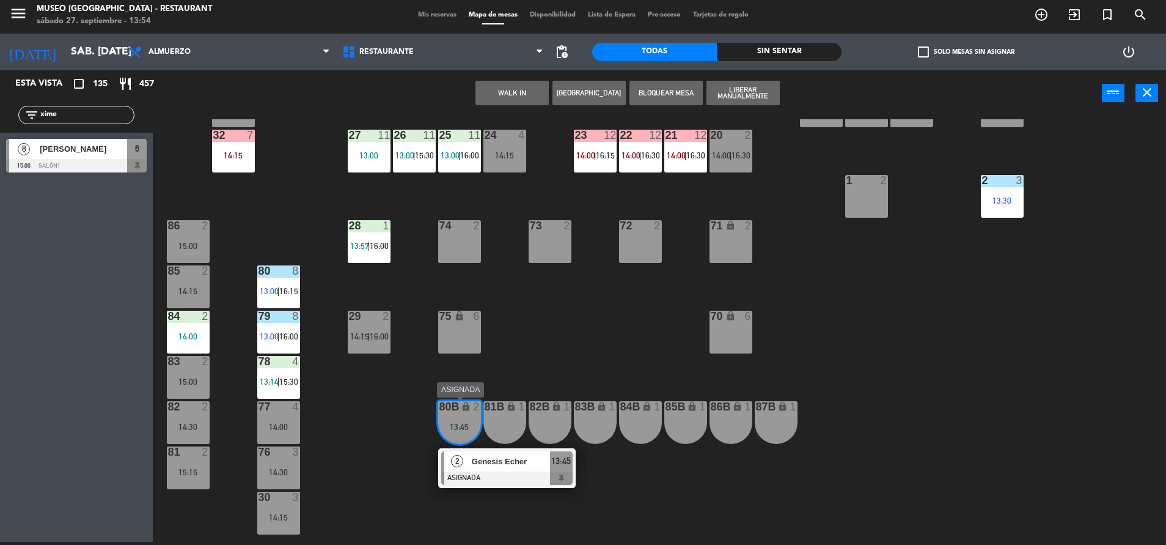
click at [497, 457] on span "Genesis Echer" at bounding box center [511, 461] width 78 height 13
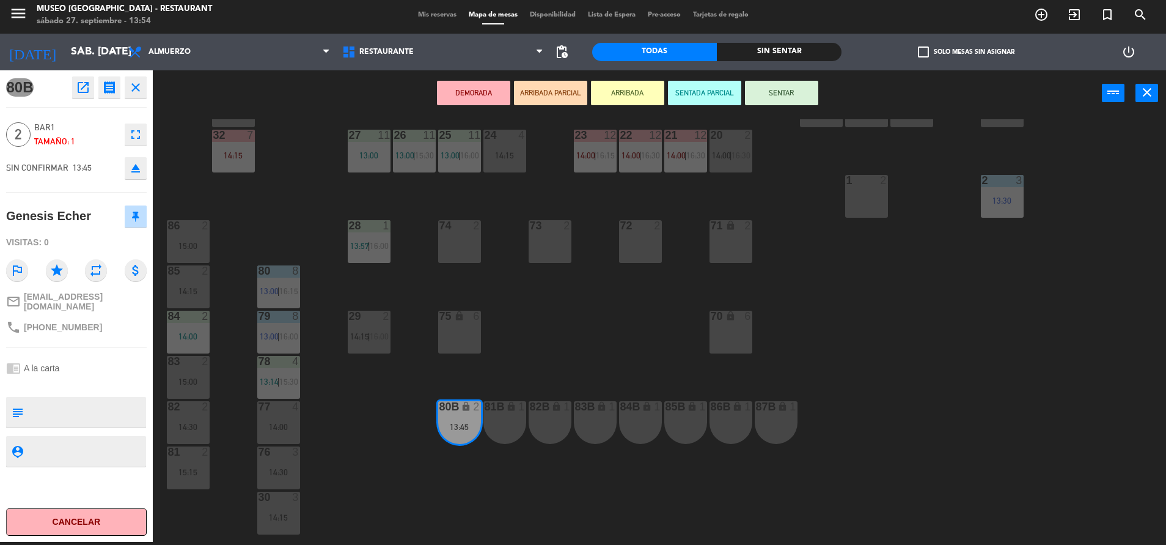
click at [605, 343] on div "44 5 14:45 49 2 14:45 54 5 13:15 | 16:00 64 2 13:30 | 16:15 48 2 13:45 | 16:15 …" at bounding box center [665, 331] width 1002 height 425
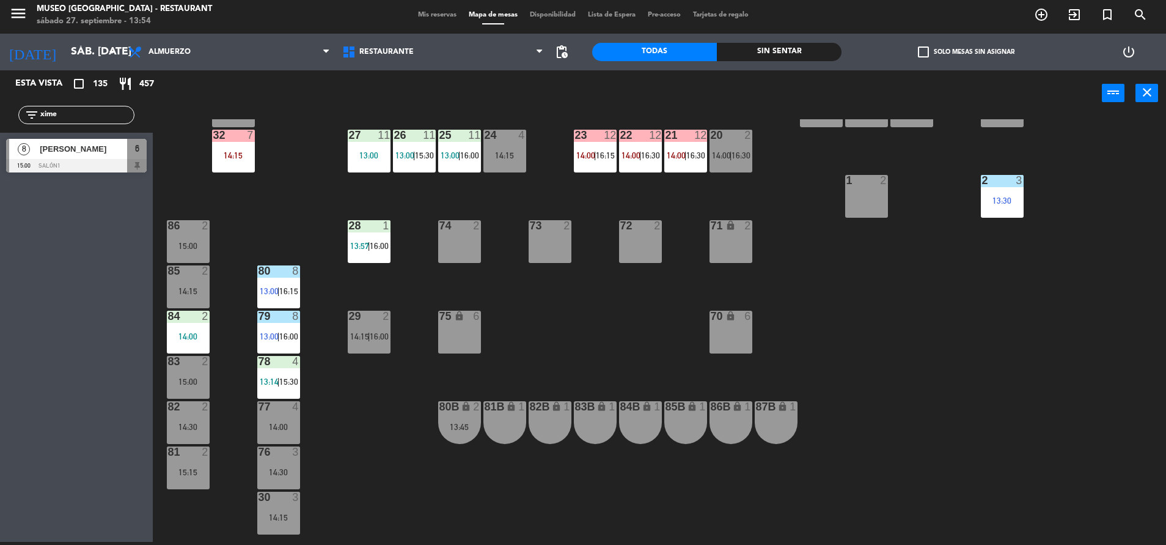
scroll to position [0, 0]
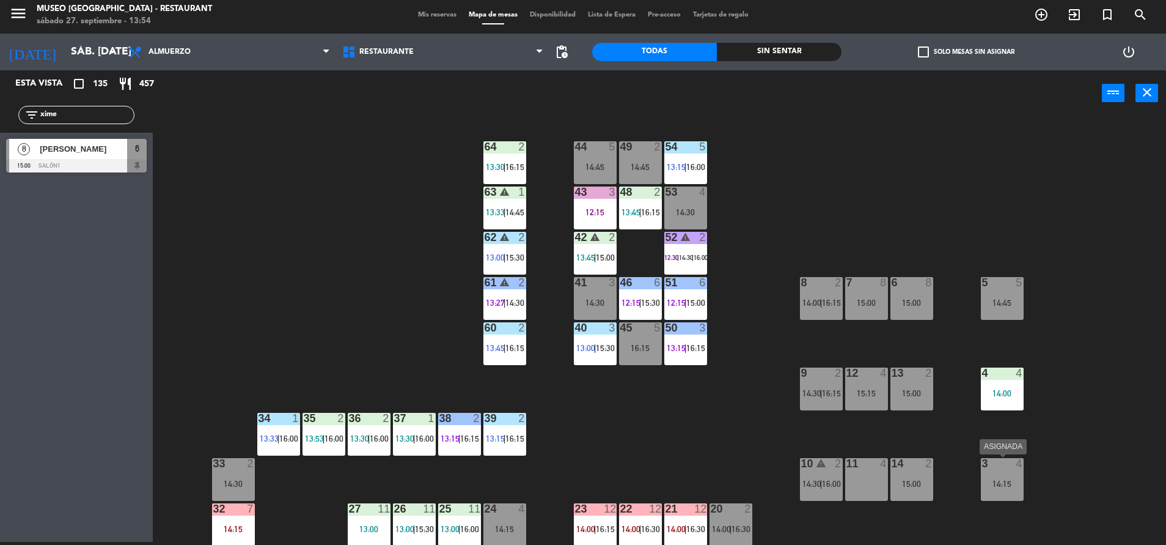
click at [1002, 477] on div "3 4 14:15" at bounding box center [1002, 479] width 43 height 43
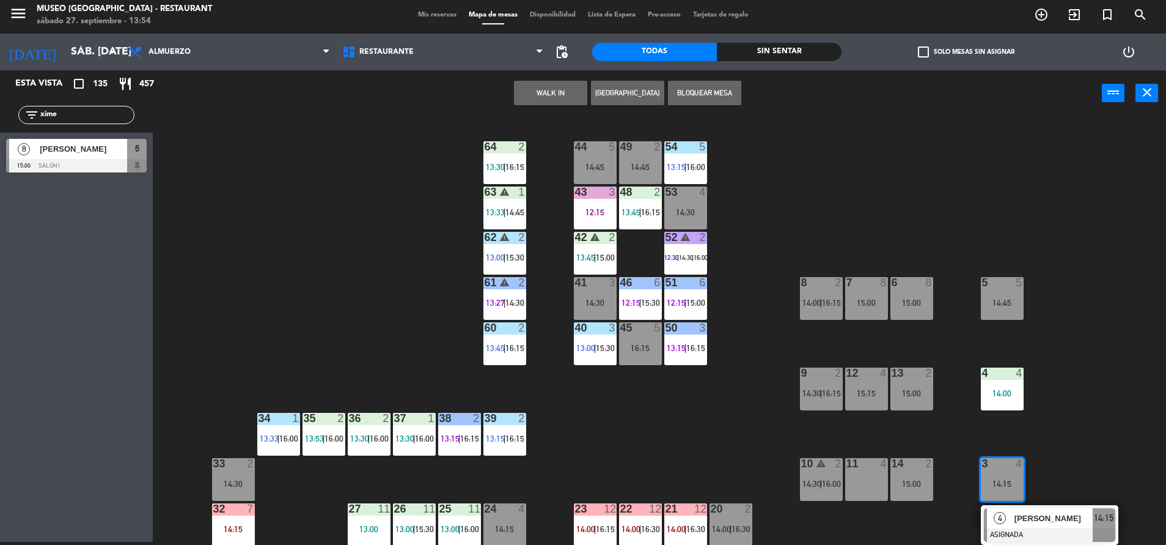
click at [996, 509] on div "4" at bounding box center [1000, 518] width 26 height 20
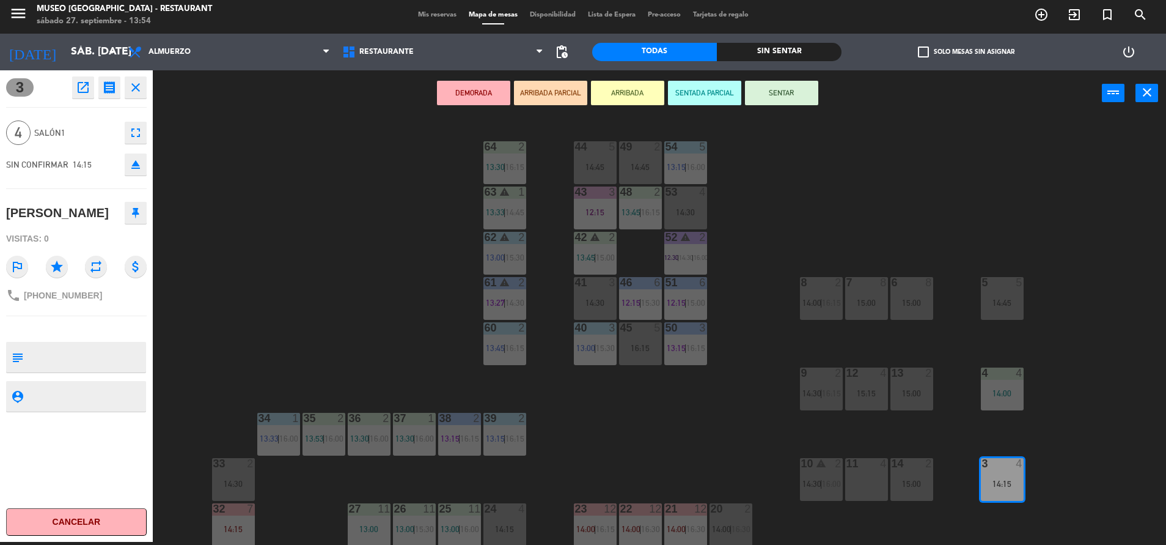
click at [592, 210] on div "12:15" at bounding box center [595, 212] width 43 height 9
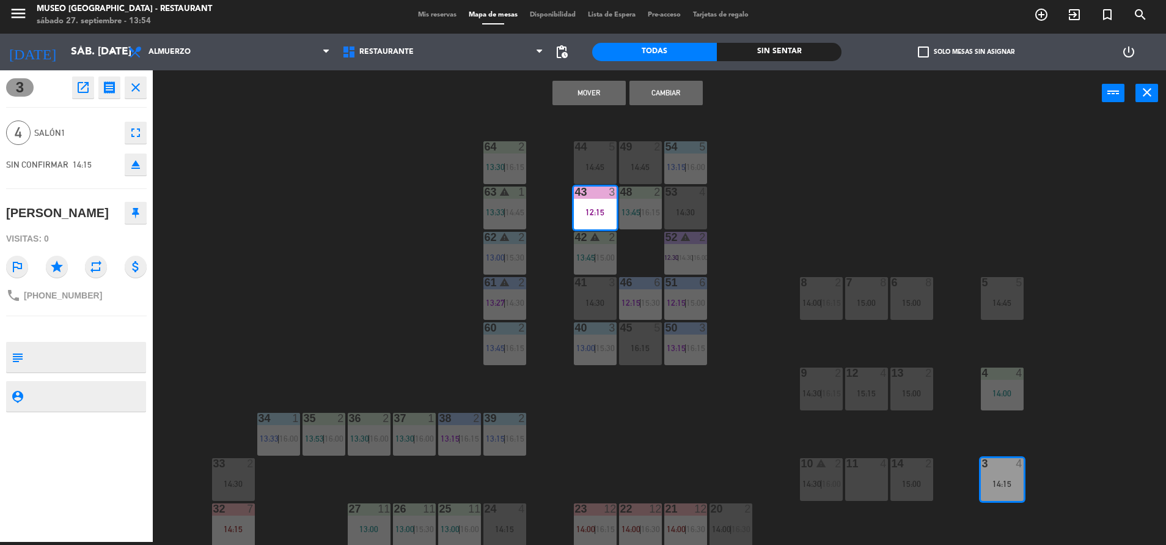
click at [570, 88] on button "Mover" at bounding box center [589, 93] width 73 height 24
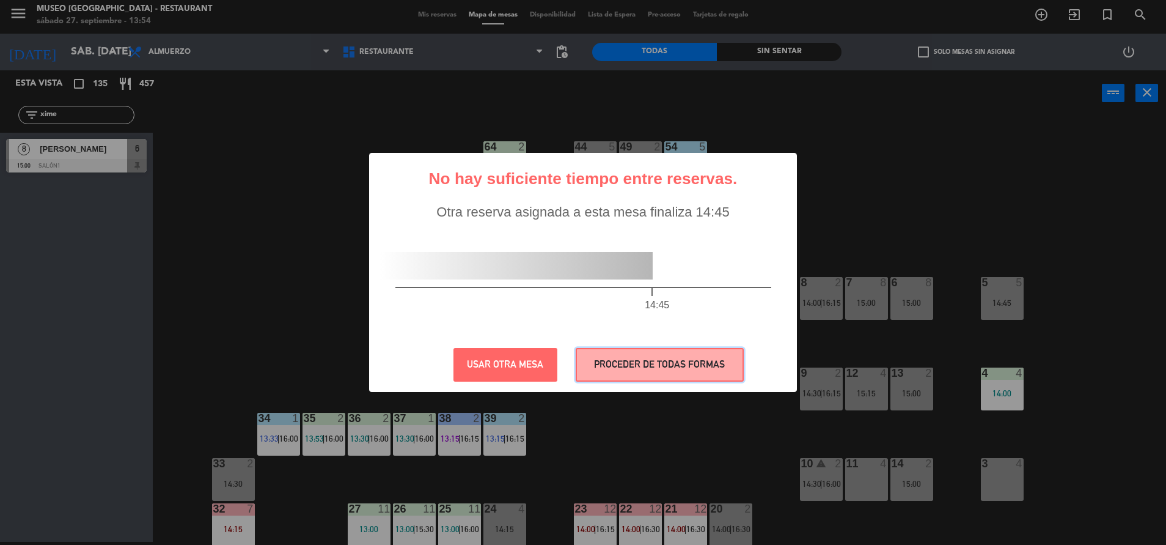
click at [712, 368] on button "PROCEDER DE TODAS FORMAS" at bounding box center [660, 365] width 168 height 34
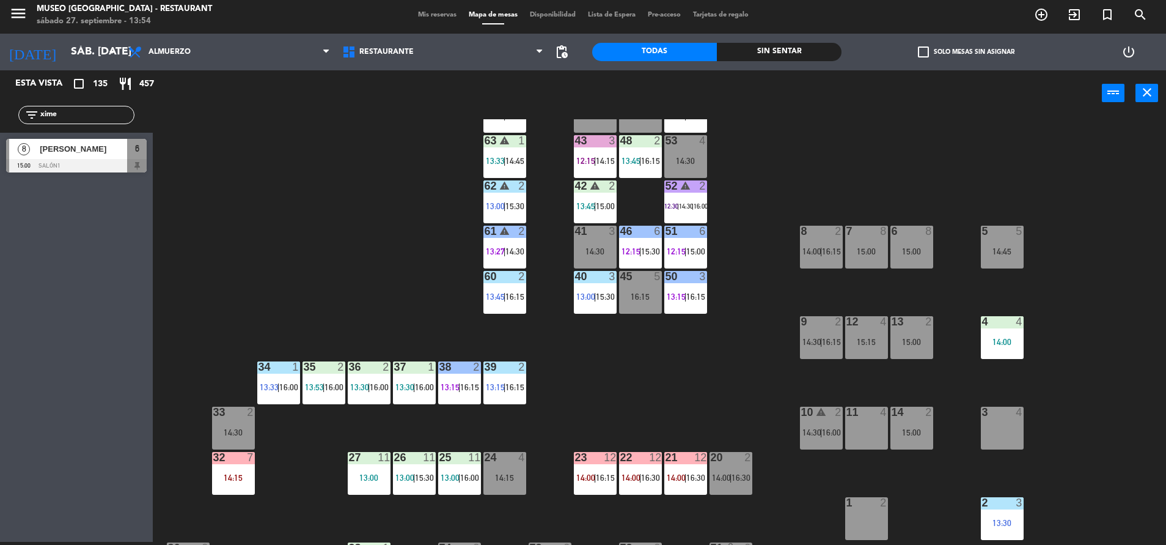
scroll to position [53, 0]
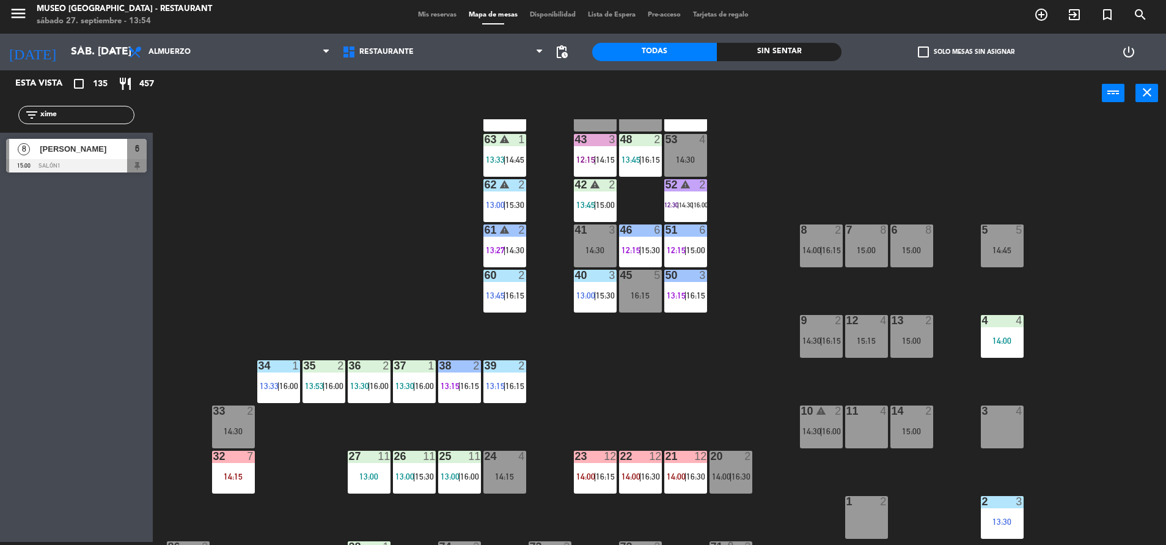
click at [293, 301] on div "44 5 14:45 49 2 14:45 54 5 13:15 | 16:00 64 2 13:30 | 16:15 48 2 13:45 | 16:15 …" at bounding box center [665, 331] width 1002 height 425
drag, startPoint x: 67, startPoint y: 117, endPoint x: -4, endPoint y: 132, distance: 71.9
click at [0, 132] on html "close × Museo Larco Café - Restaurant × chrome_reader_mode Listado de Reservas …" at bounding box center [583, 272] width 1166 height 545
type input "paol"
drag, startPoint x: 73, startPoint y: 111, endPoint x: -4, endPoint y: 119, distance: 76.8
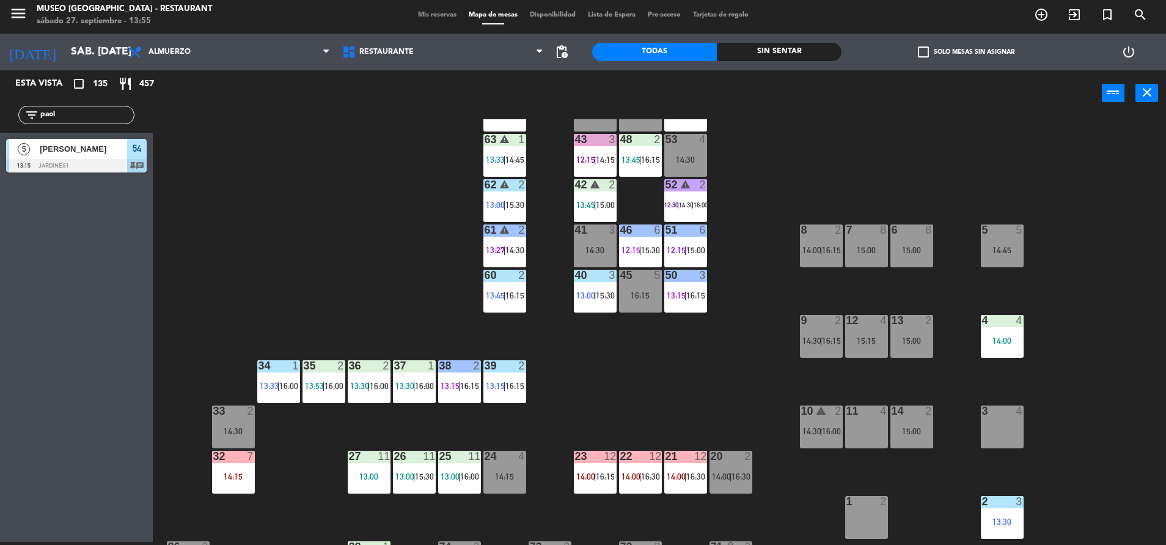
click at [0, 119] on html "close × Museo Larco Café - Restaurant × chrome_reader_mode Listado de Reservas …" at bounding box center [583, 272] width 1166 height 545
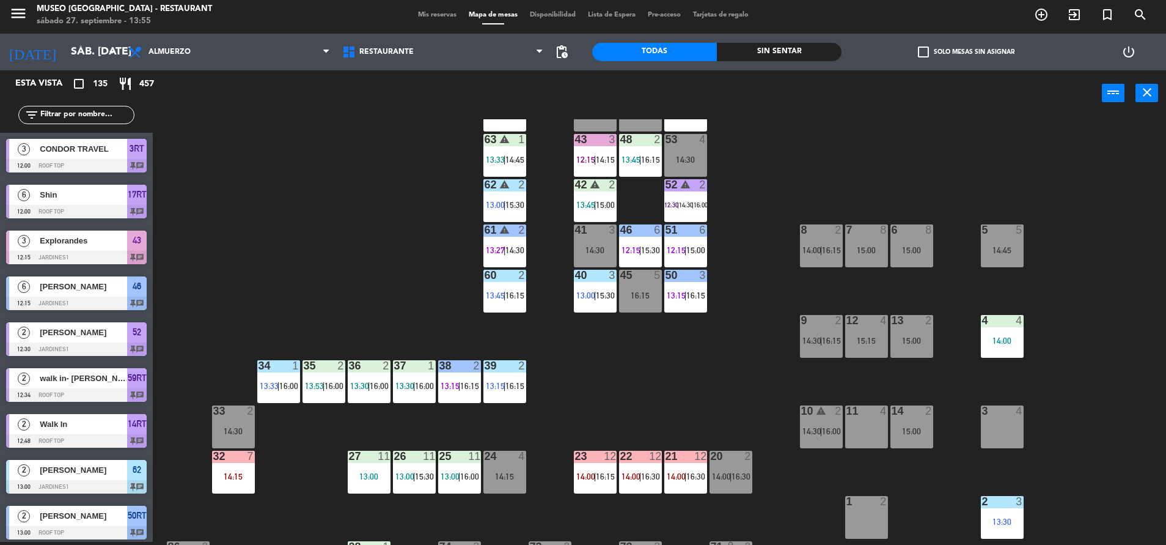
scroll to position [0, 0]
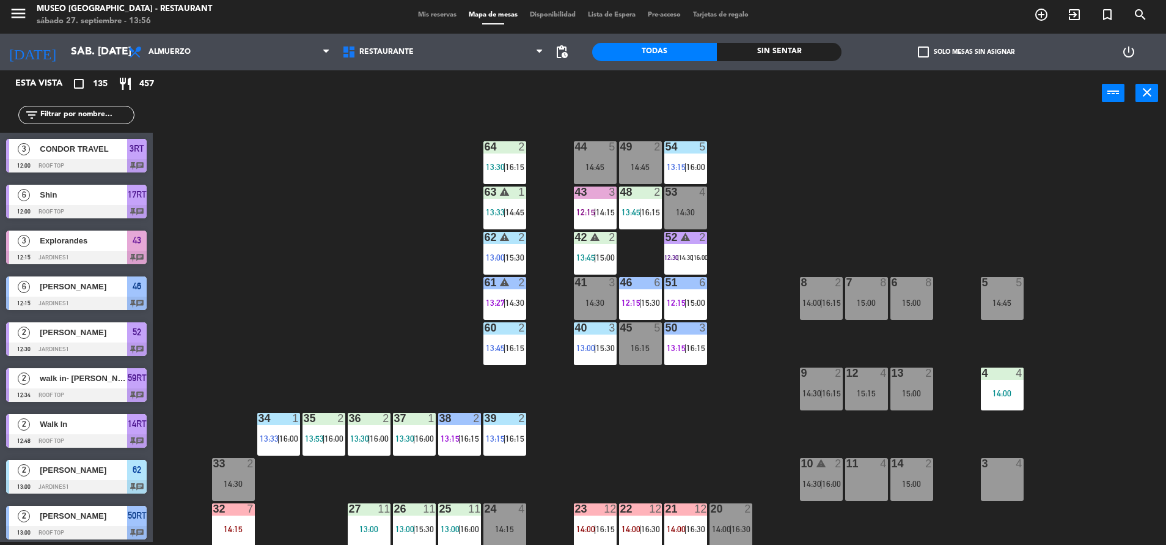
click at [358, 229] on div "44 5 14:45 49 2 14:45 54 5 13:15 | 16:00 64 2 13:30 | 16:15 48 2 13:45 | 16:15 …" at bounding box center [665, 331] width 1002 height 425
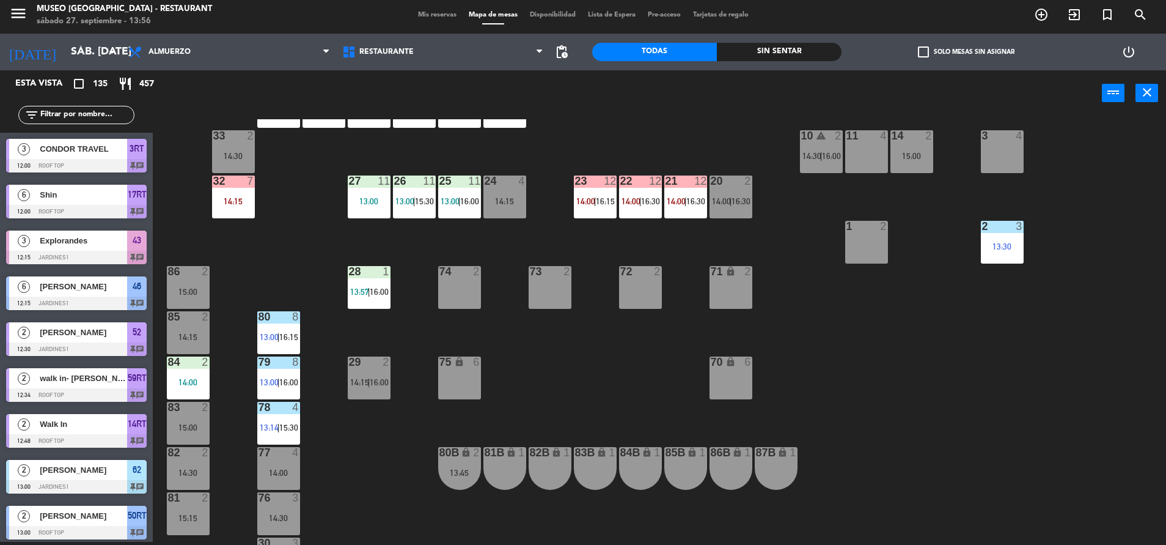
scroll to position [454, 0]
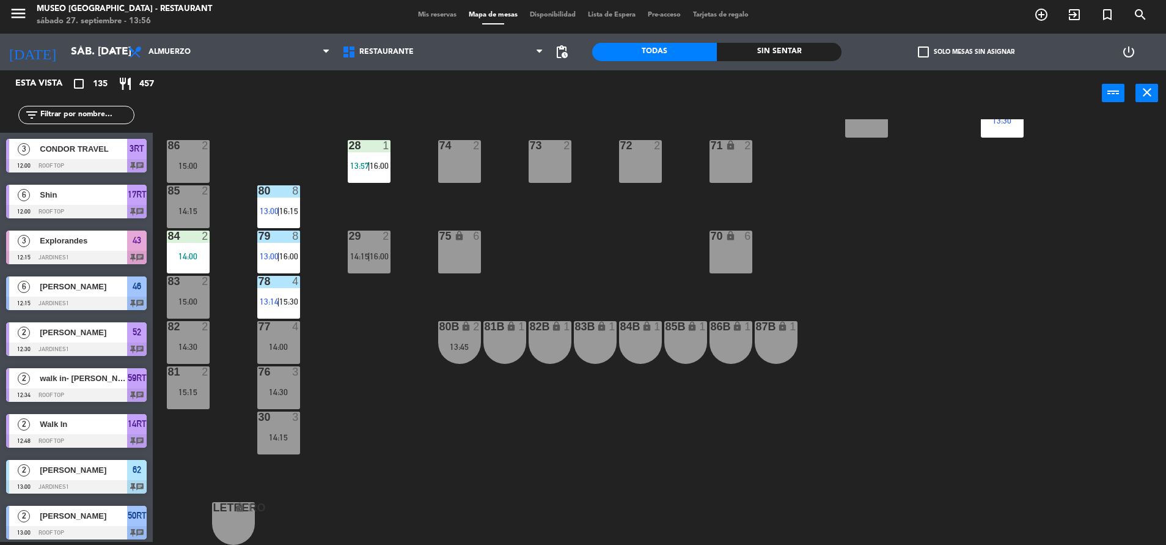
click at [455, 339] on div "80B lock 2 13:45" at bounding box center [459, 342] width 43 height 43
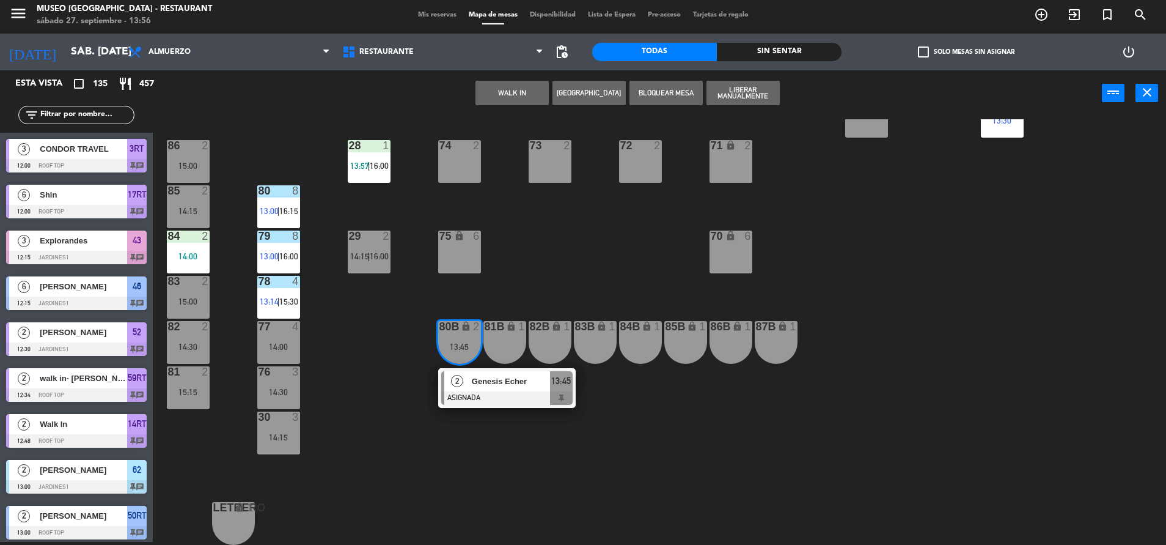
click at [473, 386] on span "Genesis Echer" at bounding box center [511, 381] width 78 height 13
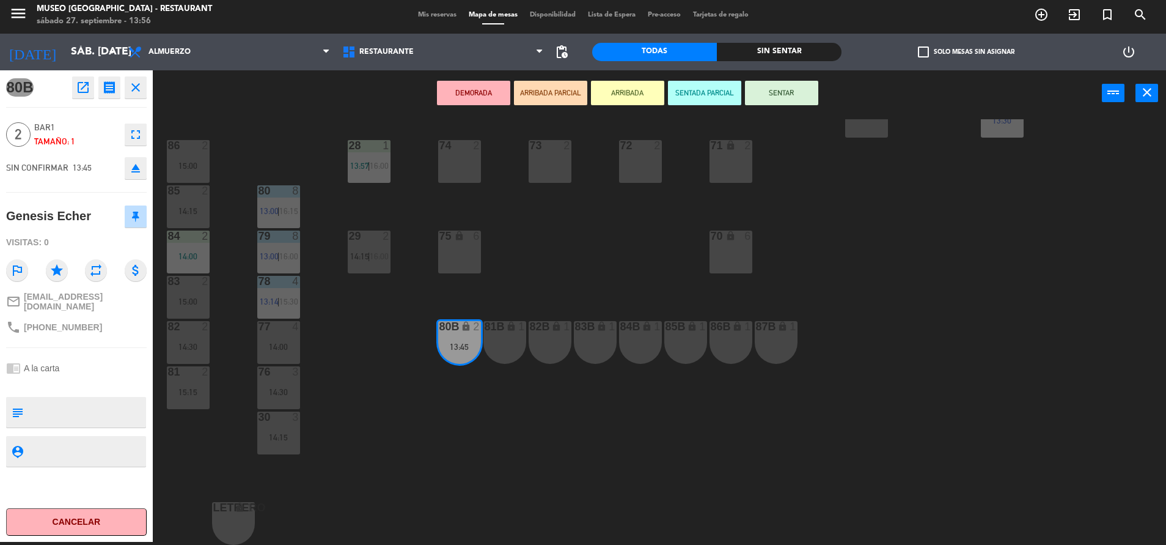
click at [421, 427] on div "44 5 14:45 49 2 14:45 54 5 13:15 | 16:00 64 2 13:30 | 16:15 48 2 13:45 | 16:15 …" at bounding box center [665, 331] width 1002 height 425
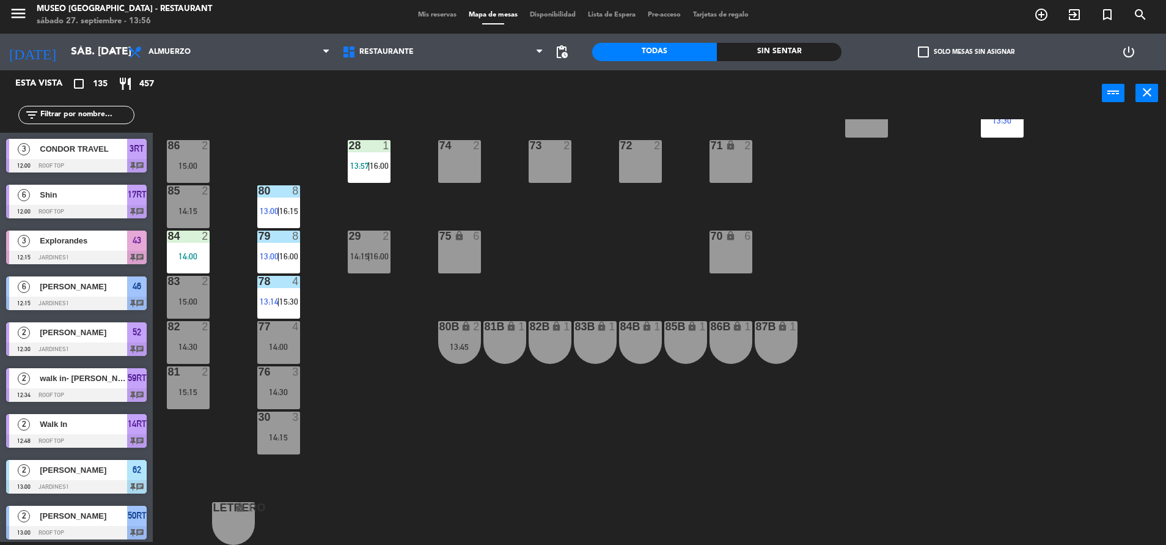
scroll to position [3, 0]
click at [474, 355] on div "80B lock 2 13:45" at bounding box center [459, 342] width 43 height 43
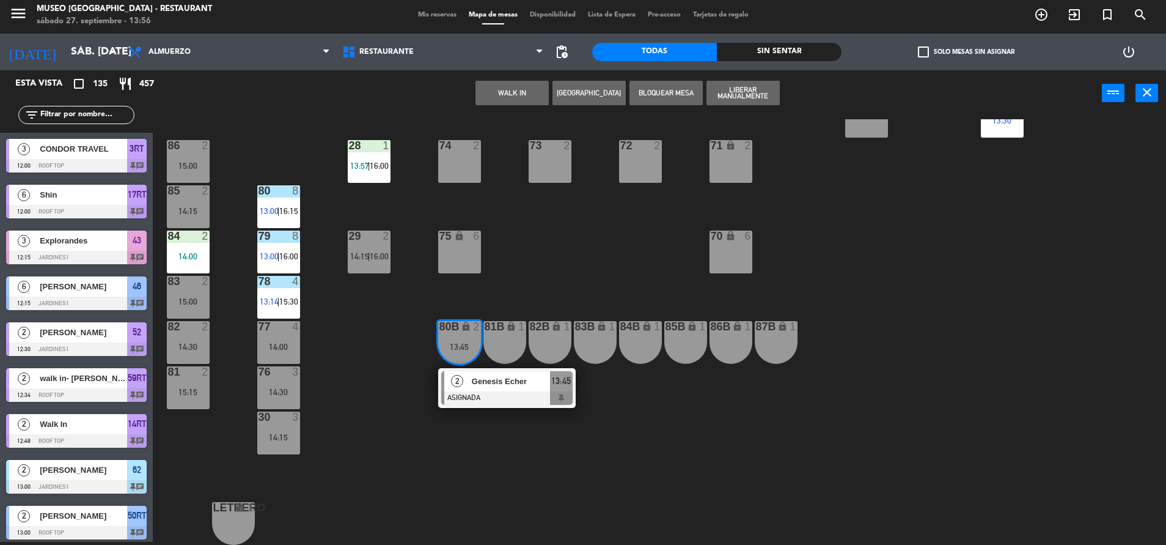
click at [490, 381] on span "Genesis Echer" at bounding box center [511, 381] width 78 height 13
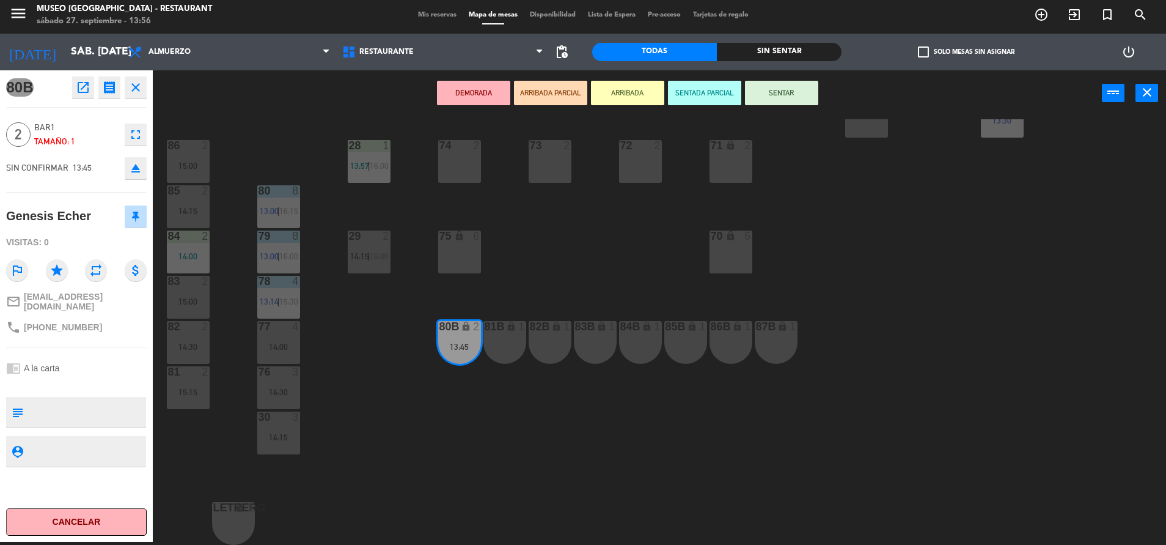
click at [83, 83] on icon "open_in_new" at bounding box center [83, 87] width 15 height 15
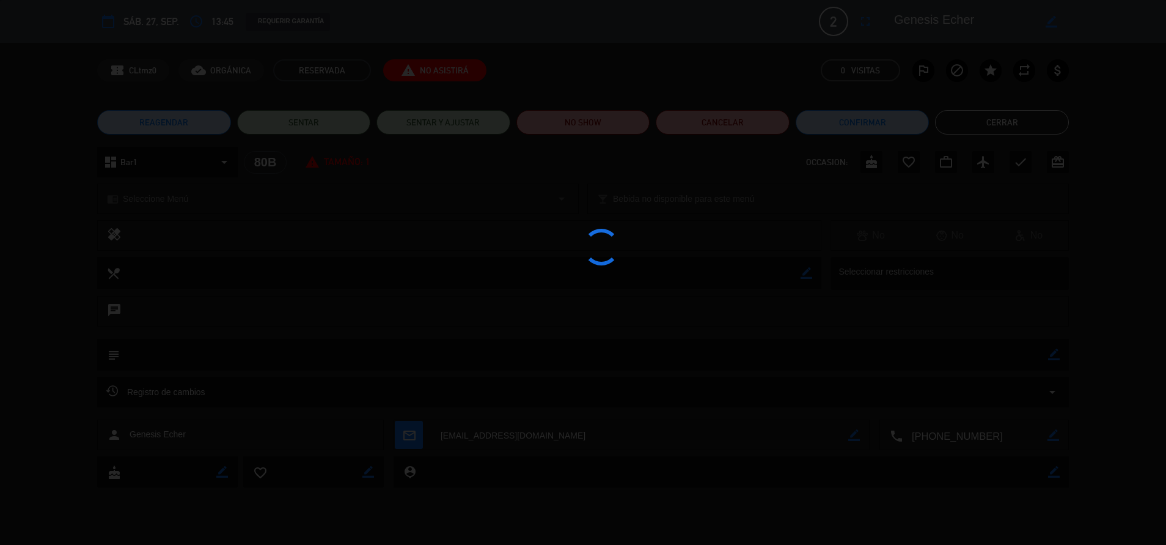
click at [636, 119] on div at bounding box center [583, 272] width 1166 height 545
click at [612, 119] on edit-booking-info-modal "calendar_today sáb. 27, sep. access_time 13:45 REQUERIR GARANTÍA 2 Genesis Eche…" at bounding box center [583, 272] width 1166 height 545
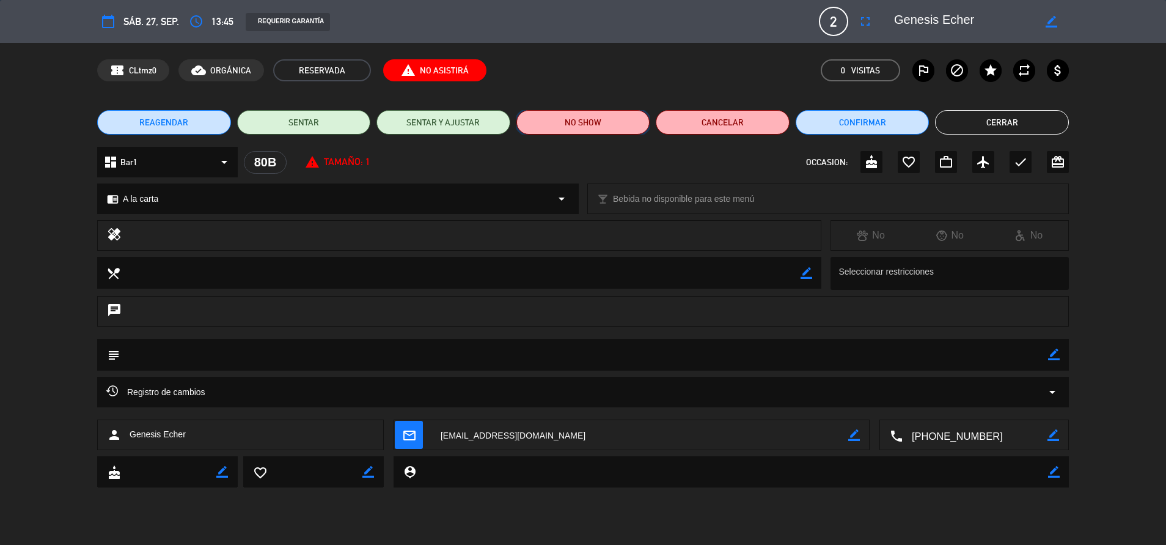
click at [614, 119] on button "NO SHOW" at bounding box center [584, 122] width 134 height 24
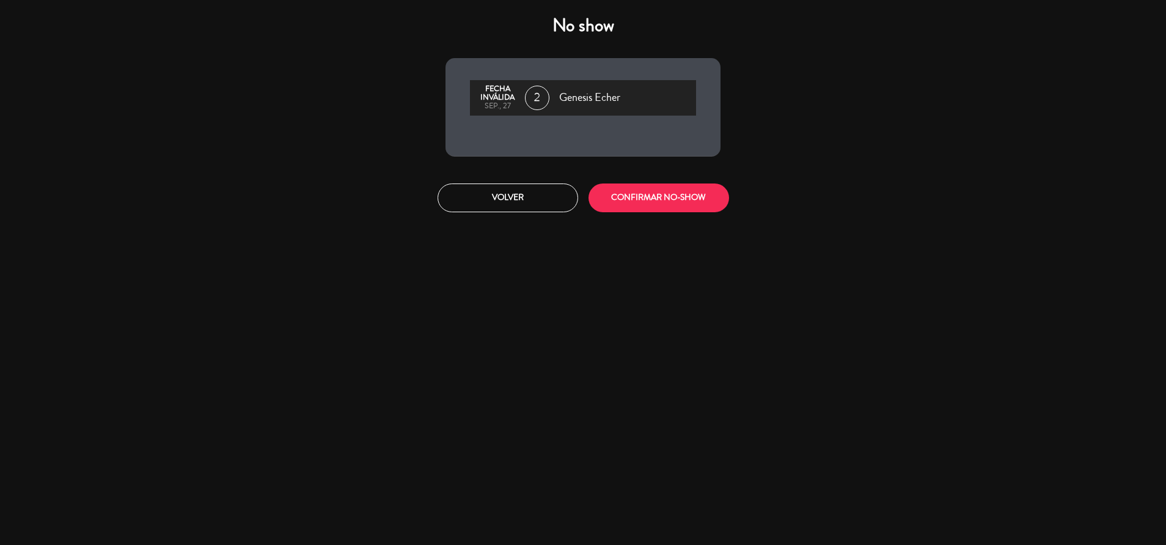
click at [592, 186] on div "Volver CONFIRMAR NO-SHOW" at bounding box center [583, 197] width 302 height 29
click at [642, 185] on button "CONFIRMAR NO-SHOW" at bounding box center [659, 197] width 141 height 29
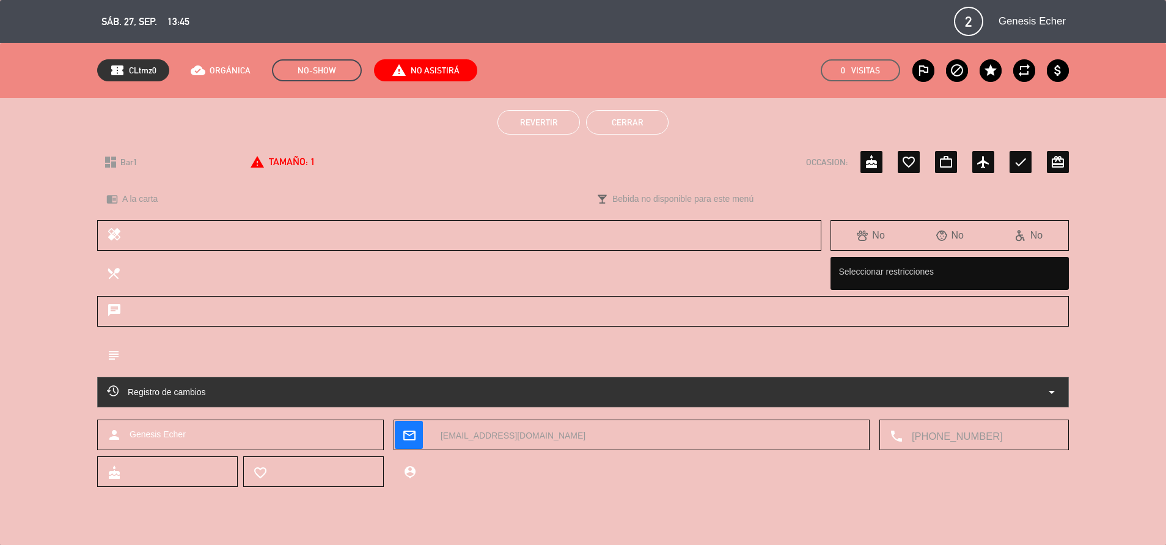
click at [639, 120] on button "Cerrar" at bounding box center [627, 122] width 83 height 24
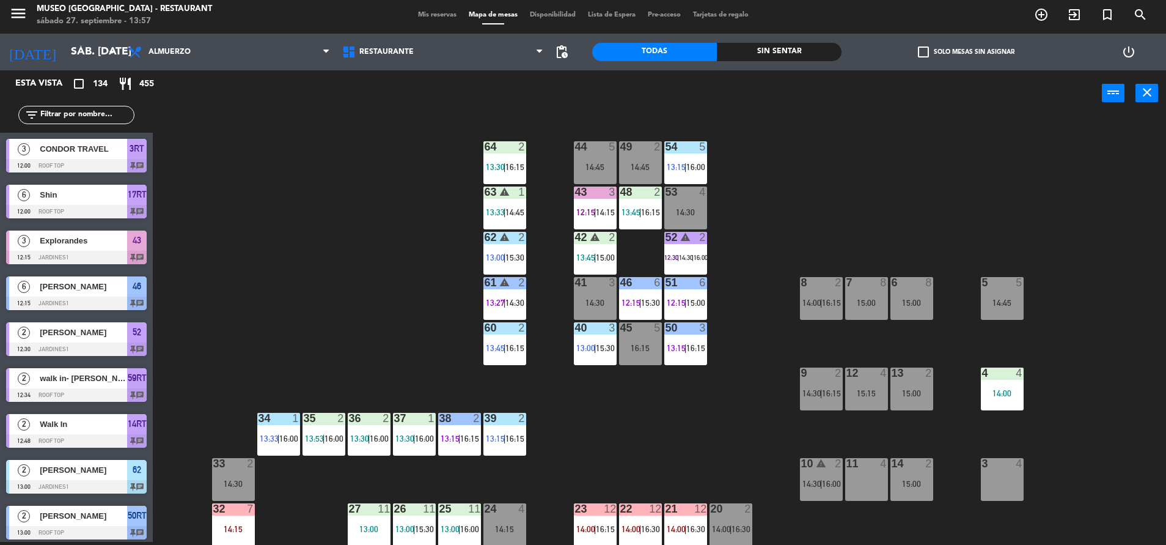
scroll to position [6, 0]
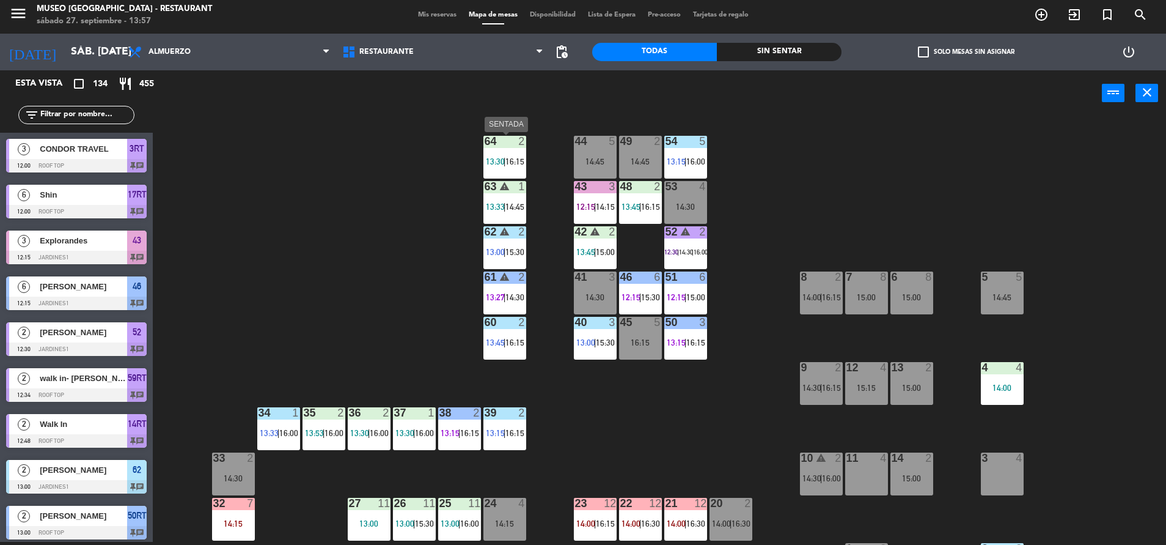
click at [501, 149] on div "64 2 13:30 | 16:15" at bounding box center [505, 157] width 43 height 43
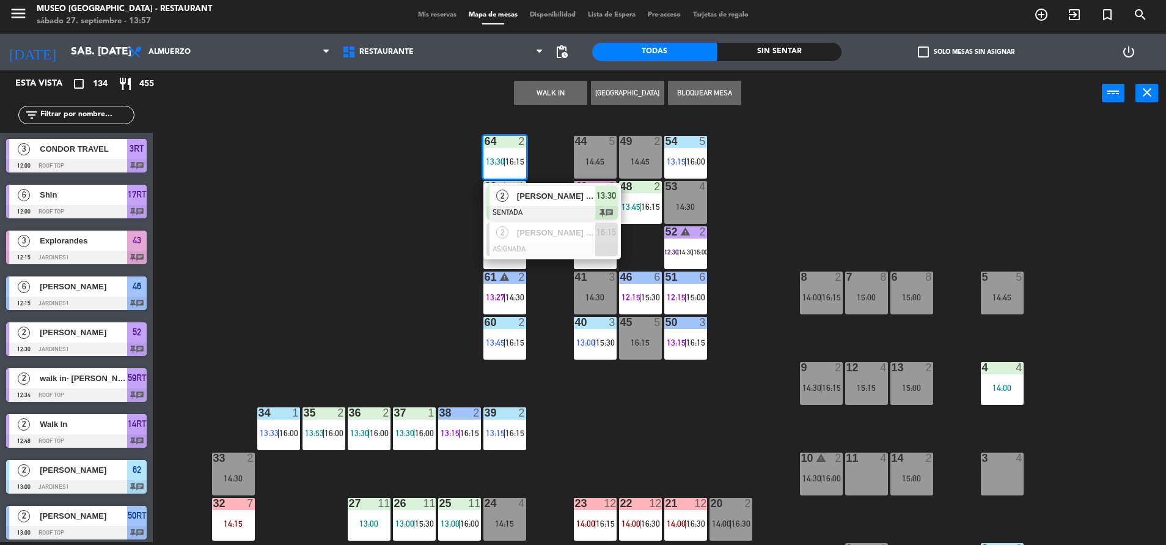
click at [361, 210] on div "44 5 14:45 49 2 14:45 54 5 13:15 | 16:00 64 2 13:30 | 16:15 2 [PERSON_NAME] y […" at bounding box center [665, 331] width 1002 height 425
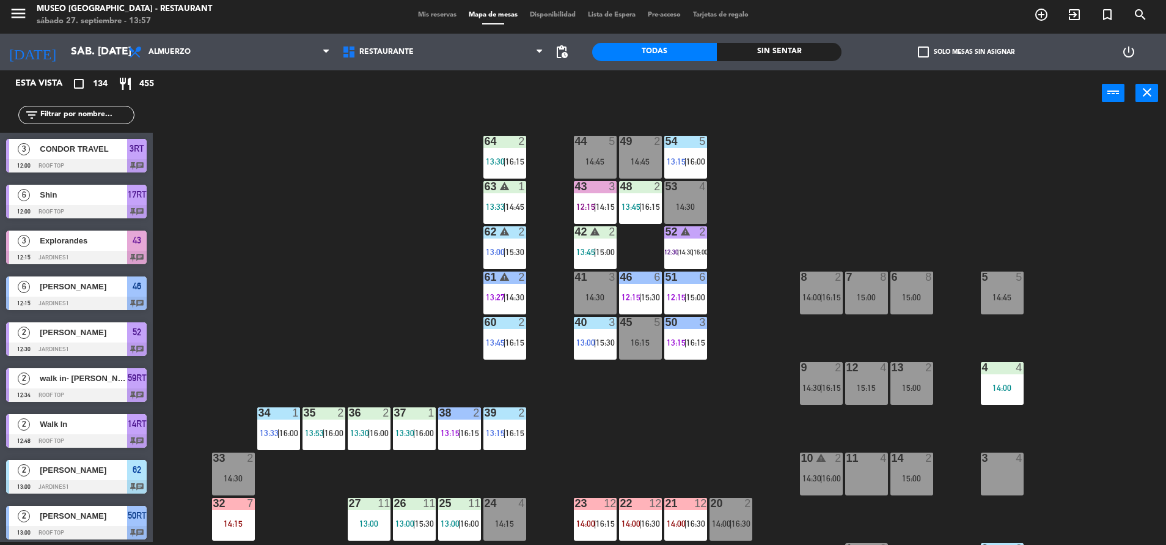
drag, startPoint x: 735, startPoint y: 392, endPoint x: 623, endPoint y: 403, distance: 113.1
click at [623, 403] on div "44 5 14:45 49 2 14:45 54 5 13:15 | 16:00 64 2 13:30 | 16:15 48 2 13:45 | 16:15 …" at bounding box center [665, 331] width 1002 height 425
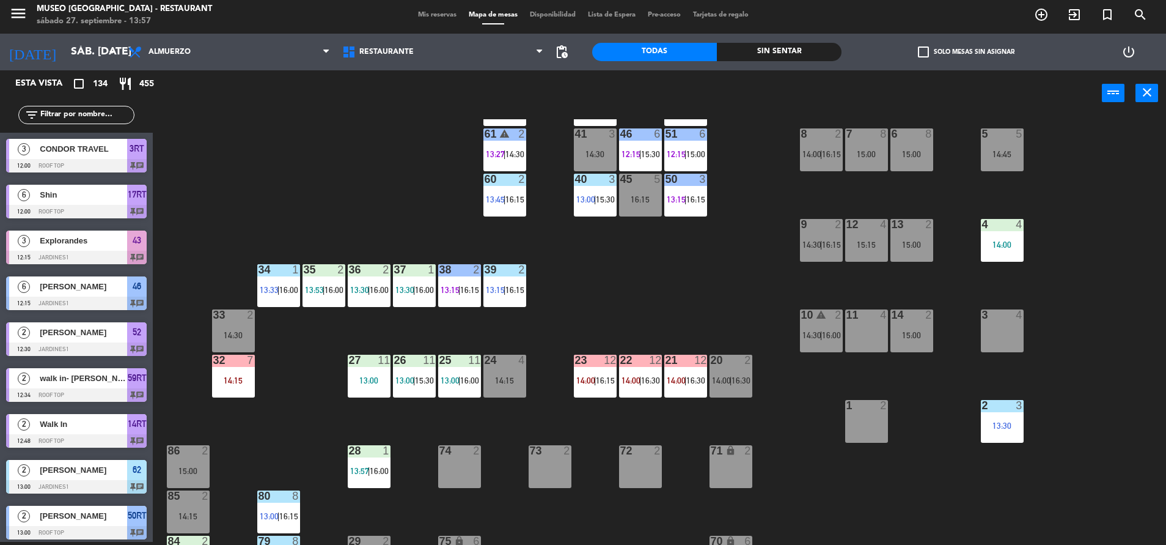
scroll to position [150, 0]
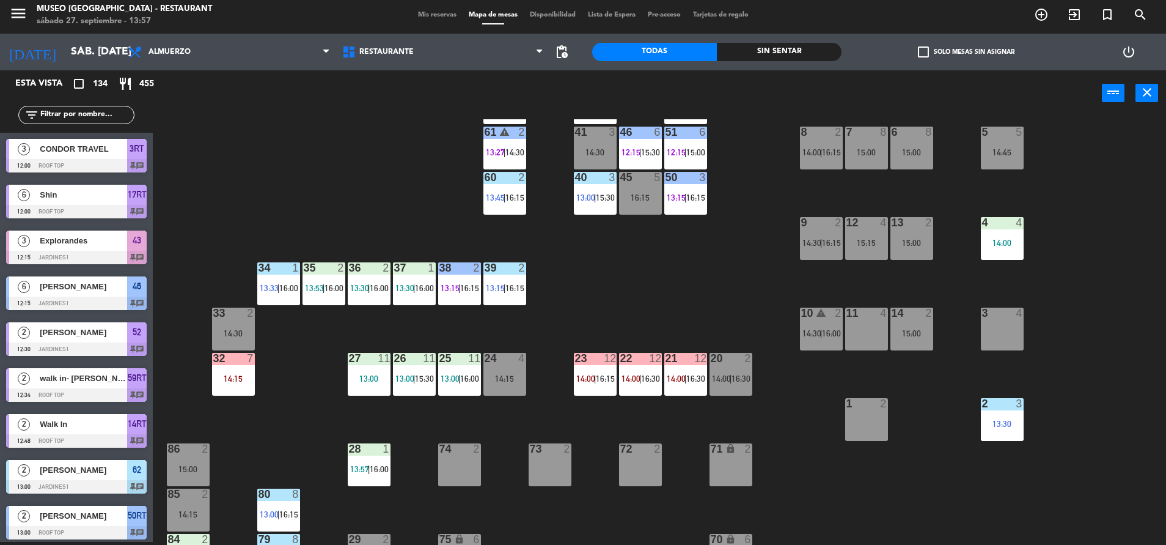
click at [619, 347] on div "44 5 14:45 49 2 14:45 54 5 13:15 | 16:00 64 2 13:30 | 16:15 48 2 13:45 | 16:15 …" at bounding box center [665, 331] width 1002 height 425
click at [389, 290] on div "13:30 | 16:00" at bounding box center [369, 288] width 43 height 9
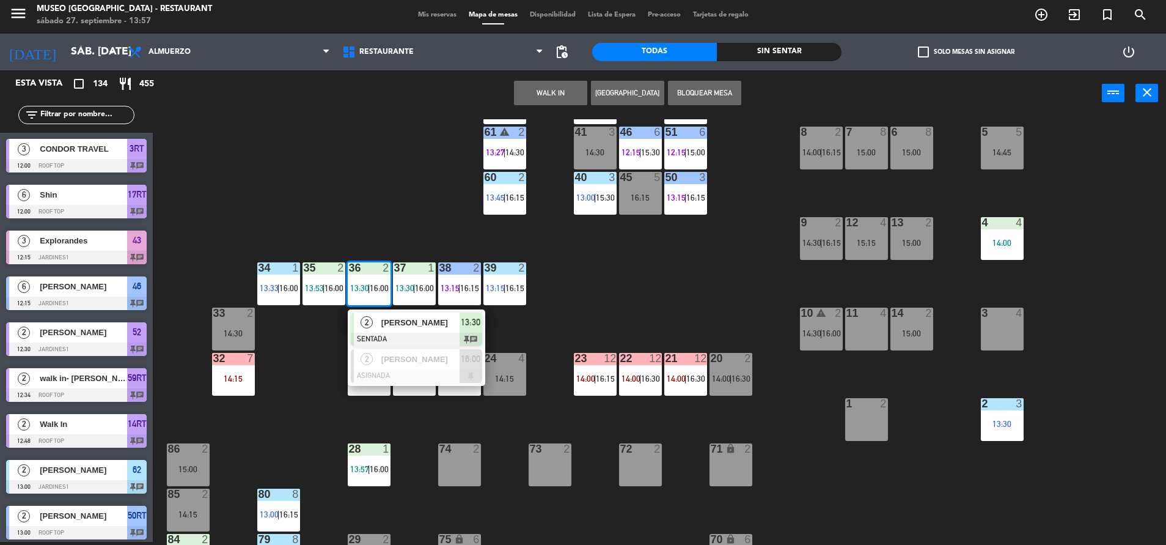
click at [631, 306] on div "44 5 14:45 49 2 14:45 54 5 13:15 | 16:00 64 2 13:30 | 16:15 48 2 13:45 | 16:15 …" at bounding box center [665, 331] width 1002 height 425
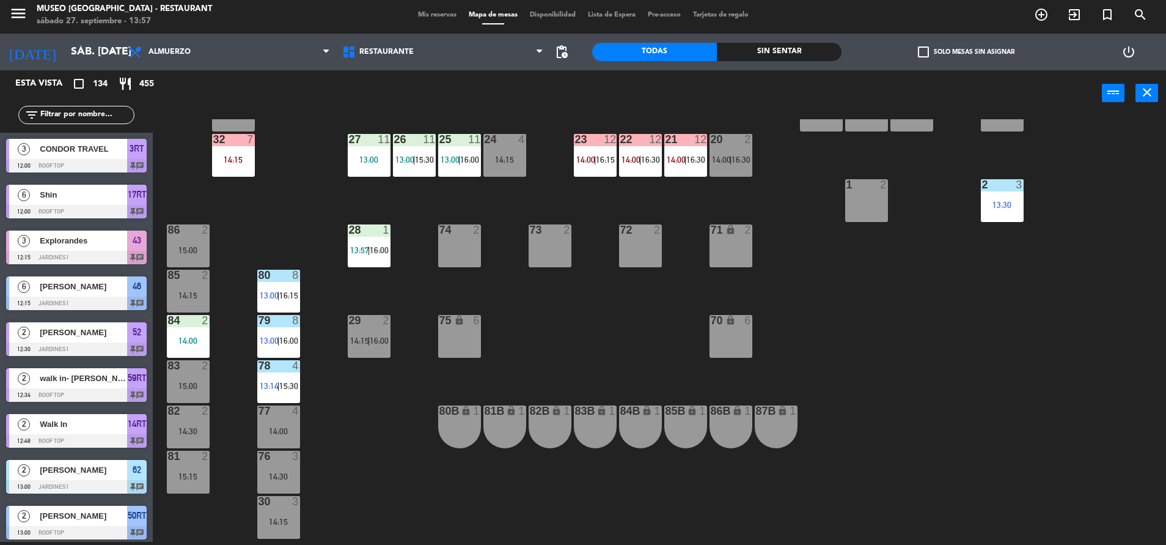
scroll to position [371, 0]
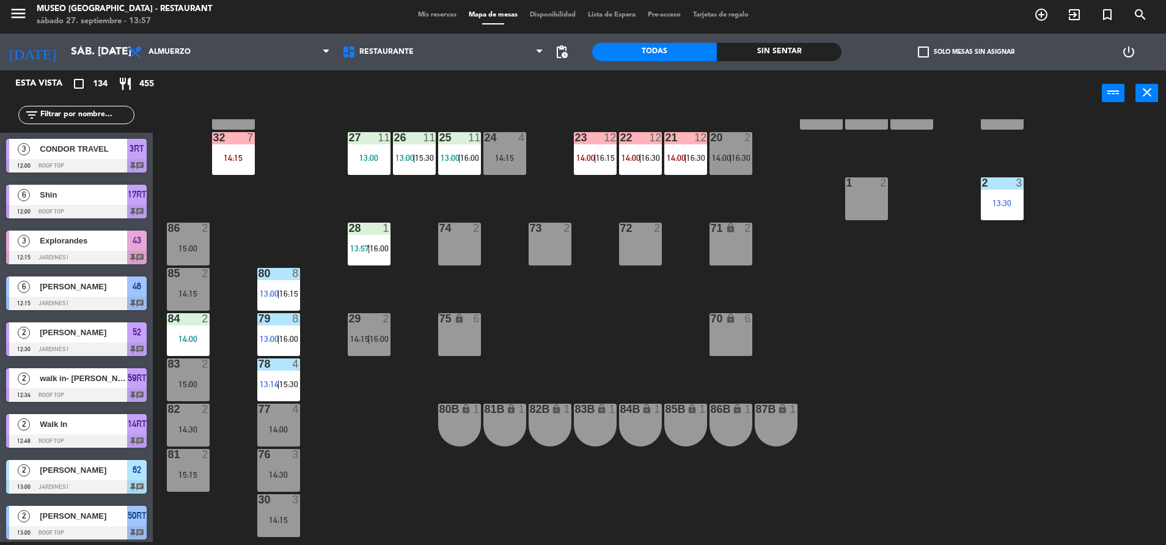
click at [348, 457] on div "44 5 14:45 49 2 14:45 54 5 13:15 | 16:00 64 2 13:30 | 16:15 48 2 13:45 | 16:15 …" at bounding box center [665, 331] width 1002 height 425
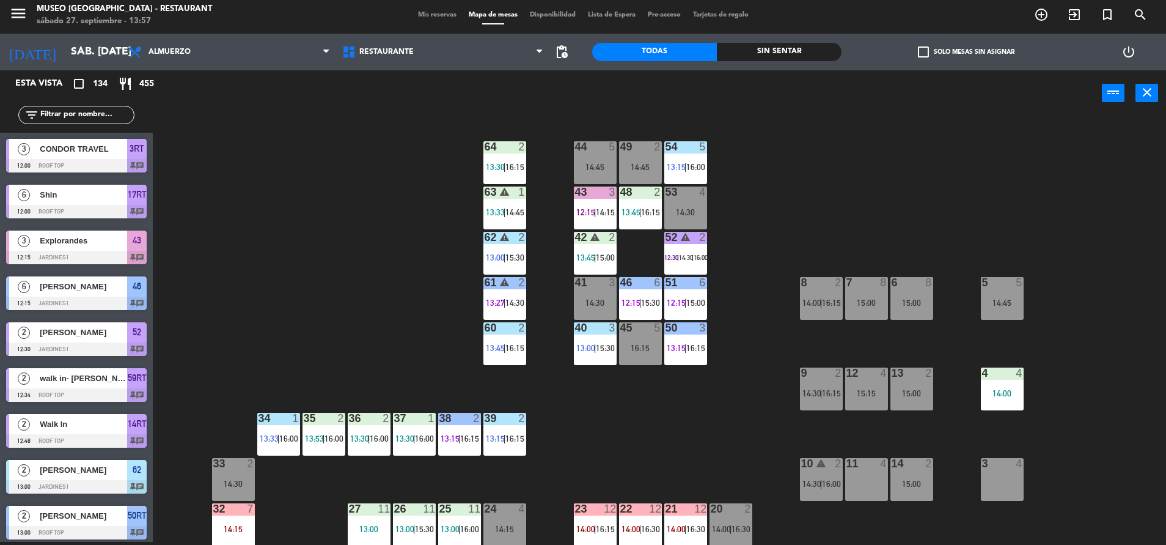
click at [601, 246] on div "42 warning 2 13:45 | 15:00" at bounding box center [595, 253] width 43 height 43
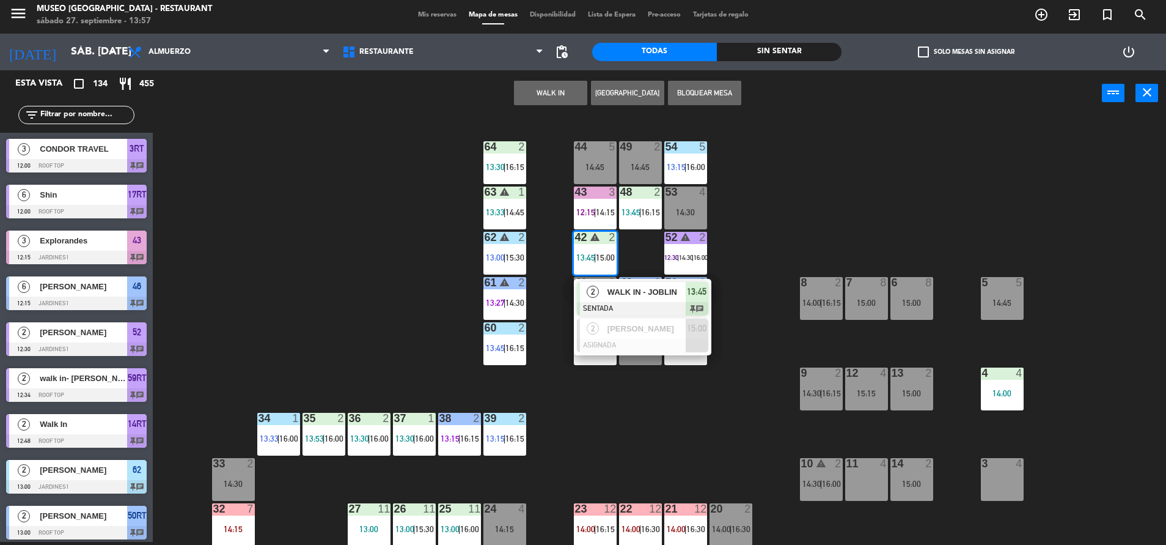
click at [655, 286] on span "WALK IN - JOBLIN" at bounding box center [647, 291] width 78 height 13
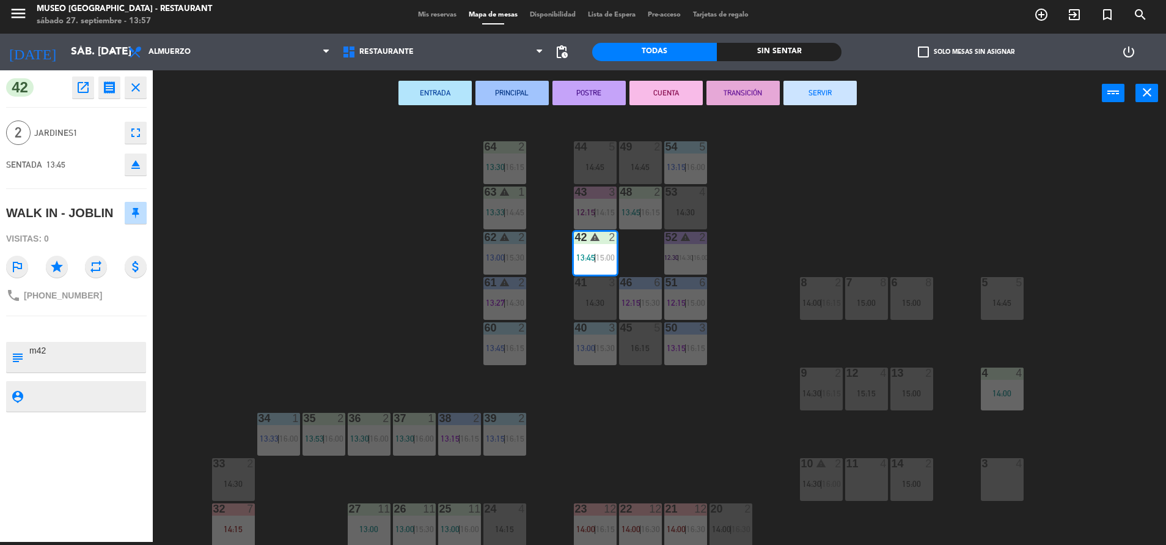
click at [735, 262] on div "44 5 14:45 49 2 14:45 54 5 13:15 | 16:00 64 2 13:30 | 16:15 48 2 13:45 | 16:15 …" at bounding box center [665, 331] width 1002 height 425
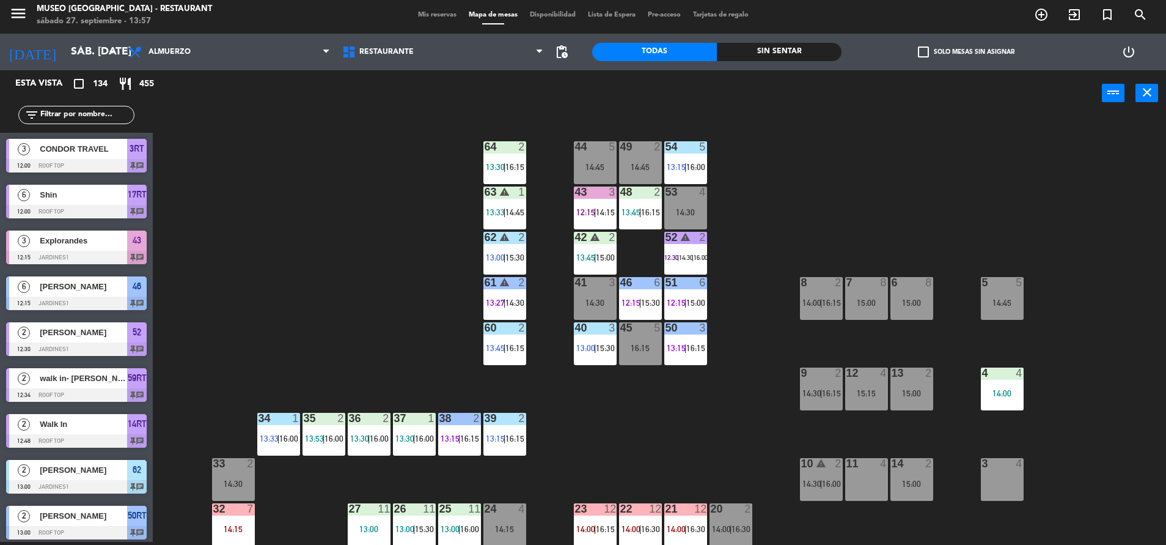
scroll to position [3, 0]
click at [682, 277] on div at bounding box center [685, 282] width 20 height 11
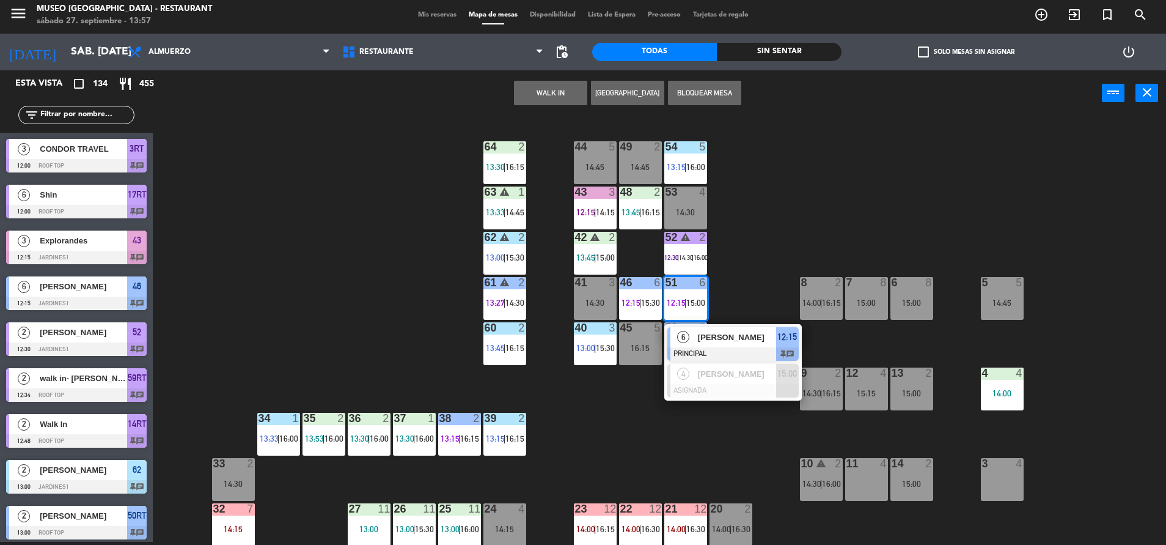
click at [747, 247] on div "44 5 14:45 49 2 14:45 54 5 13:15 | 16:00 64 2 13:30 | 16:15 48 2 13:45 | 16:15 …" at bounding box center [665, 331] width 1002 height 425
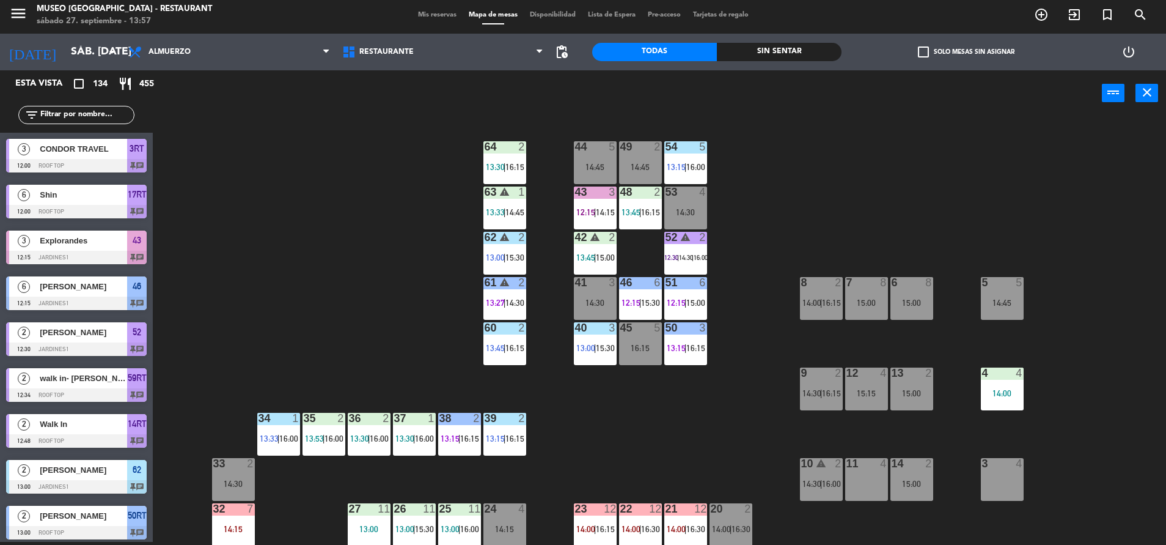
click at [673, 244] on div "52 warning 2 12:30 | 14:30 | 16:00" at bounding box center [685, 253] width 43 height 43
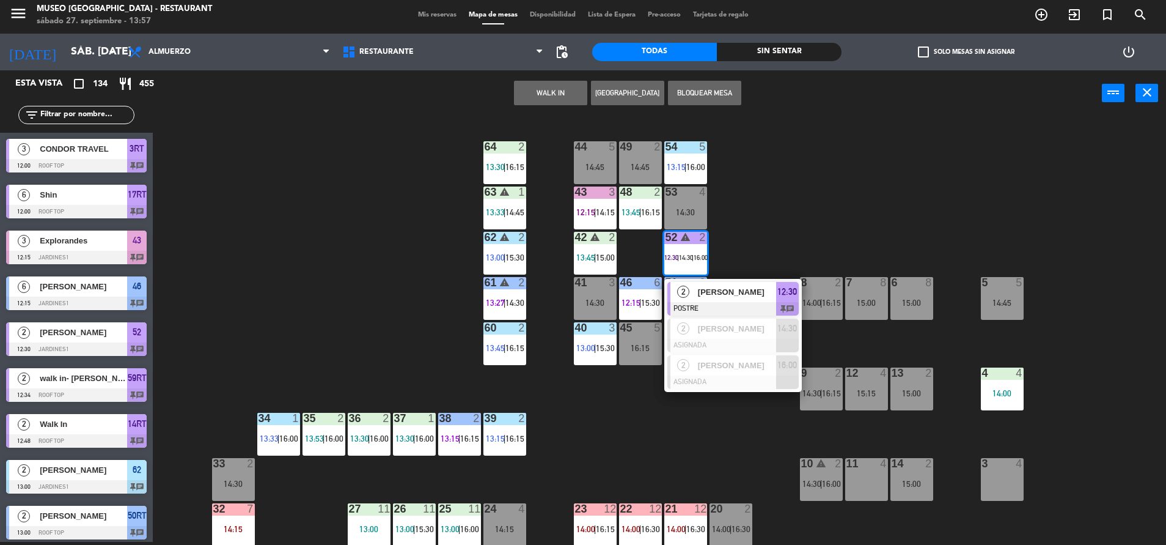
click at [719, 295] on span "[PERSON_NAME]" at bounding box center [737, 291] width 78 height 13
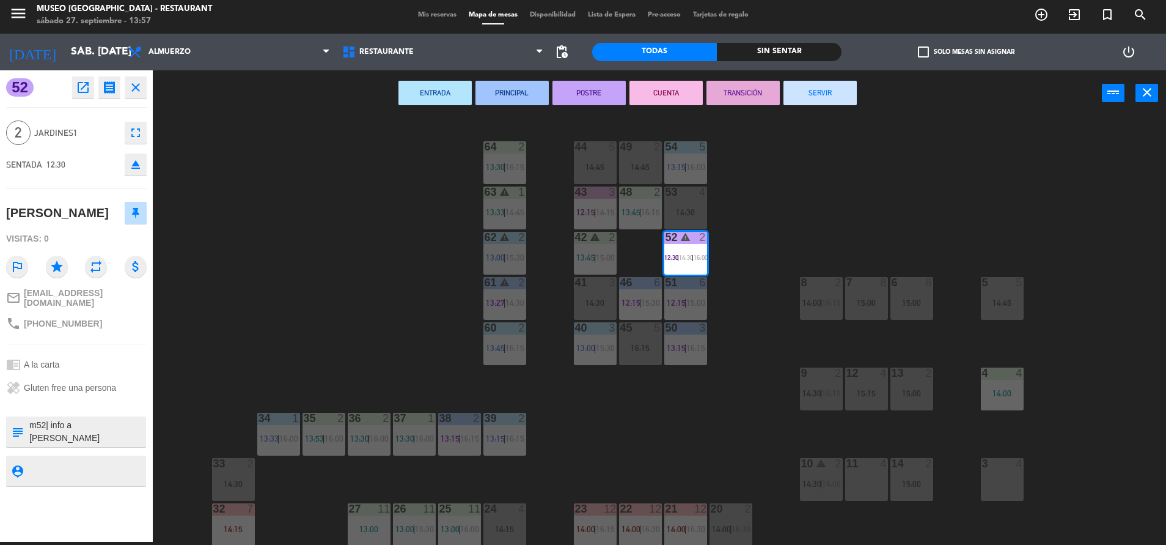
click at [718, 90] on button "TRANSICIÓN" at bounding box center [743, 93] width 73 height 24
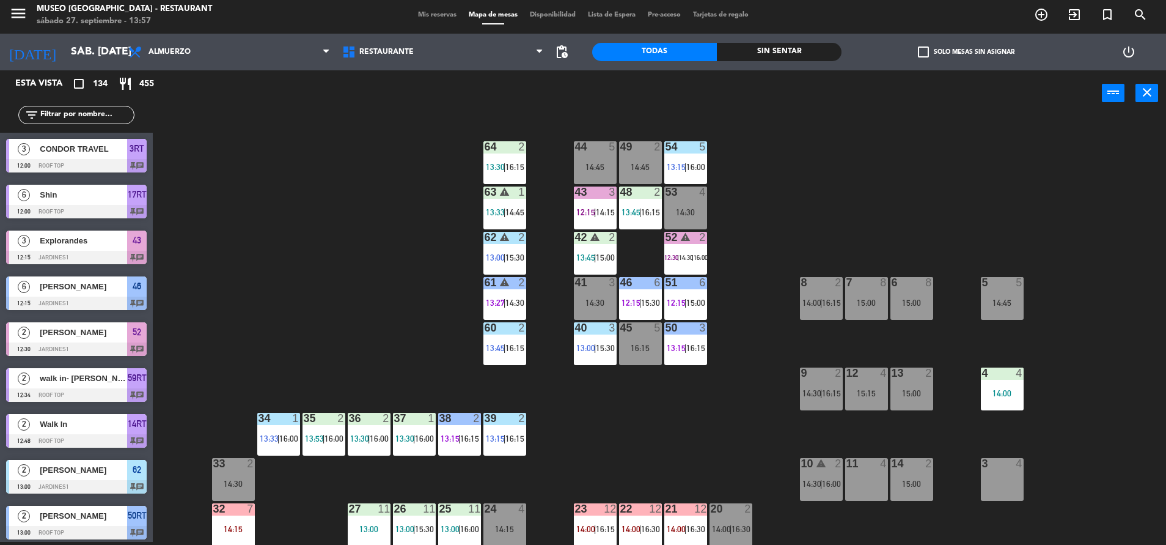
click at [599, 404] on div "44 5 14:45 49 2 14:45 54 5 13:15 | 16:00 64 2 13:30 | 16:15 48 2 13:45 | 16:15 …" at bounding box center [665, 331] width 1002 height 425
click at [676, 289] on div "51 6 12:15 | 15:00" at bounding box center [685, 298] width 43 height 43
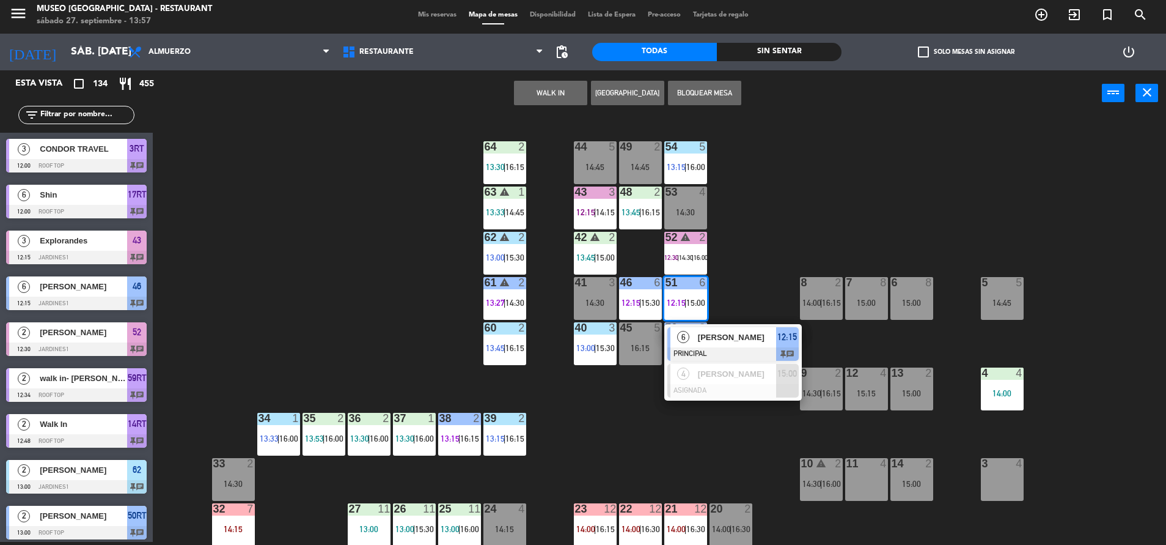
click at [657, 426] on div "44 5 14:45 49 2 14:45 54 5 13:15 | 16:00 64 2 13:30 | 16:15 48 2 13:45 | 16:15 …" at bounding box center [665, 331] width 1002 height 425
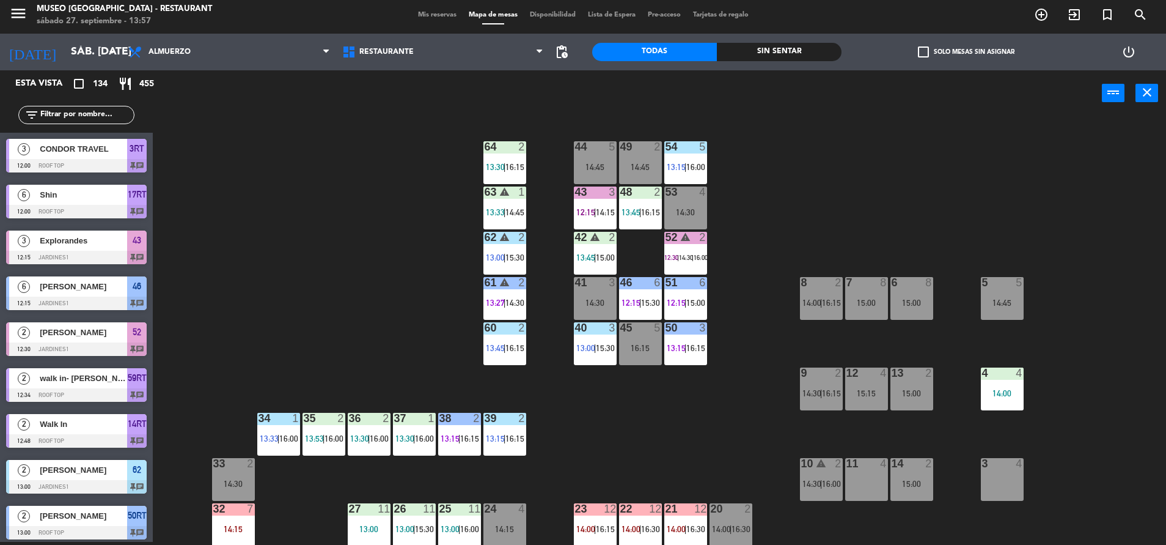
click at [598, 208] on span "14:15" at bounding box center [605, 212] width 19 height 10
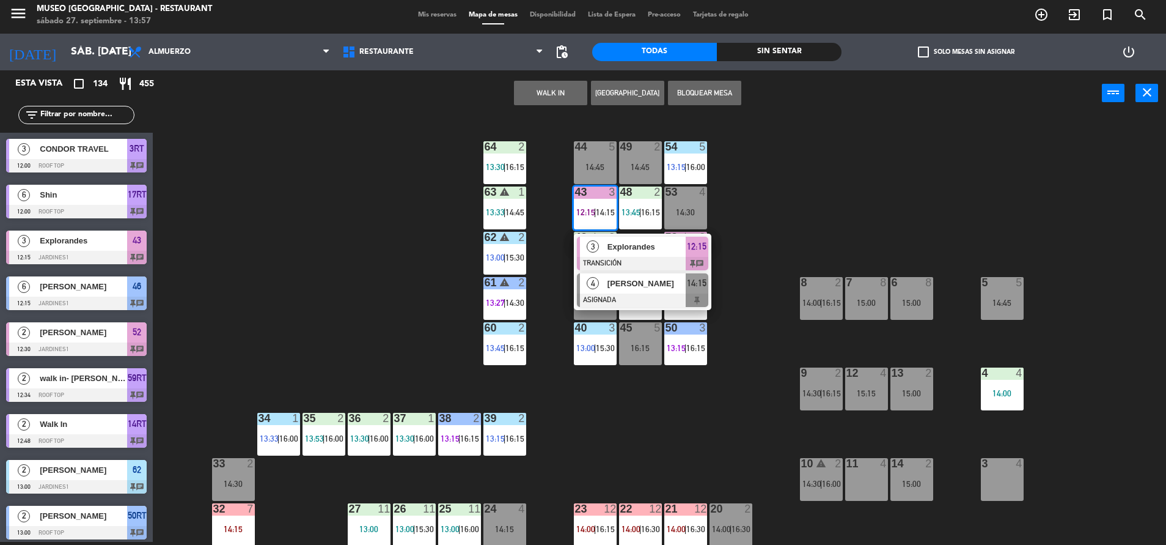
click at [653, 300] on div at bounding box center [642, 299] width 131 height 13
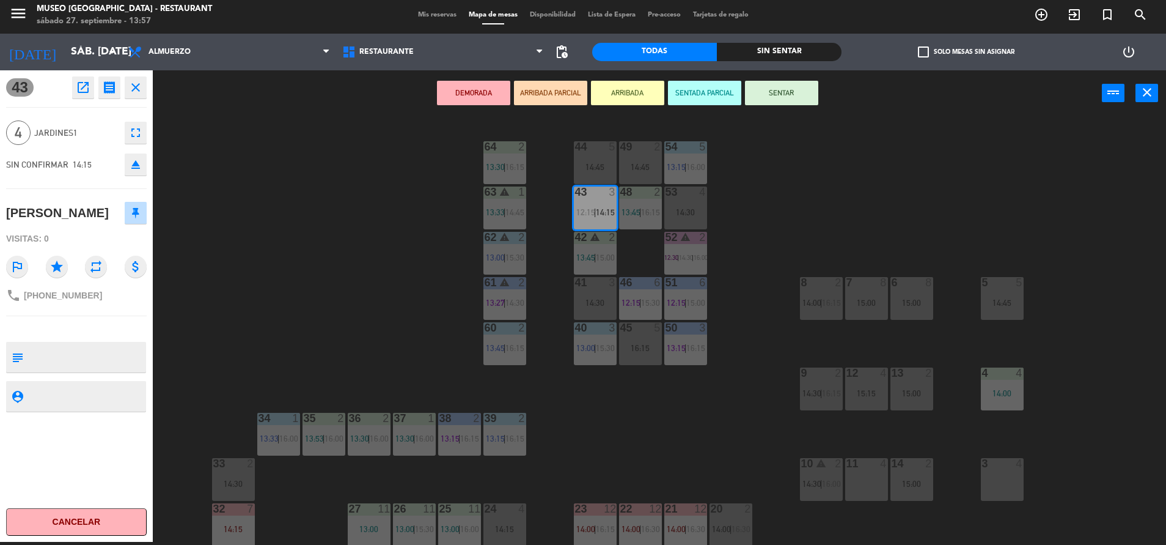
click at [679, 203] on div "53 4 14:30" at bounding box center [685, 207] width 43 height 43
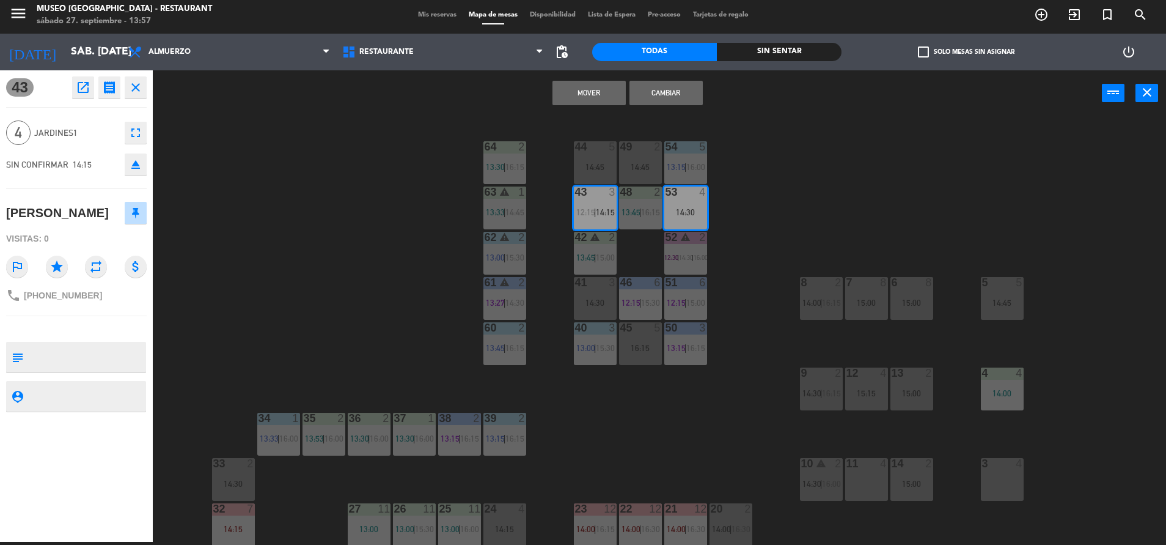
click at [646, 116] on div "Mover Cambiar power_input close" at bounding box center [627, 93] width 949 height 46
click at [646, 94] on button "Cambiar" at bounding box center [666, 93] width 73 height 24
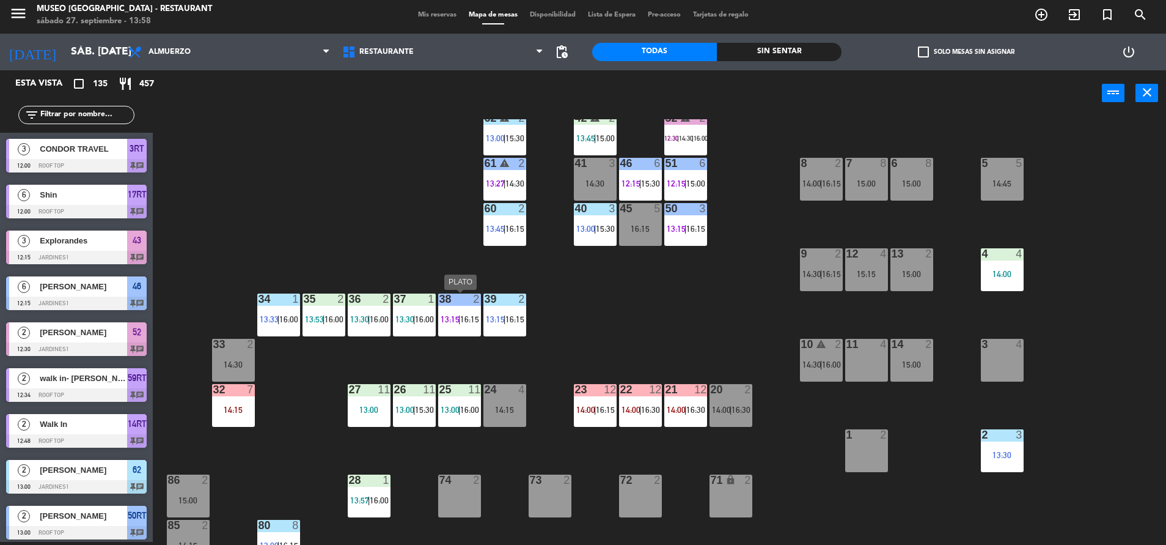
scroll to position [454, 0]
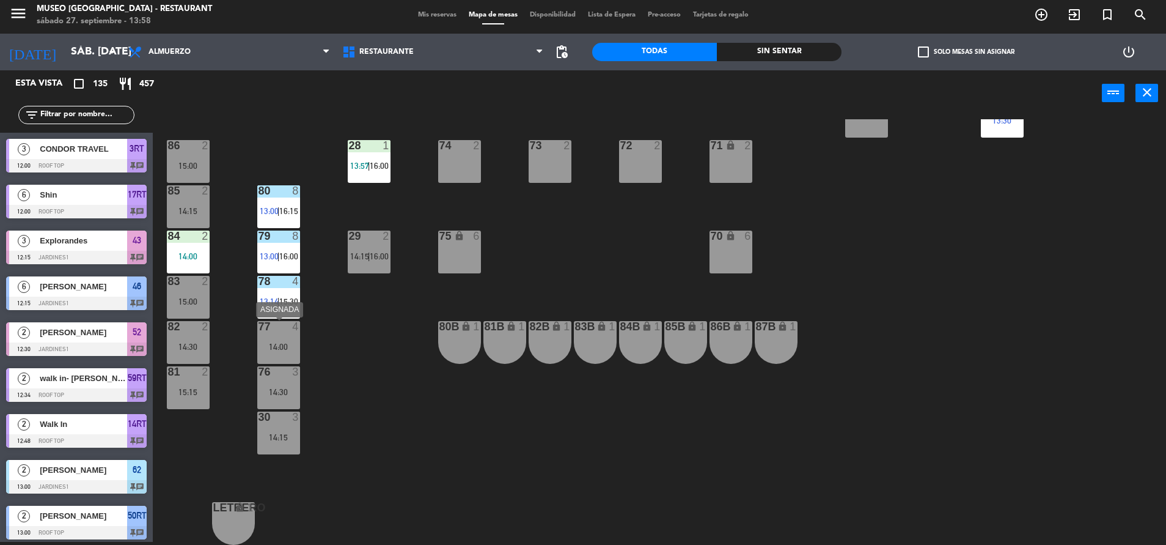
click at [274, 341] on div "77 4 14:00" at bounding box center [278, 342] width 43 height 43
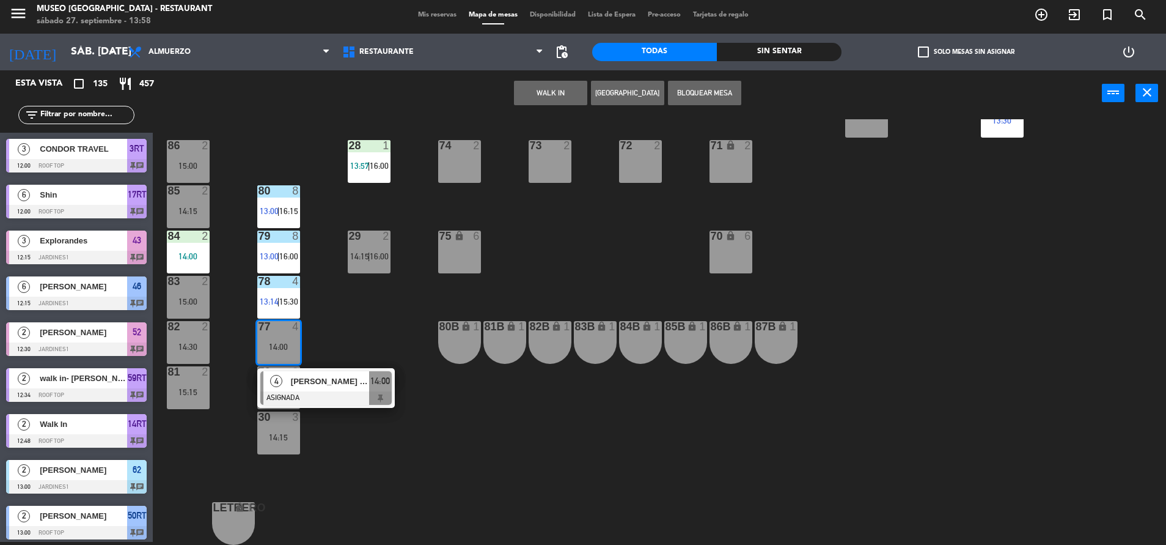
click at [363, 466] on div "44 5 14:45 49 2 14:45 54 5 13:15 | 16:00 64 2 13:30 | 16:15 48 2 13:45 | 16:15 …" at bounding box center [665, 331] width 1002 height 425
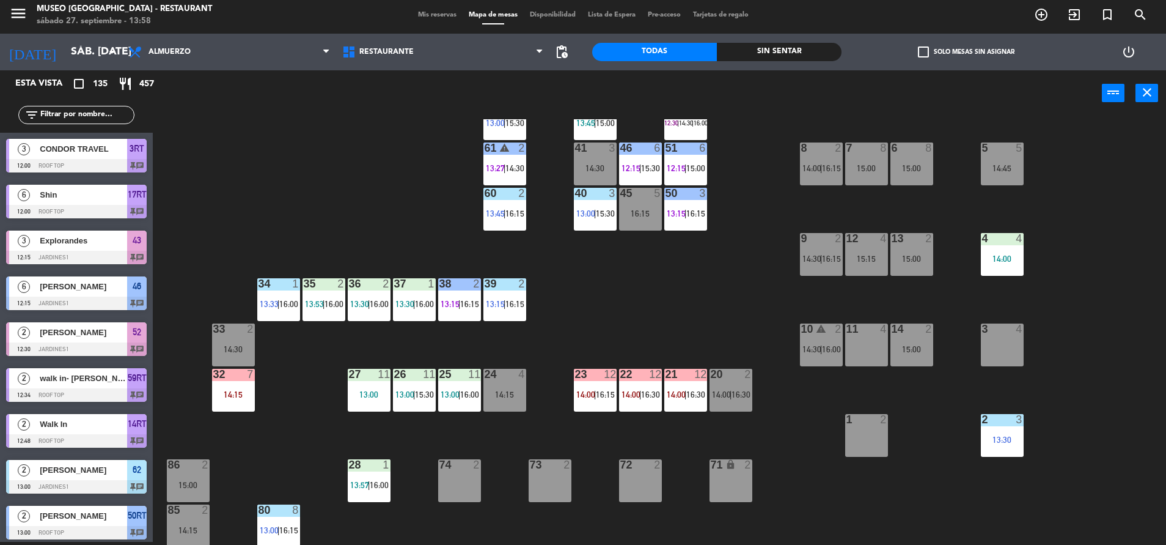
scroll to position [116, 0]
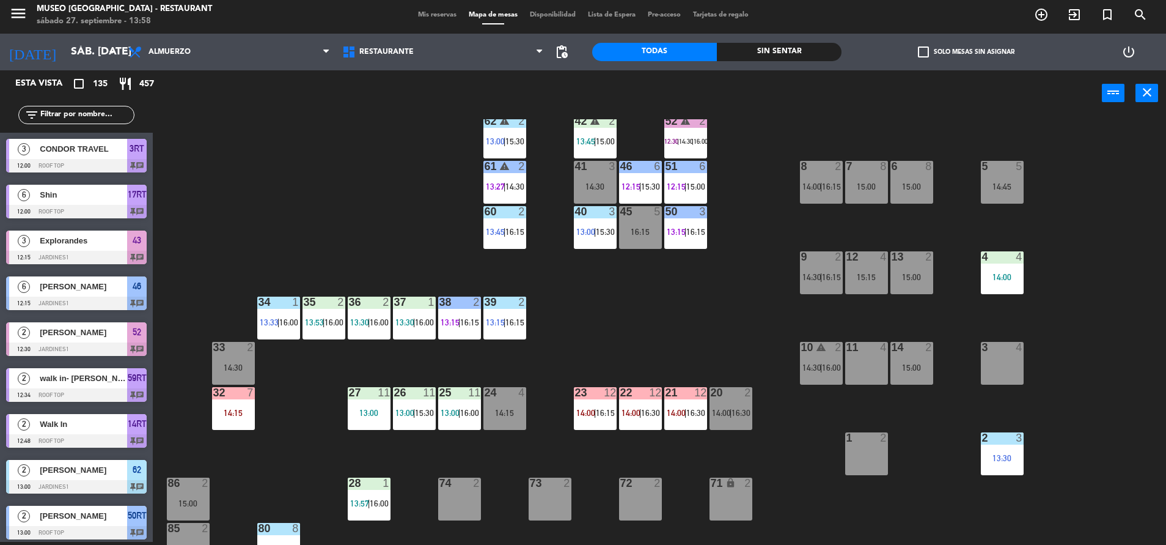
click at [88, 123] on div "filter_list" at bounding box center [76, 115] width 116 height 18
click at [86, 121] on input "text" at bounding box center [86, 114] width 95 height 13
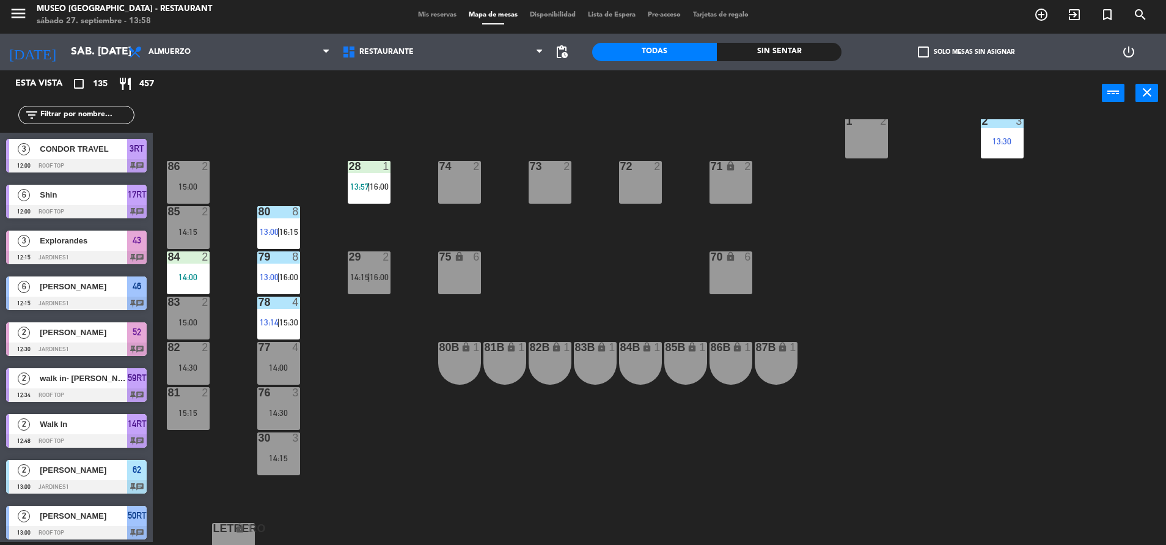
scroll to position [454, 0]
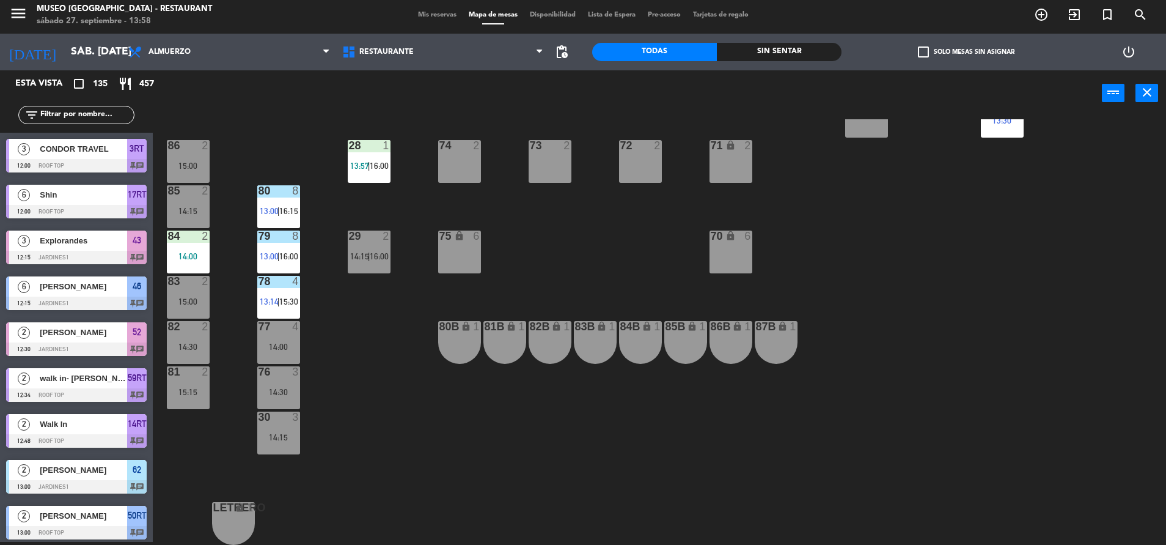
click at [67, 120] on input "text" at bounding box center [86, 114] width 95 height 13
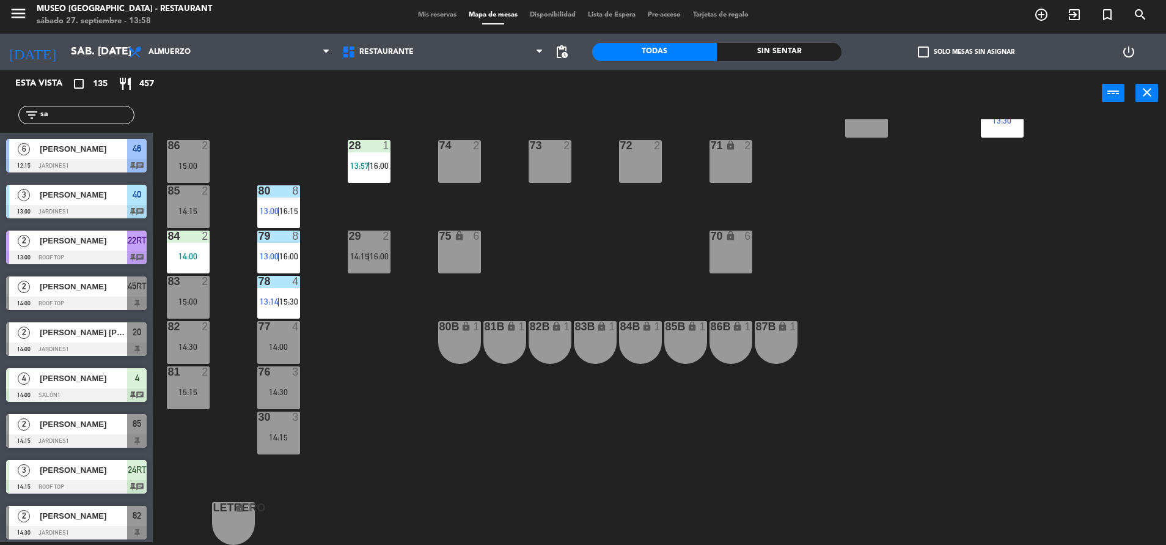
type input "s"
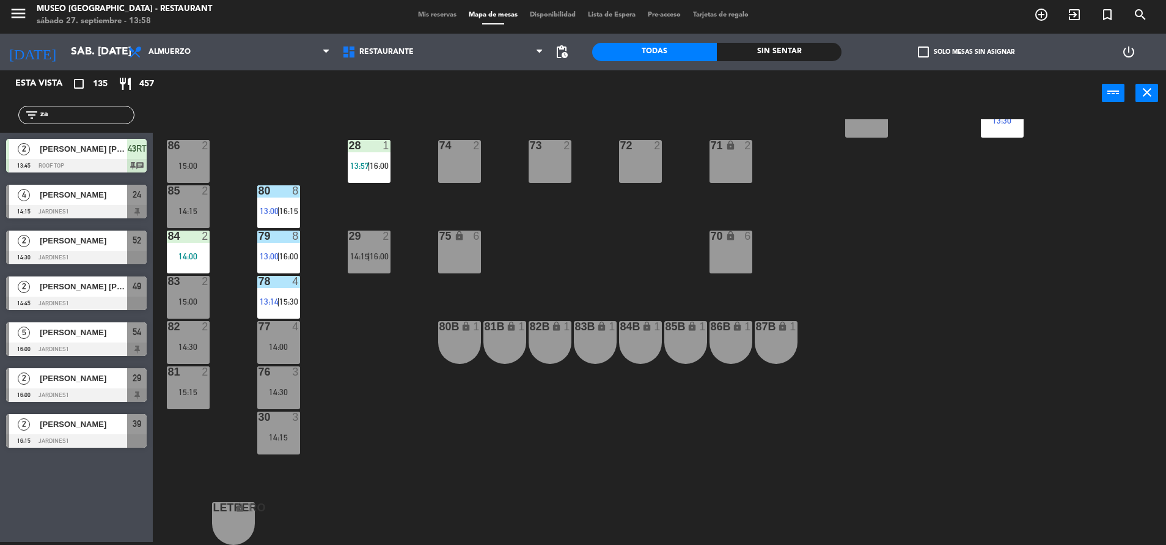
type input "z"
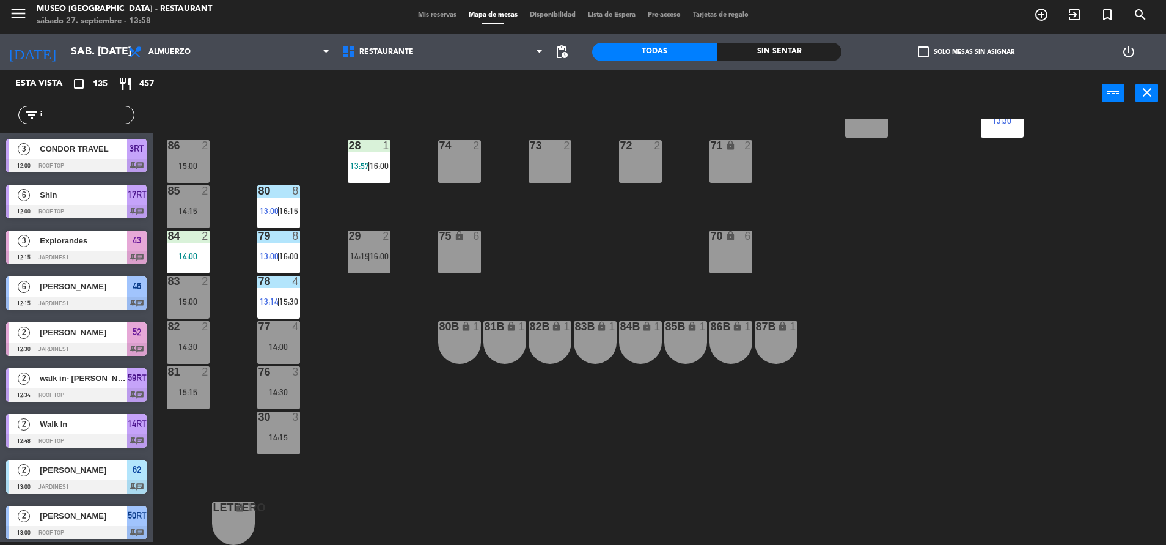
type input "is"
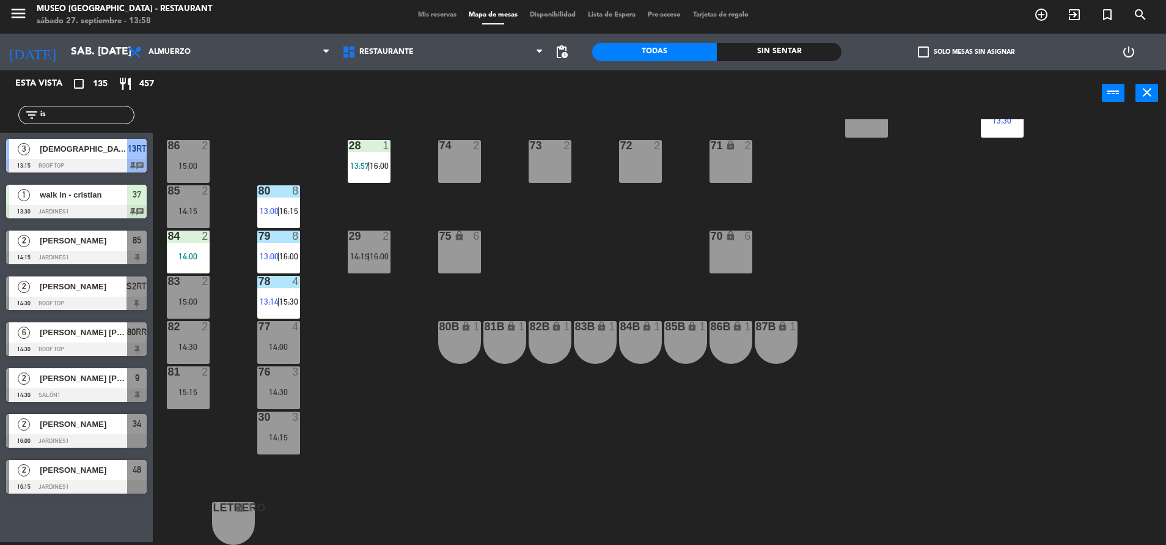
drag, startPoint x: 52, startPoint y: 114, endPoint x: -4, endPoint y: 101, distance: 57.0
click at [0, 101] on html "close × Museo Larco Café - Restaurant × chrome_reader_mode Listado de Reservas …" at bounding box center [583, 272] width 1166 height 545
type input "is"
click at [95, 238] on span "[PERSON_NAME]" at bounding box center [83, 240] width 87 height 13
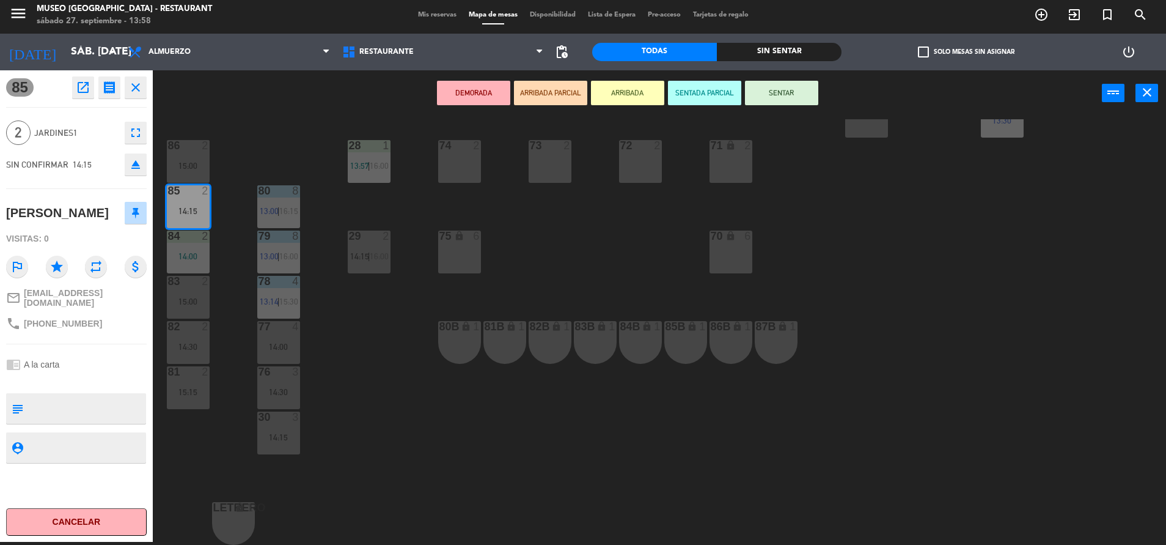
click at [201, 302] on div "15:00" at bounding box center [188, 301] width 43 height 9
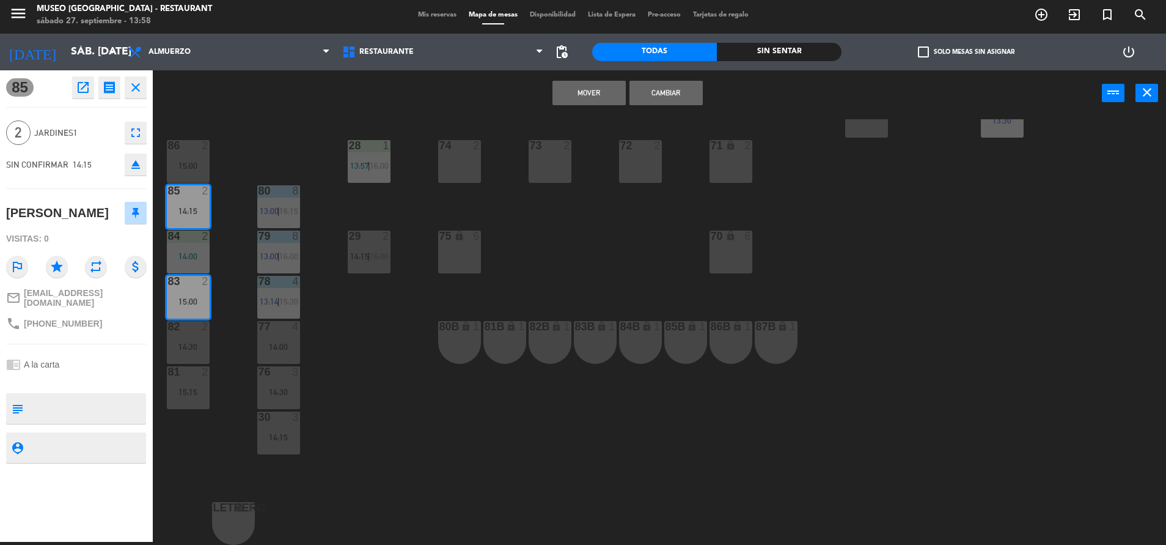
click at [665, 88] on button "Cambiar" at bounding box center [666, 93] width 73 height 24
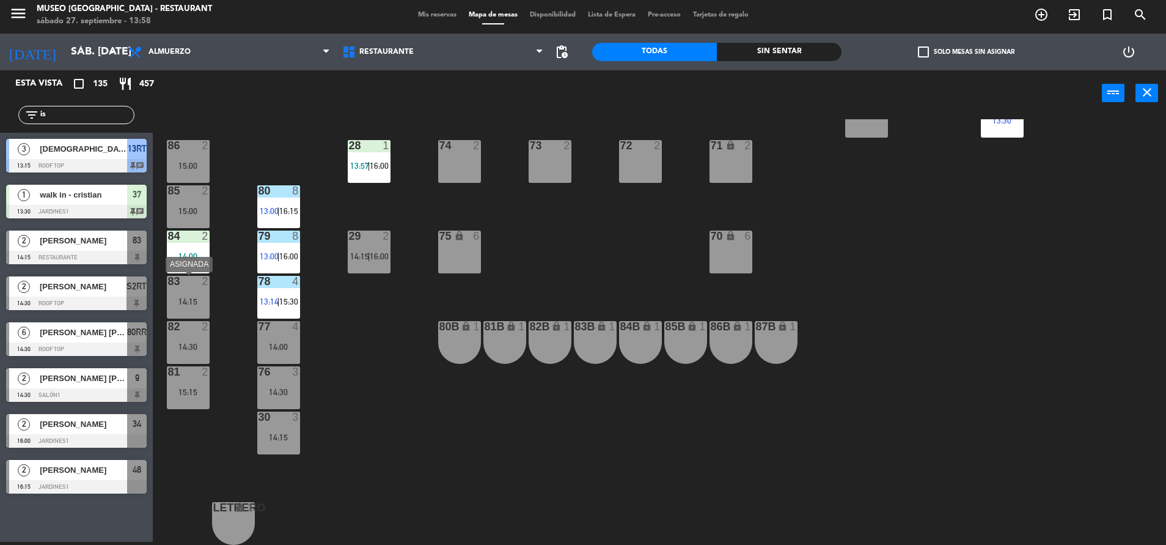
click at [193, 293] on div "83 2 14:15" at bounding box center [188, 297] width 43 height 43
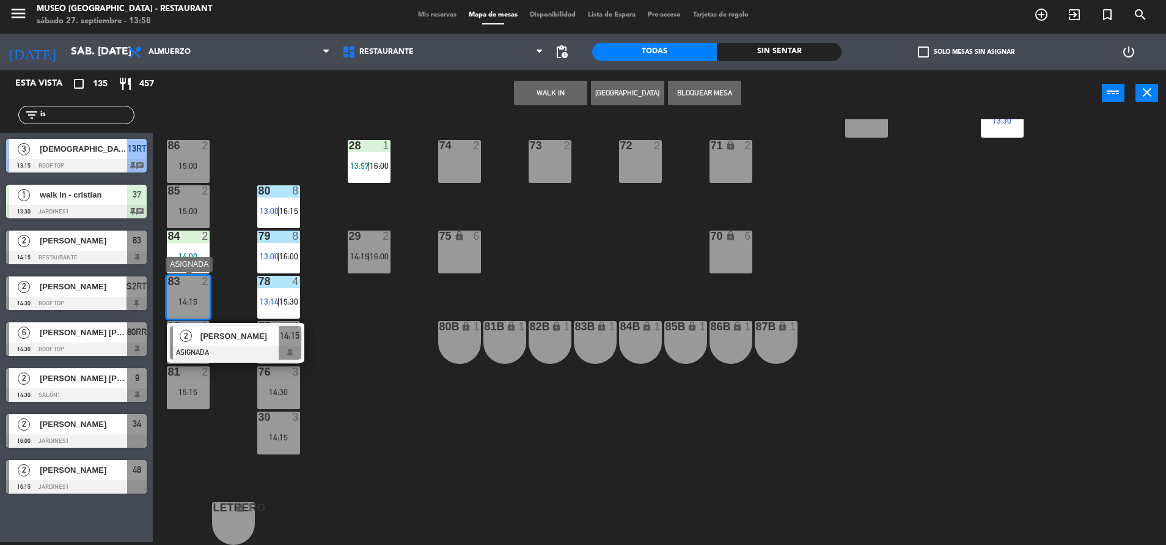
click at [259, 339] on span "[PERSON_NAME]" at bounding box center [240, 335] width 78 height 13
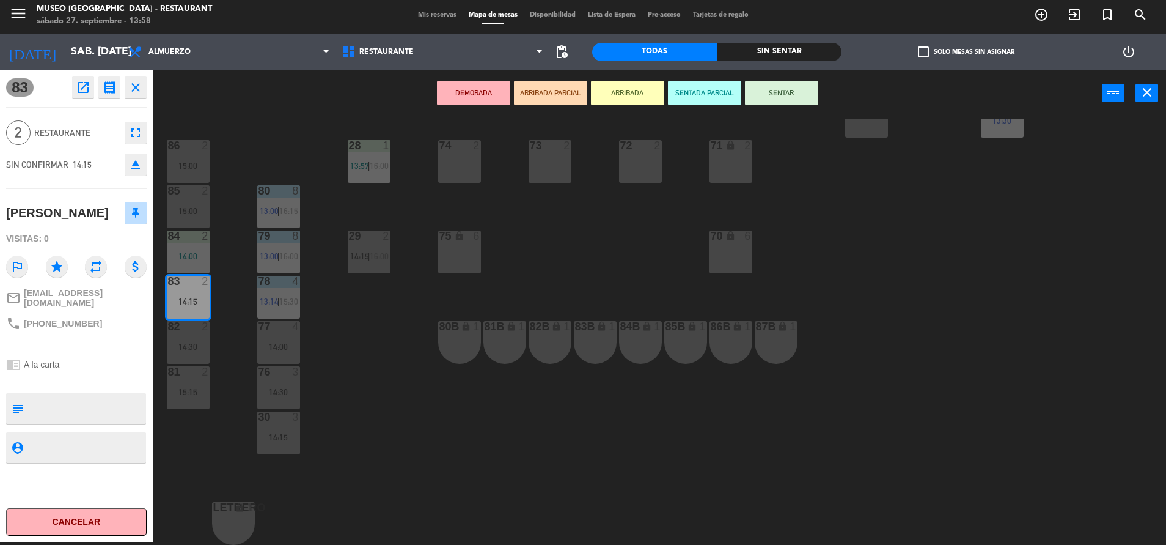
click at [547, 94] on button "ARRIBADA PARCIAL" at bounding box center [550, 93] width 73 height 24
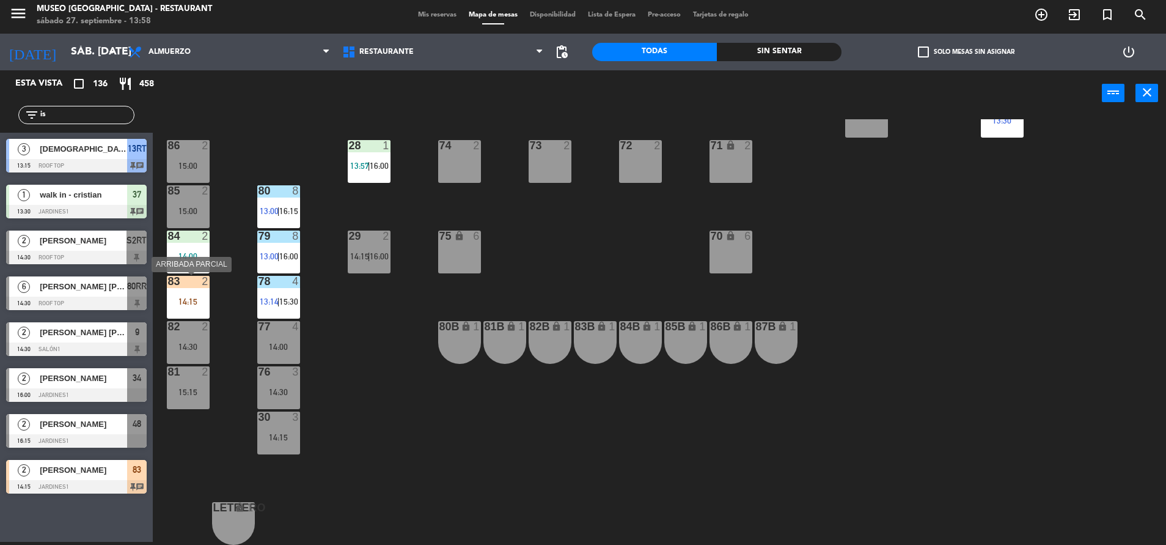
click at [196, 301] on div "14:15" at bounding box center [188, 301] width 43 height 9
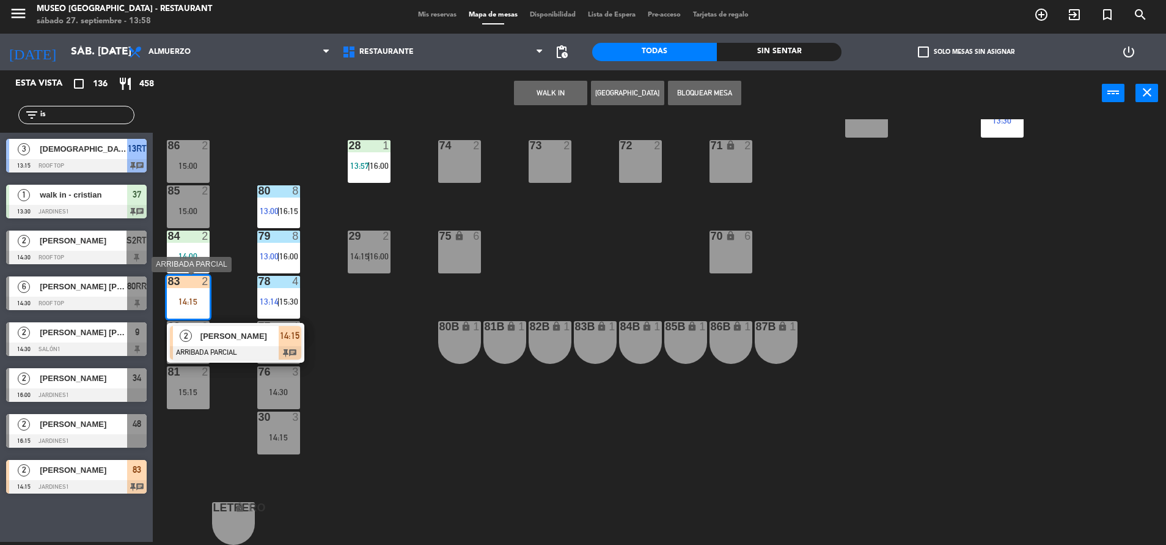
click at [236, 340] on span "[PERSON_NAME]" at bounding box center [240, 335] width 78 height 13
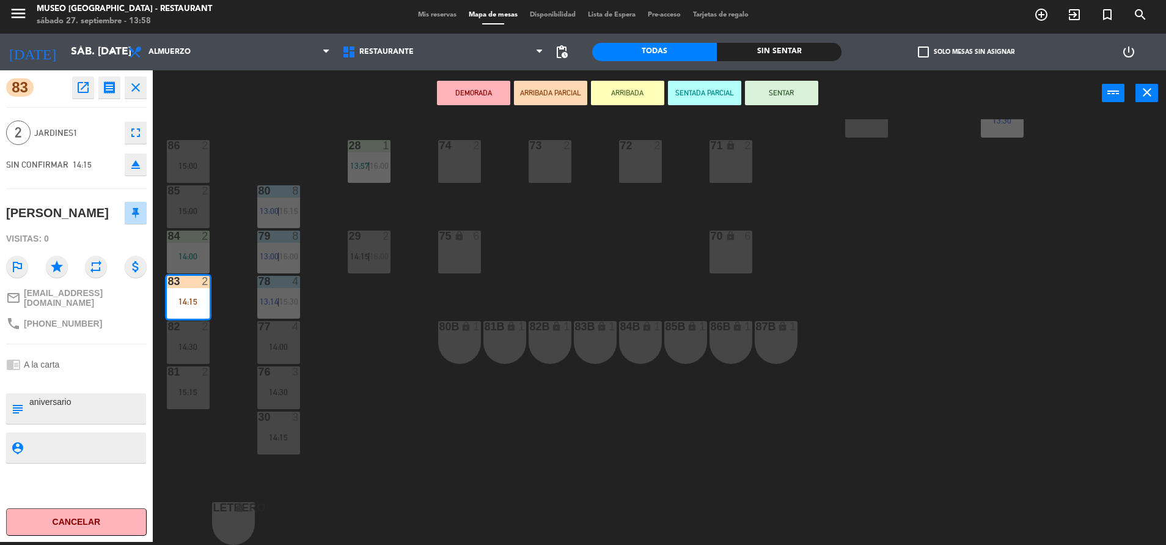
click at [359, 408] on div "44 5 14:45 49 2 14:45 54 5 13:15 | 16:00 64 2 13:30 | 16:15 48 2 13:45 | 16:15 …" at bounding box center [665, 331] width 1002 height 425
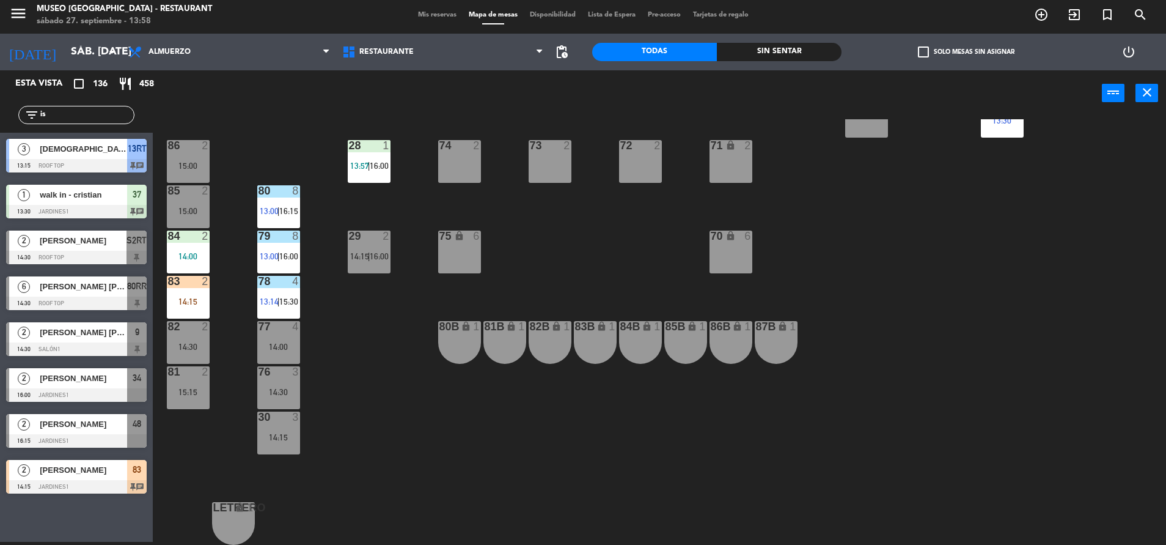
click at [183, 292] on div "83 2 14:15" at bounding box center [188, 297] width 43 height 43
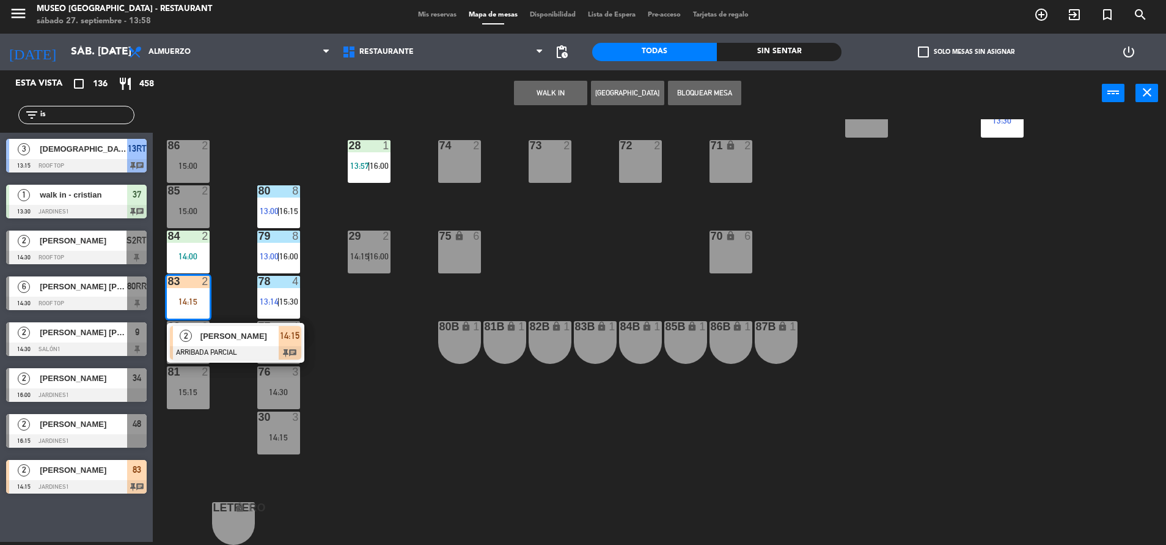
click at [259, 355] on div at bounding box center [235, 352] width 131 height 13
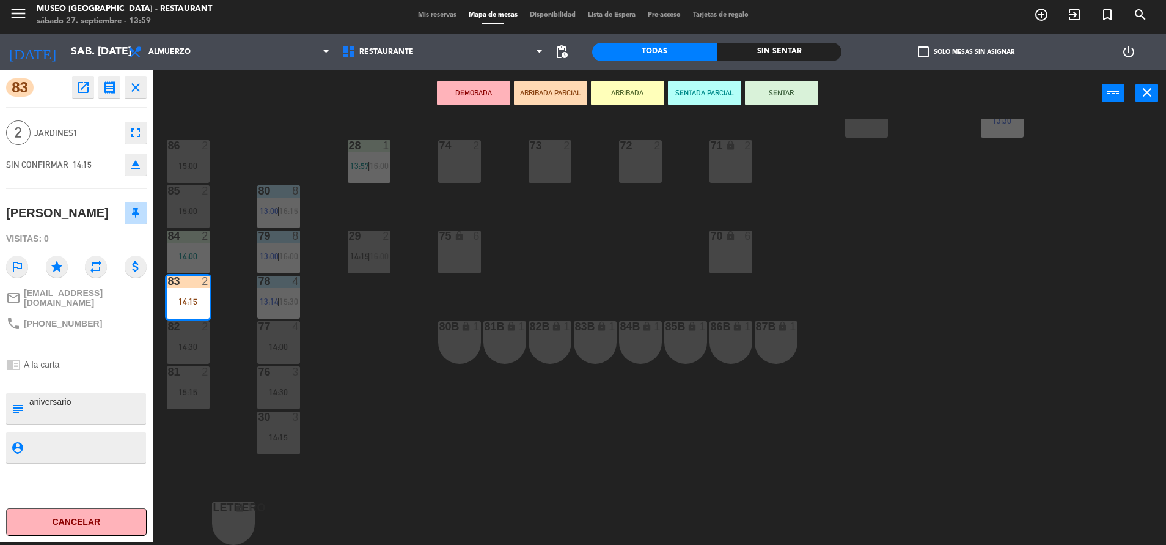
click at [31, 396] on textarea at bounding box center [86, 409] width 117 height 26
type textarea "m83| aniversario"
click at [87, 380] on div "83 open_in_new receipt 2:15 PM sáb., [DATE] 2 personas [PERSON_NAME] Mesa 83 EX…" at bounding box center [76, 305] width 153 height 471
click at [85, 376] on div at bounding box center [76, 380] width 141 height 9
click at [758, 89] on button "SENTAR" at bounding box center [781, 93] width 73 height 24
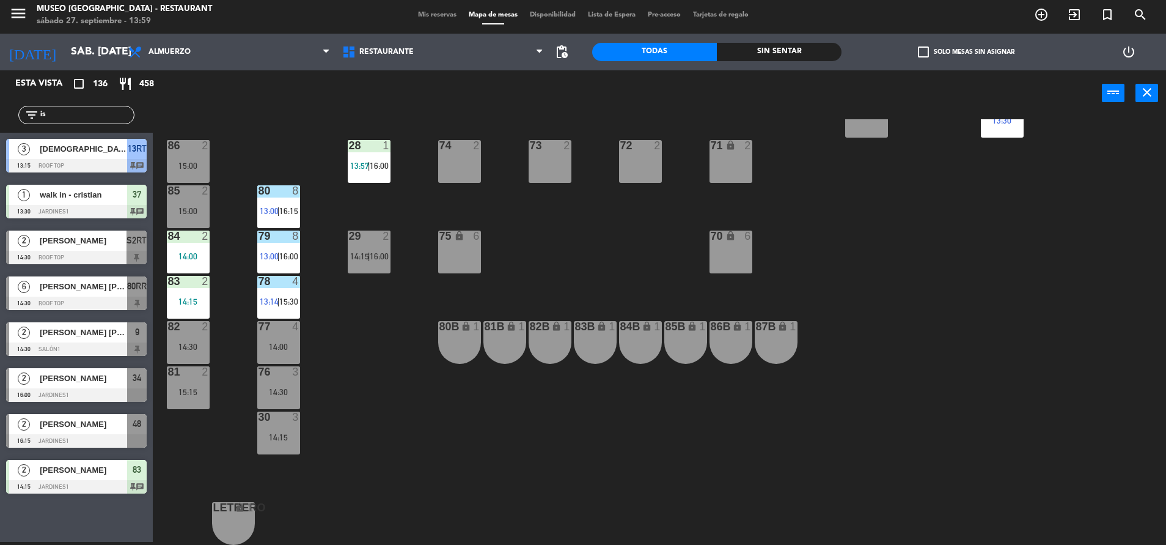
click at [202, 278] on div "2" at bounding box center [205, 281] width 7 height 11
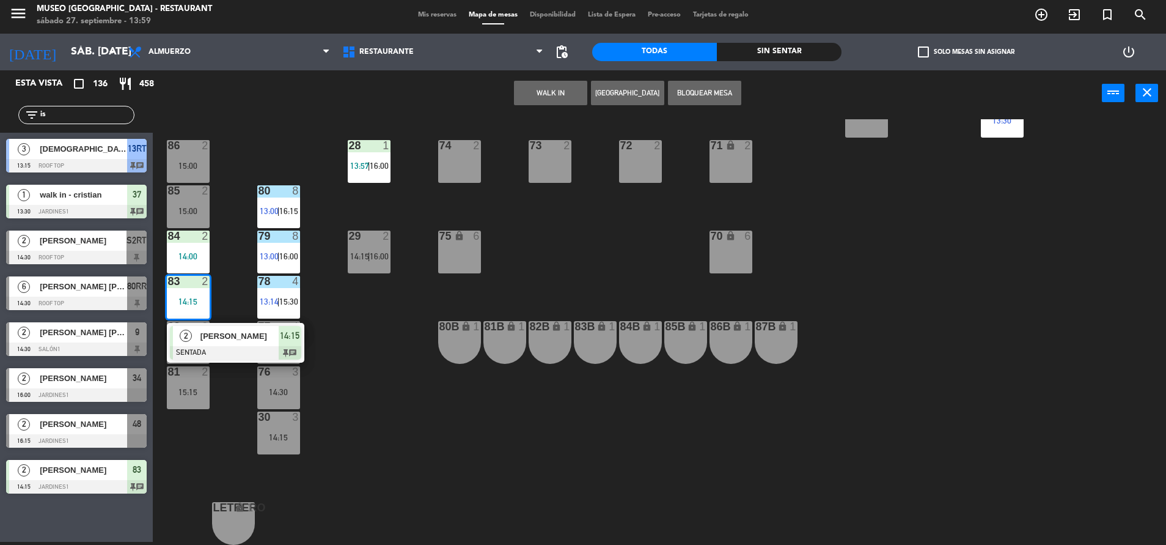
click at [252, 345] on div "[PERSON_NAME]" at bounding box center [238, 336] width 79 height 20
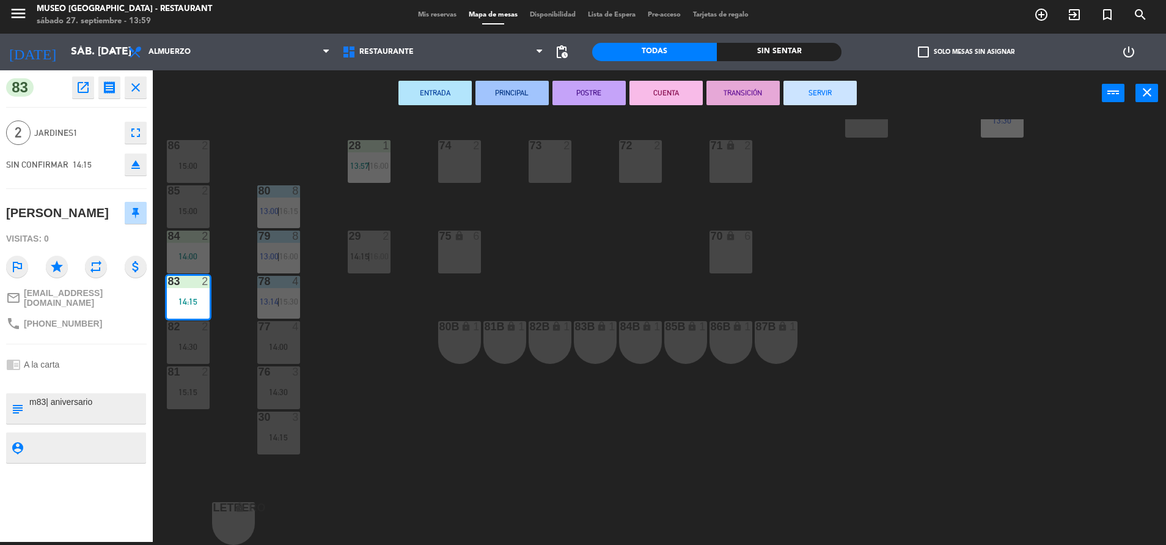
click at [373, 397] on div "44 5 14:45 49 2 14:45 54 5 13:15 | 16:00 64 2 13:30 | 16:15 48 2 13:45 | 16:15 …" at bounding box center [665, 331] width 1002 height 425
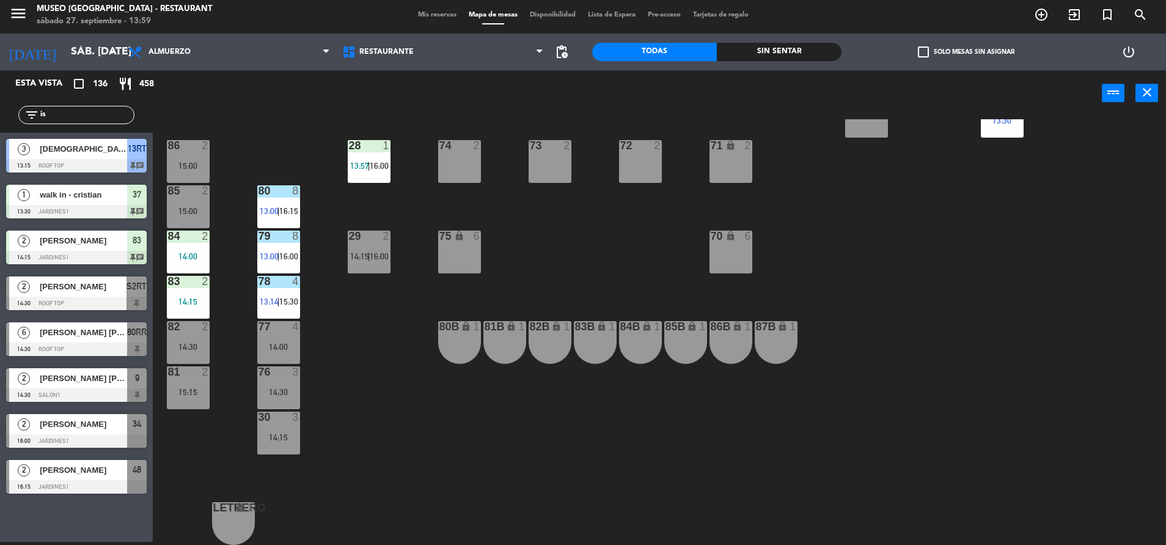
scroll to position [0, 0]
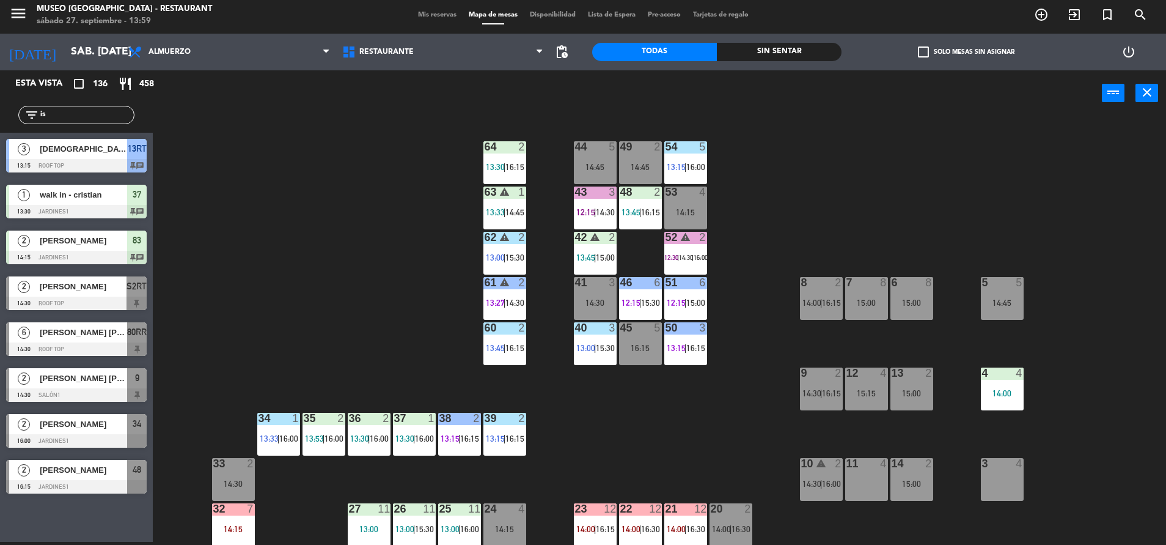
click at [397, 351] on div "44 5 14:45 49 2 14:45 54 5 13:15 | 16:00 64 2 13:30 | 16:15 48 2 13:45 | 16:15 …" at bounding box center [665, 331] width 1002 height 425
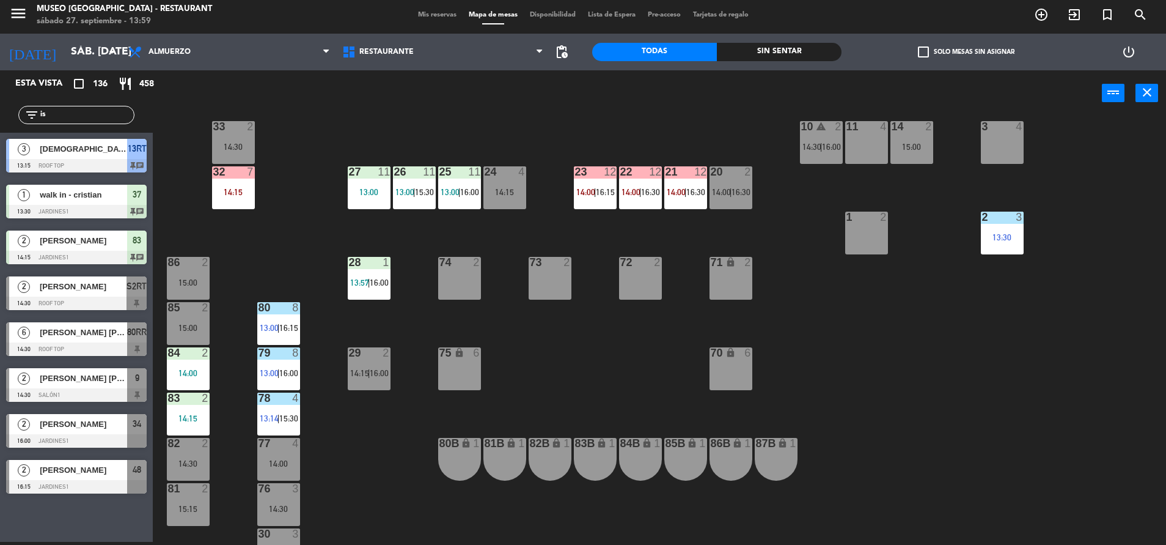
scroll to position [337, 0]
click at [548, 394] on div "44 5 14:45 49 2 14:45 54 5 13:15 | 16:00 64 2 13:30 | 16:15 48 2 13:45 | 16:15 …" at bounding box center [665, 331] width 1002 height 425
click at [605, 380] on div "44 5 14:45 49 2 14:45 54 5 13:15 | 16:00 64 2 13:30 | 16:15 48 2 13:45 | 16:15 …" at bounding box center [665, 331] width 1002 height 425
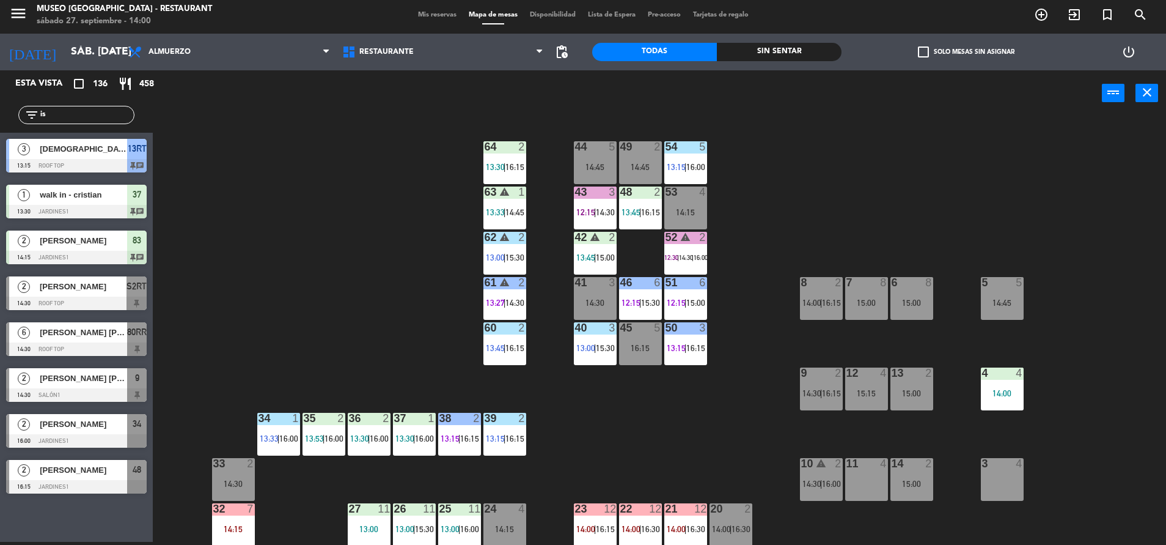
click at [593, 206] on div "43 3 12:15 | 14:30" at bounding box center [595, 207] width 43 height 43
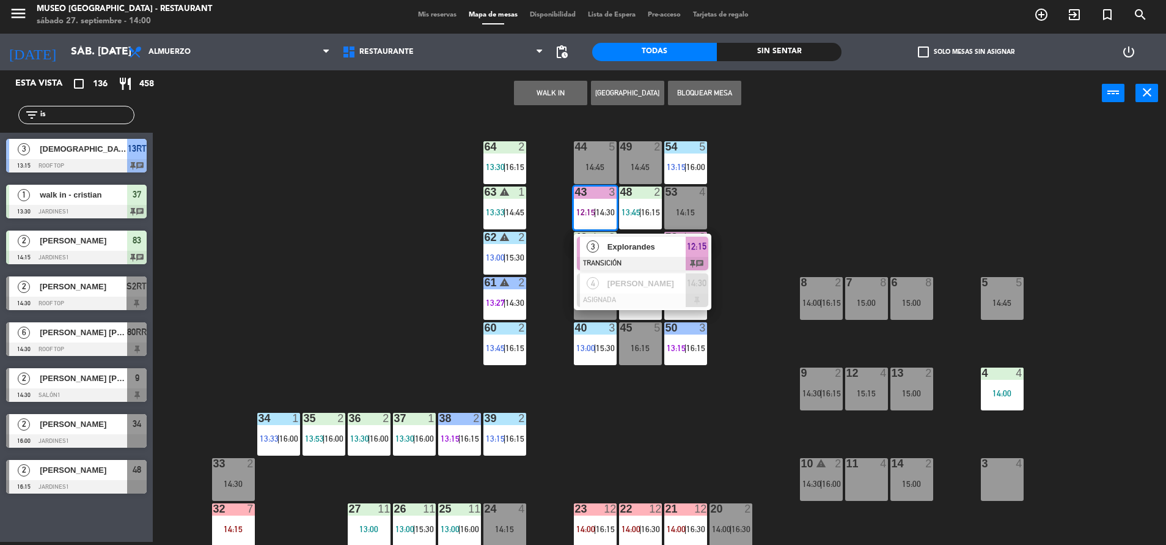
click at [626, 240] on span "Explorandes" at bounding box center [647, 246] width 78 height 13
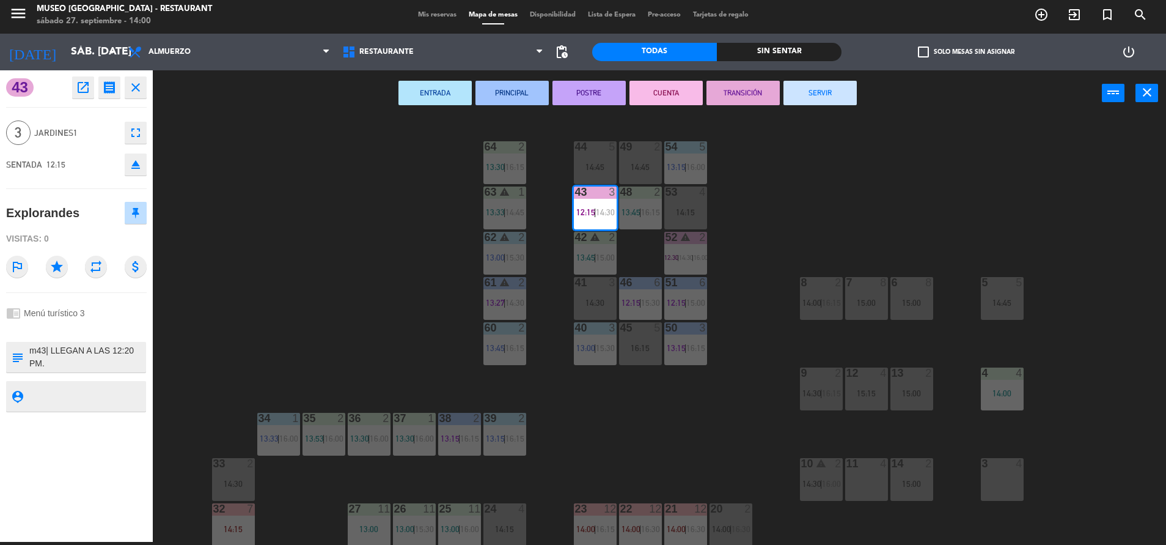
click at [840, 79] on div "ENTRADA PRINCIPAL POSTRE CUENTA TRANSICIÓN SERVIR power_input close" at bounding box center [627, 93] width 949 height 46
click at [839, 91] on button "SERVIR" at bounding box center [820, 93] width 73 height 24
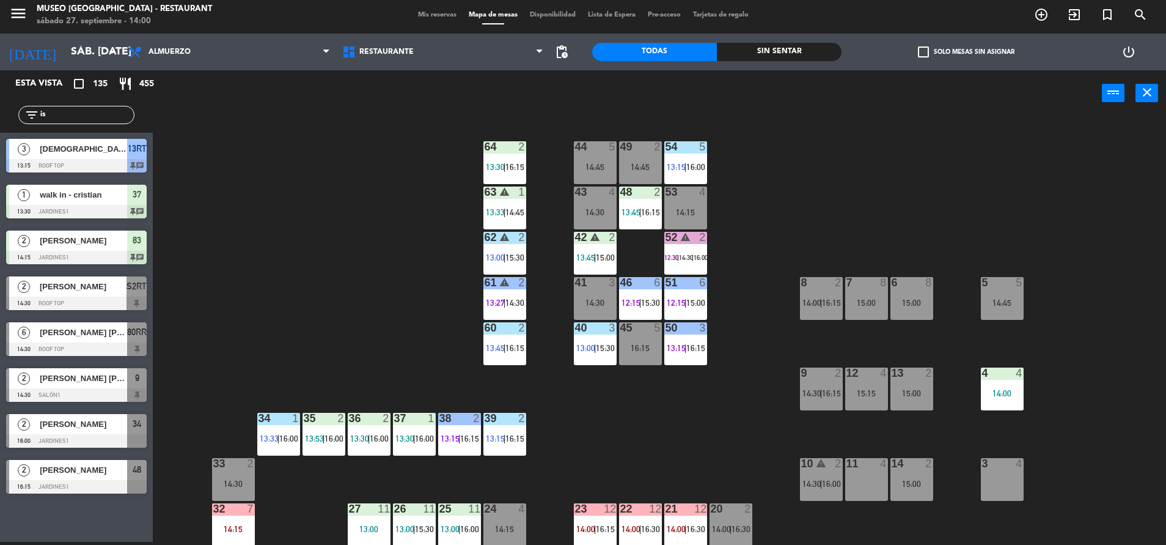
click at [335, 337] on div "44 5 14:45 49 2 14:45 54 5 13:15 | 16:00 64 2 13:30 | 16:15 48 2 13:45 | 16:15 …" at bounding box center [665, 331] width 1002 height 425
click at [414, 462] on div "44 5 14:45 49 2 14:45 54 5 13:15 | 16:00 64 2 13:30 | 16:15 48 2 13:45 | 16:15 …" at bounding box center [665, 331] width 1002 height 425
click at [408, 440] on span "13:30" at bounding box center [405, 438] width 19 height 10
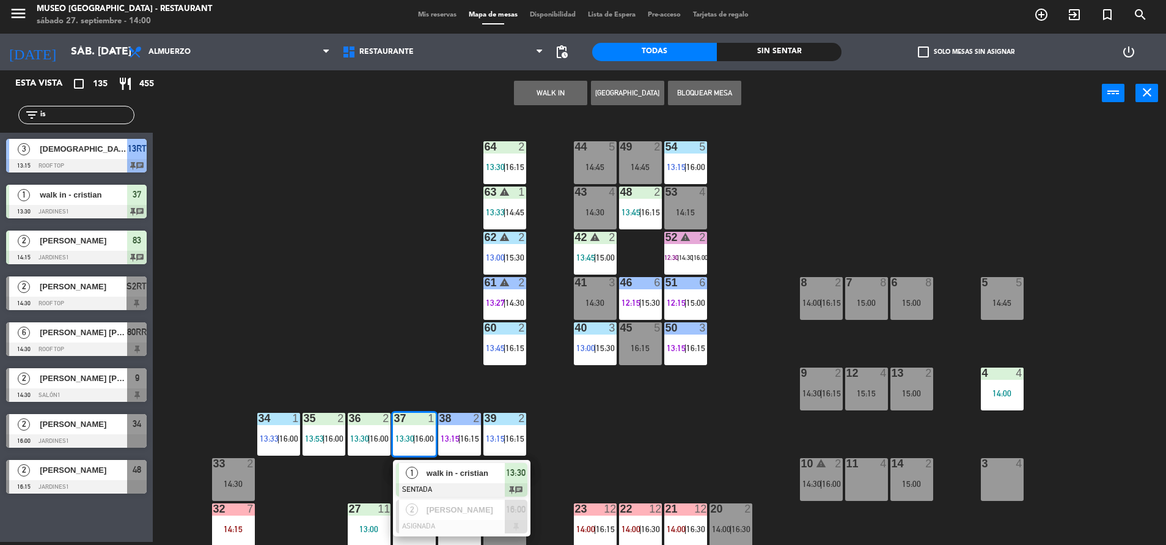
click at [463, 477] on span "walk in - cristian" at bounding box center [466, 472] width 78 height 13
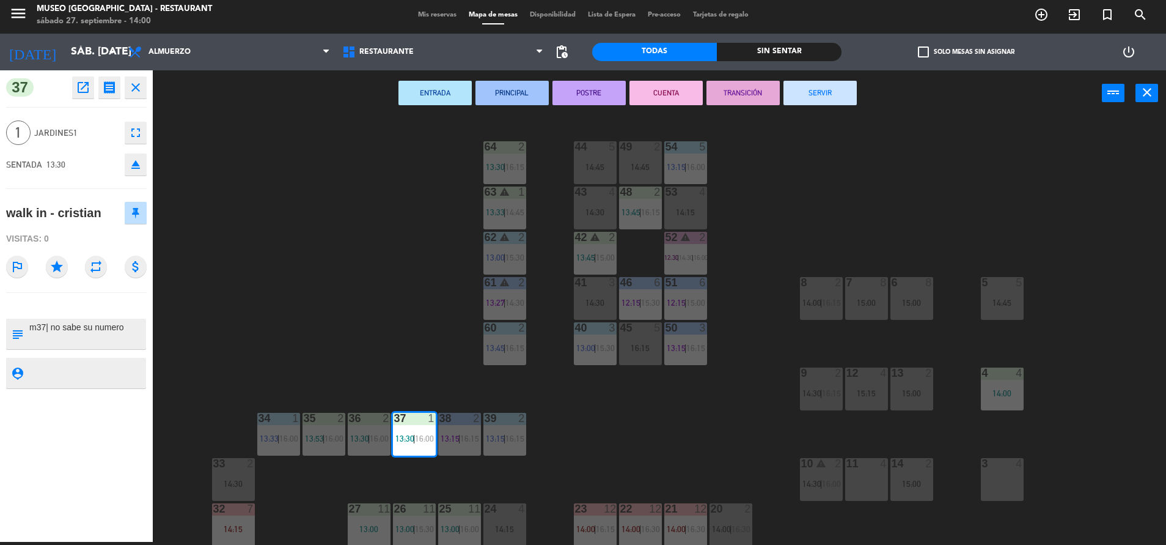
click at [744, 98] on button "TRANSICIÓN" at bounding box center [743, 93] width 73 height 24
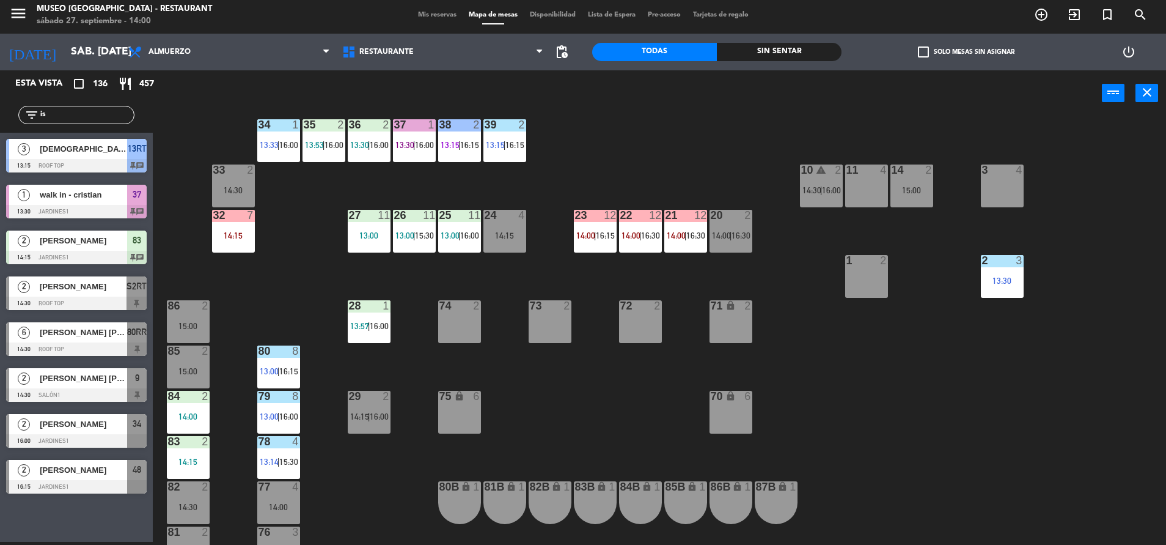
scroll to position [299, 0]
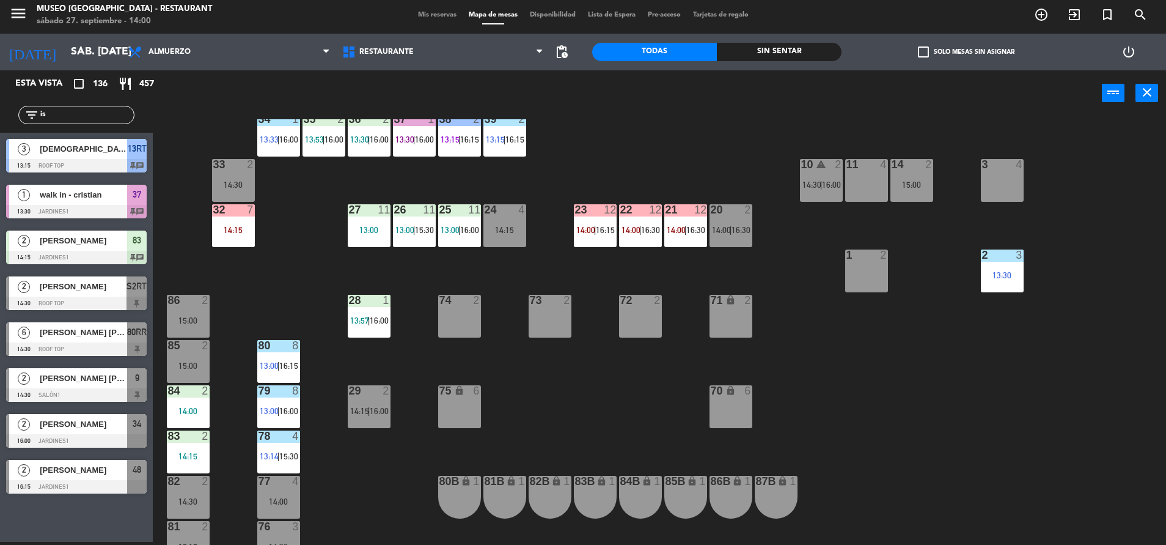
click at [528, 400] on div "44 5 14:45 49 2 14:45 54 5 13:15 | 16:00 64 2 13:30 | 16:15 48 2 13:45 | 16:15 …" at bounding box center [665, 331] width 1002 height 425
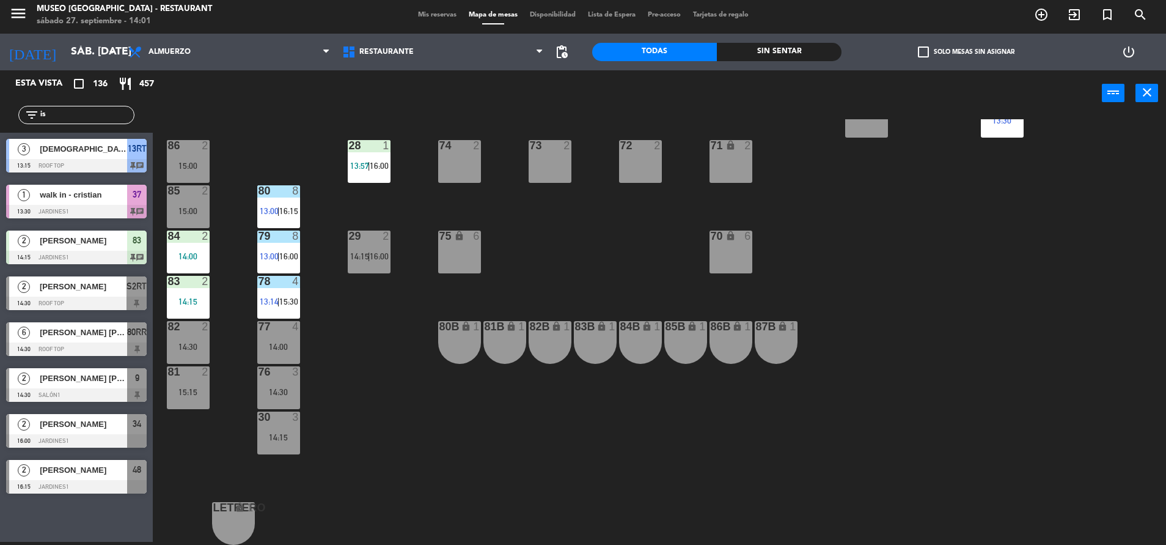
click at [519, 227] on div "44 5 14:45 49 2 14:45 54 5 13:15 | 16:00 64 2 13:30 | 16:15 48 2 13:45 | 16:15 …" at bounding box center [665, 331] width 1002 height 425
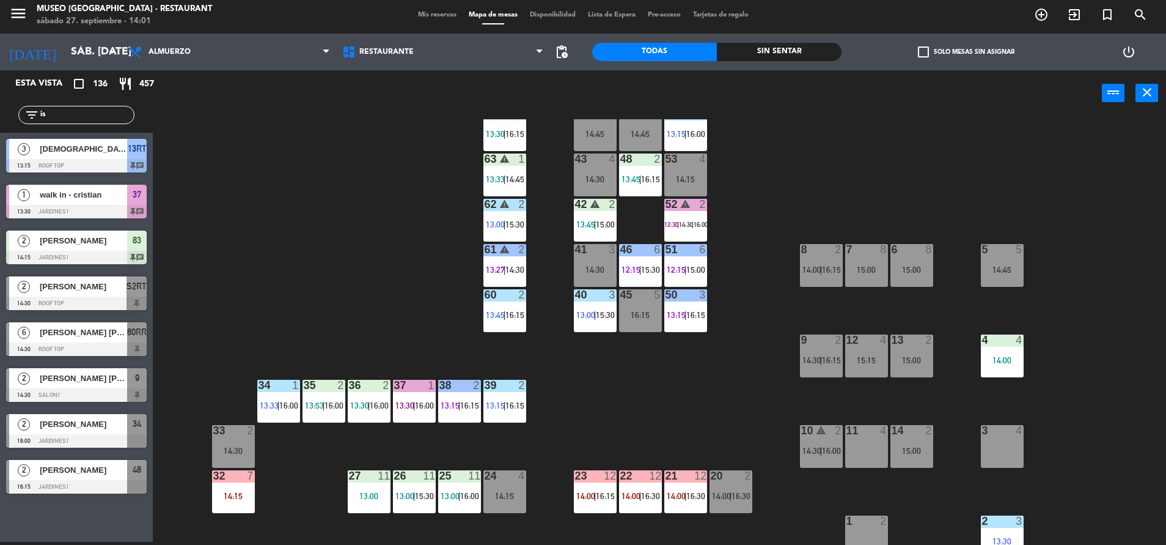
scroll to position [0, 0]
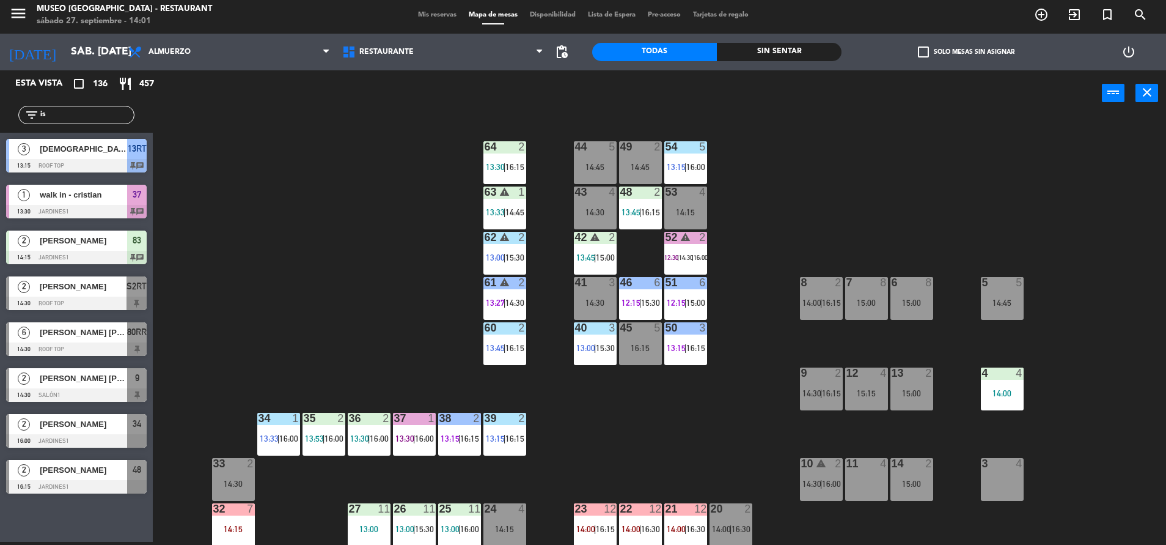
click at [437, 180] on div "44 5 14:45 49 2 14:45 54 5 13:15 | 16:00 64 2 13:30 | 16:15 48 2 13:45 | 16:15 …" at bounding box center [665, 331] width 1002 height 425
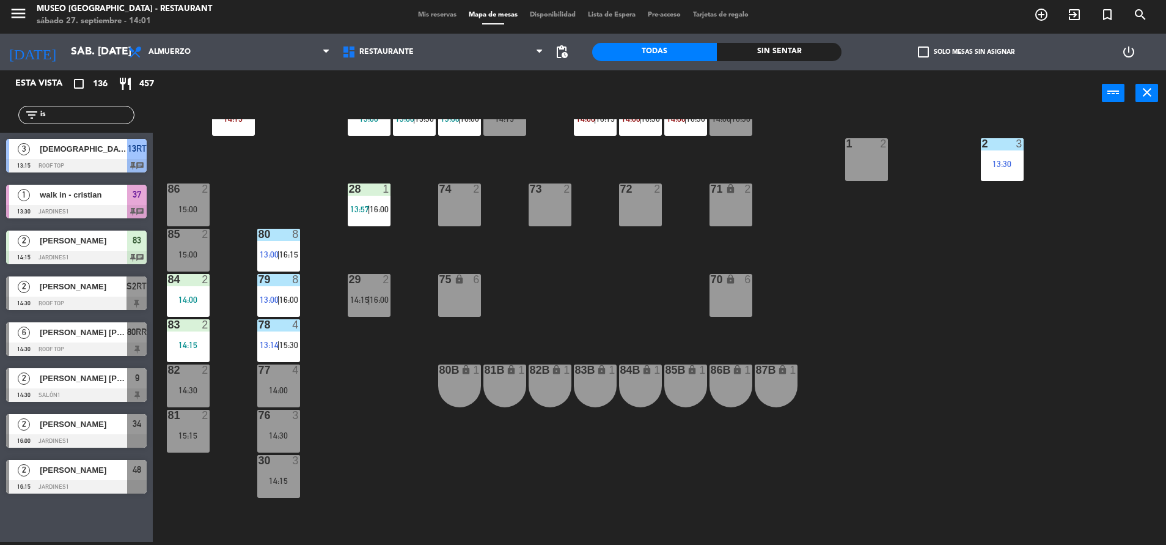
scroll to position [454, 0]
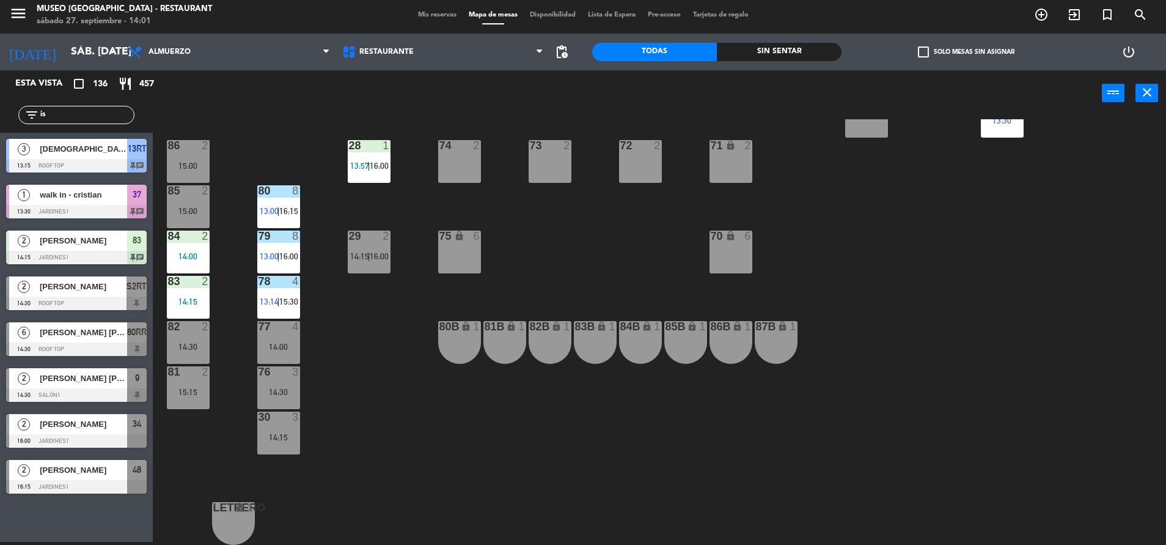
drag, startPoint x: 85, startPoint y: 112, endPoint x: -4, endPoint y: 164, distance: 102.4
click at [0, 164] on html "close × Museo Larco Café - Restaurant × chrome_reader_mode Listado de Reservas …" at bounding box center [583, 272] width 1166 height 545
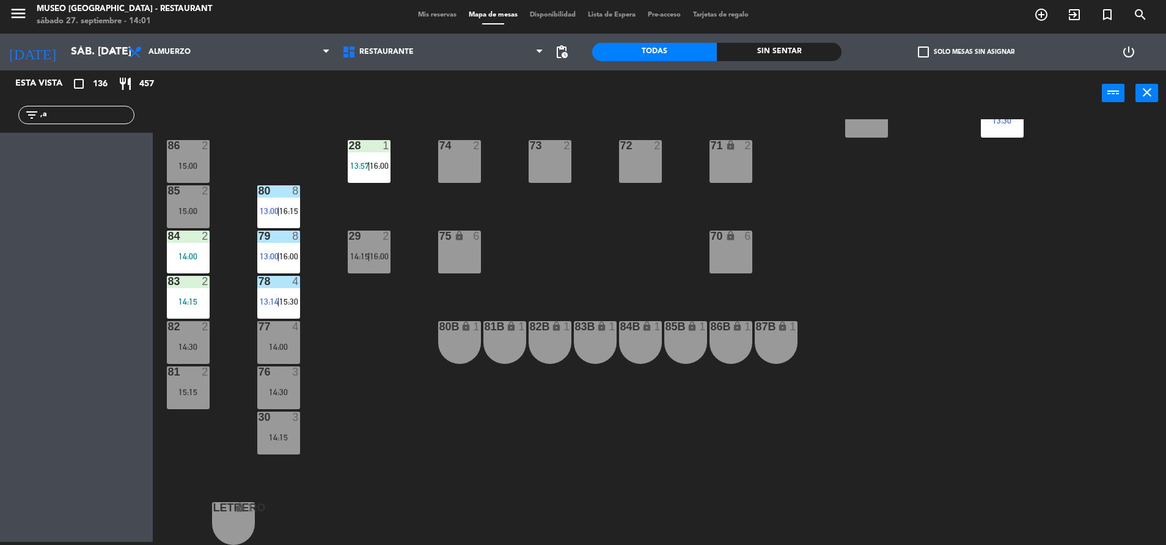
type input ","
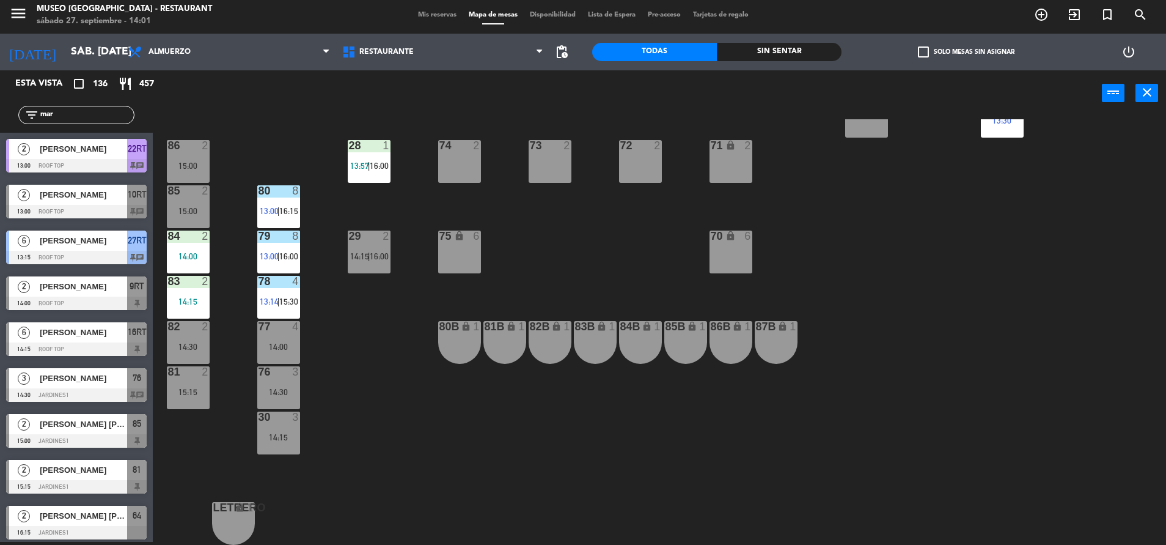
type input "mart"
